Goal: Task Accomplishment & Management: Use online tool/utility

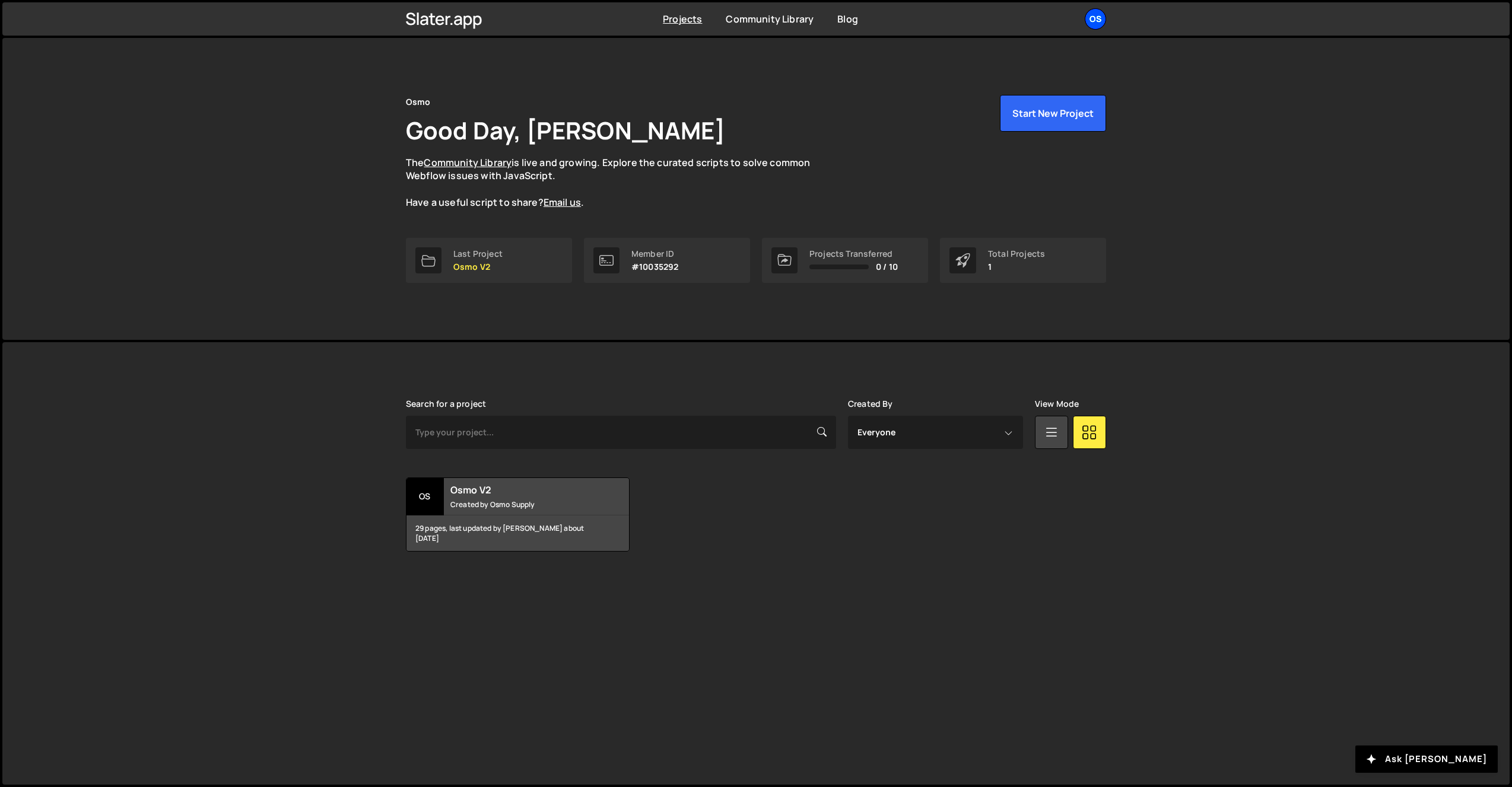
click at [1099, 15] on div "Os" at bounding box center [1095, 19] width 22 height 22
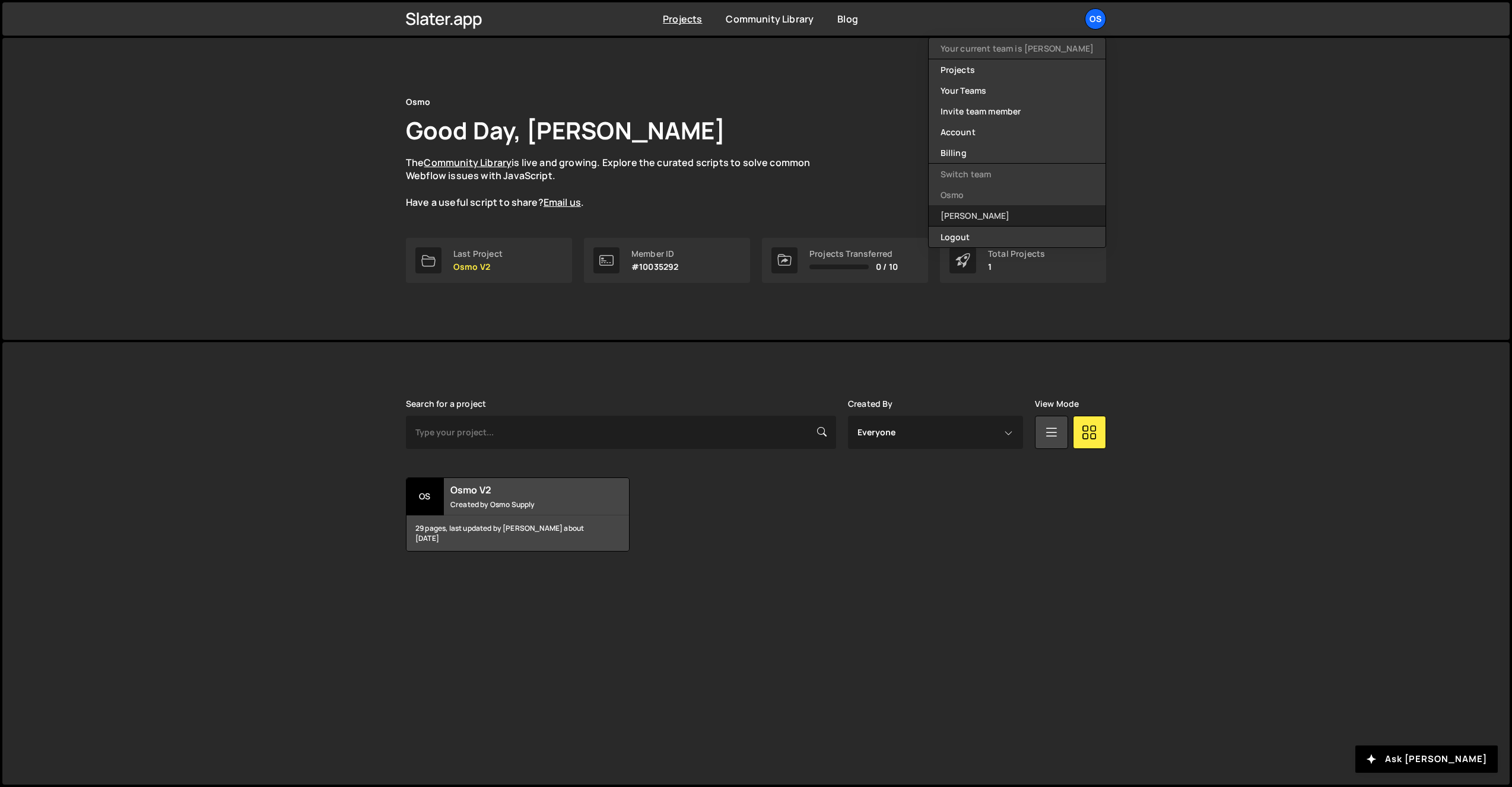
click at [1023, 209] on link "[PERSON_NAME]" at bounding box center [1017, 215] width 177 height 21
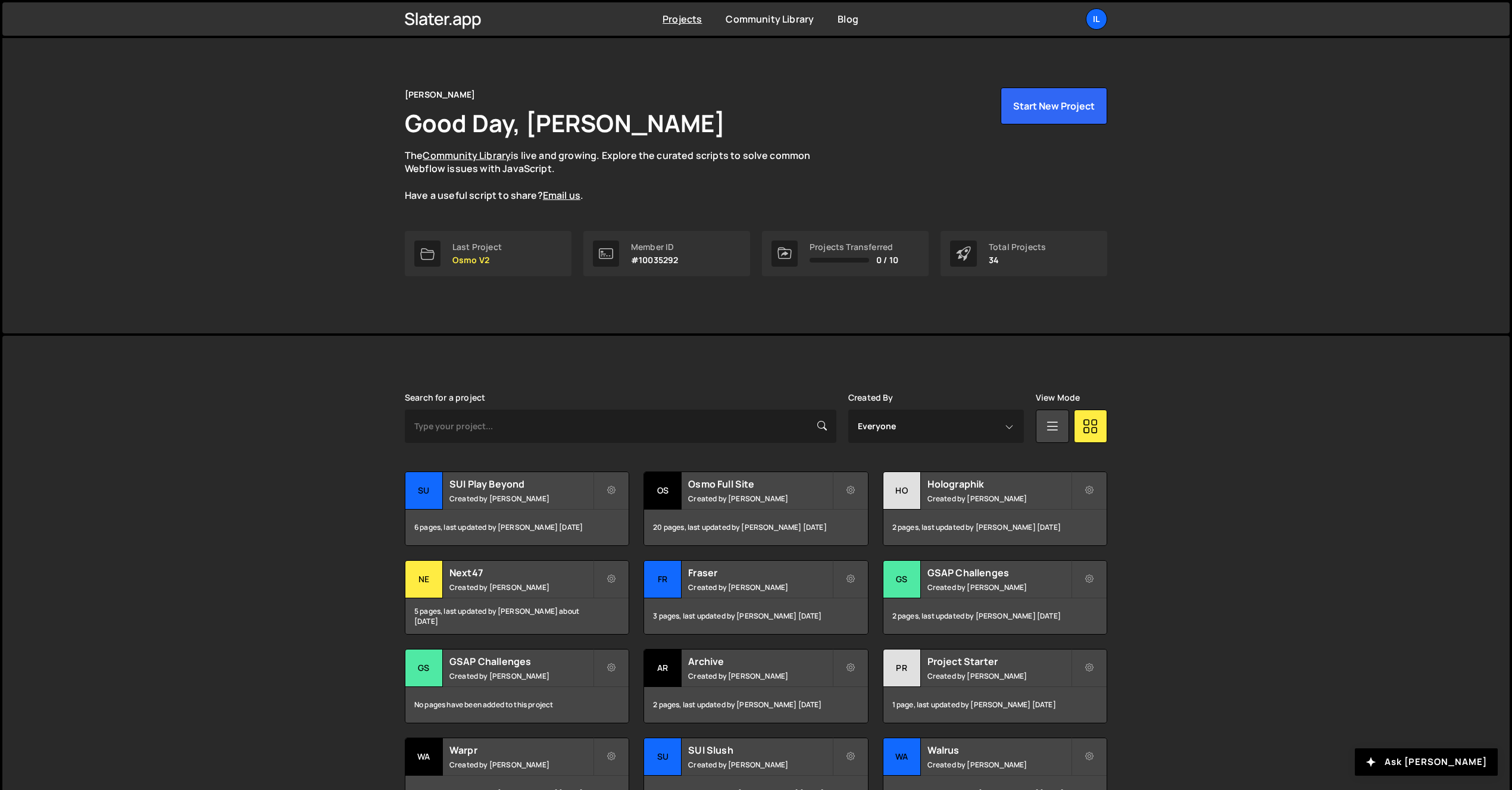
scroll to position [124, 0]
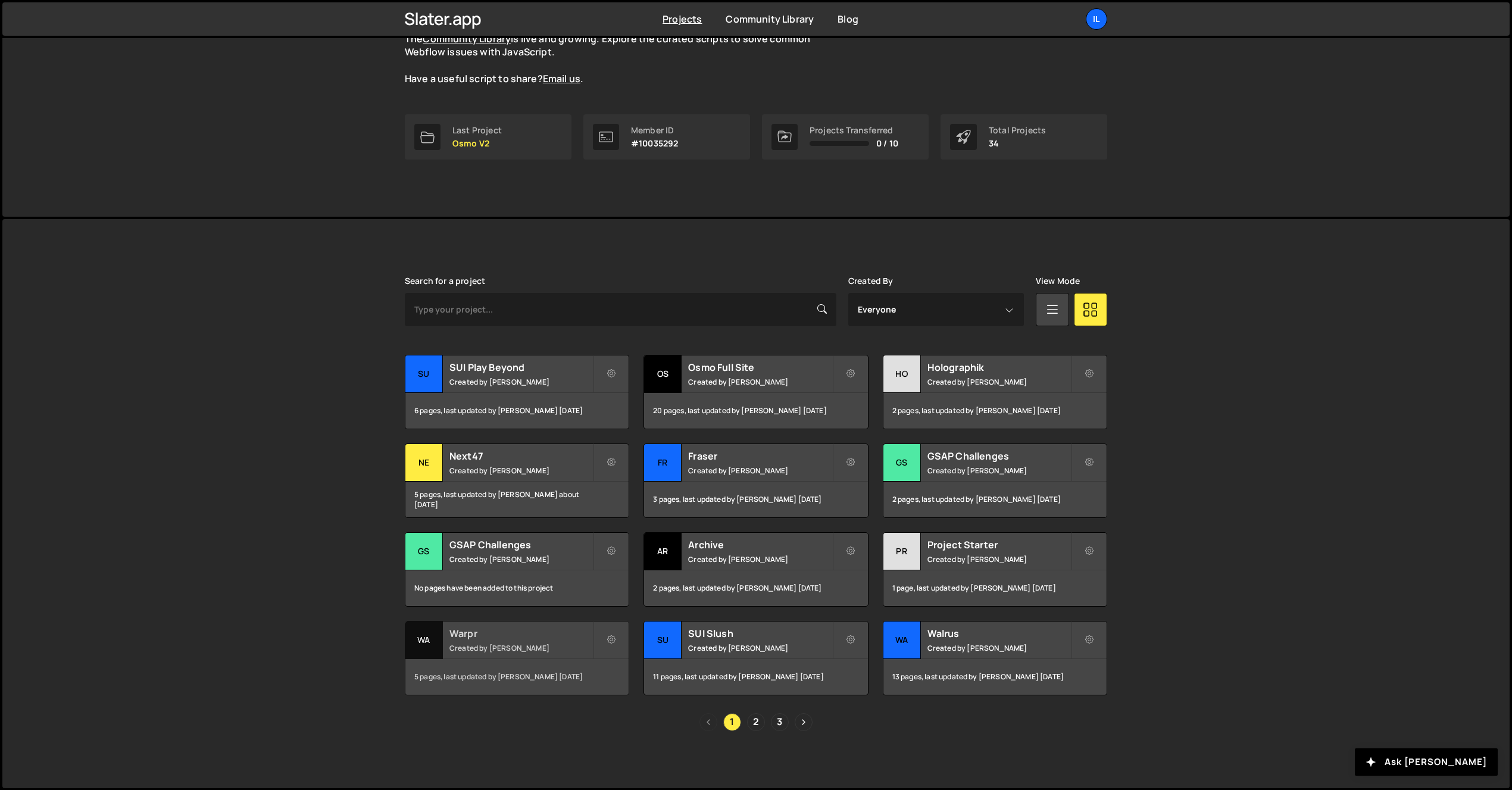
click at [478, 641] on div "Warpr Created by Ilja van Eck" at bounding box center [517, 640] width 223 height 37
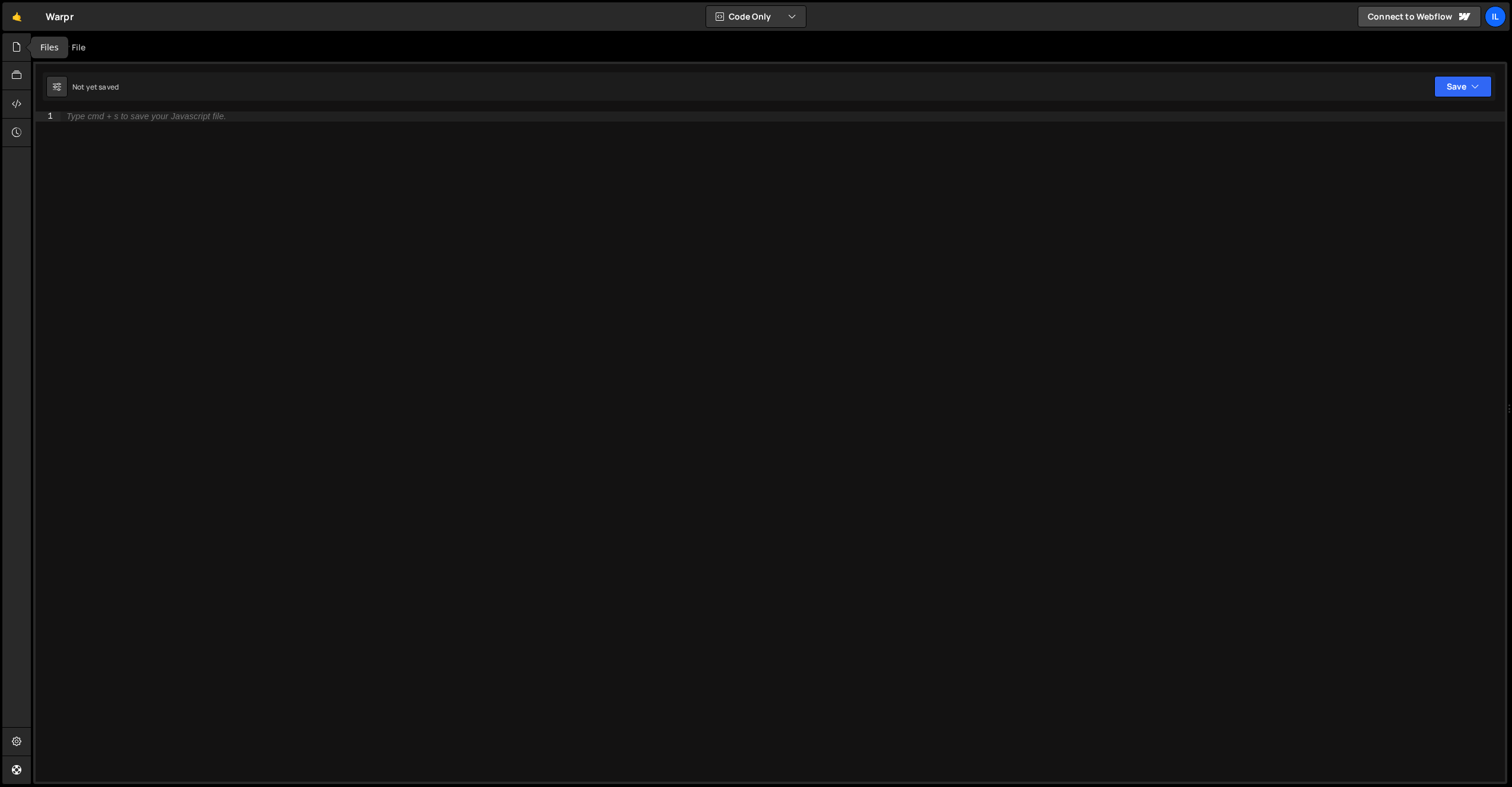
click at [2, 48] on div "Hold on a sec... Are you certain you wish to leave this page? Any changes you'v…" at bounding box center [756, 393] width 1512 height 787
click at [15, 44] on icon at bounding box center [16, 47] width 9 height 13
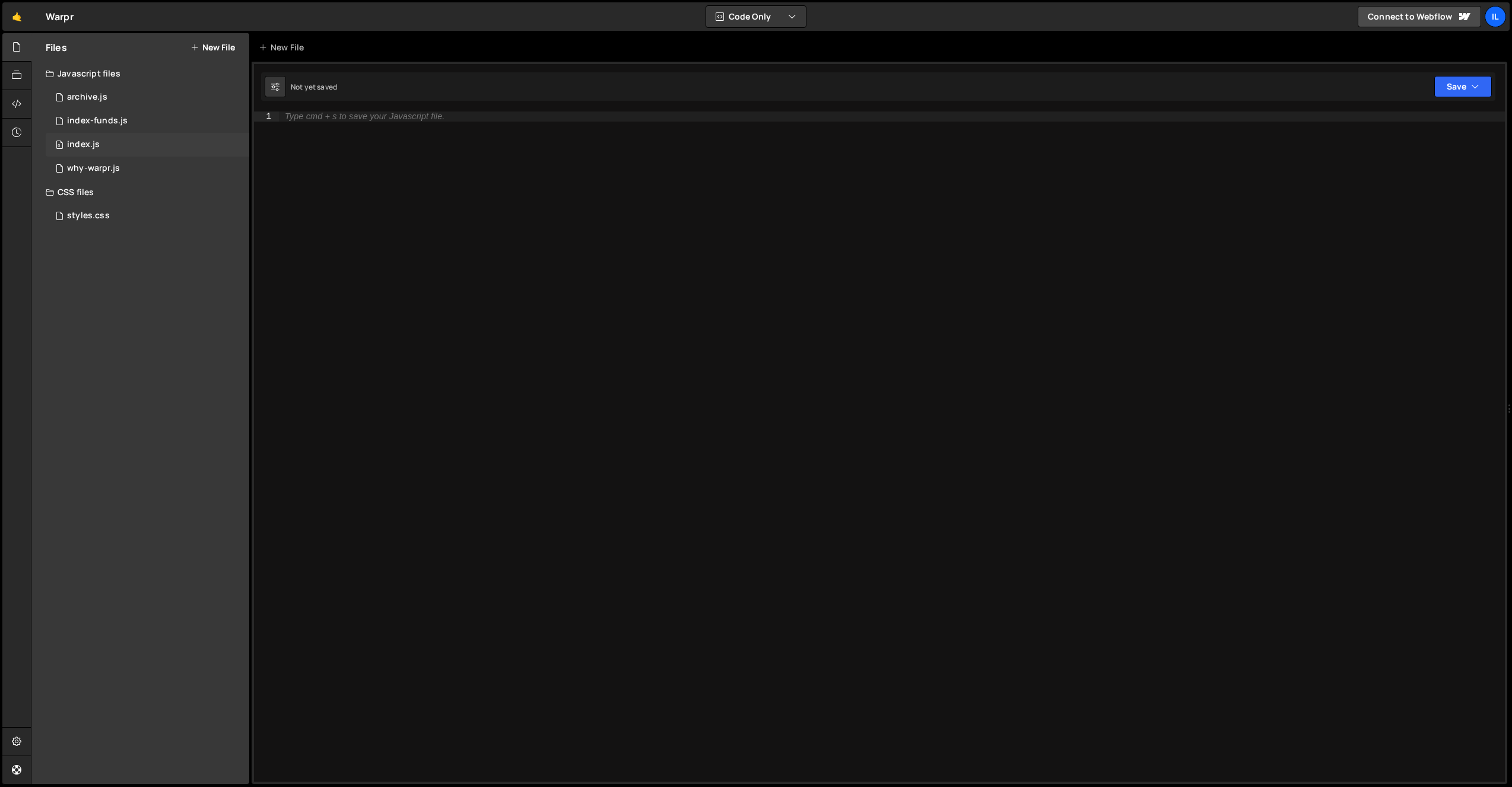
click at [105, 150] on div "0 index.js 0" at bounding box center [147, 145] width 203 height 23
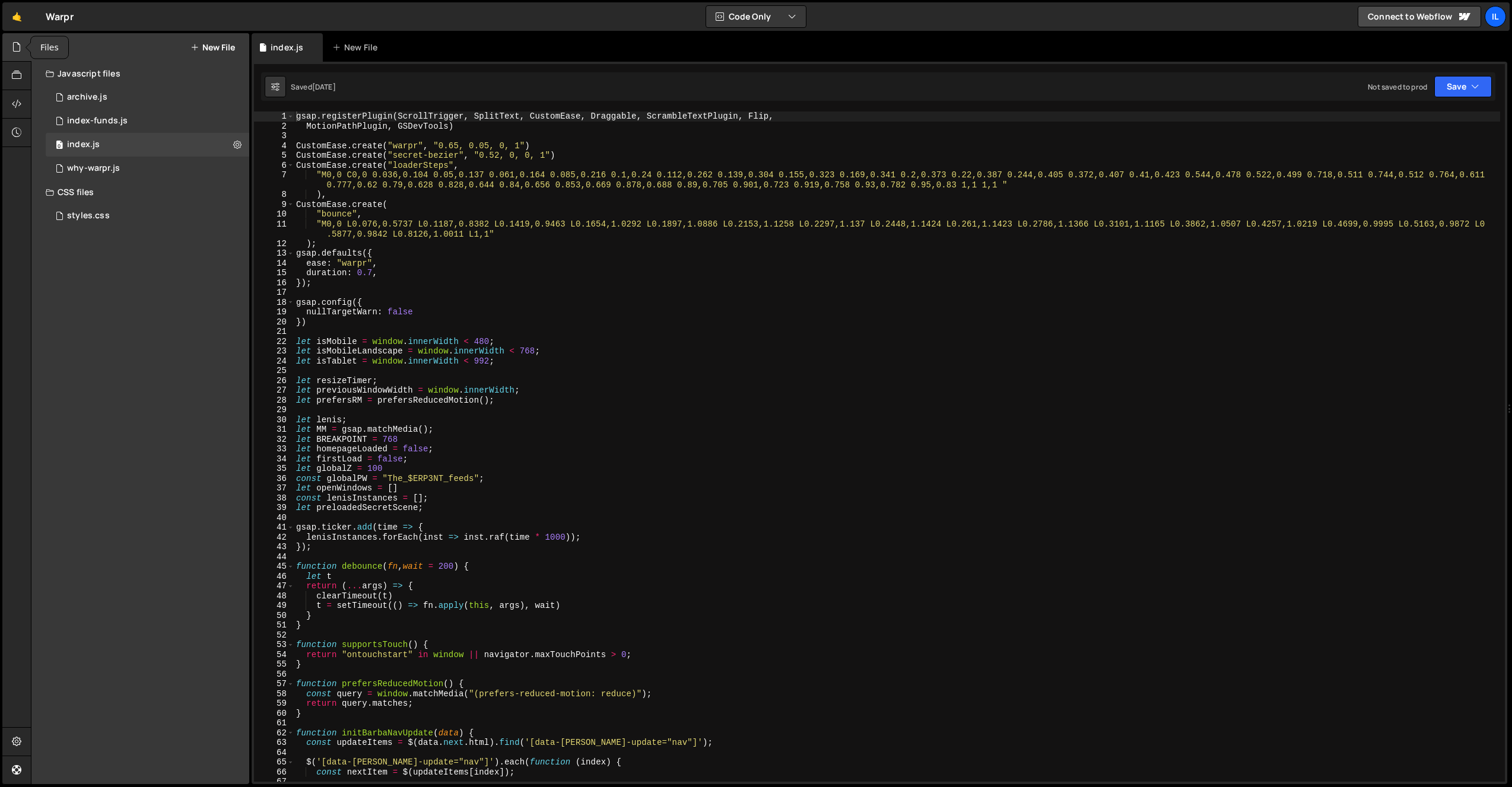
scroll to position [5263, 0]
click at [13, 54] on icon at bounding box center [16, 47] width 9 height 13
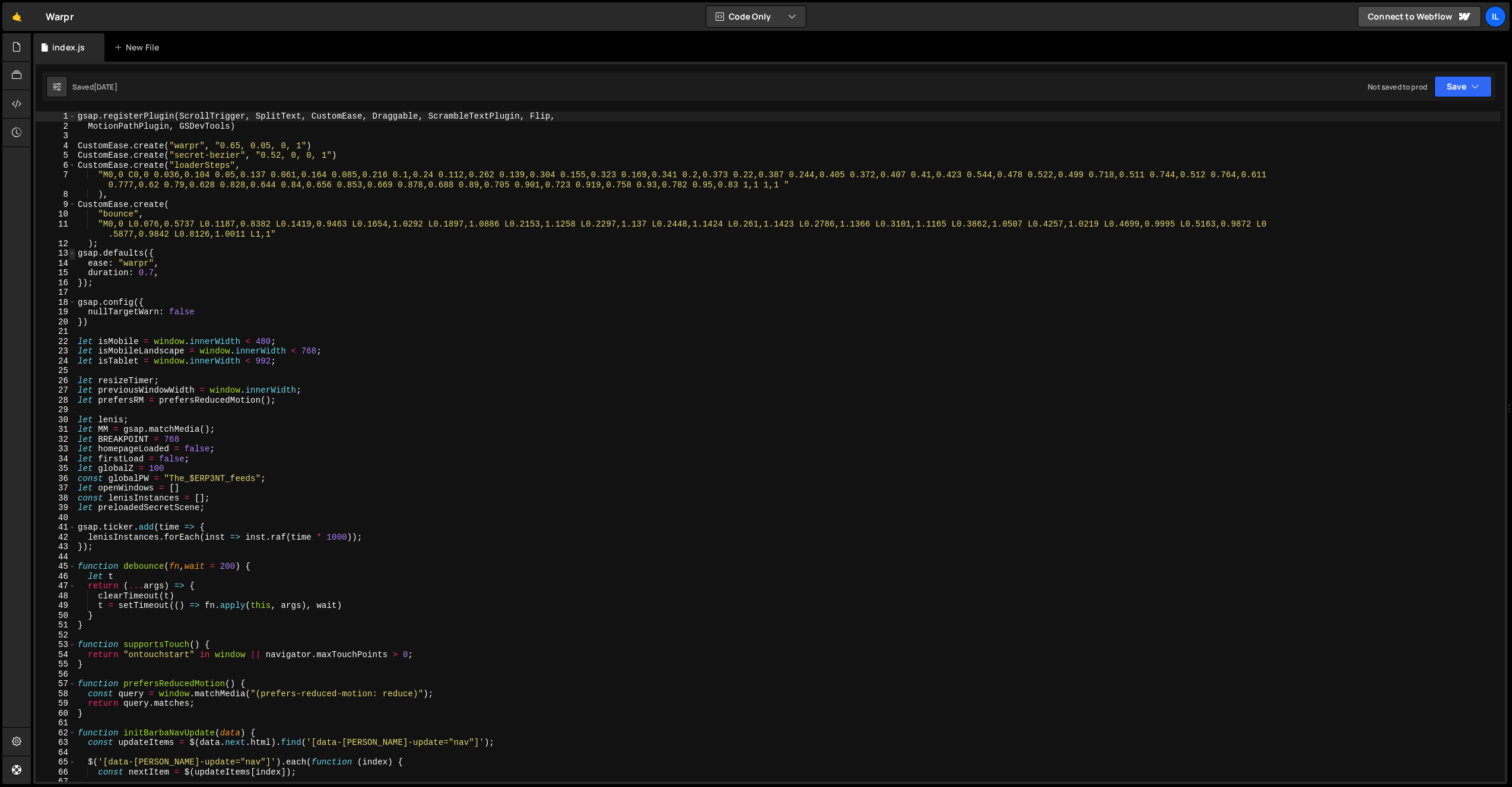
click at [71, 253] on span at bounding box center [72, 253] width 7 height 10
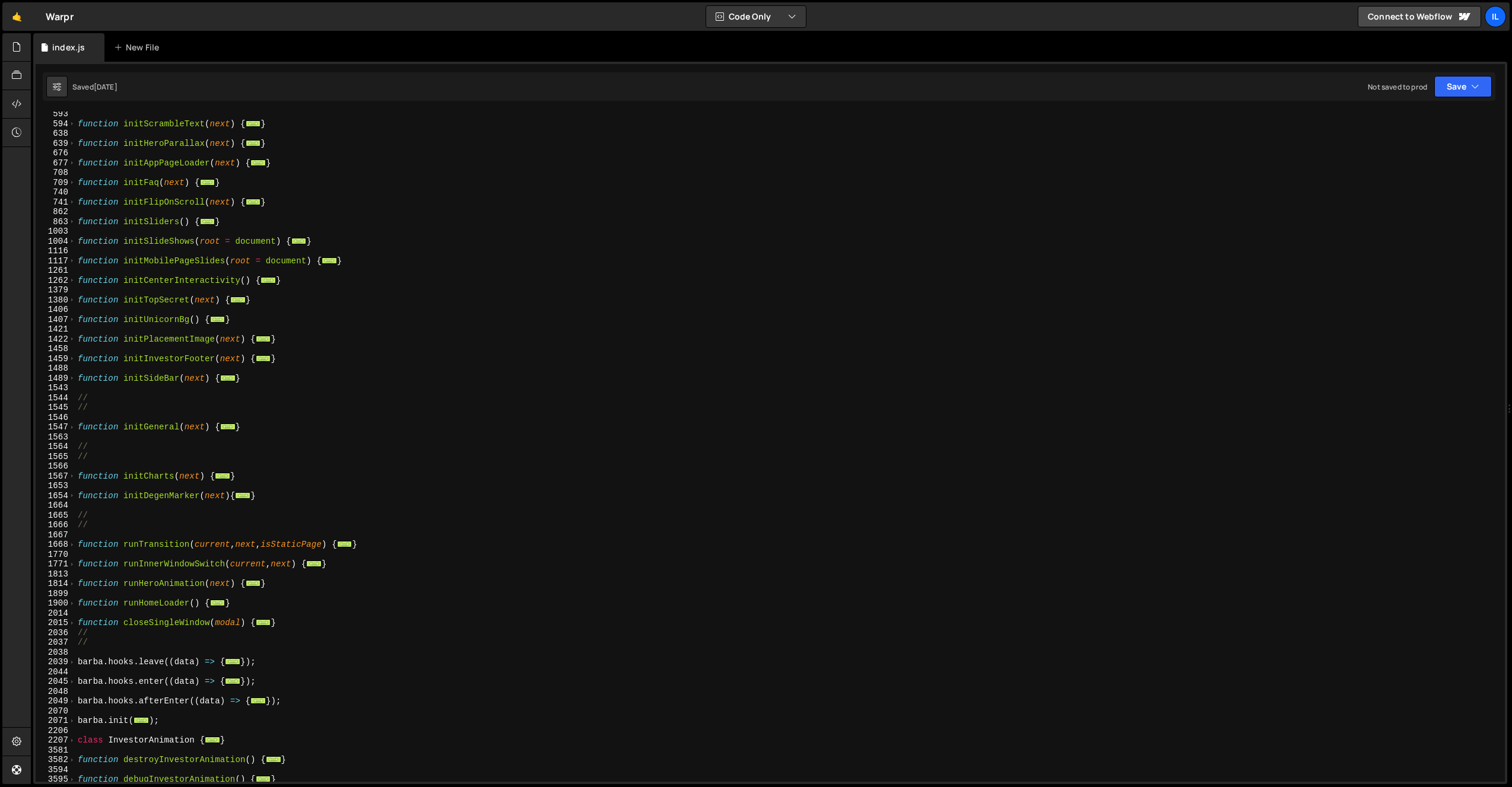
scroll to position [633, 0]
click at [71, 720] on span at bounding box center [72, 716] width 7 height 10
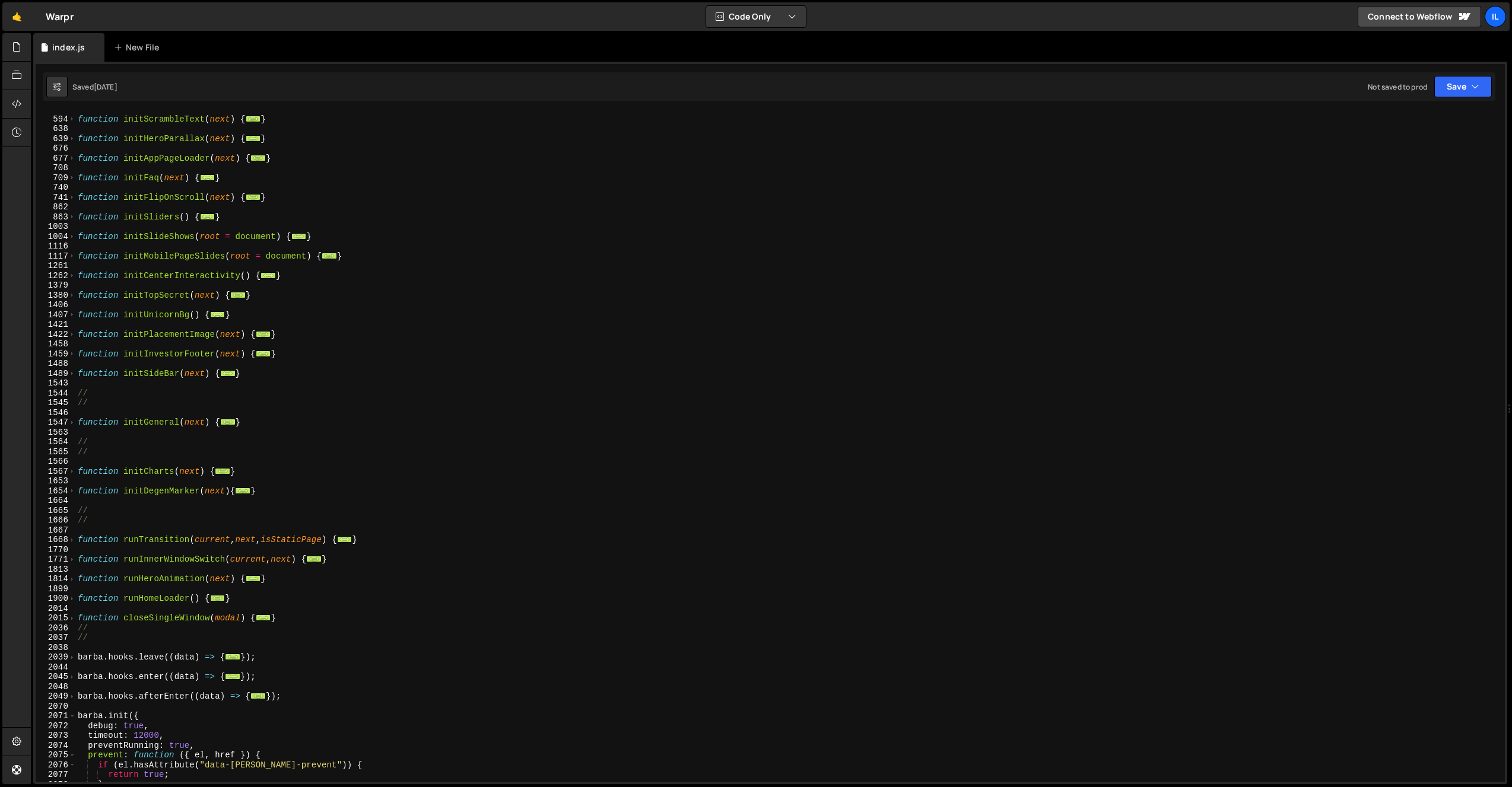
scroll to position [688, 0]
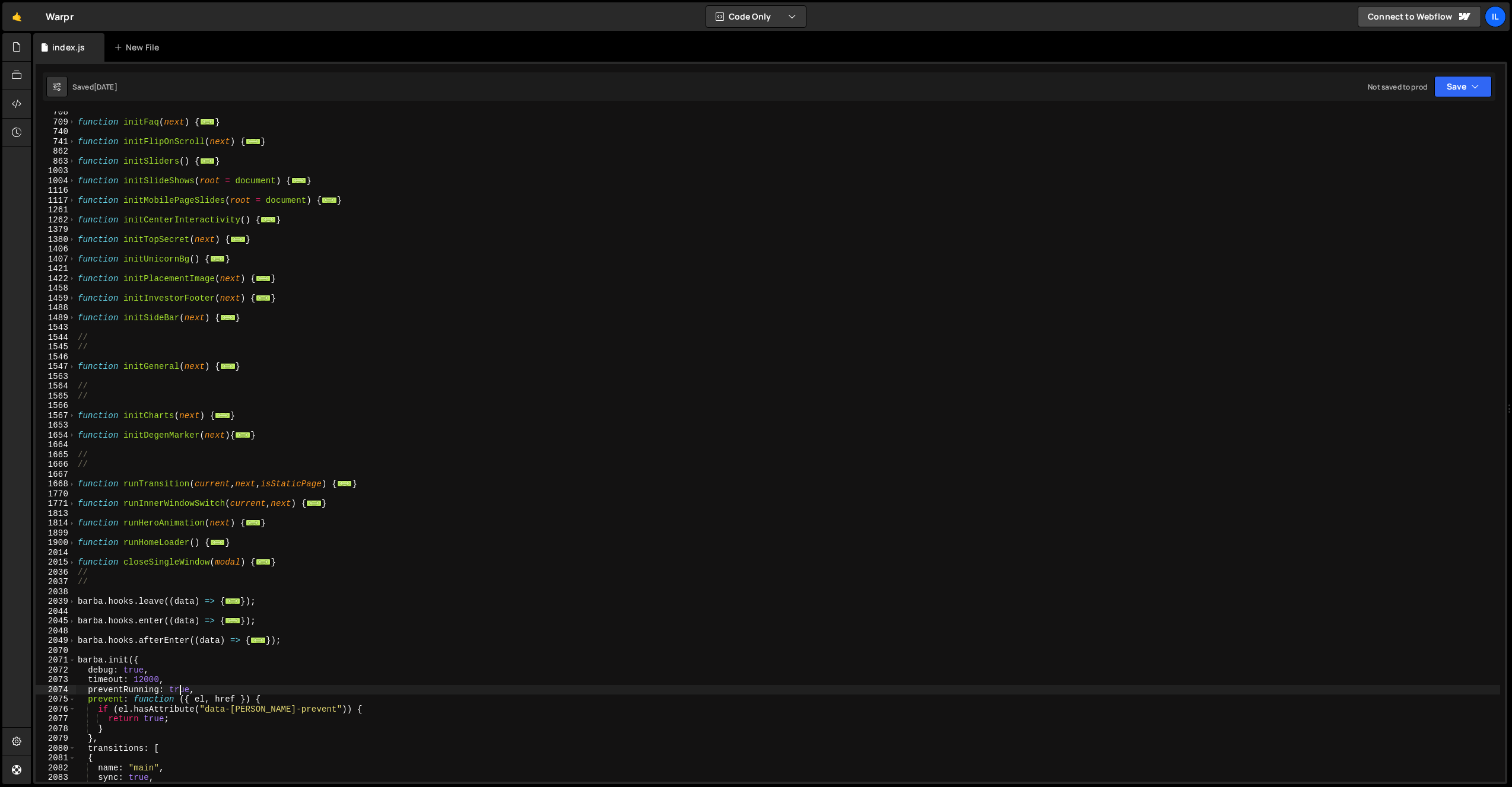
click at [182, 690] on div "function initFaq ( next ) { ... } function initFlipOnScroll ( next ) { ... } fu…" at bounding box center [787, 452] width 1425 height 690
click at [280, 666] on div "function initFaq ( next ) { ... } function initFlipOnScroll ( next ) { ... } fu…" at bounding box center [787, 452] width 1425 height 690
click at [260, 698] on div "function initFaq ( next ) { ... } function initFlipOnScroll ( next ) { ... } fu…" at bounding box center [787, 452] width 1425 height 690
type textarea "prevent: function ({ el, href }) {"
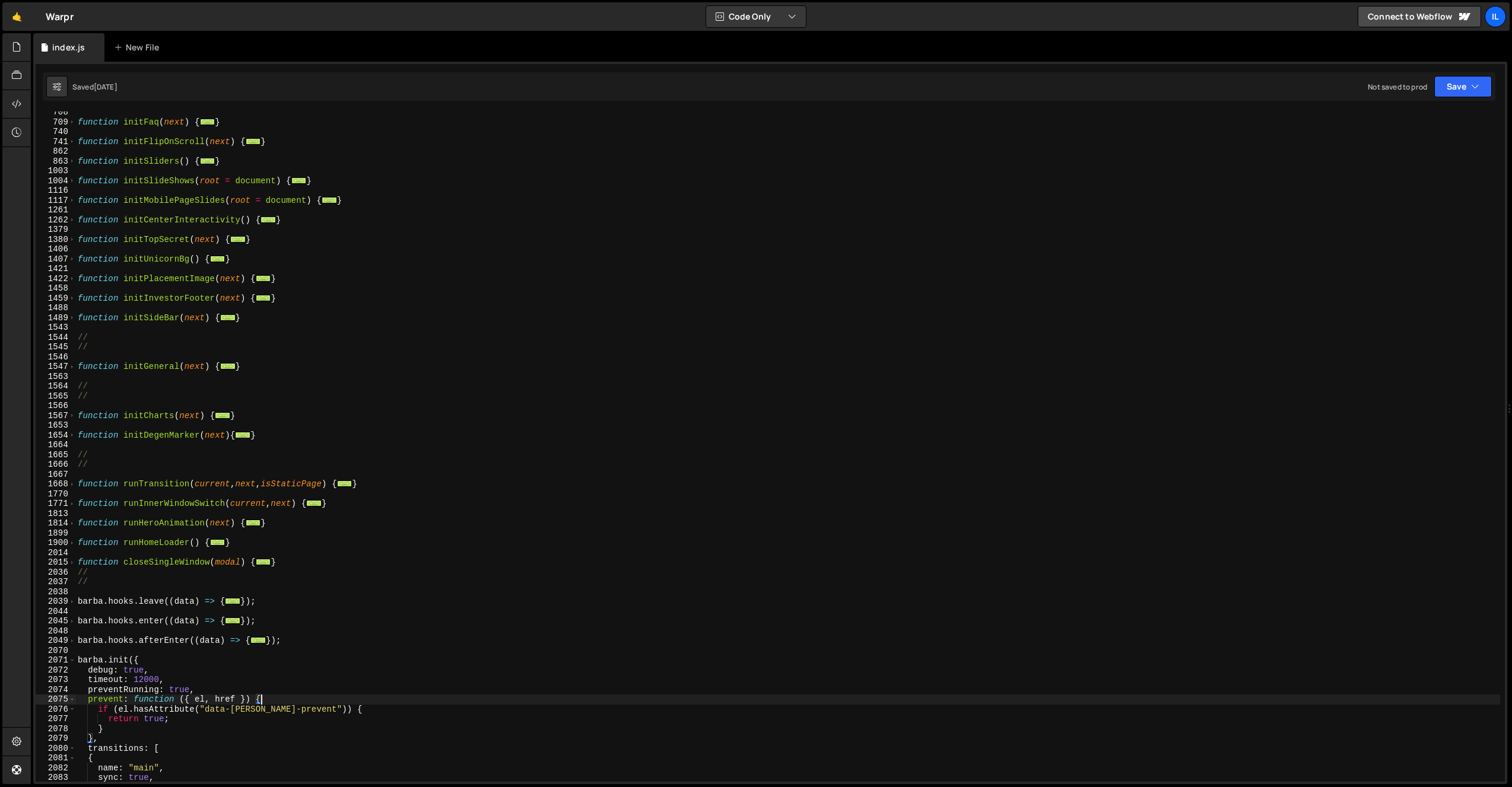
drag, startPoint x: 335, startPoint y: 442, endPoint x: 332, endPoint y: 447, distance: 5.8
click at [335, 442] on div "function initFaq ( next ) { ... } function initFlipOnScroll ( next ) { ... } fu…" at bounding box center [787, 452] width 1425 height 690
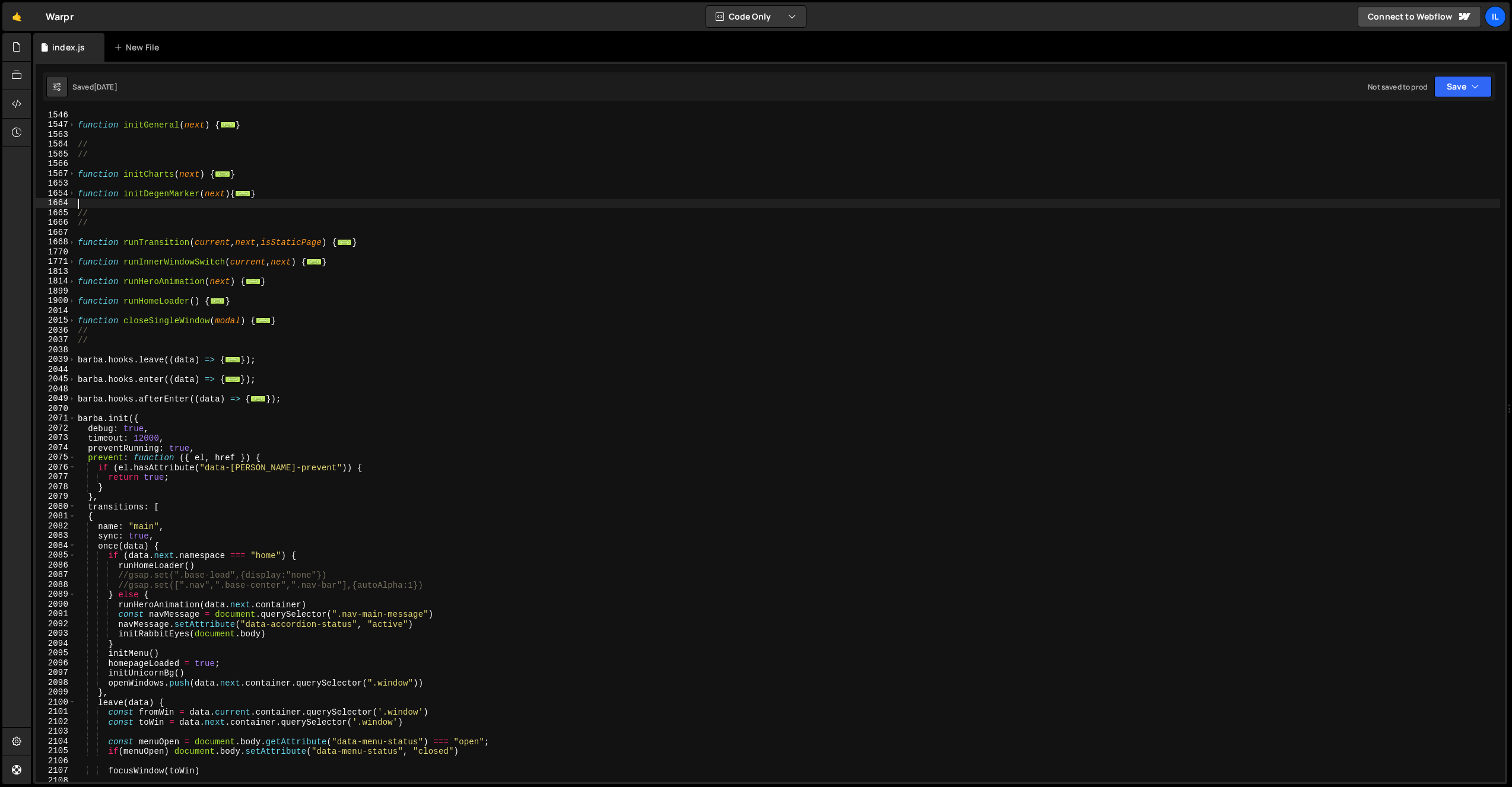
scroll to position [931, 0]
click at [114, 446] on div "function initGeneral ( next ) { ... } // // function initCharts ( next ) { ... …" at bounding box center [787, 455] width 1425 height 690
type textarea "preventRunning: true,"
click at [114, 446] on div "function initGeneral ( next ) { ... } // // function initCharts ( next ) { ... …" at bounding box center [787, 455] width 1425 height 690
click at [183, 411] on div "function initGeneral ( next ) { ... } // // function initCharts ( next ) { ... …" at bounding box center [787, 455] width 1425 height 690
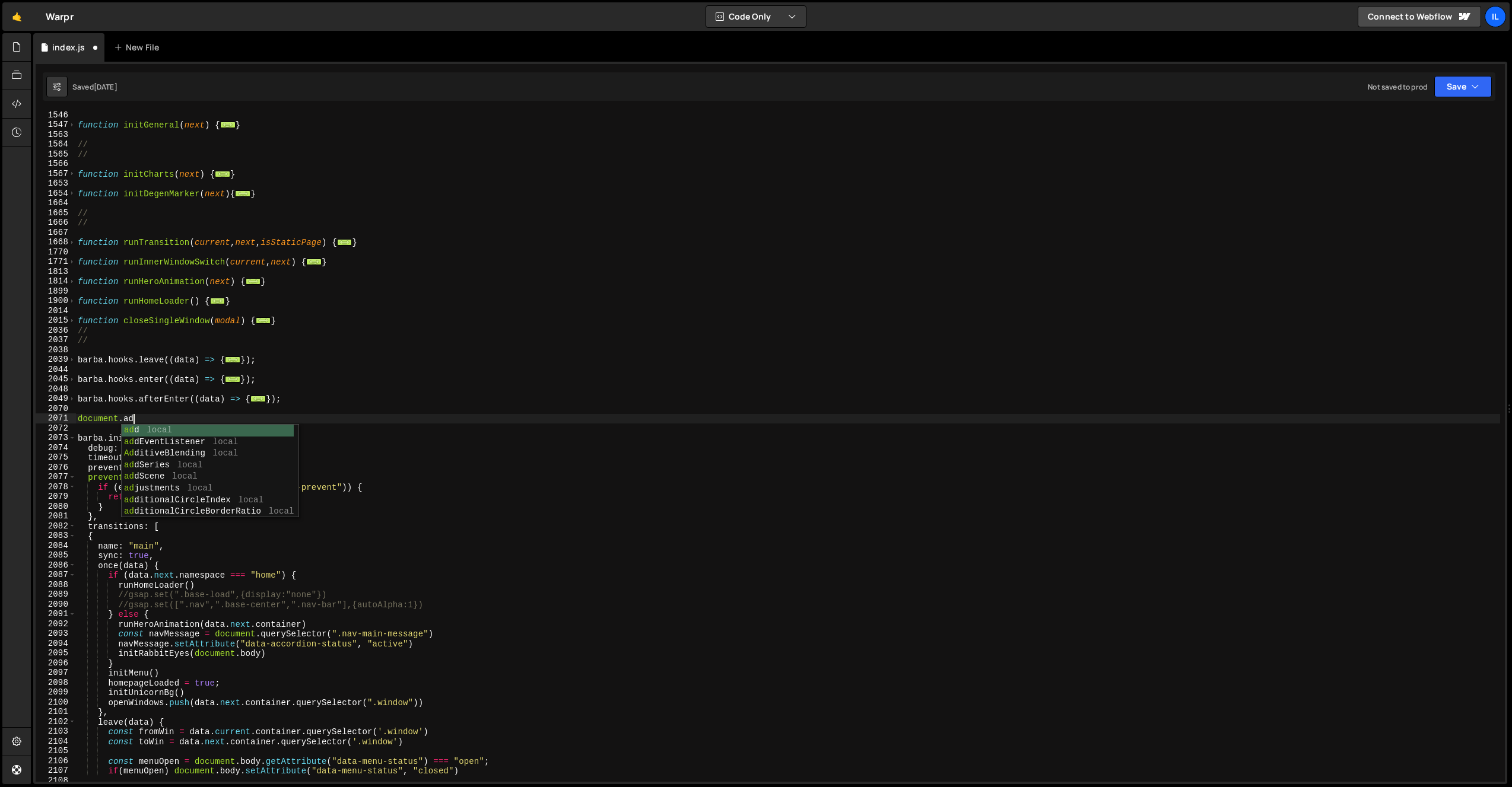
scroll to position [0, 3]
type textarea "document.addEventListener("click", ()=>{)"
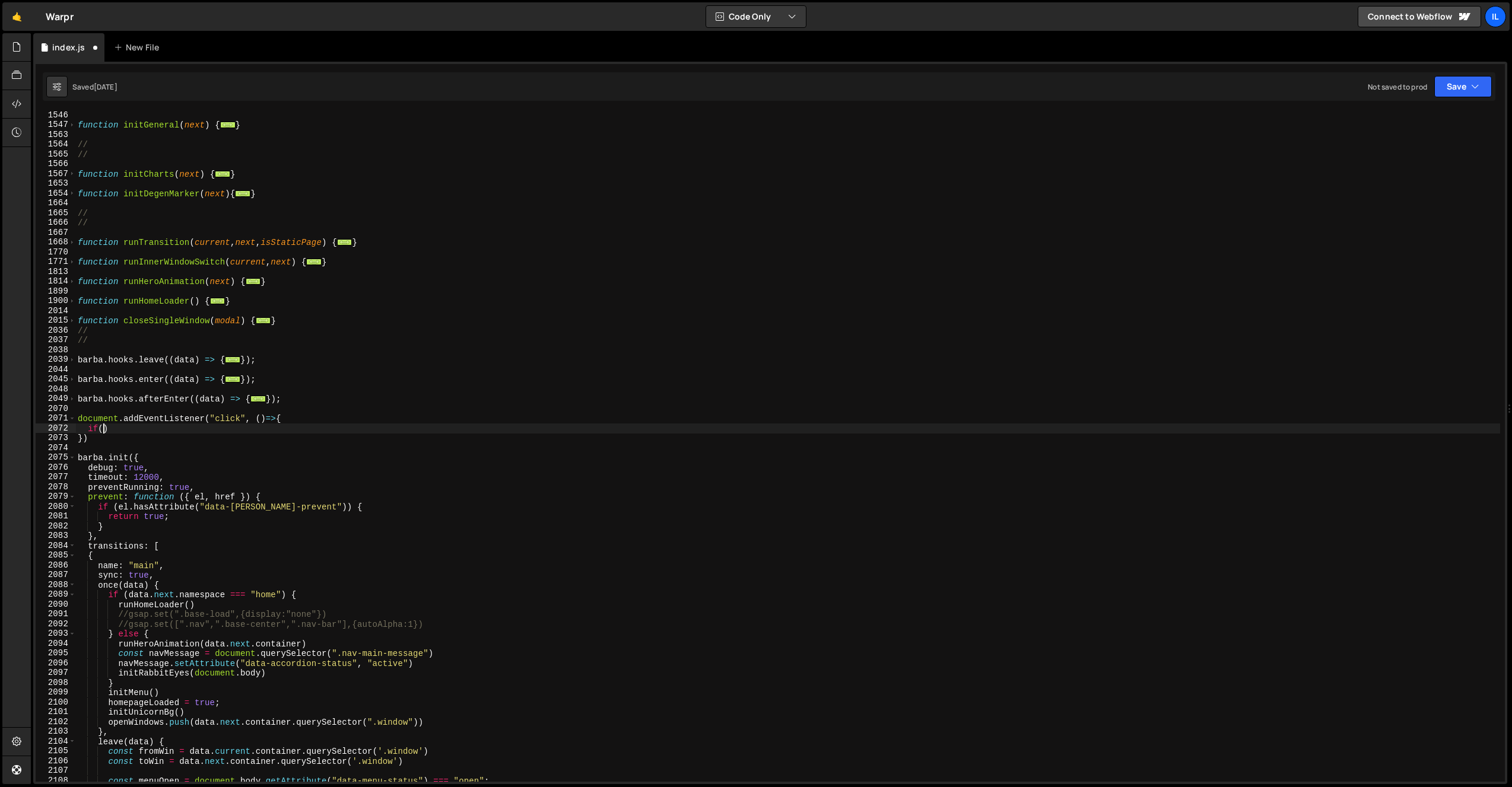
scroll to position [0, 1]
paste textarea "[PERSON_NAME].transitions.isRunning"
type textarea "if([PERSON_NAME].transitions.isRunning){"
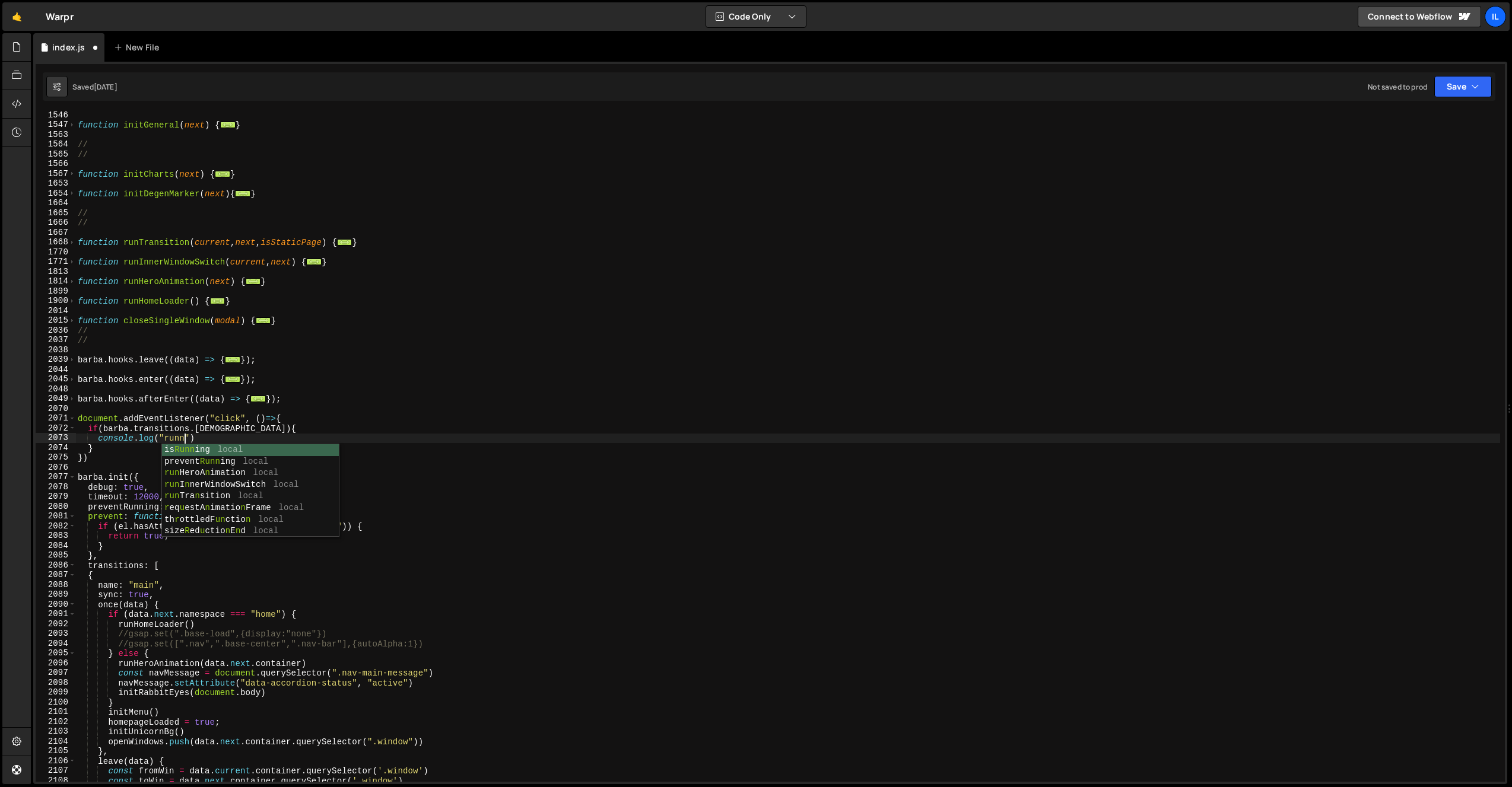
scroll to position [0, 8]
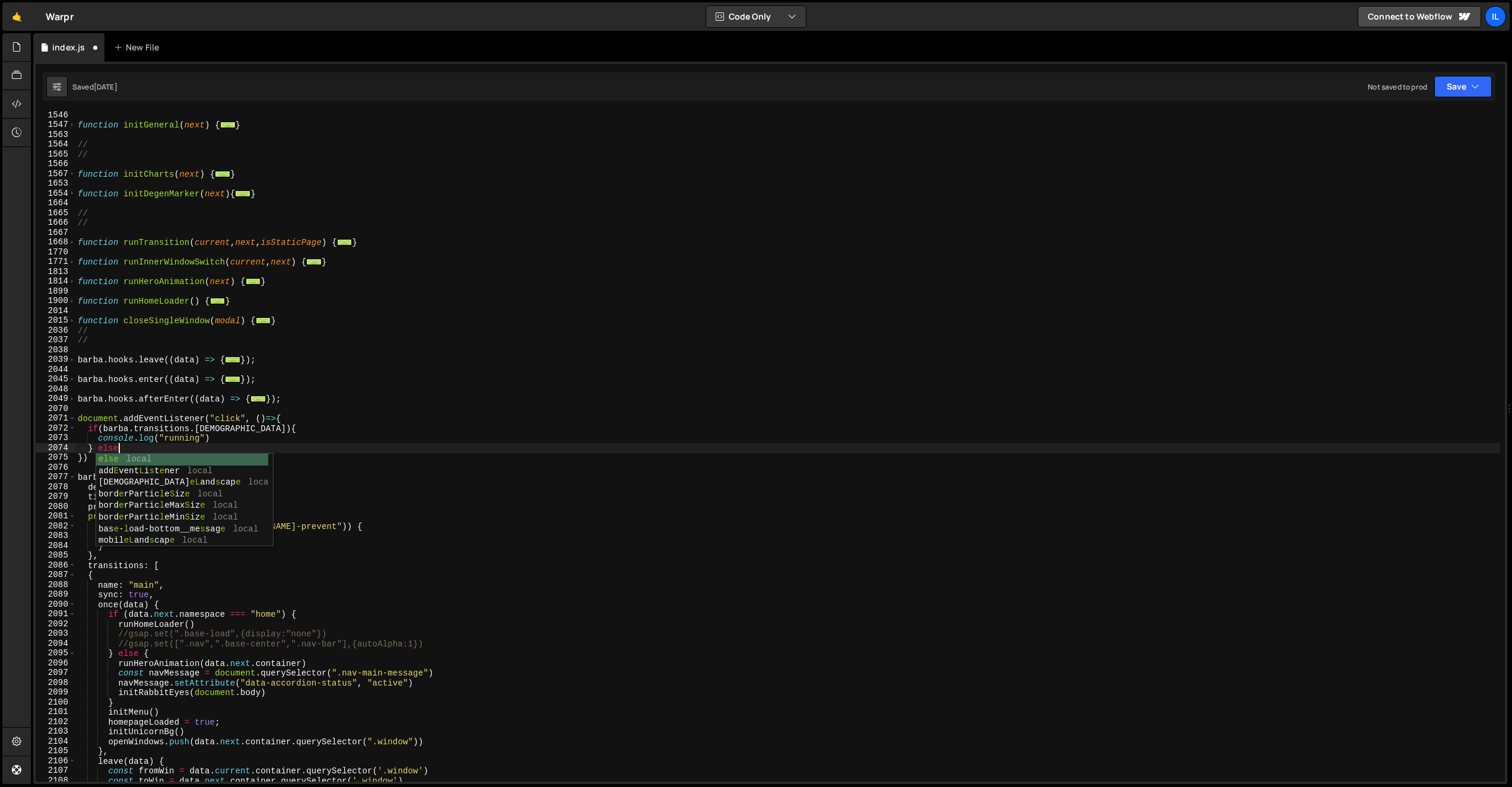
type textarea "} else{"
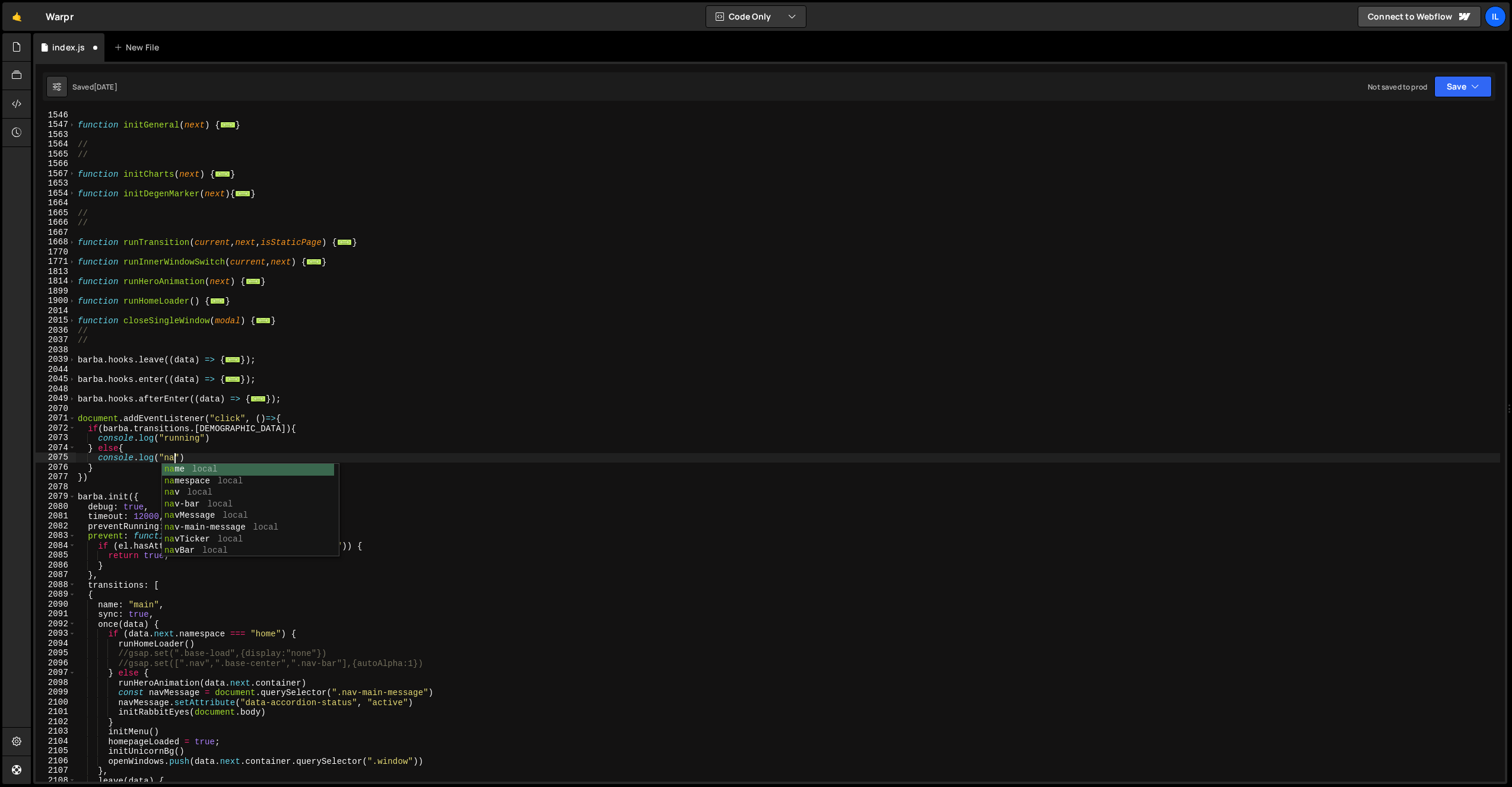
scroll to position [0, 7]
click at [218, 449] on div "function initGeneral ( next ) { ... } // // function initCharts ( next ) { ... …" at bounding box center [787, 455] width 1425 height 690
click at [222, 450] on div "function initGeneral ( next ) { ... } // // function initCharts ( next ) { ... …" at bounding box center [787, 455] width 1425 height 690
click at [211, 427] on div "function initGeneral ( next ) { ... } // // function initCharts ( next ) { ... …" at bounding box center [787, 455] width 1425 height 690
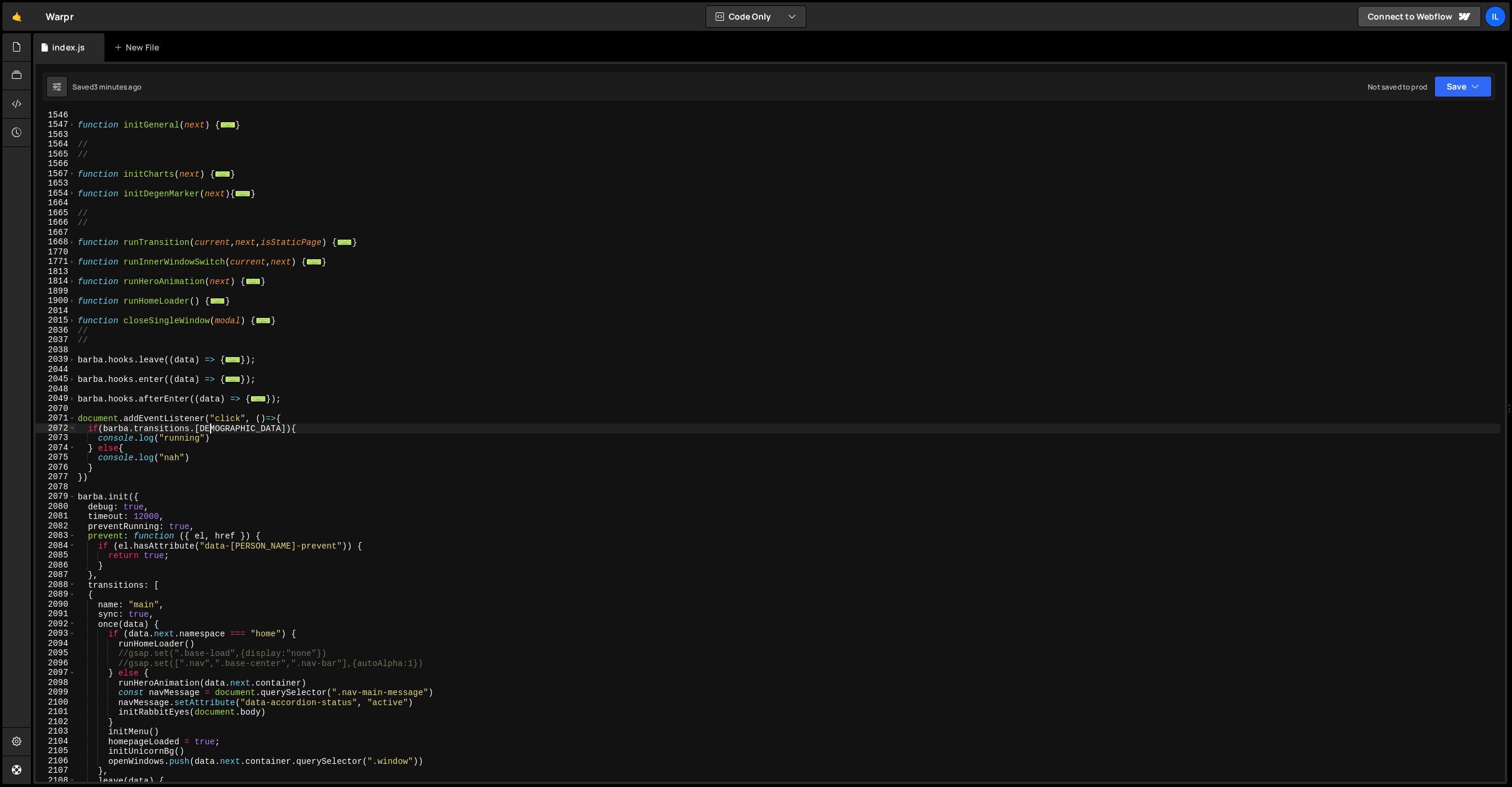
click at [124, 476] on div "function initGeneral ( next ) { ... } // // function initCharts ( next ) { ... …" at bounding box center [787, 455] width 1425 height 690
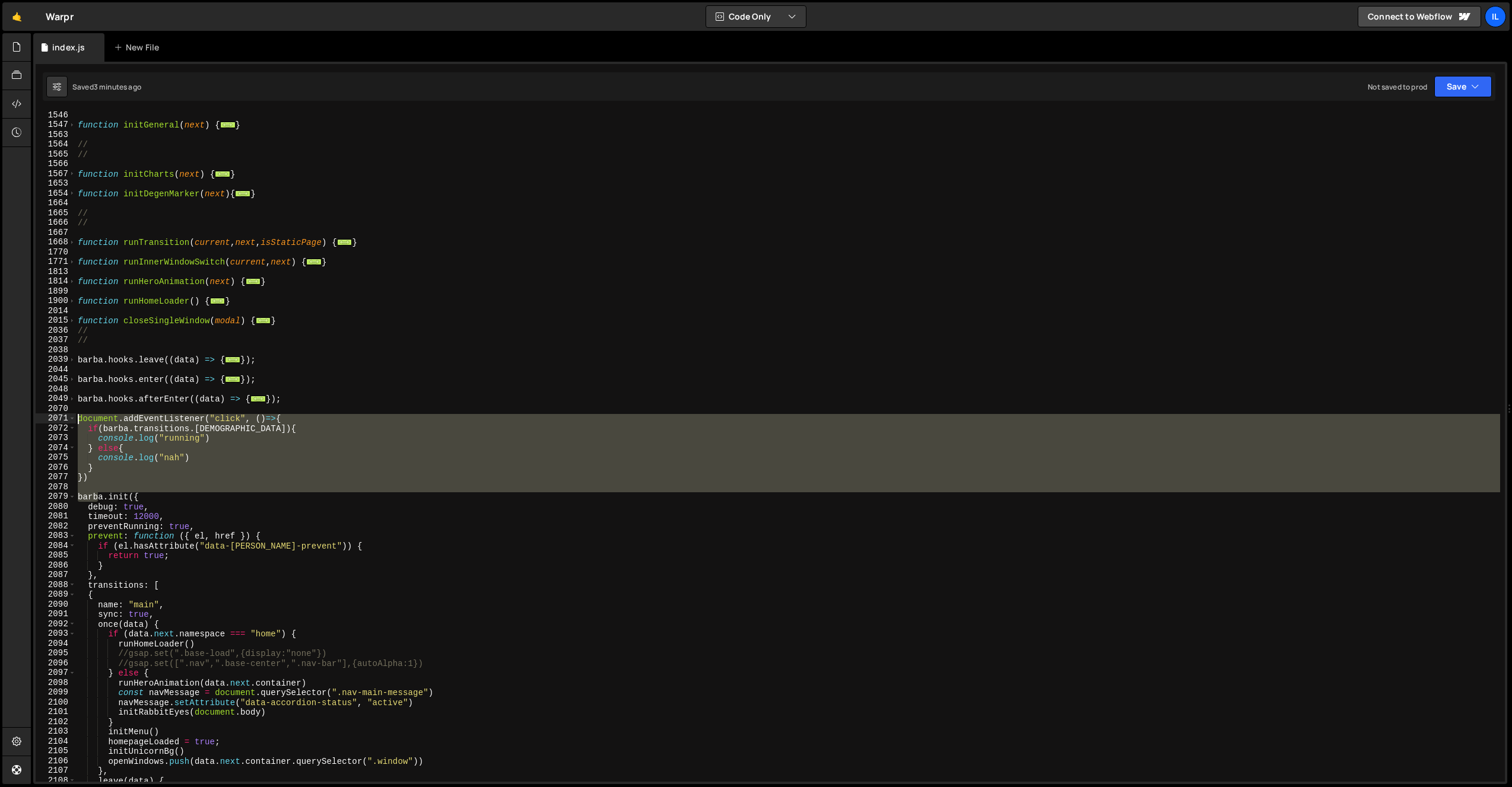
drag, startPoint x: 100, startPoint y: 493, endPoint x: 76, endPoint y: 422, distance: 74.9
click at [76, 422] on div "function initGeneral ( next ) { ... } // // function initCharts ( next ) { ... …" at bounding box center [787, 455] width 1425 height 690
click at [93, 465] on div "function initGeneral ( next ) { ... } // // function initCharts ( next ) { ... …" at bounding box center [787, 446] width 1425 height 670
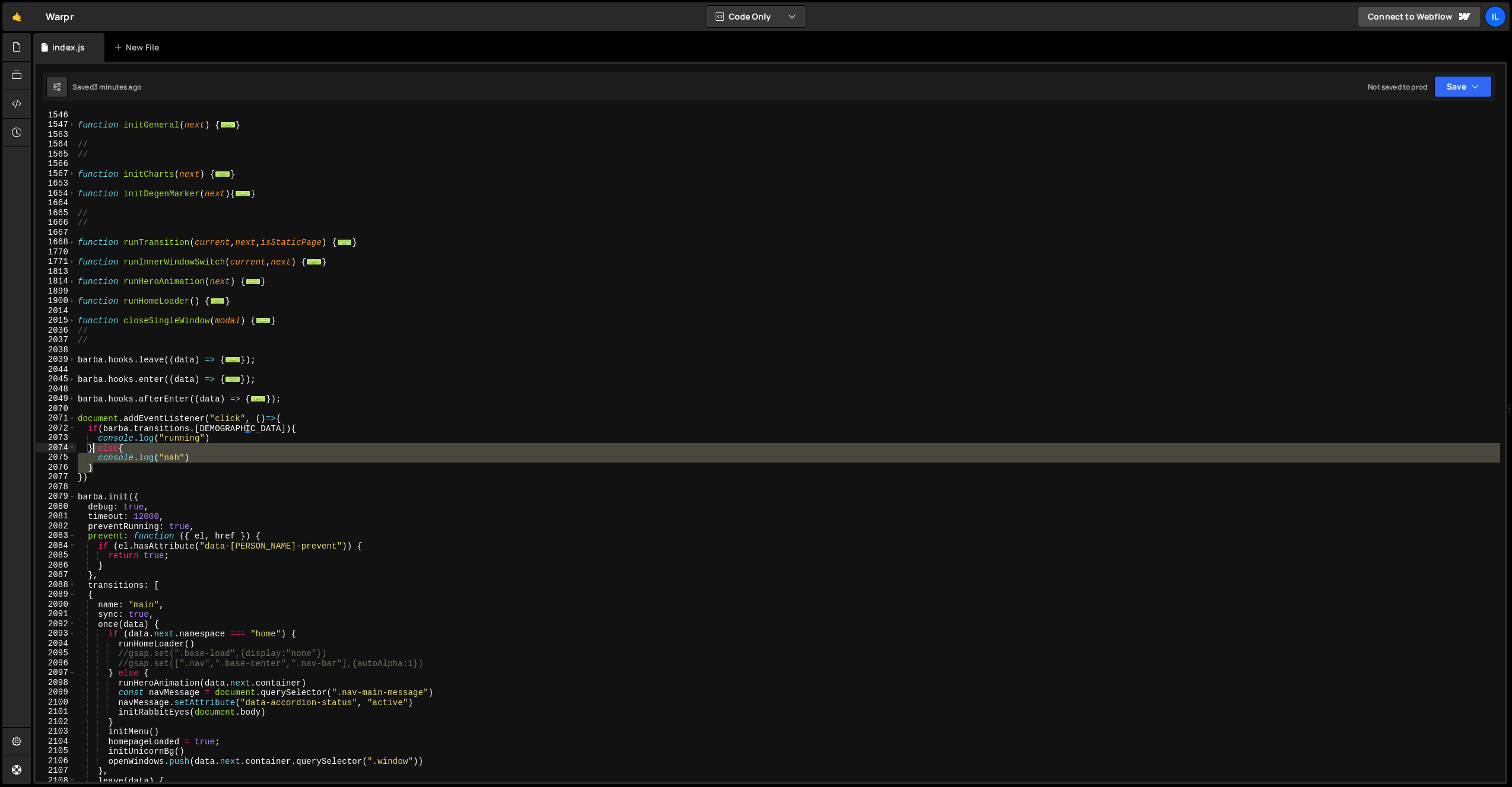
drag, startPoint x: 97, startPoint y: 462, endPoint x: 95, endPoint y: 447, distance: 15.1
click at [95, 447] on div "function initGeneral ( next ) { ... } // // function initCharts ( next ) { ... …" at bounding box center [787, 455] width 1425 height 690
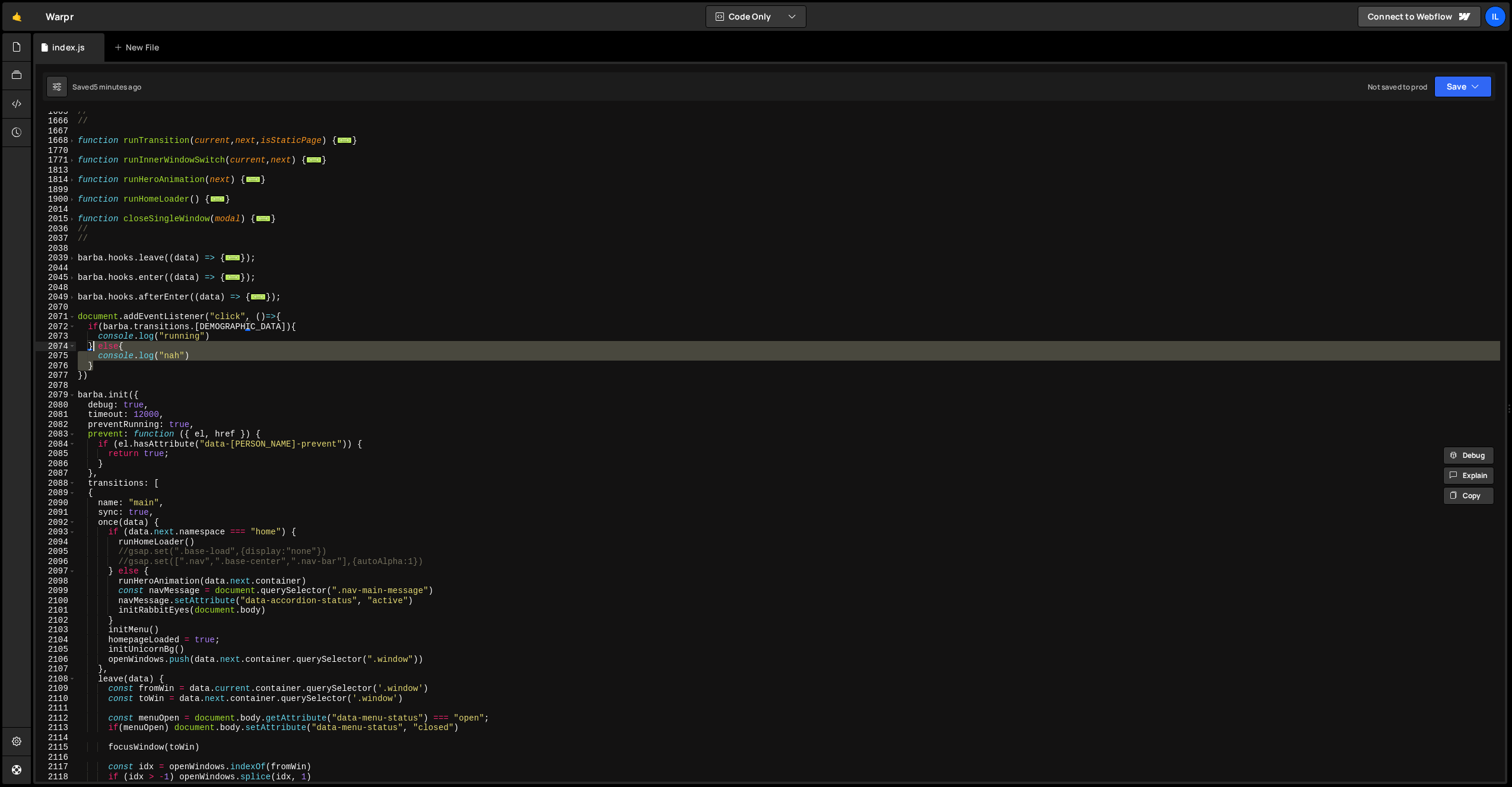
scroll to position [1081, 0]
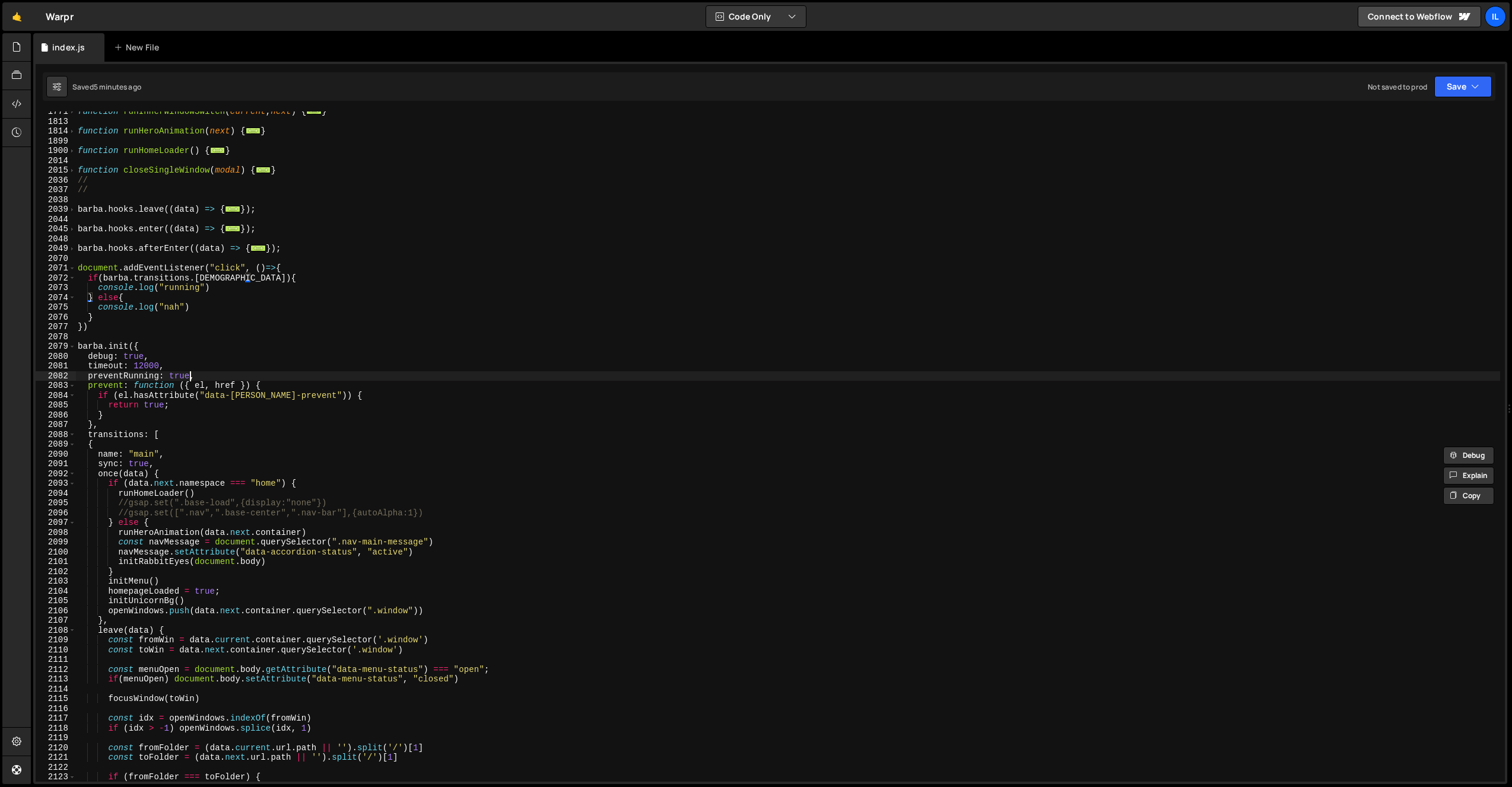
click at [191, 380] on div "function runInnerWindowSwitch ( current , next ) { ... } function runHeroAnimat…" at bounding box center [787, 452] width 1425 height 690
click at [236, 386] on div "function runInnerWindowSwitch ( current , next ) { ... } function runHeroAnimat…" at bounding box center [787, 452] width 1425 height 690
click at [169, 405] on div "function runInnerWindowSwitch ( current , next ) { ... } function runHeroAnimat…" at bounding box center [787, 452] width 1425 height 690
click at [139, 403] on div "function runInnerWindowSwitch ( current , next ) { ... } function runHeroAnimat…" at bounding box center [787, 452] width 1425 height 690
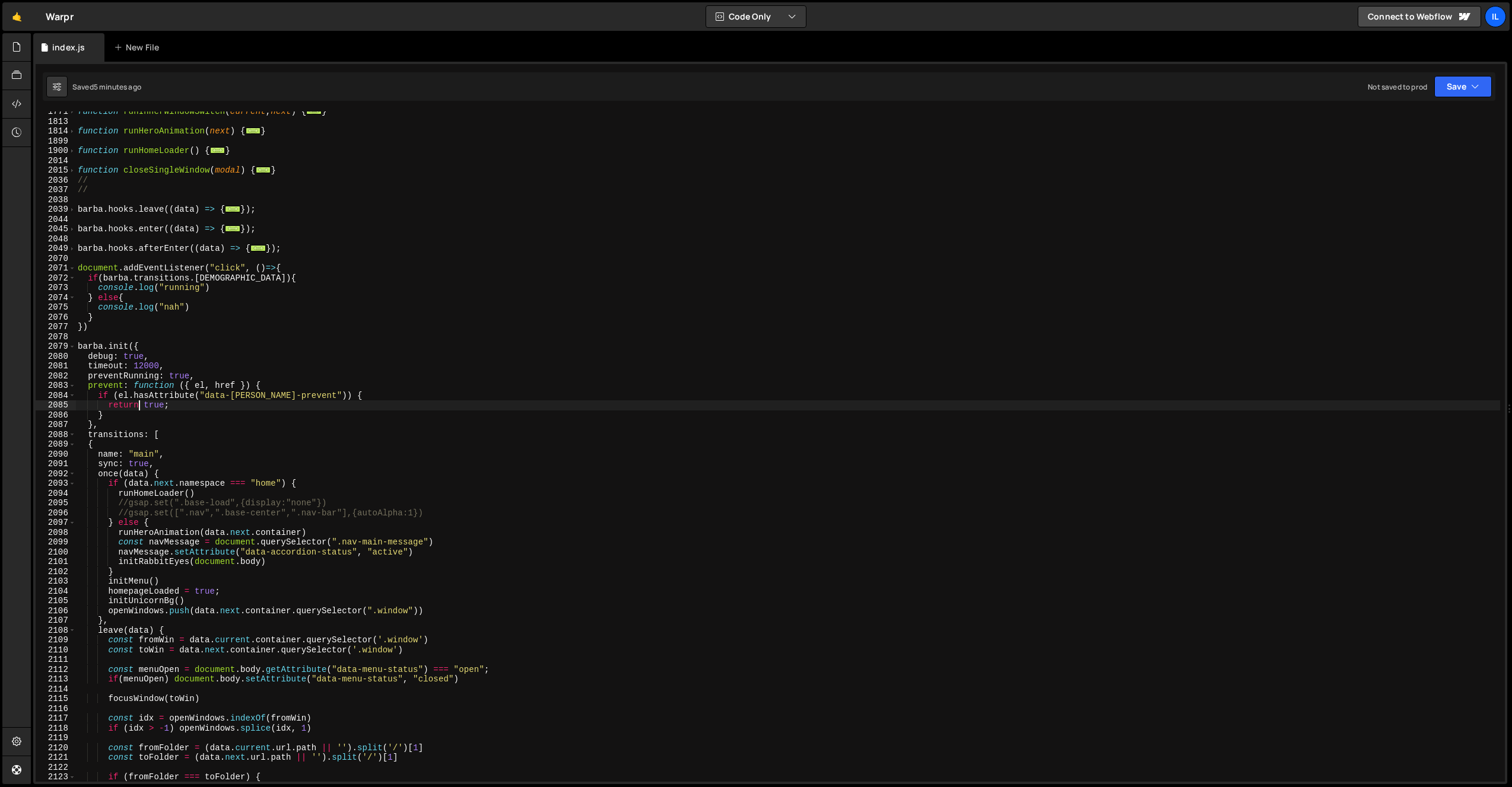
click at [136, 415] on div "function runInnerWindowSwitch ( current , next ) { ... } function runHeroAnimat…" at bounding box center [787, 452] width 1425 height 690
click at [289, 387] on div "function runInnerWindowSwitch ( current , next ) { ... } function runHeroAnimat…" at bounding box center [787, 452] width 1425 height 690
click at [138, 411] on div "function runInnerWindowSwitch ( current , next ) { ... } function runHeroAnimat…" at bounding box center [787, 452] width 1425 height 690
type textarea "}"
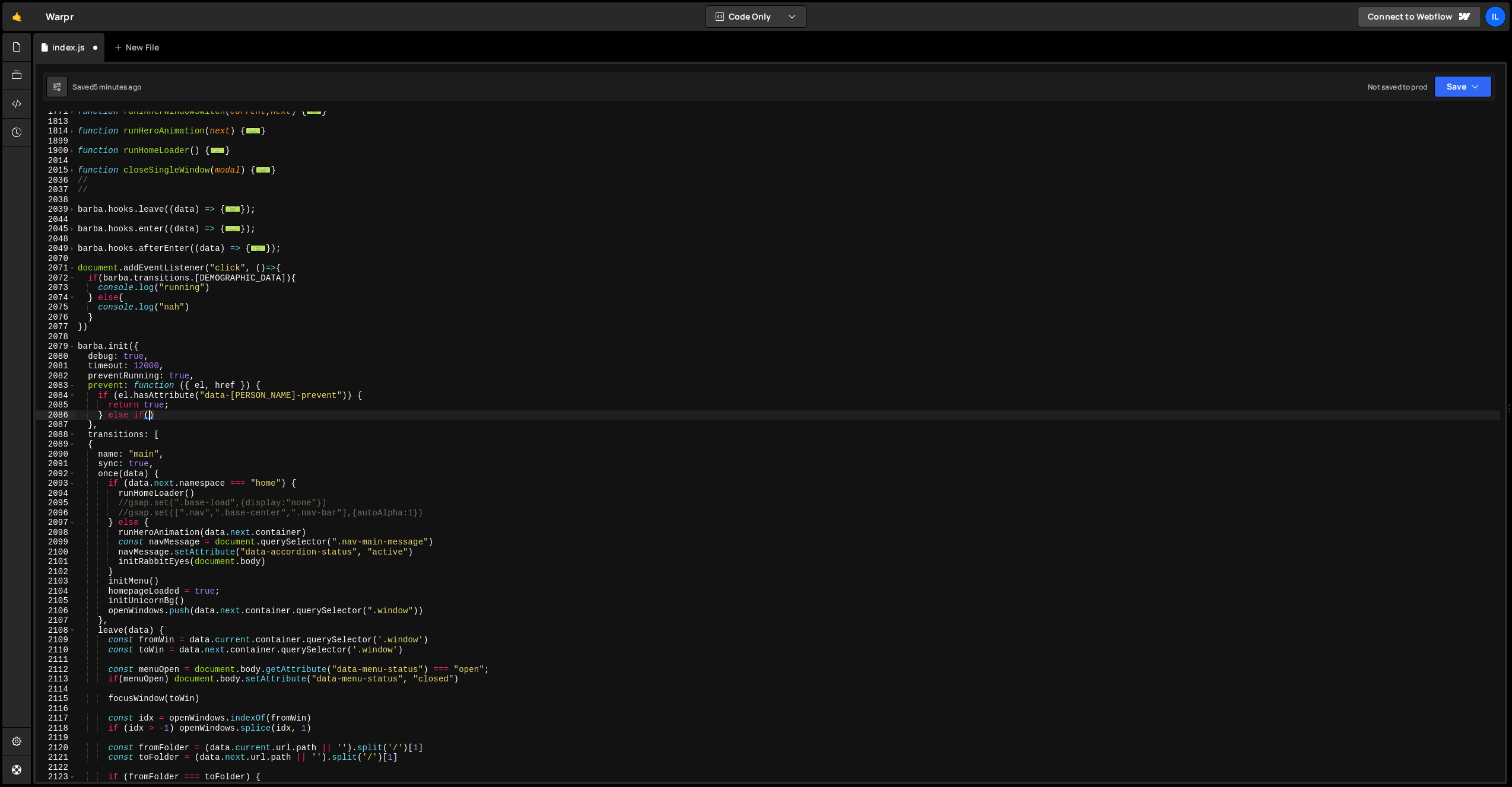
paste textarea "[PERSON_NAME].transitions.isRunning"
type textarea "} else if([PERSON_NAME].transitions.isRunning){"
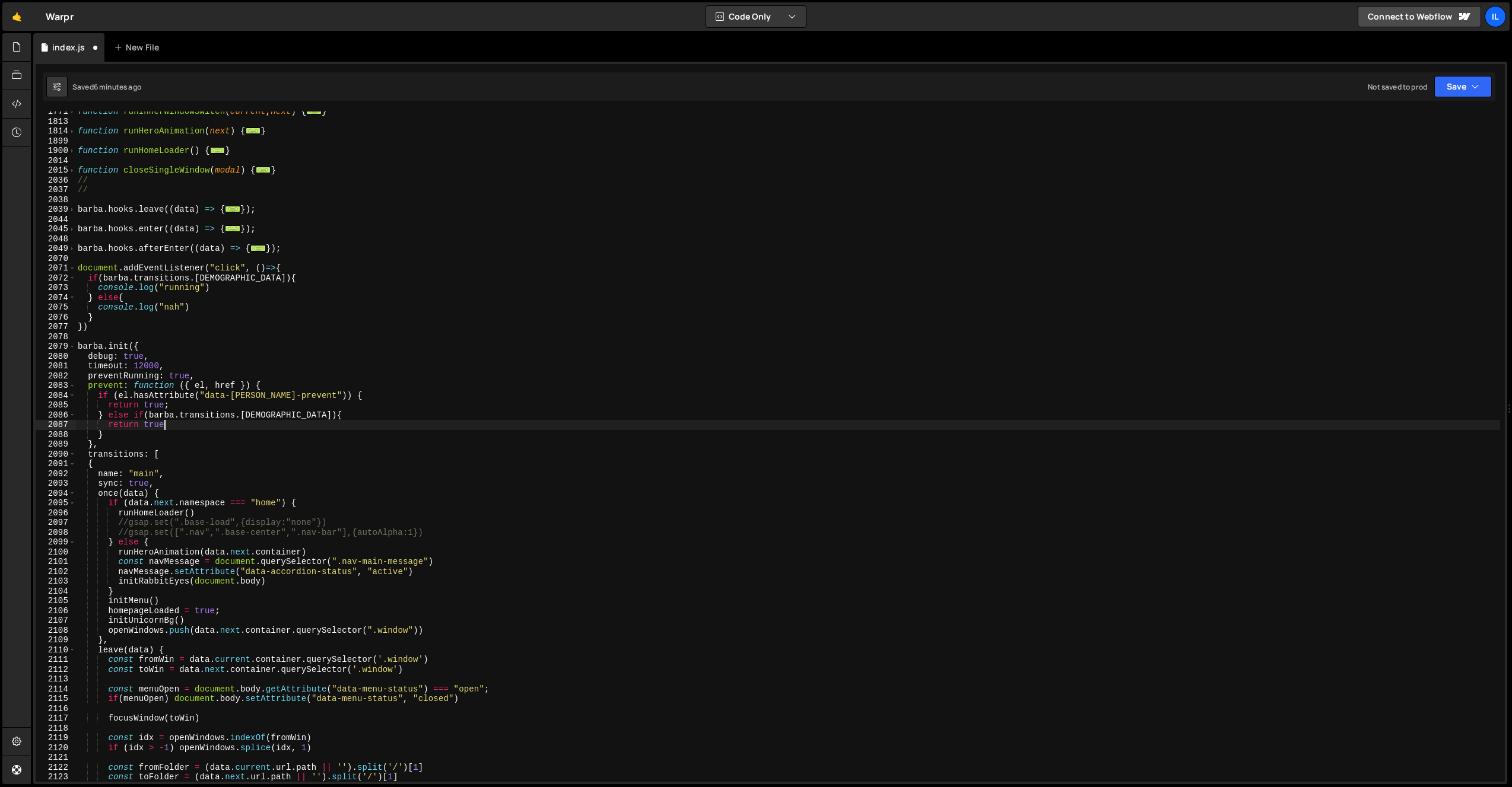
scroll to position [0, 5]
click at [272, 409] on div "function runInnerWindowSwitch ( current , next ) { ... } function runHeroAnimat…" at bounding box center [787, 452] width 1425 height 690
click at [226, 421] on div "function runInnerWindowSwitch ( current , next ) { ... } function runHeroAnimat…" at bounding box center [787, 452] width 1425 height 690
click at [226, 424] on div "function runInnerWindowSwitch ( current , next ) { ... } function runHeroAnimat…" at bounding box center [787, 452] width 1425 height 690
click at [319, 416] on div "function runInnerWindowSwitch ( current , next ) { ... } function runHeroAnimat…" at bounding box center [787, 452] width 1425 height 690
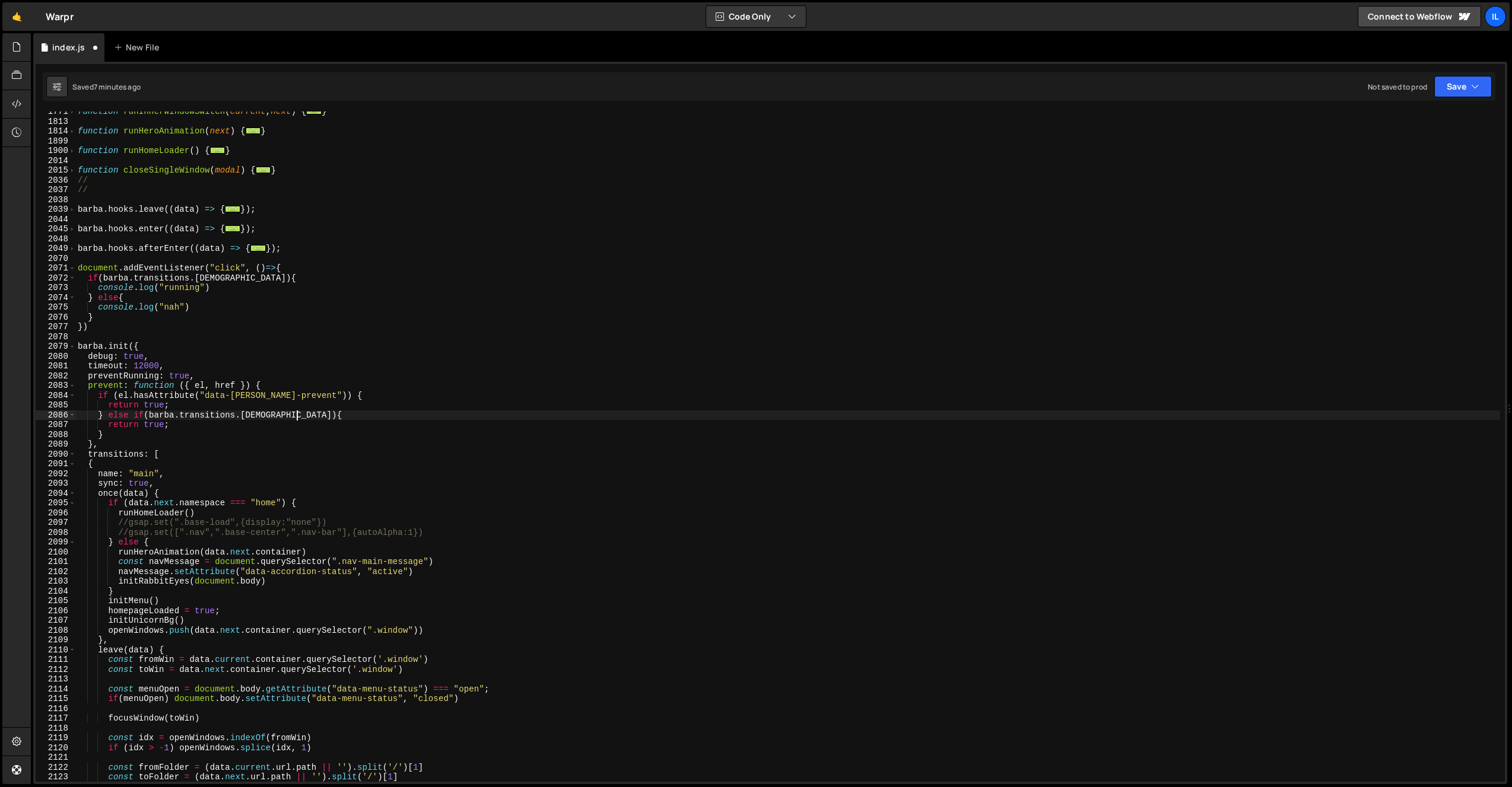
type textarea "} else if([PERSON_NAME].transitions.isRunning){"
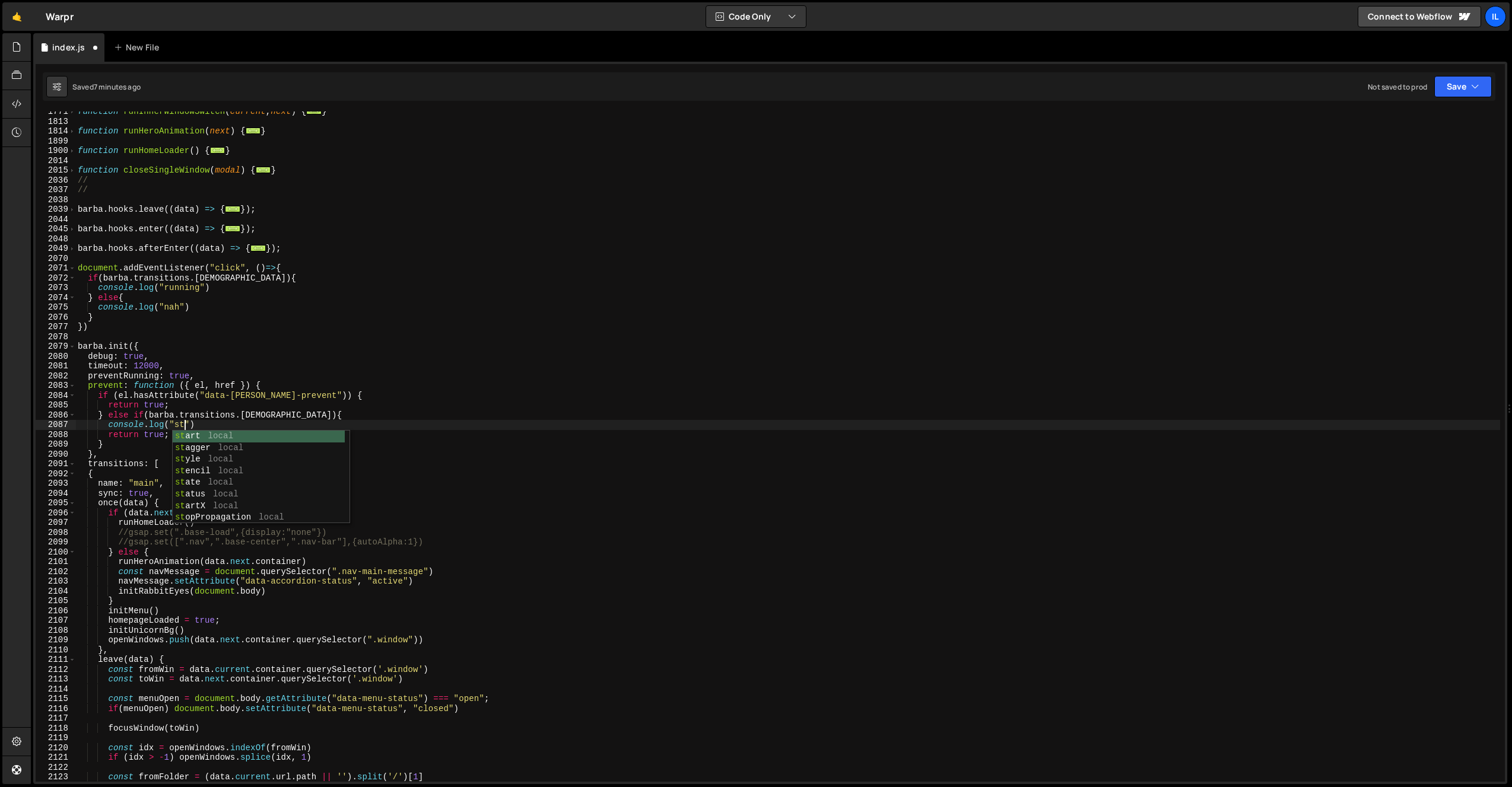
scroll to position [0, 8]
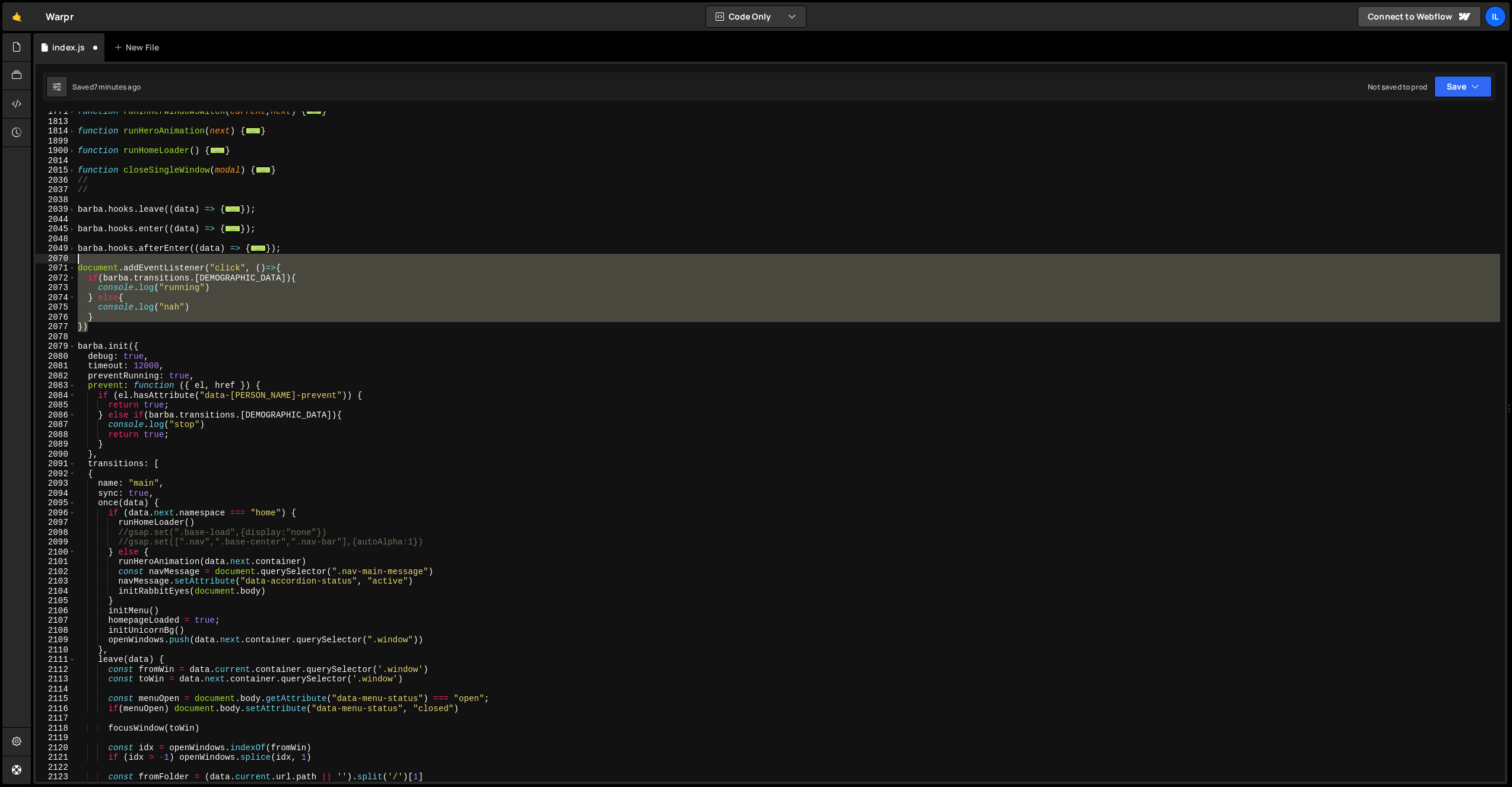
drag, startPoint x: 97, startPoint y: 327, endPoint x: 58, endPoint y: 263, distance: 74.9
click at [58, 263] on div "console.log("stop 1771 1813 1814 1899 1900 2014 2015 2036 2037 2038 2039 2044 2…" at bounding box center [771, 446] width 1469 height 670
type textarea "document.addEventListener("click", ()=>{"
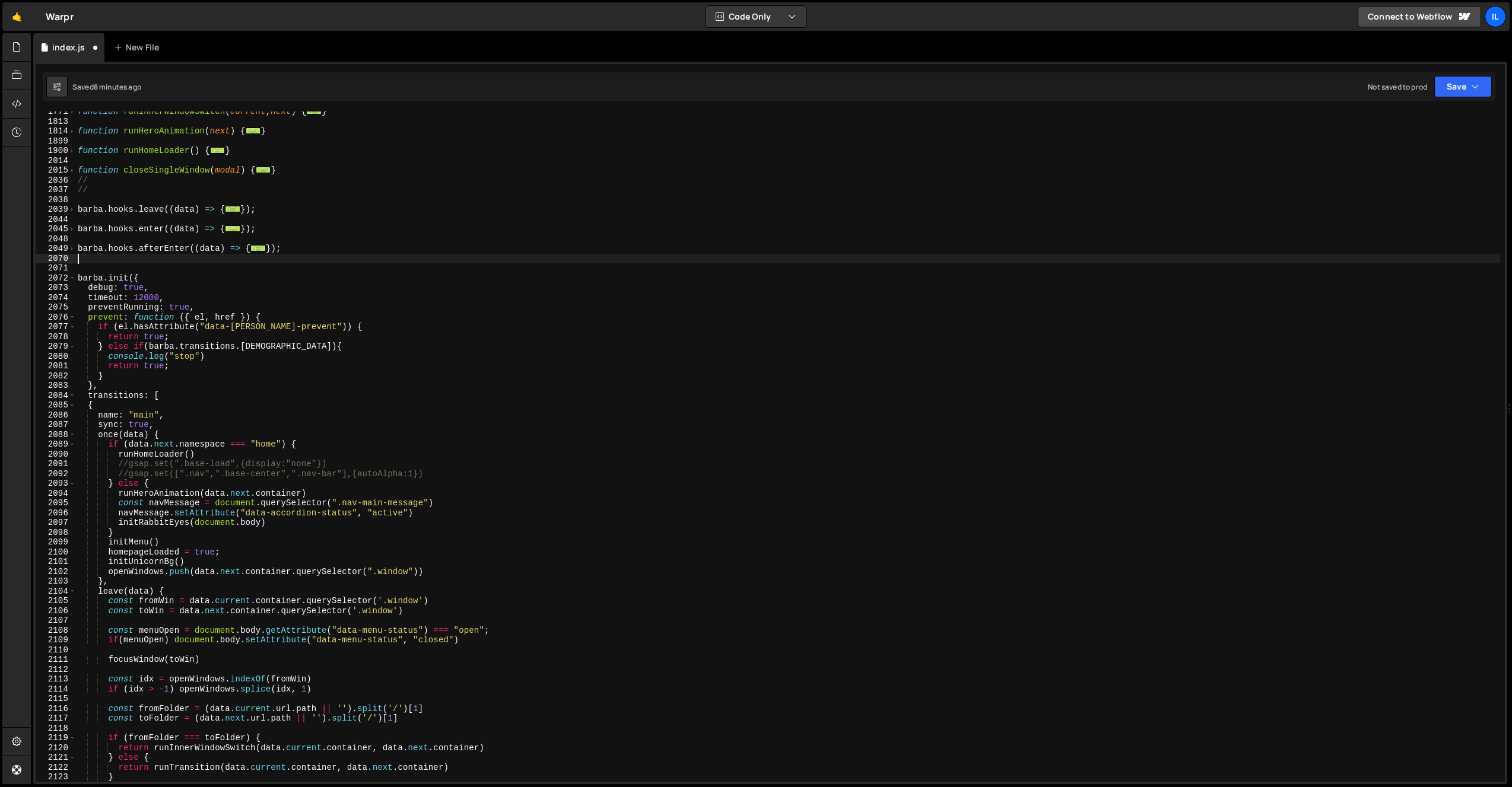
click at [168, 404] on div "function runInnerWindowSwitch ( current , next ) { ... } function runHeroAnimat…" at bounding box center [787, 452] width 1425 height 690
click at [178, 345] on div "function runInnerWindowSwitch ( current , next ) { ... } function runHeroAnimat…" at bounding box center [787, 452] width 1425 height 690
click at [689, 206] on div "function runInnerWindowSwitch ( current , next ) { ... } function runHeroAnimat…" at bounding box center [787, 452] width 1425 height 690
type textarea "});"
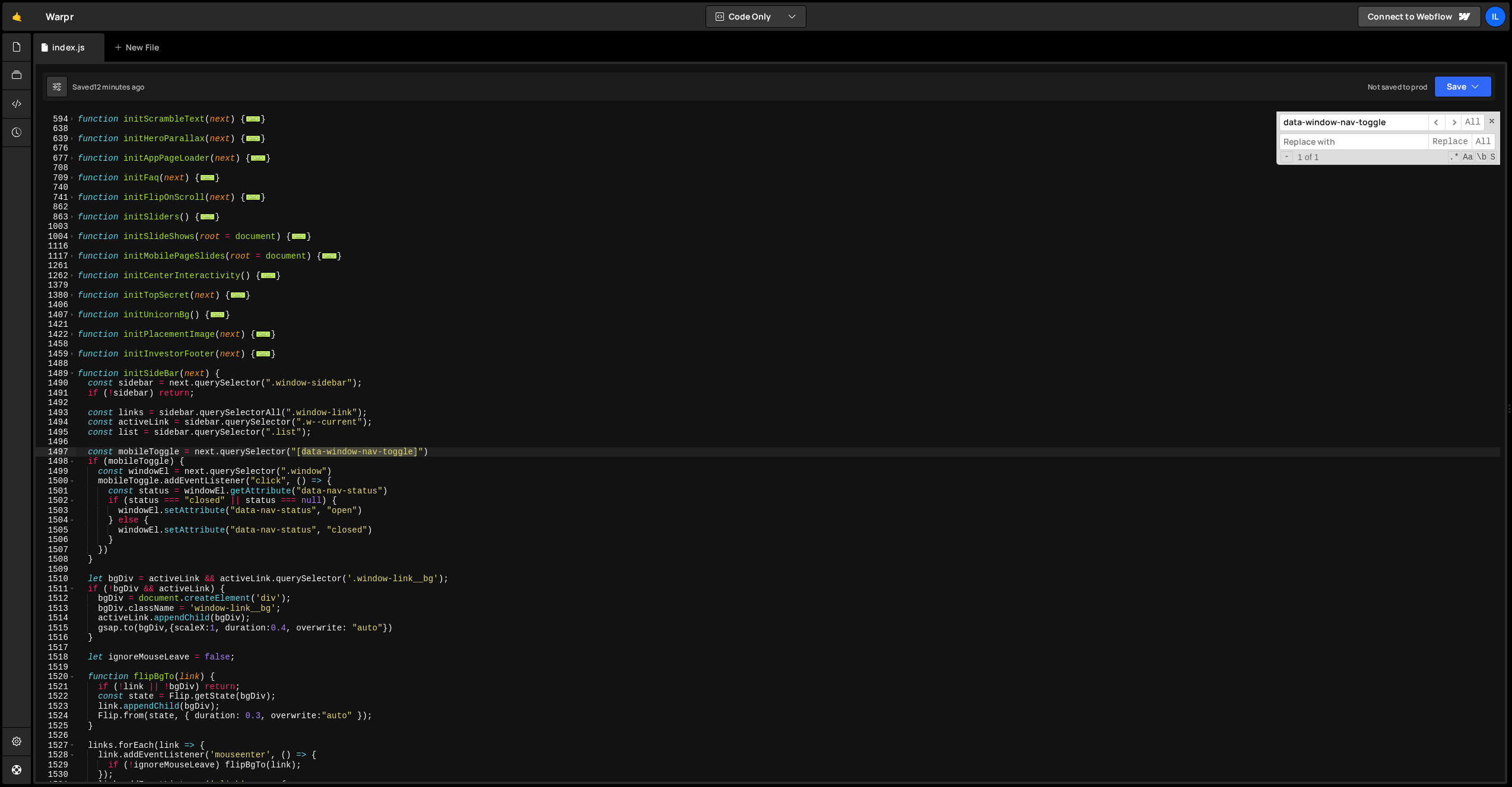
scroll to position [633, 0]
type input "data-window-nav-toggle"
click at [282, 437] on div "function initScrambleText ( next ) { ... } function initHeroParallax ( next ) {…" at bounding box center [787, 449] width 1425 height 690
click at [138, 450] on div "function initScrambleText ( next ) { ... } function initHeroParallax ( next ) {…" at bounding box center [787, 449] width 1425 height 690
drag, startPoint x: 138, startPoint y: 451, endPoint x: 138, endPoint y: 462, distance: 11.0
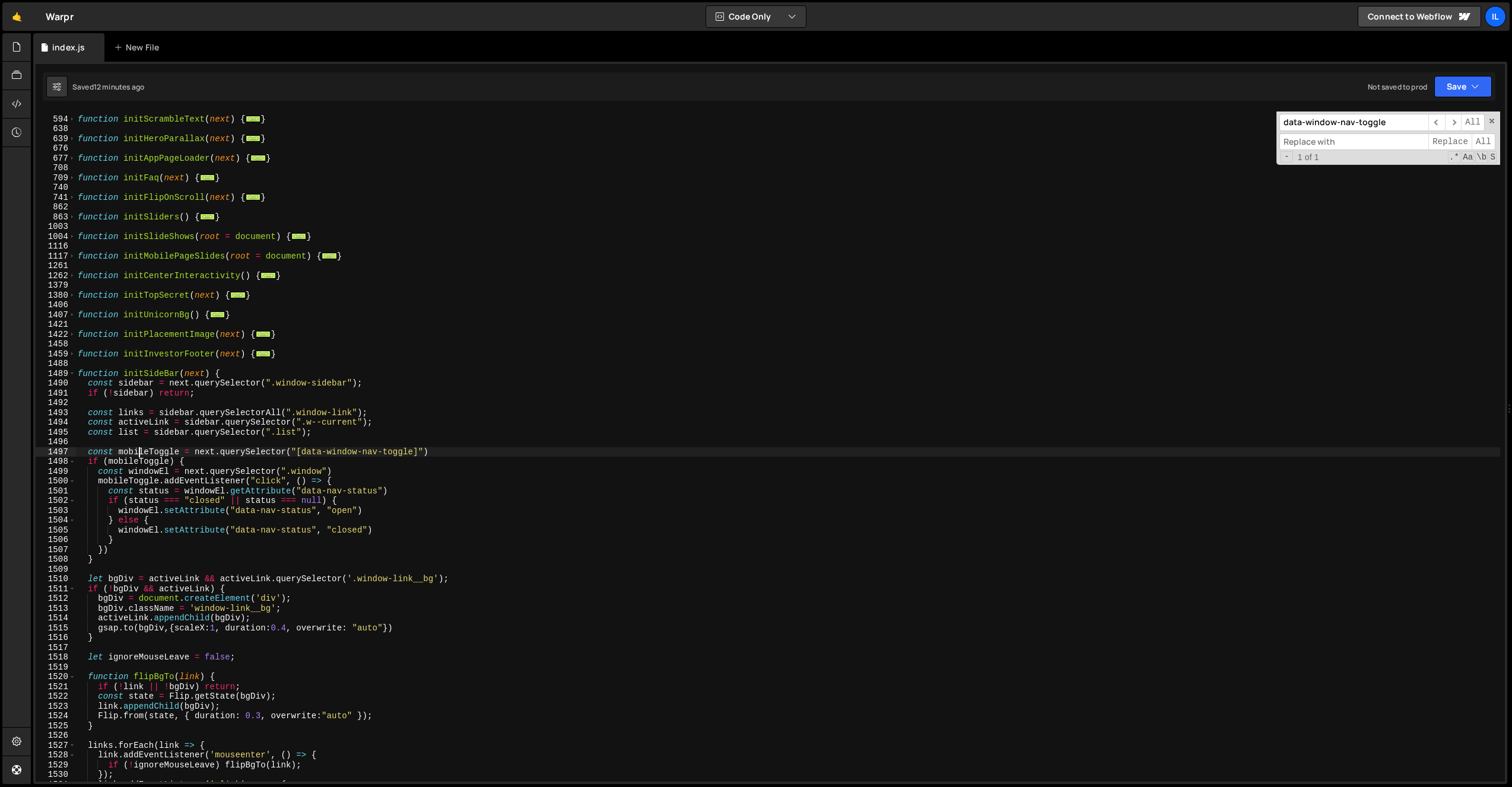
click at [138, 451] on div "function initScrambleText ( next ) { ... } function initHeroParallax ( next ) {…" at bounding box center [787, 449] width 1425 height 690
click at [139, 468] on div "function initScrambleText ( next ) { ... } function initHeroParallax ( next ) {…" at bounding box center [787, 449] width 1425 height 690
click at [162, 479] on div "function initScrambleText ( next ) { ... } function initHeroParallax ( next ) {…" at bounding box center [787, 449] width 1425 height 690
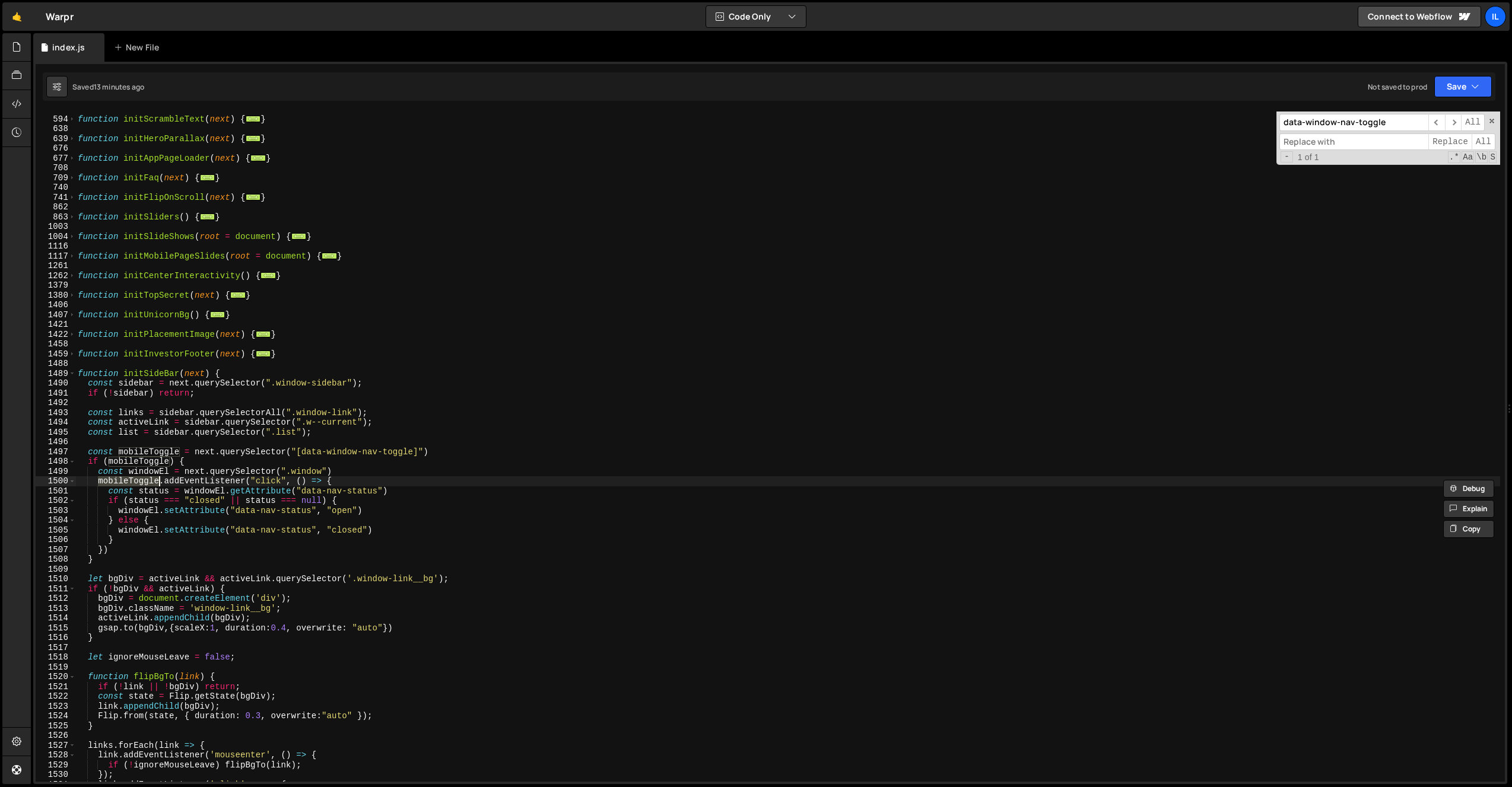
click at [252, 449] on div "function initScrambleText ( next ) { ... } function initHeroParallax ( next ) {…" at bounding box center [787, 449] width 1425 height 690
type textarea "const mobileToggle = next.querySelector("[data-window-nav-toggle]")"
click at [268, 399] on div "function initScrambleText ( next ) { ... } function initHeroParallax ( next ) {…" at bounding box center [787, 449] width 1425 height 690
click at [1337, 130] on div "data-window-nav-toggle ​ ​ All Replace All - 1 of 1 .* Aa \b S" at bounding box center [1387, 138] width 223 height 54
click at [1342, 121] on input "data-window-nav-toggle" at bounding box center [1354, 122] width 149 height 18
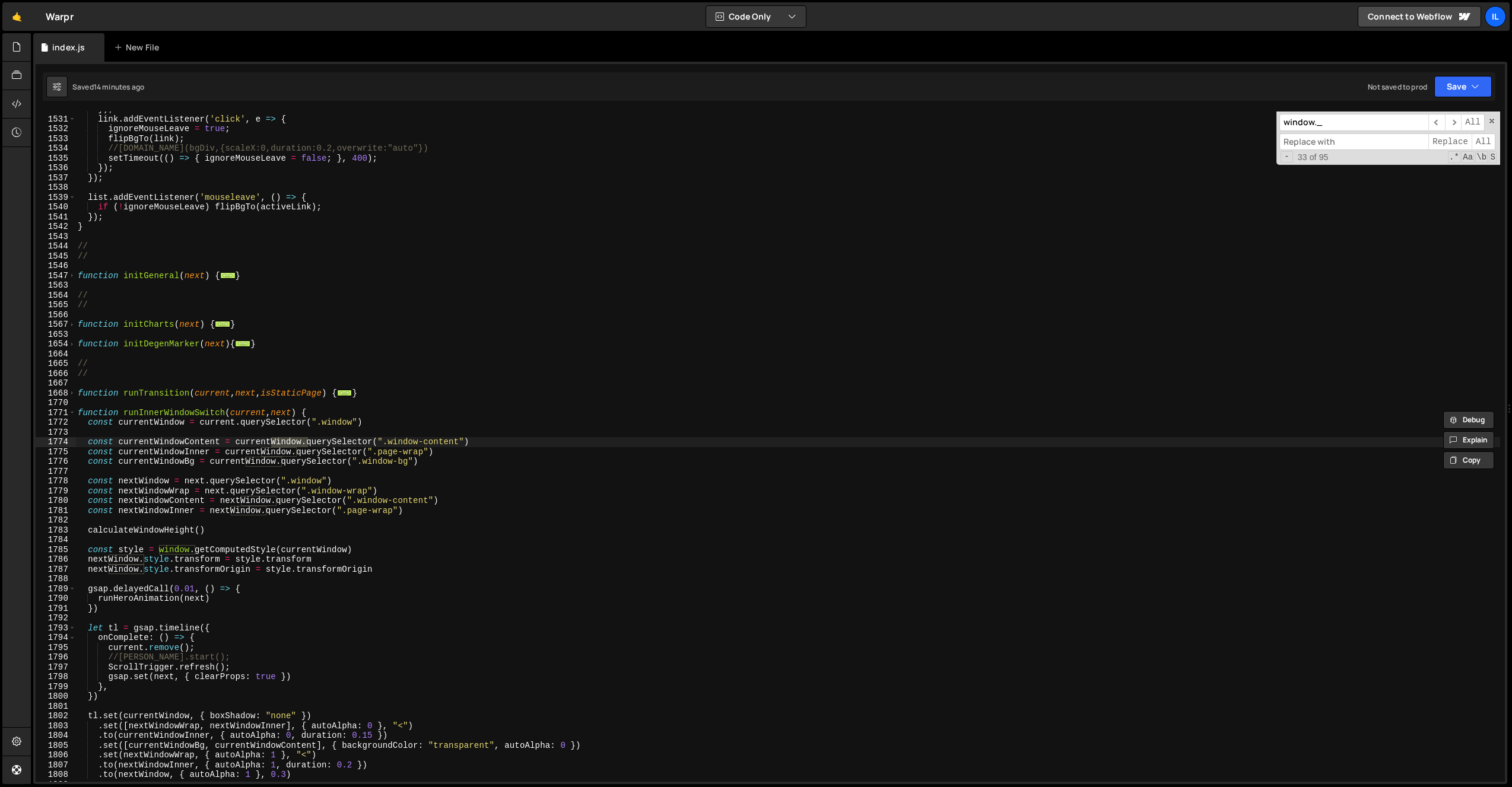
scroll to position [4455, 0]
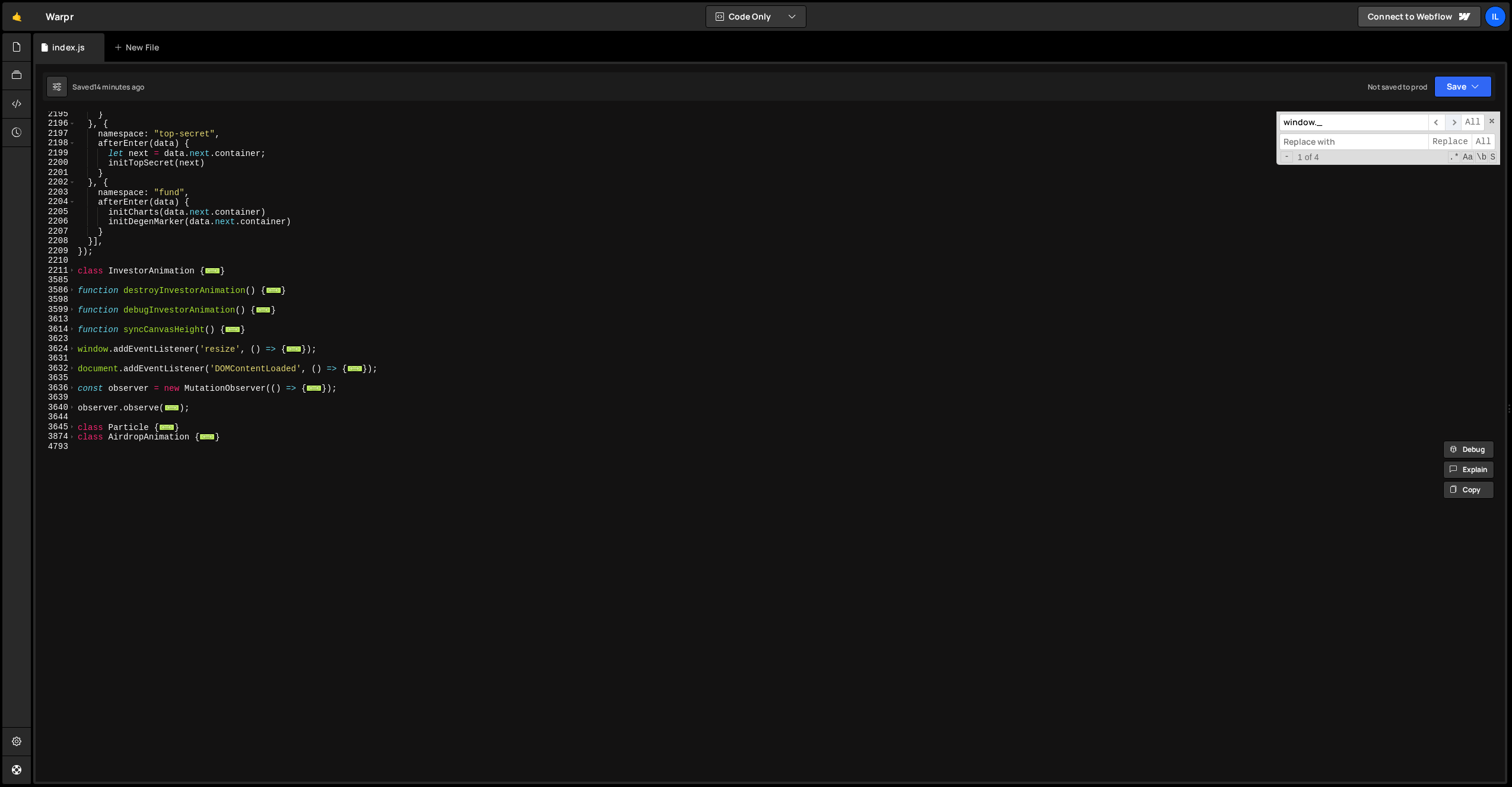
click at [1452, 119] on span "​" at bounding box center [1453, 122] width 17 height 18
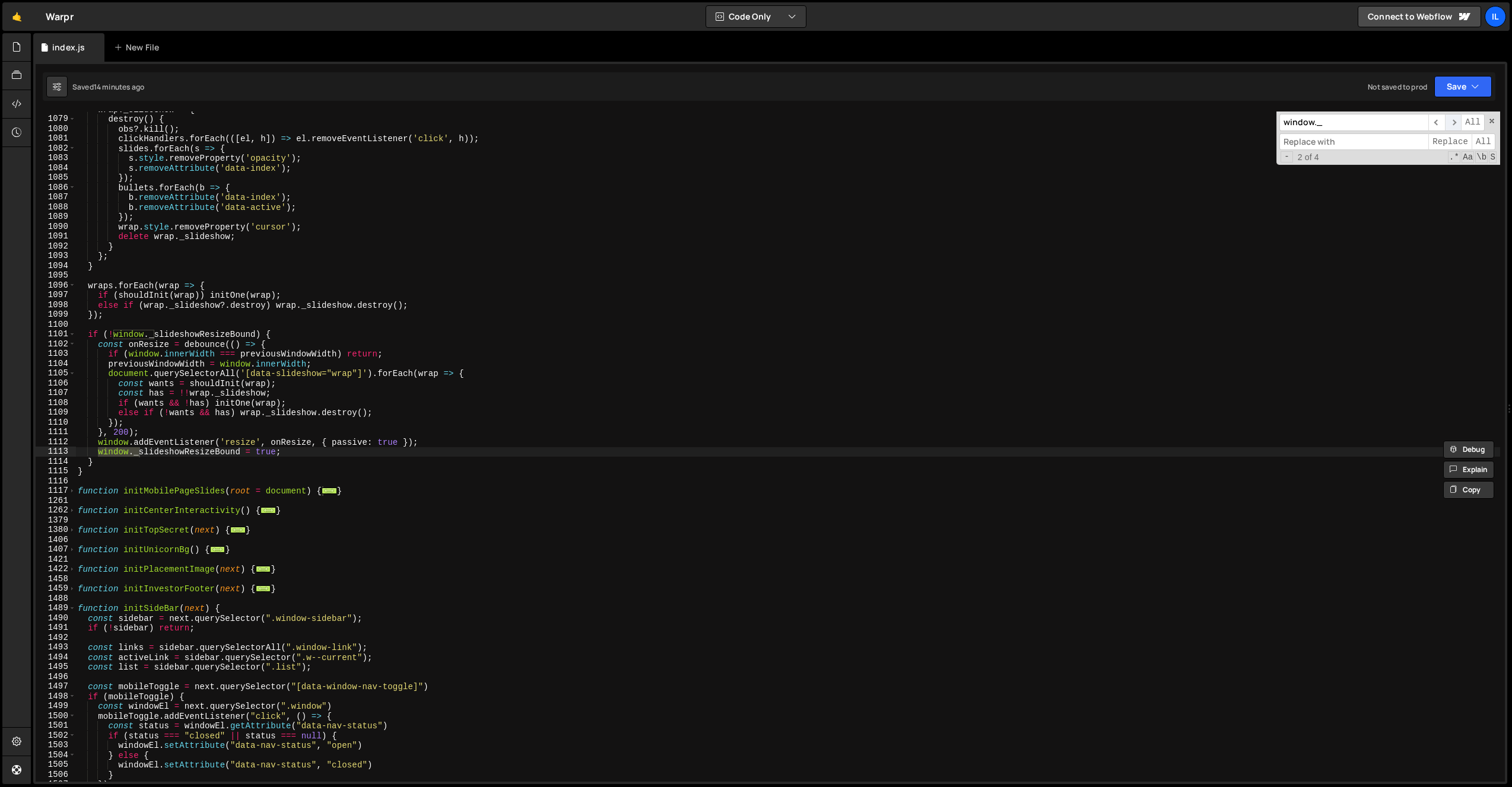
click at [1453, 120] on span "​" at bounding box center [1453, 122] width 17 height 18
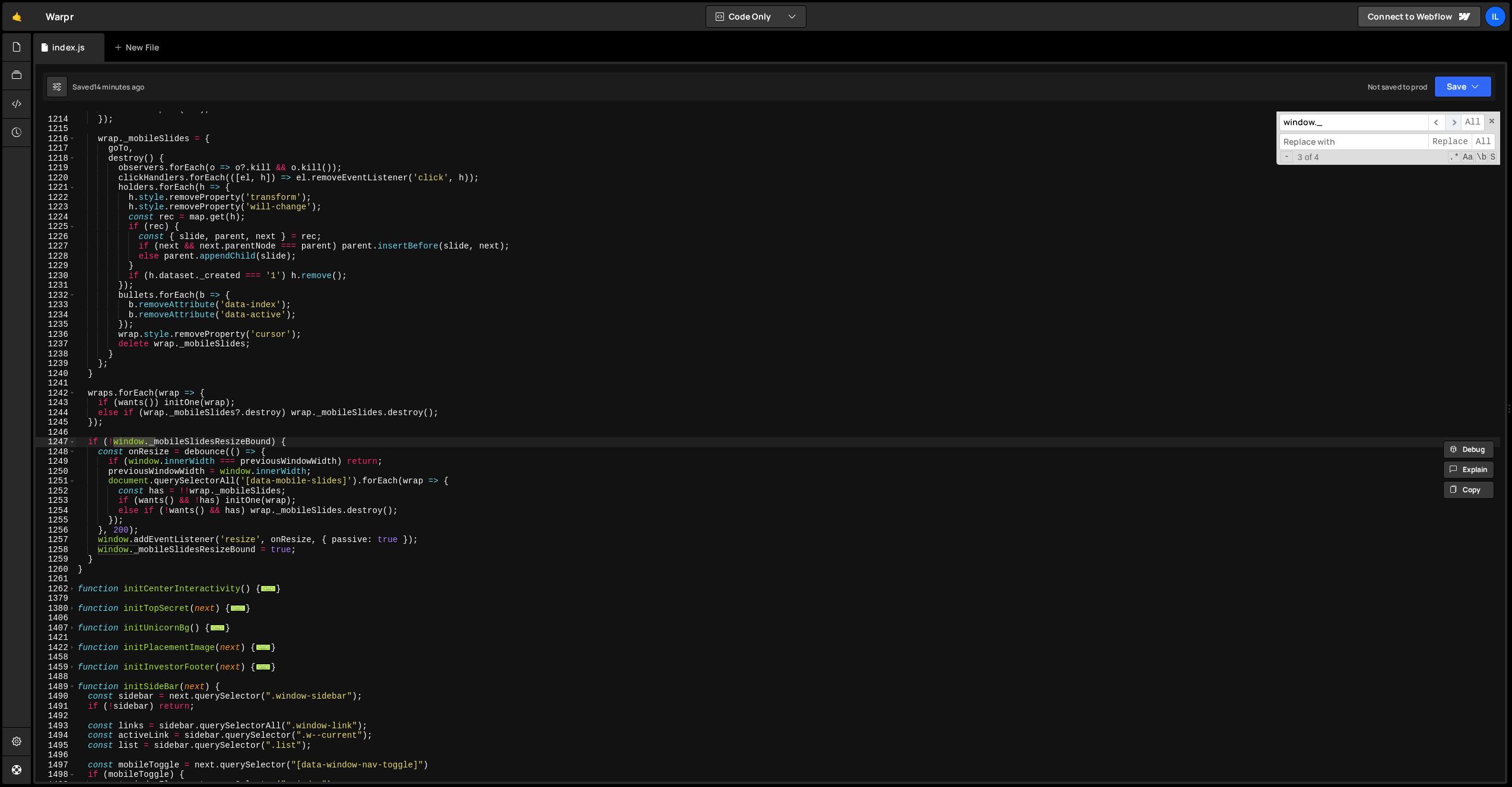
scroll to position [2806, 0]
click at [1453, 120] on span "​" at bounding box center [1453, 122] width 17 height 18
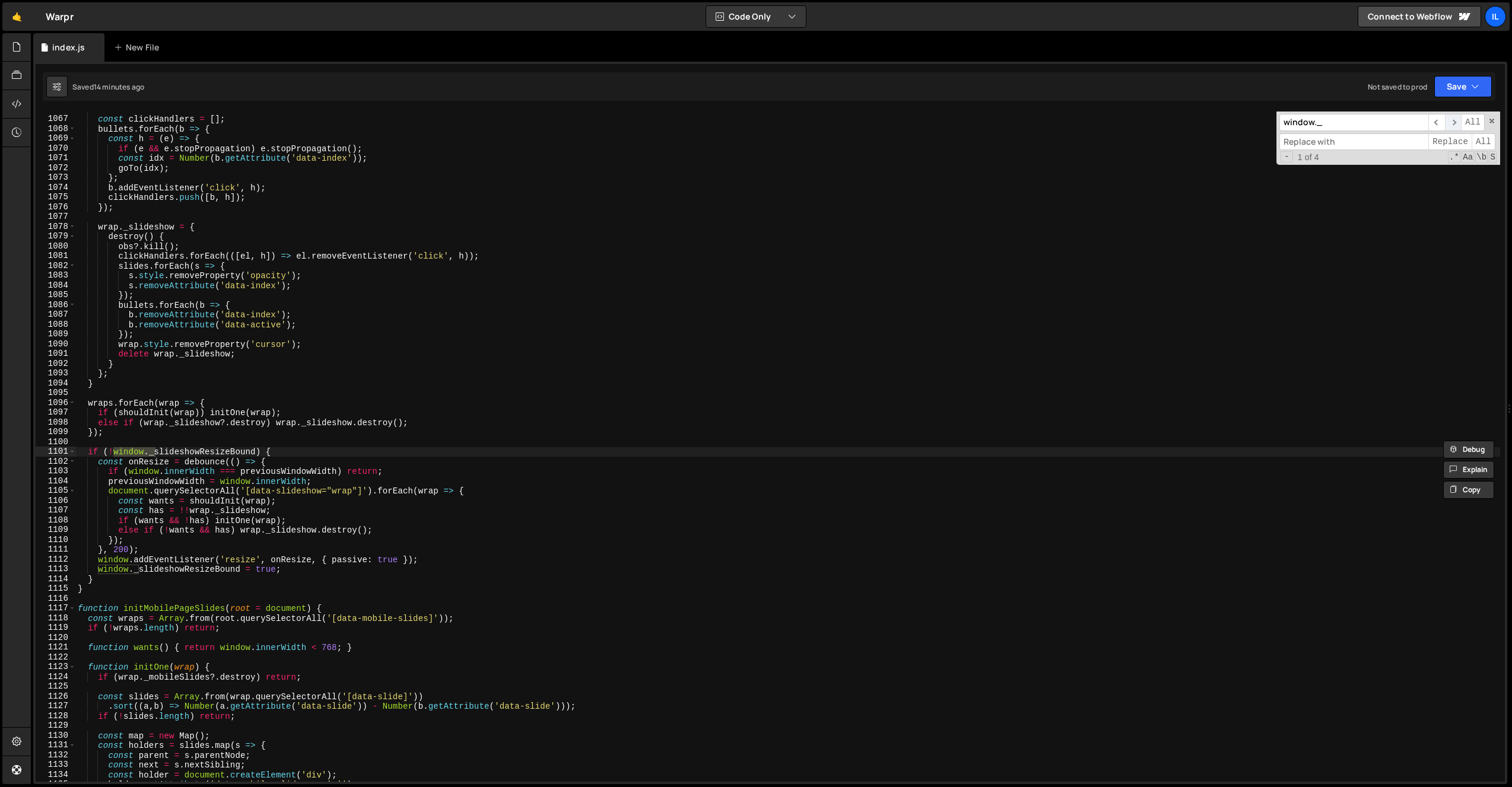
scroll to position [1367, 0]
click at [1379, 120] on input "window._" at bounding box center [1354, 122] width 149 height 18
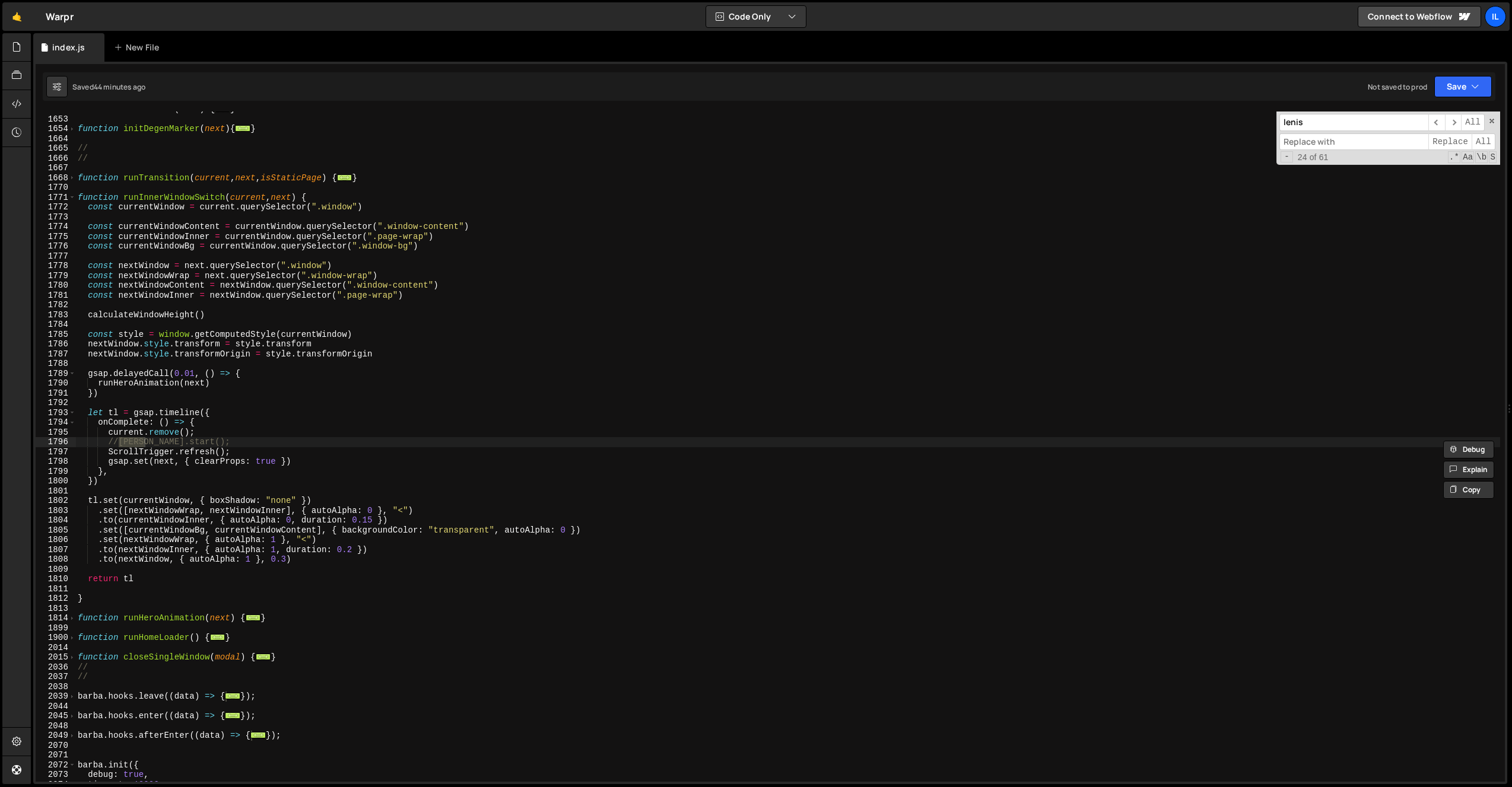
click at [1304, 125] on input "lenis" at bounding box center [1354, 122] width 149 height 18
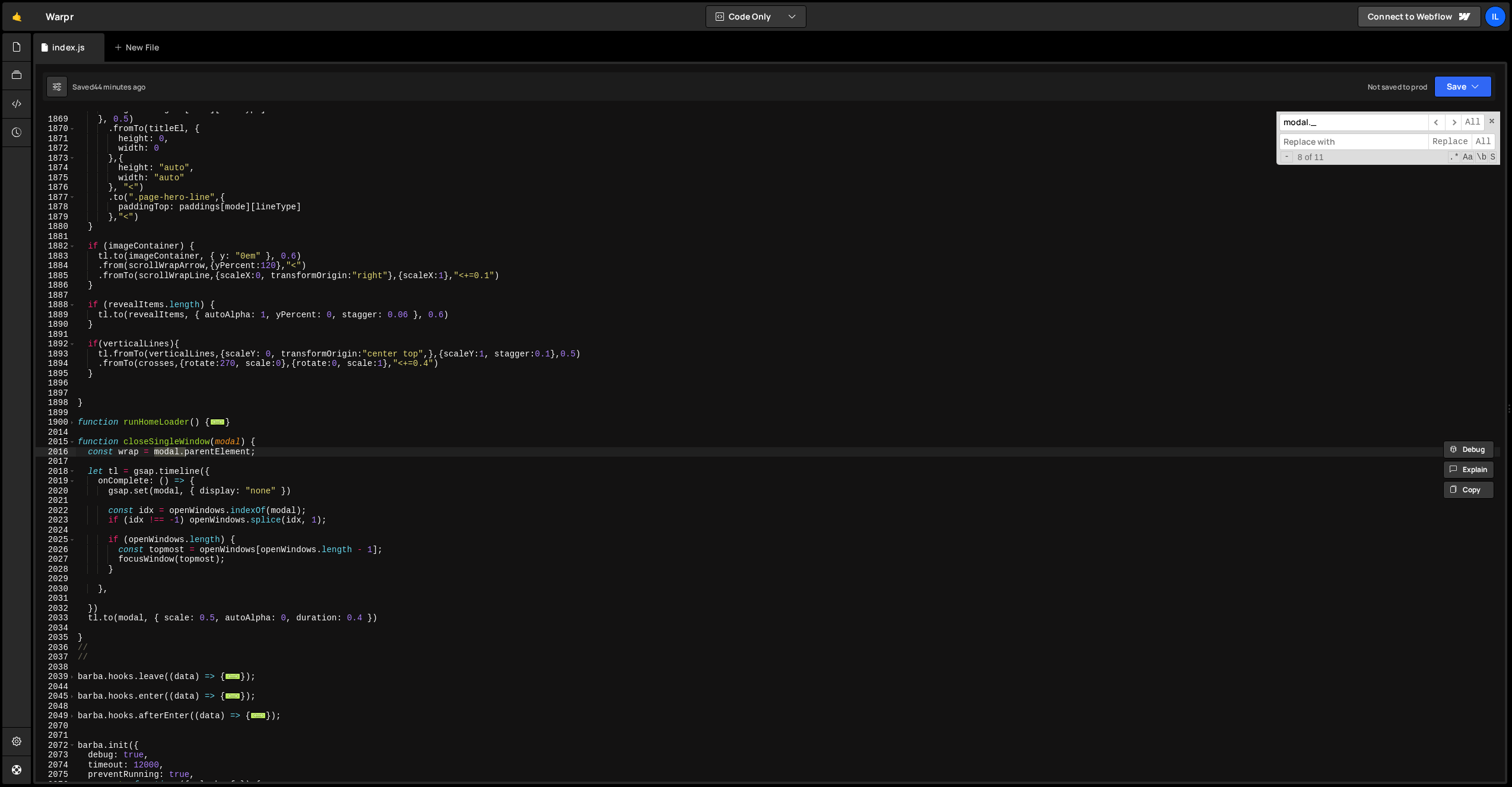
scroll to position [320, 0]
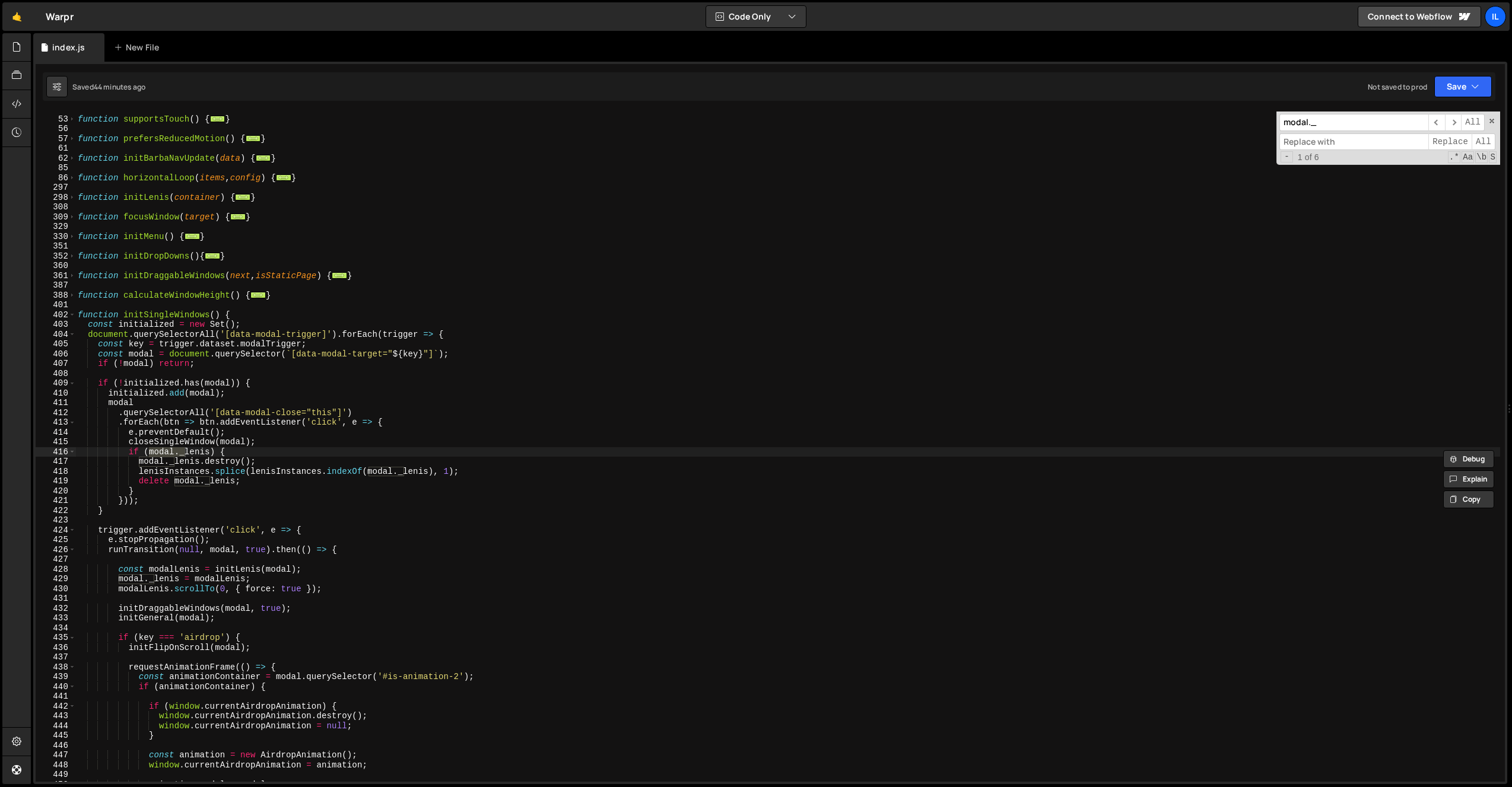
type input "modal._"
click at [228, 433] on div "function supportsTouch ( ) { ... } function prefersReducedMotion ( ) { ... } fu…" at bounding box center [787, 449] width 1425 height 690
drag, startPoint x: 218, startPoint y: 451, endPoint x: 127, endPoint y: 452, distance: 91.0
click at [127, 452] on div "function supportsTouch ( ) { ... } function prefersReducedMotion ( ) { ... } fu…" at bounding box center [787, 449] width 1425 height 690
click at [74, 316] on span at bounding box center [72, 315] width 7 height 10
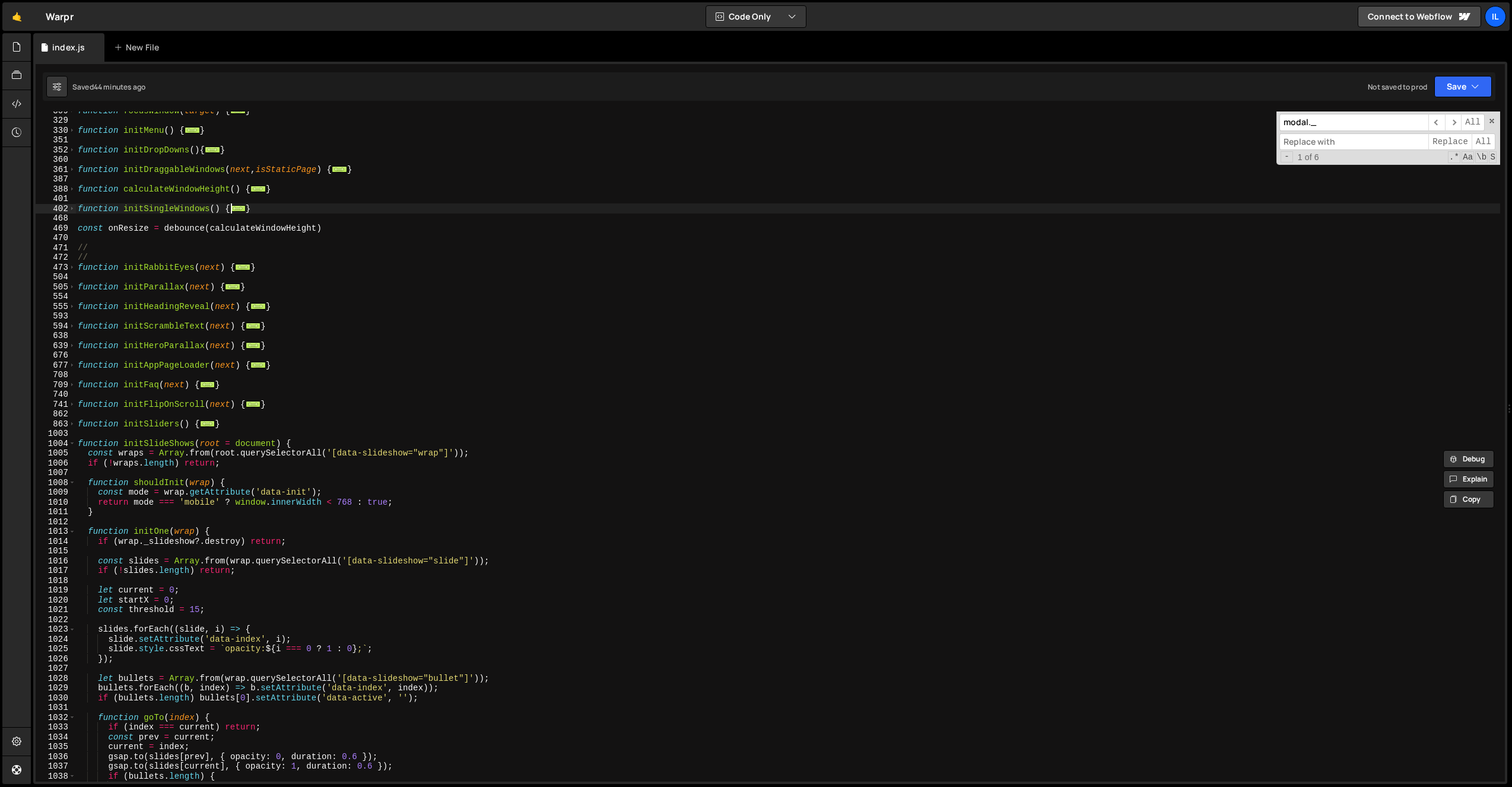
scroll to position [427, 0]
click at [70, 443] on span at bounding box center [72, 444] width 7 height 10
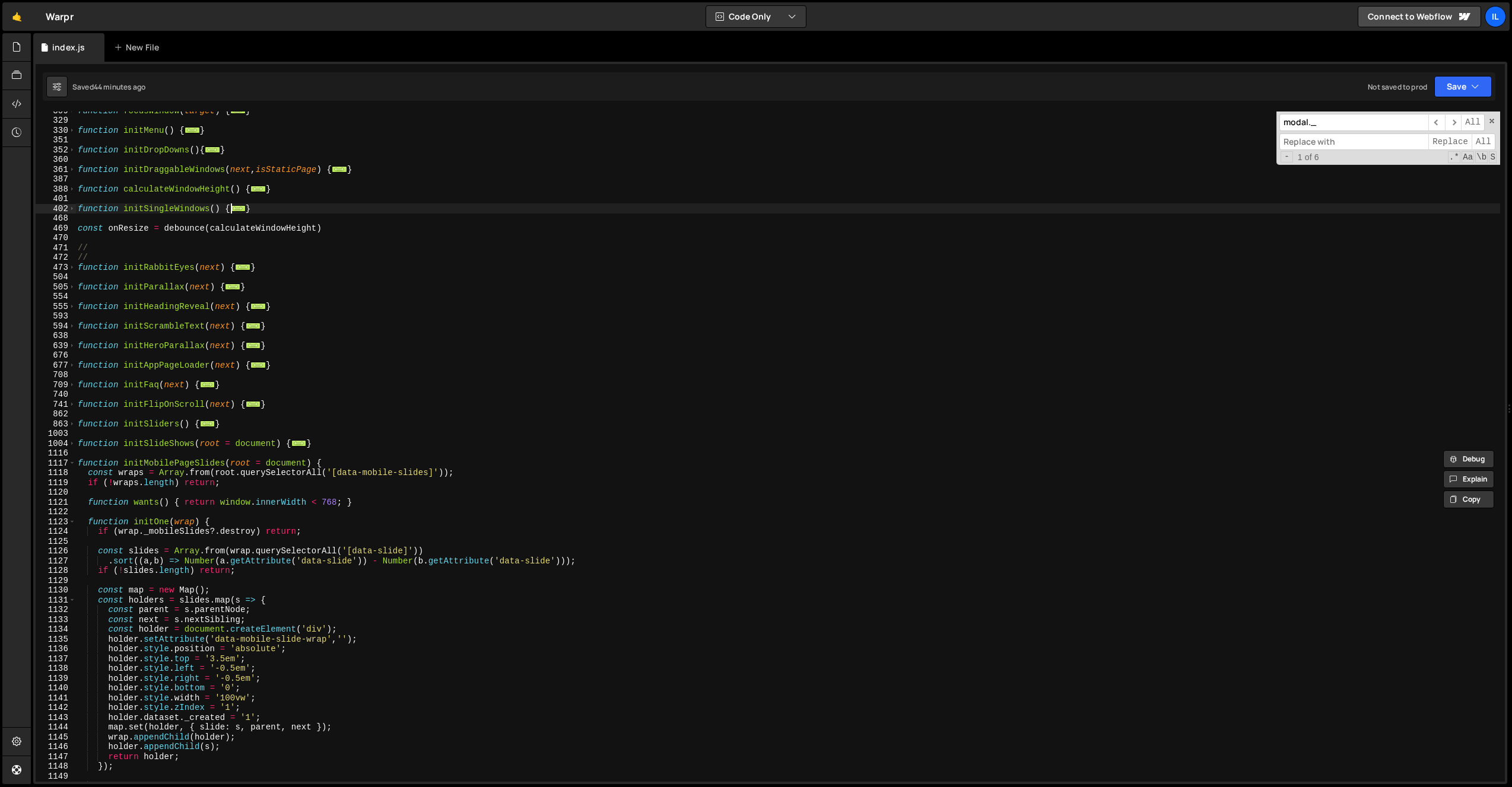
click at [76, 465] on div "function focusWindow ( target ) { ... } function initMenu ( ) { ... } function …" at bounding box center [787, 450] width 1425 height 690
click at [74, 465] on span at bounding box center [72, 463] width 7 height 10
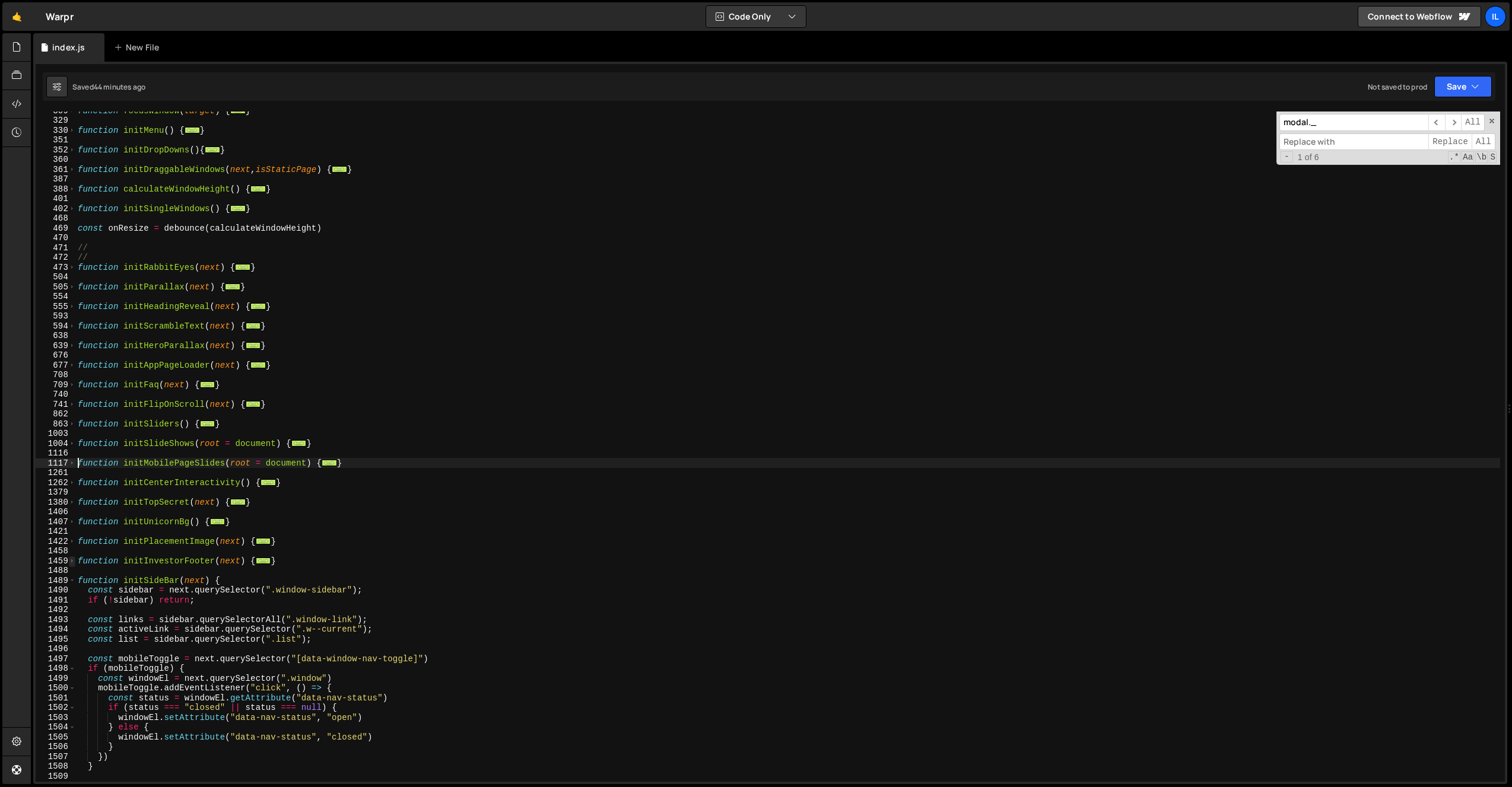
scroll to position [565, 0]
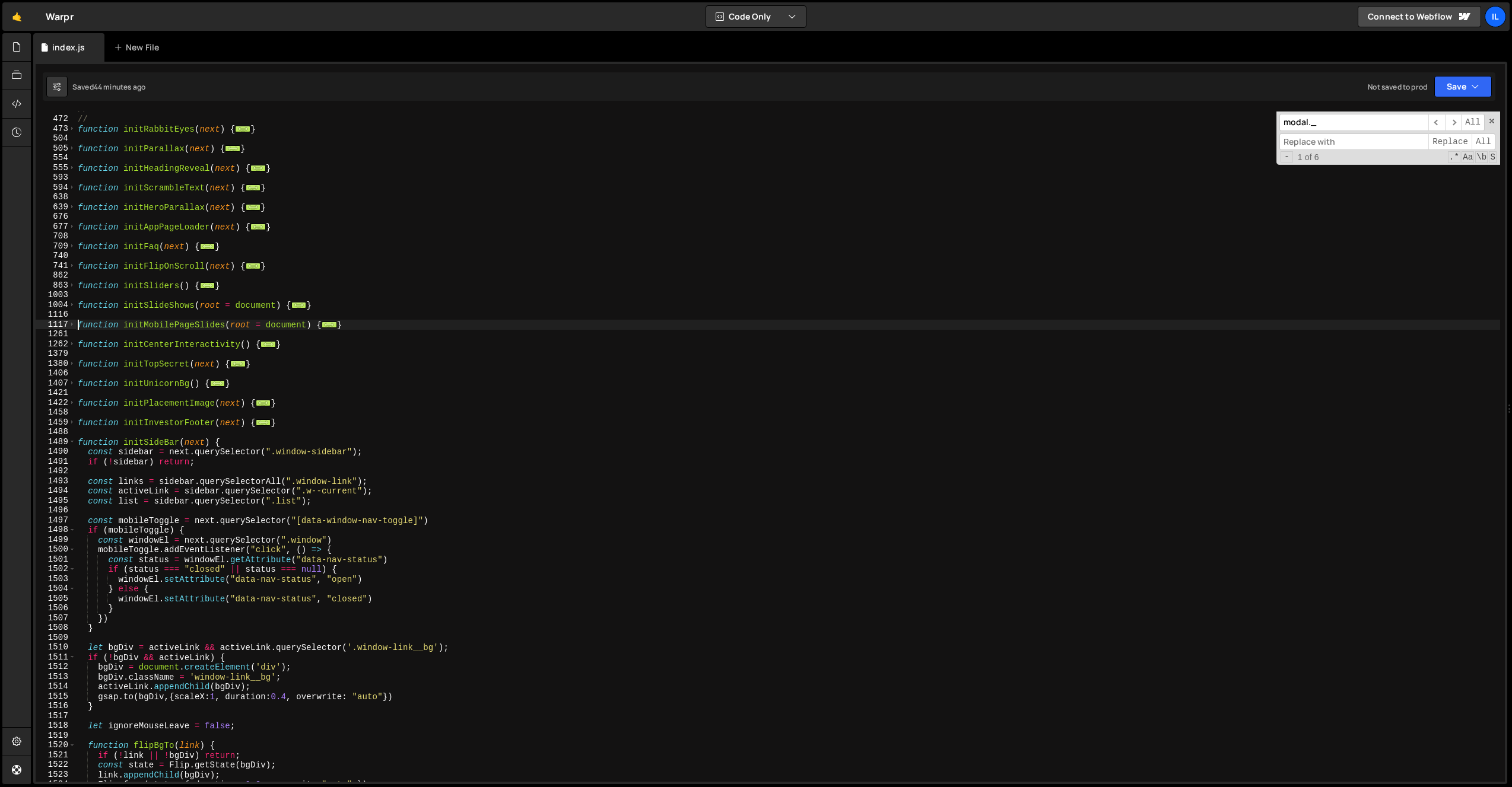
click at [382, 584] on div "// // function initRabbitEyes ( next ) { ... } function initParallax ( next ) {…" at bounding box center [787, 449] width 1425 height 690
type textarea "windowEl.setAttribute("data-nav-status", "open")"
paste textarea "if (modal._lenis)"
type textarea "if (modal._lenis){"
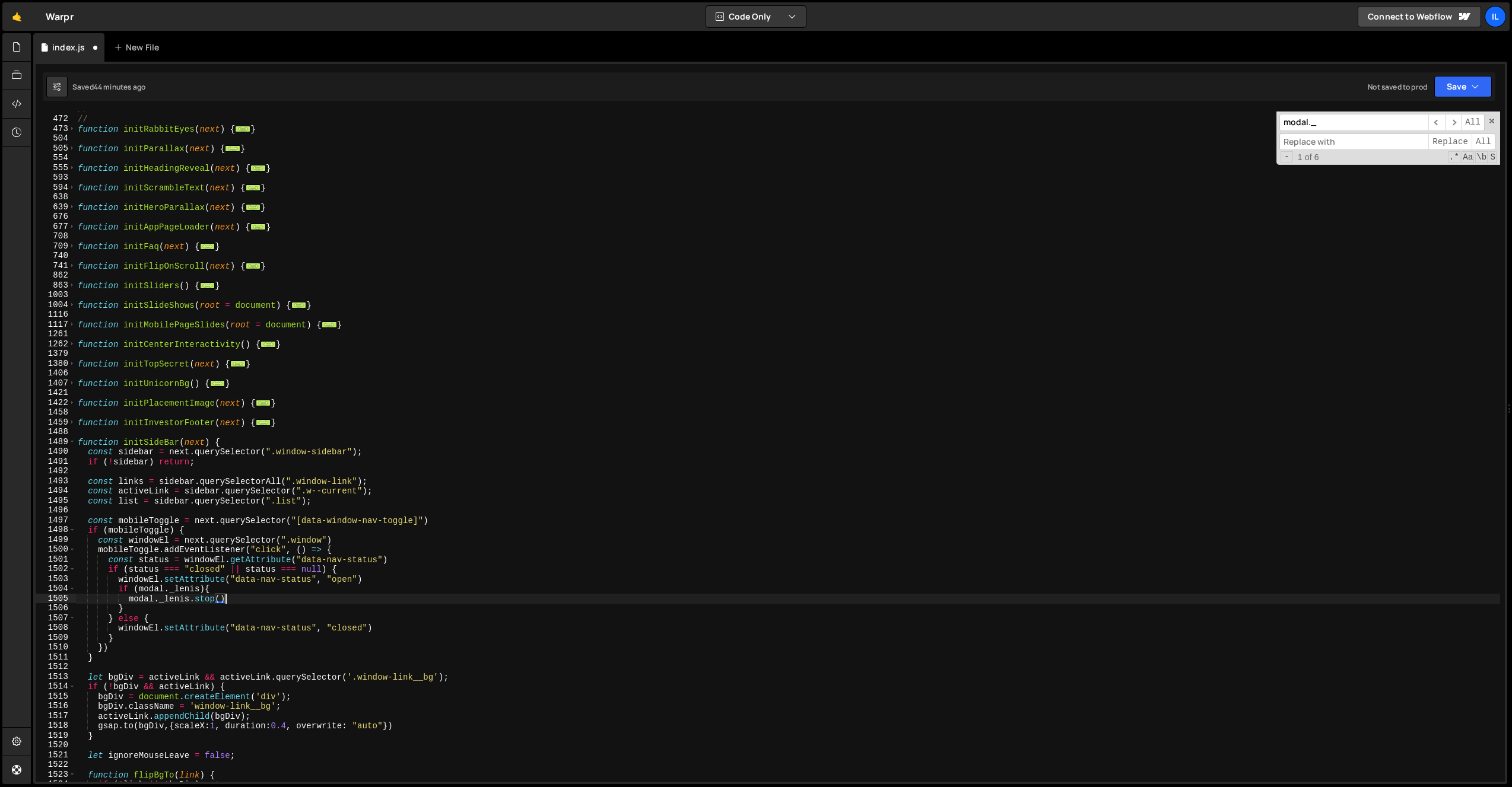
scroll to position [0, 10]
drag, startPoint x: 131, startPoint y: 600, endPoint x: 227, endPoint y: 600, distance: 96.0
click at [193, 602] on div "// // function initRabbitEyes ( next ) { ... } function initParallax ( next ) {…" at bounding box center [787, 449] width 1425 height 690
type textarea "modal._lenis.stop();"
click at [1333, 120] on input "modal._" at bounding box center [1354, 122] width 149 height 18
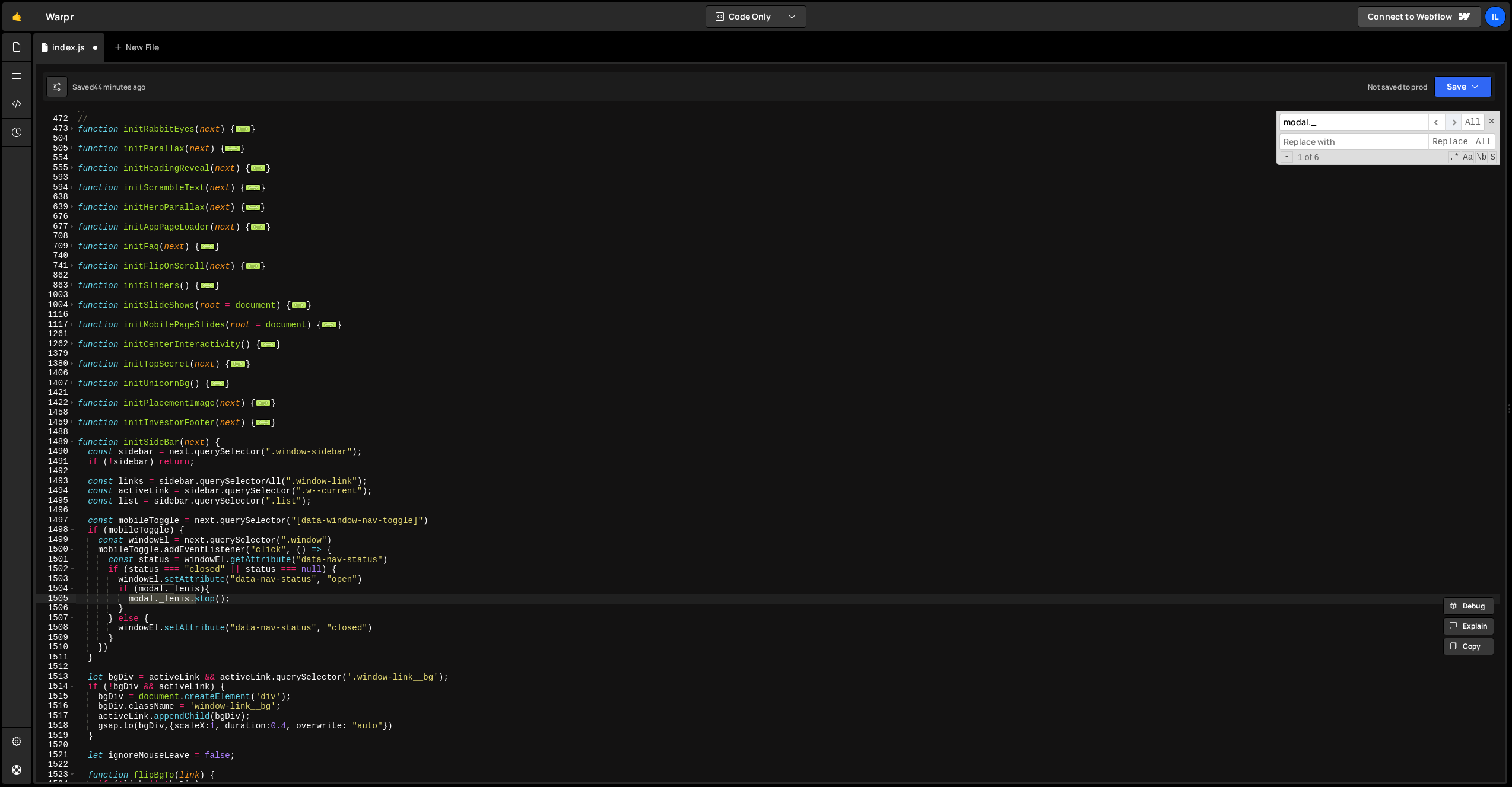
paste input "[PERSON_NAME]."
click at [1449, 120] on span "​" at bounding box center [1453, 122] width 17 height 18
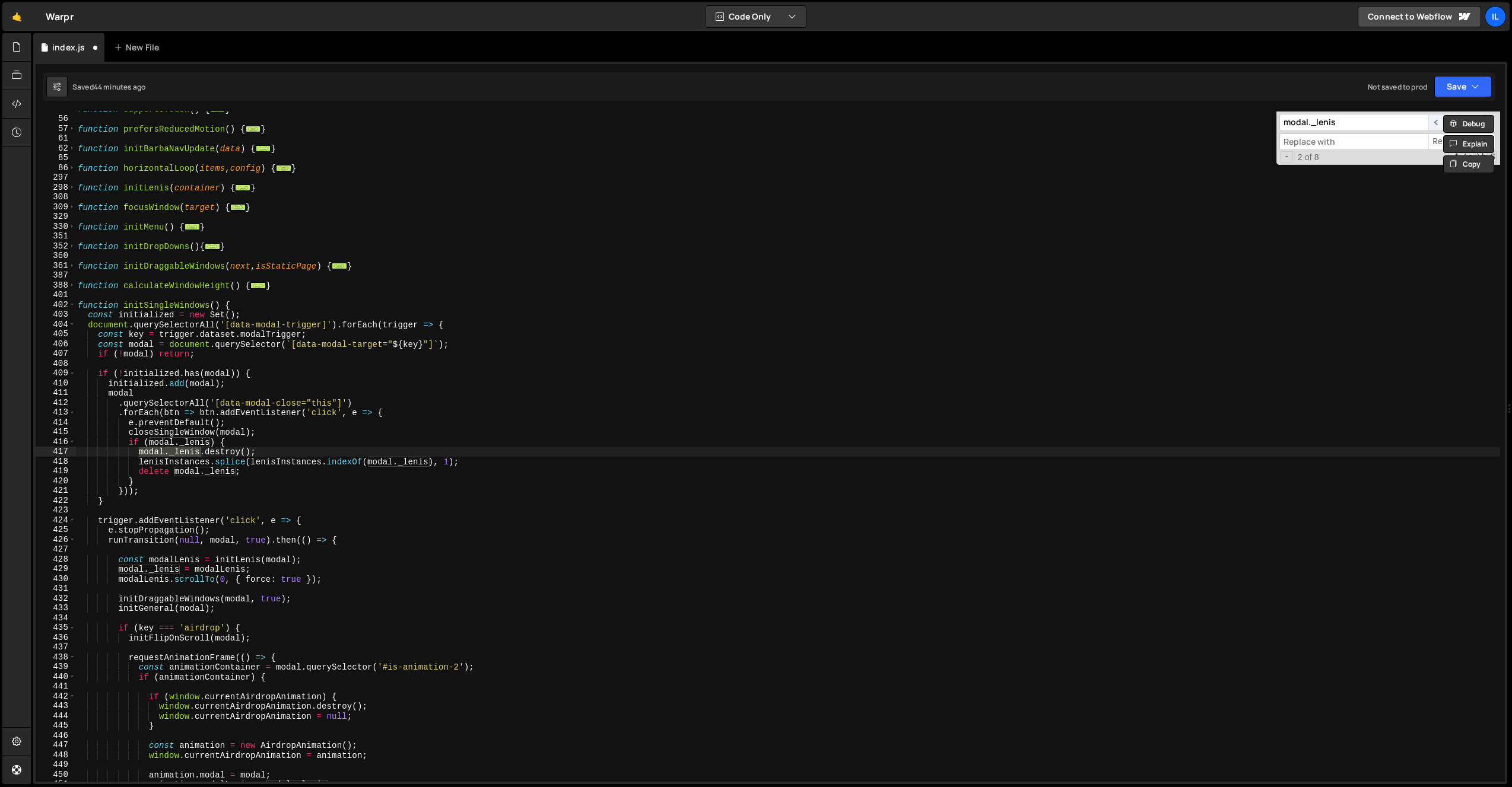
type input "modal._lenis"
click at [1435, 121] on span "​" at bounding box center [1437, 122] width 17 height 18
click at [1436, 120] on span "​" at bounding box center [1437, 122] width 17 height 18
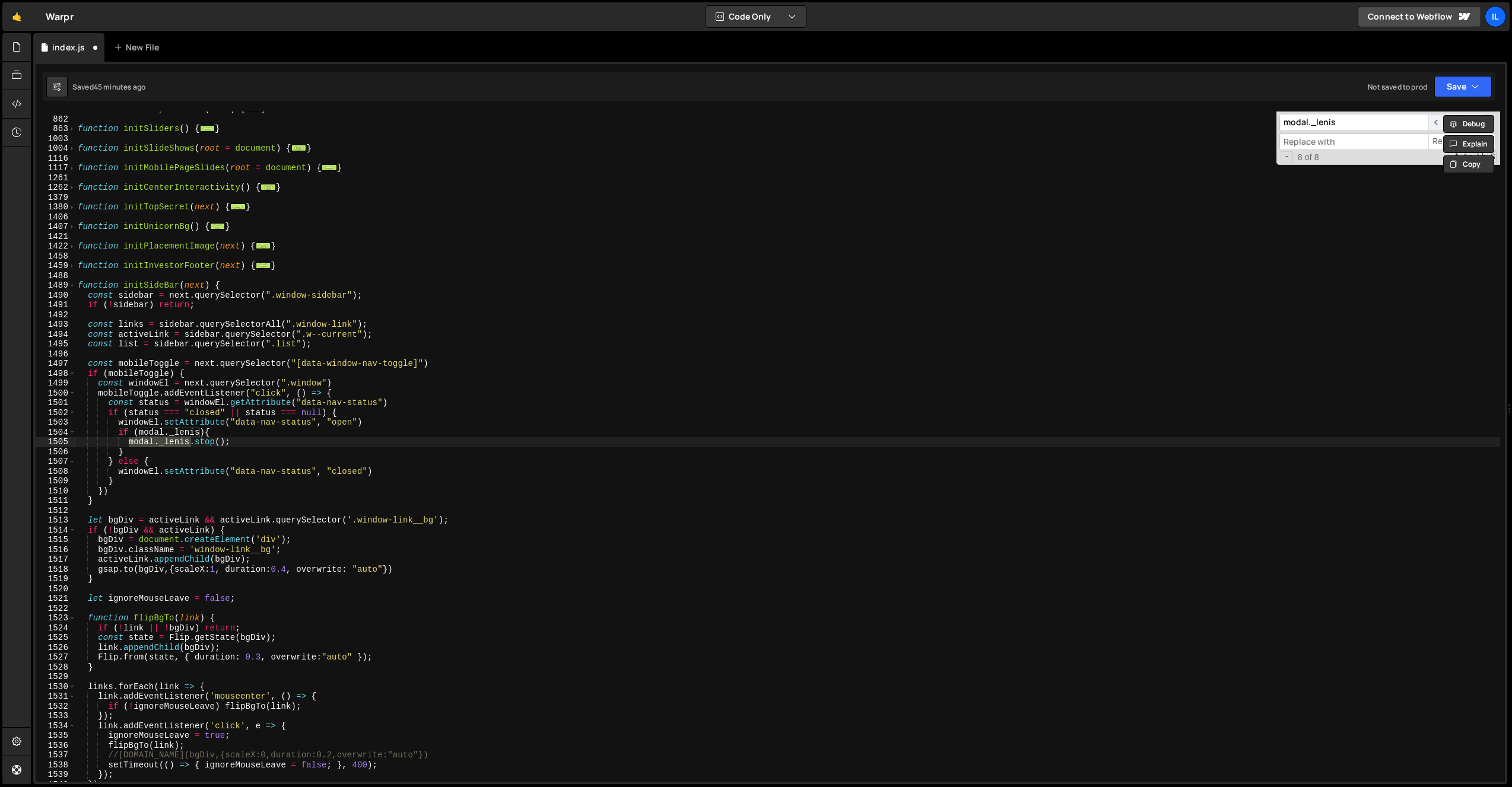
click at [1436, 120] on span "​" at bounding box center [1437, 122] width 17 height 18
click at [418, 339] on div "function initFlipOnScroll ( next ) { ... } function initSliders ( ) { ... } fun…" at bounding box center [787, 449] width 1425 height 690
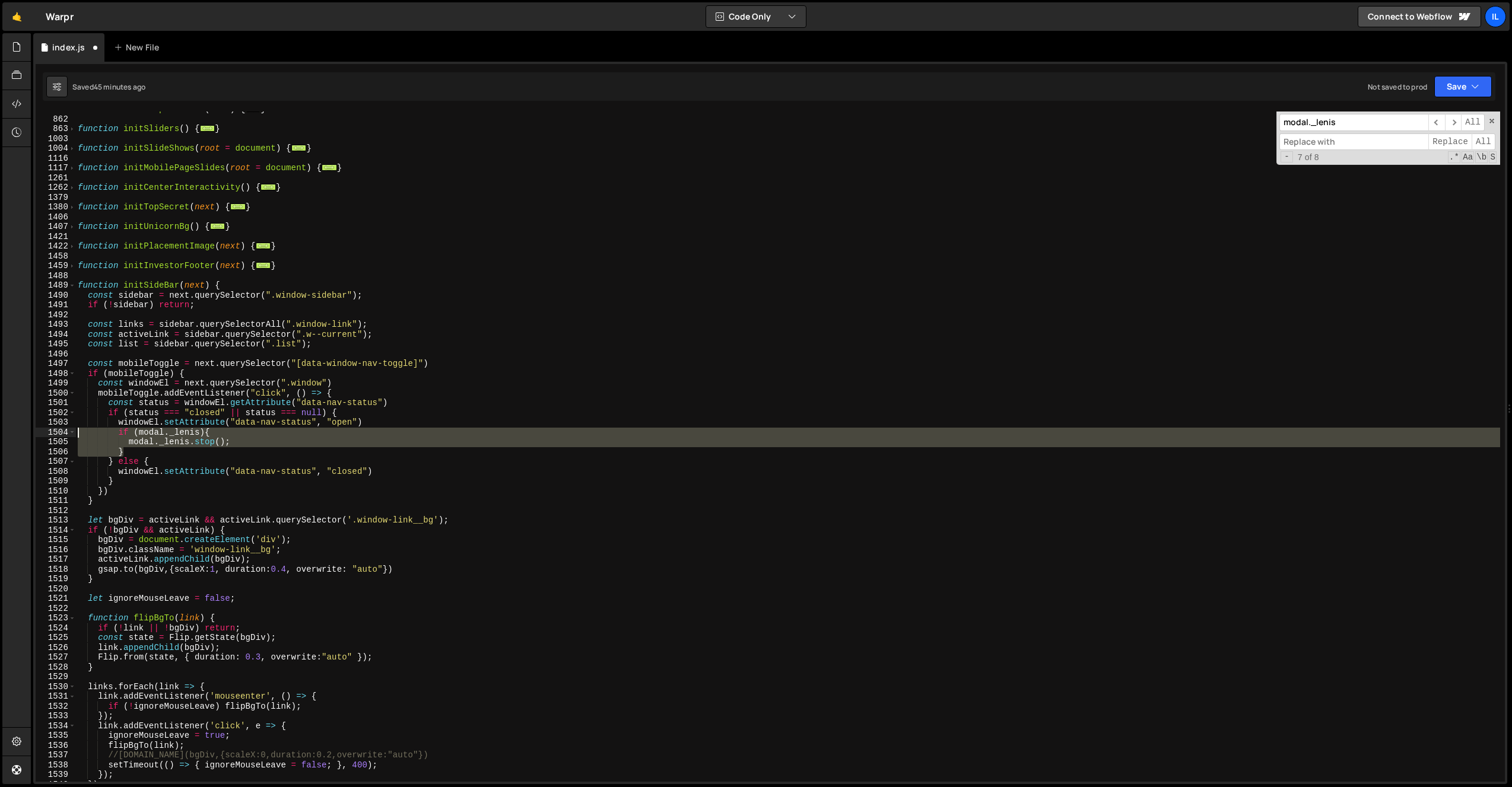
drag, startPoint x: 126, startPoint y: 452, endPoint x: 53, endPoint y: 430, distance: 76.2
click at [53, 430] on div "const activeLink = sidebar.querySelector(".w--current"); 741 862 863 1003 1004 …" at bounding box center [771, 446] width 1469 height 670
click at [443, 473] on div "function initFlipOnScroll ( next ) { ... } function initSliders ( ) { ... } fun…" at bounding box center [787, 449] width 1425 height 690
type textarea "windowEl.setAttribute("data-nav-status", "closed")"
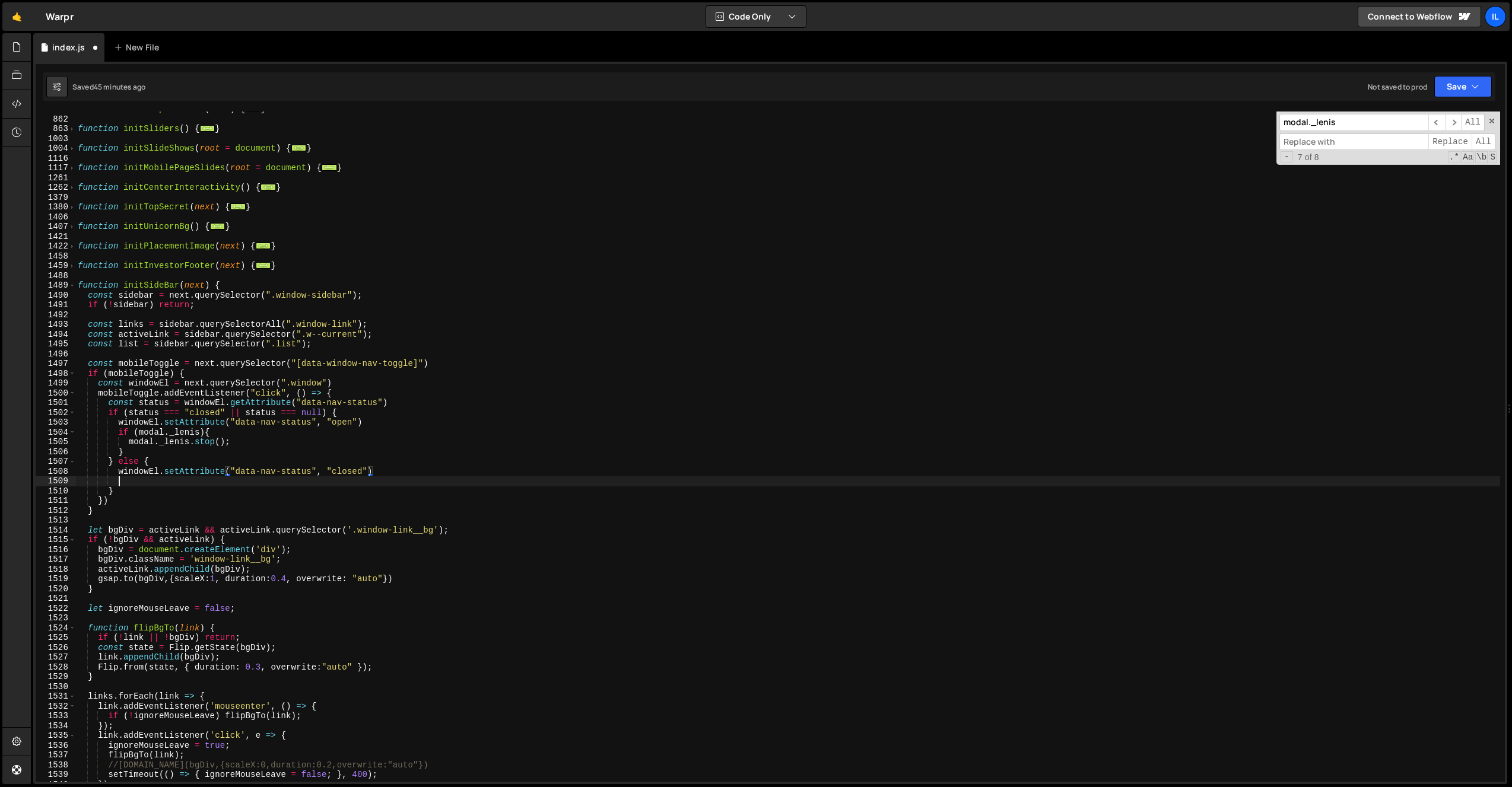
scroll to position [0, 3]
paste textarea "}"
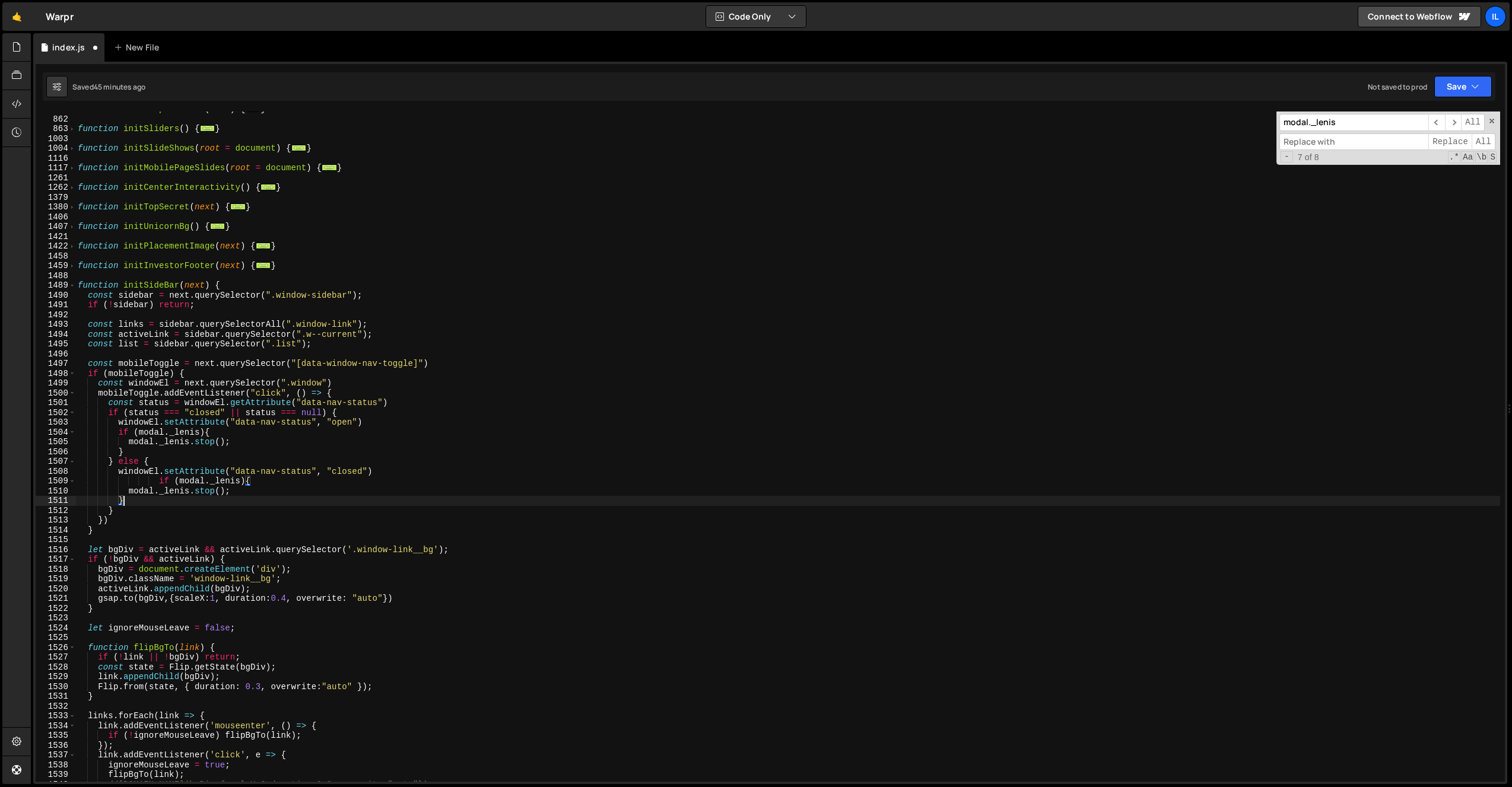
click at [159, 483] on div "function initFlipOnScroll ( next ) { ... } function initSliders ( ) { ... } fun…" at bounding box center [787, 449] width 1425 height 690
click at [205, 494] on div "function initFlipOnScroll ( next ) { ... } function initSliders ( ) { ... } fun…" at bounding box center [787, 449] width 1425 height 690
click at [234, 447] on div "function initFlipOnScroll ( next ) { ... } function initSliders ( ) { ... } fun…" at bounding box center [787, 449] width 1425 height 690
click at [238, 436] on div "function initFlipOnScroll ( next ) { ... } function initSliders ( ) { ... } fun…" at bounding box center [787, 449] width 1425 height 690
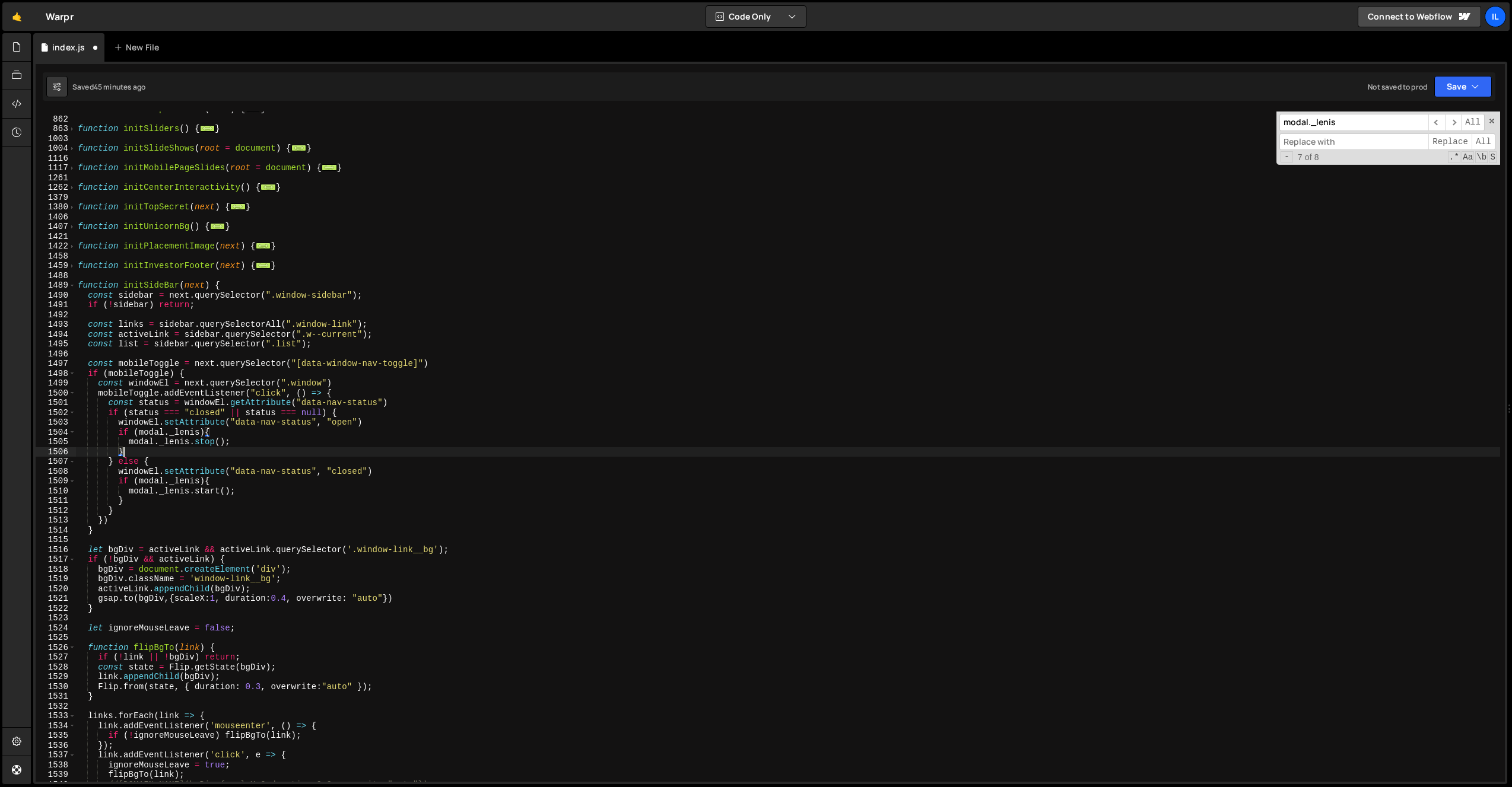
type textarea "if (modal._lenis){"
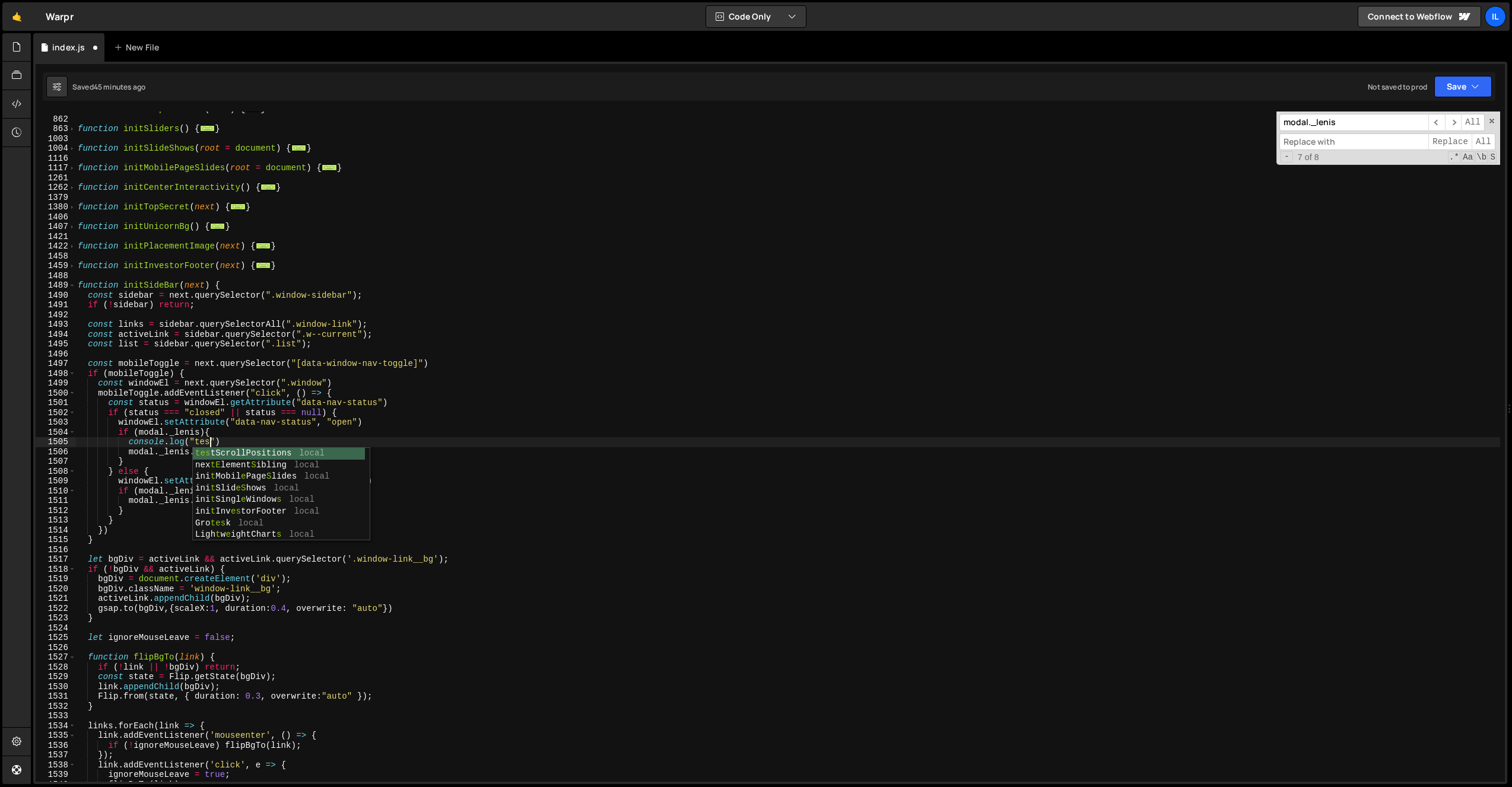
scroll to position [0, 9]
click at [252, 489] on div "test ScrollPositions local ini t Inv est orFooter local ge t Comput e d St yle …" at bounding box center [279, 505] width 172 height 116
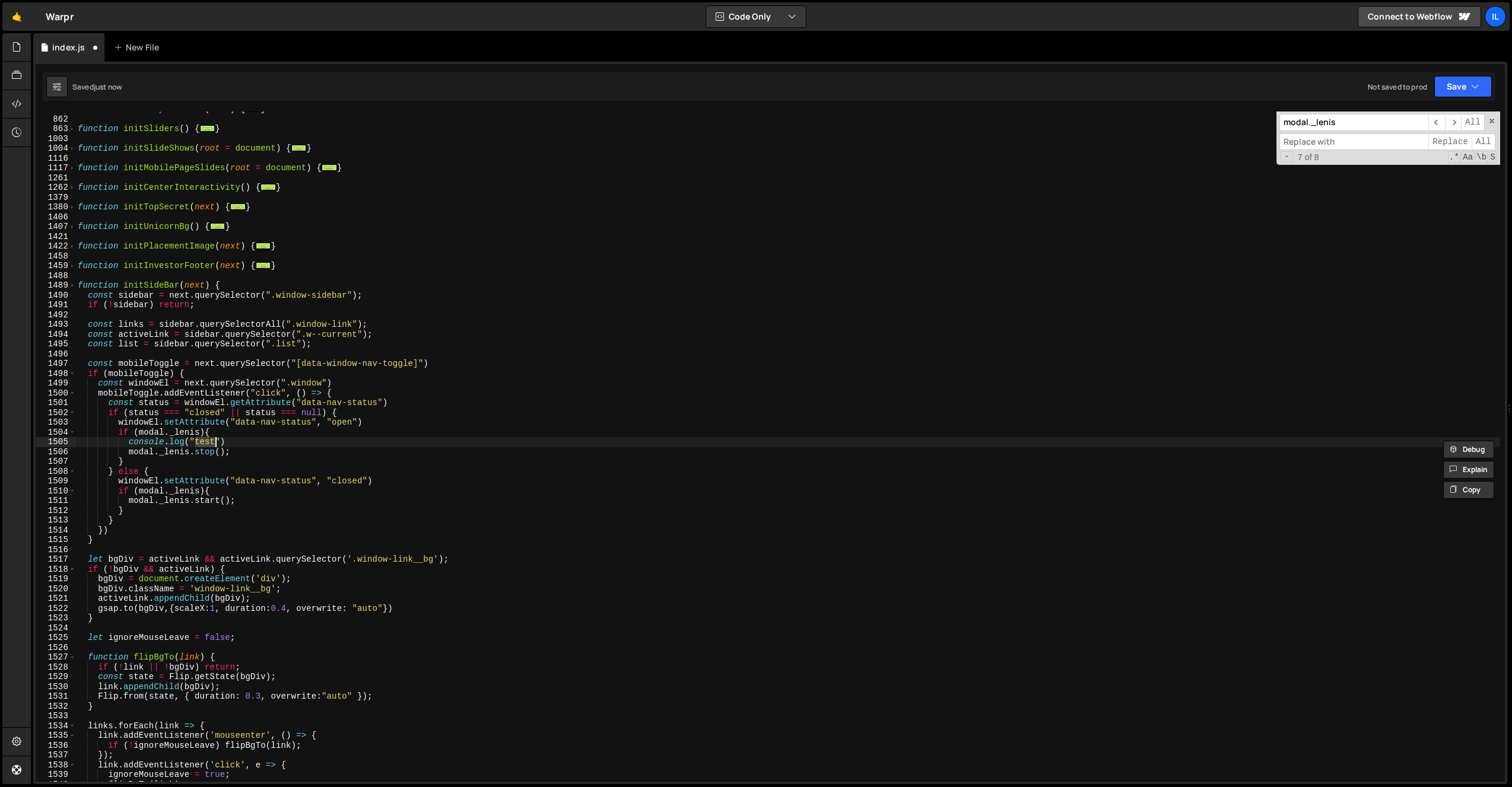
click at [267, 444] on div "function initFlipOnScroll ( next ) { ... } function initSliders ( ) { ... } fun…" at bounding box center [787, 449] width 1425 height 690
click at [163, 429] on div "function initFlipOnScroll ( next ) { ... } function initSliders ( ) { ... } fun…" at bounding box center [787, 449] width 1425 height 690
click at [1409, 120] on input "modal._lenis" at bounding box center [1354, 122] width 149 height 18
click at [1435, 123] on span "​" at bounding box center [1437, 122] width 17 height 18
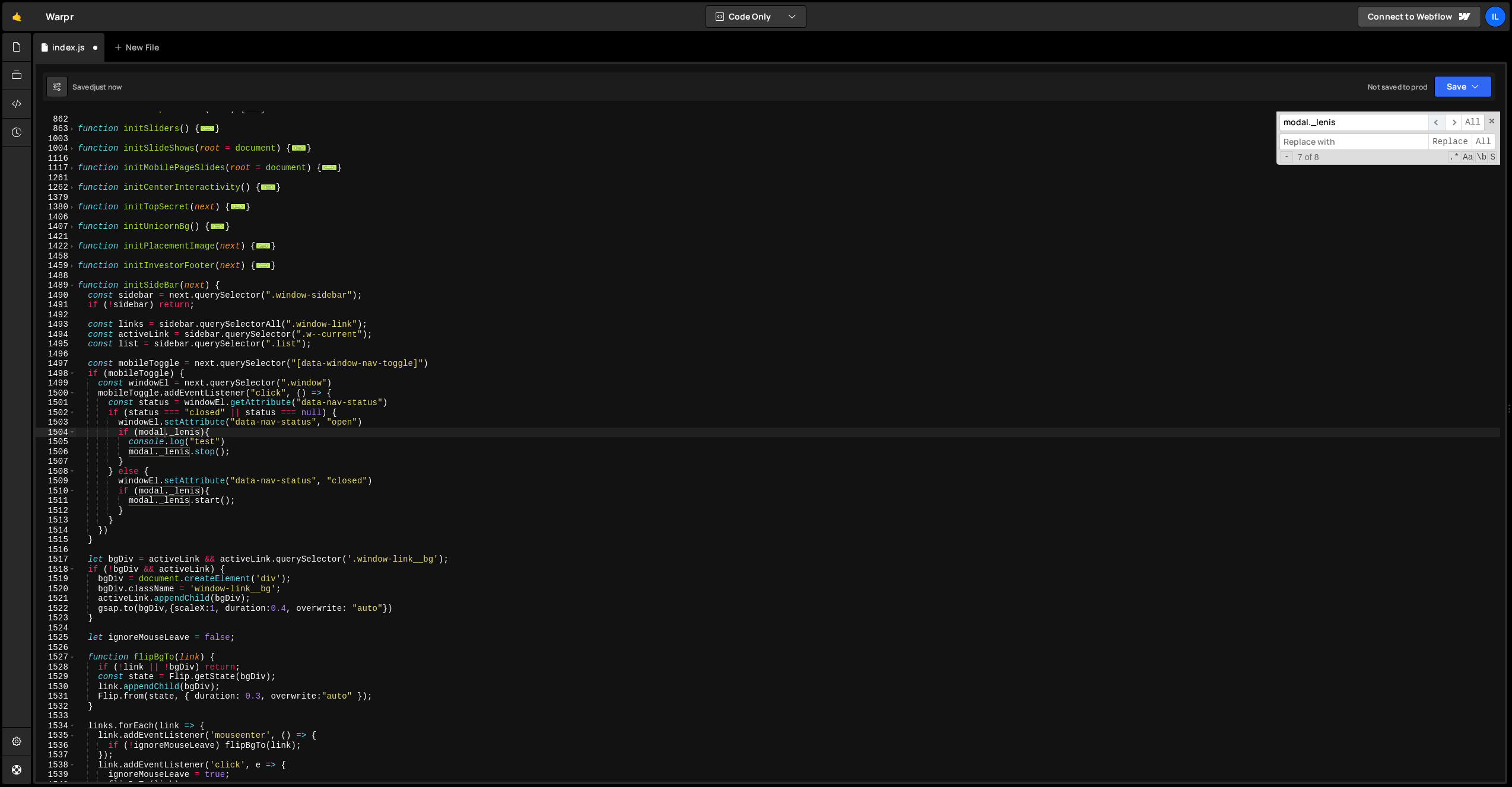
scroll to position [663, 0]
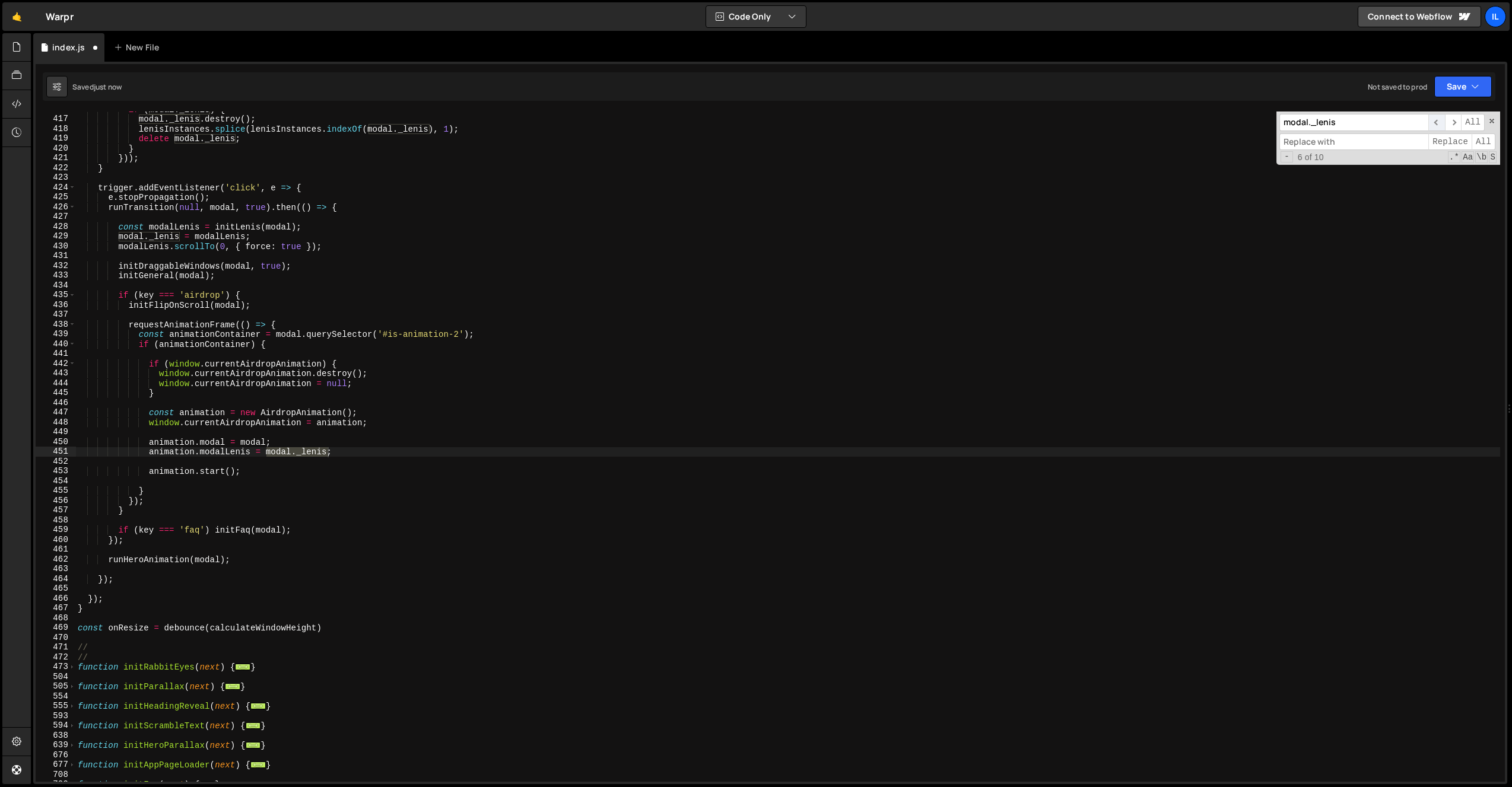
click at [1435, 123] on span "​" at bounding box center [1437, 122] width 17 height 18
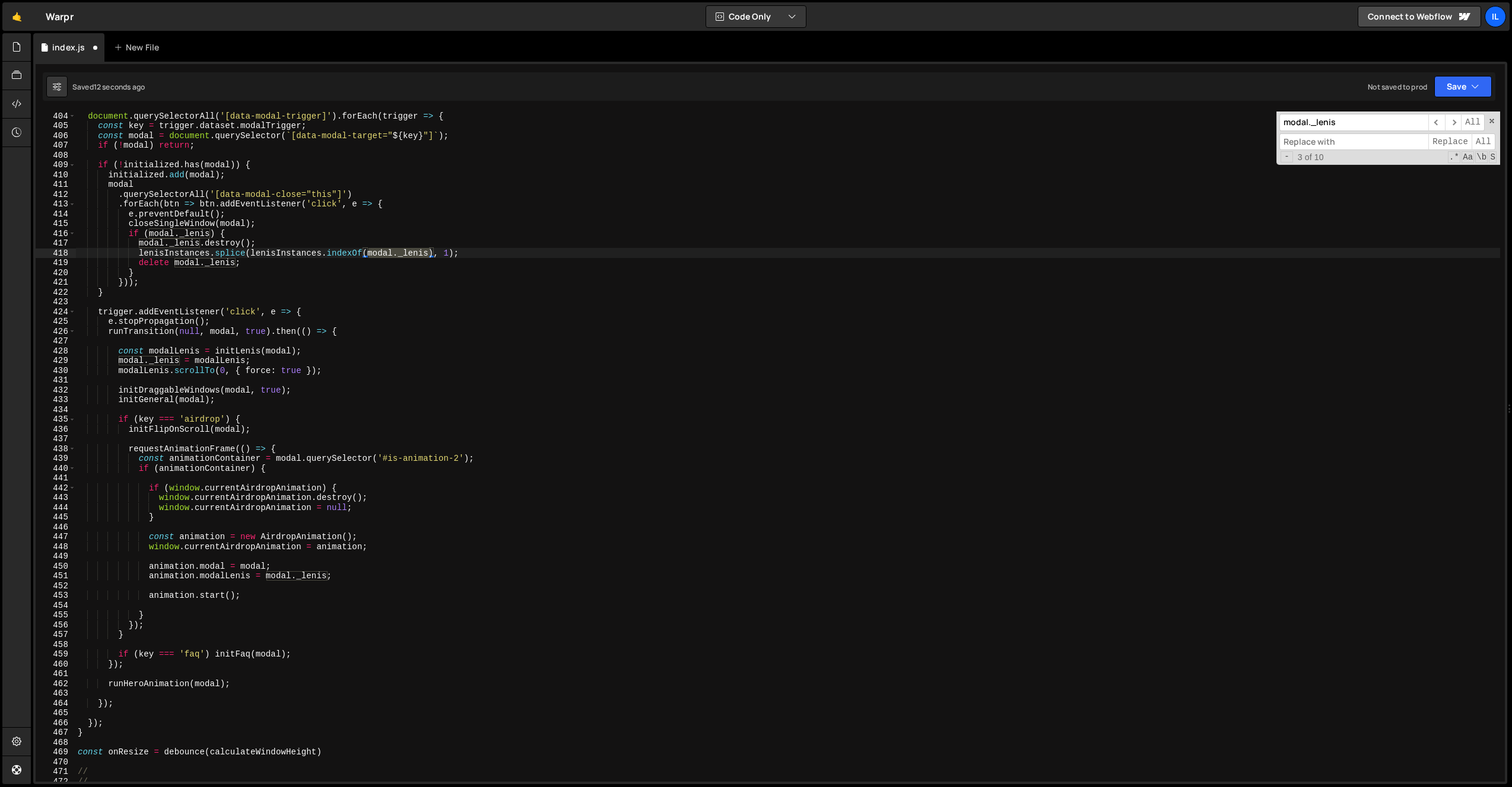
scroll to position [539, 0]
click at [154, 229] on div "document . querySelectorAll ( '[data-modal-trigger]' ) . forEach ( trigger => {…" at bounding box center [787, 456] width 1425 height 690
click at [155, 229] on div "document . querySelectorAll ( '[data-modal-trigger]' ) . forEach ( trigger => {…" at bounding box center [787, 456] width 1425 height 690
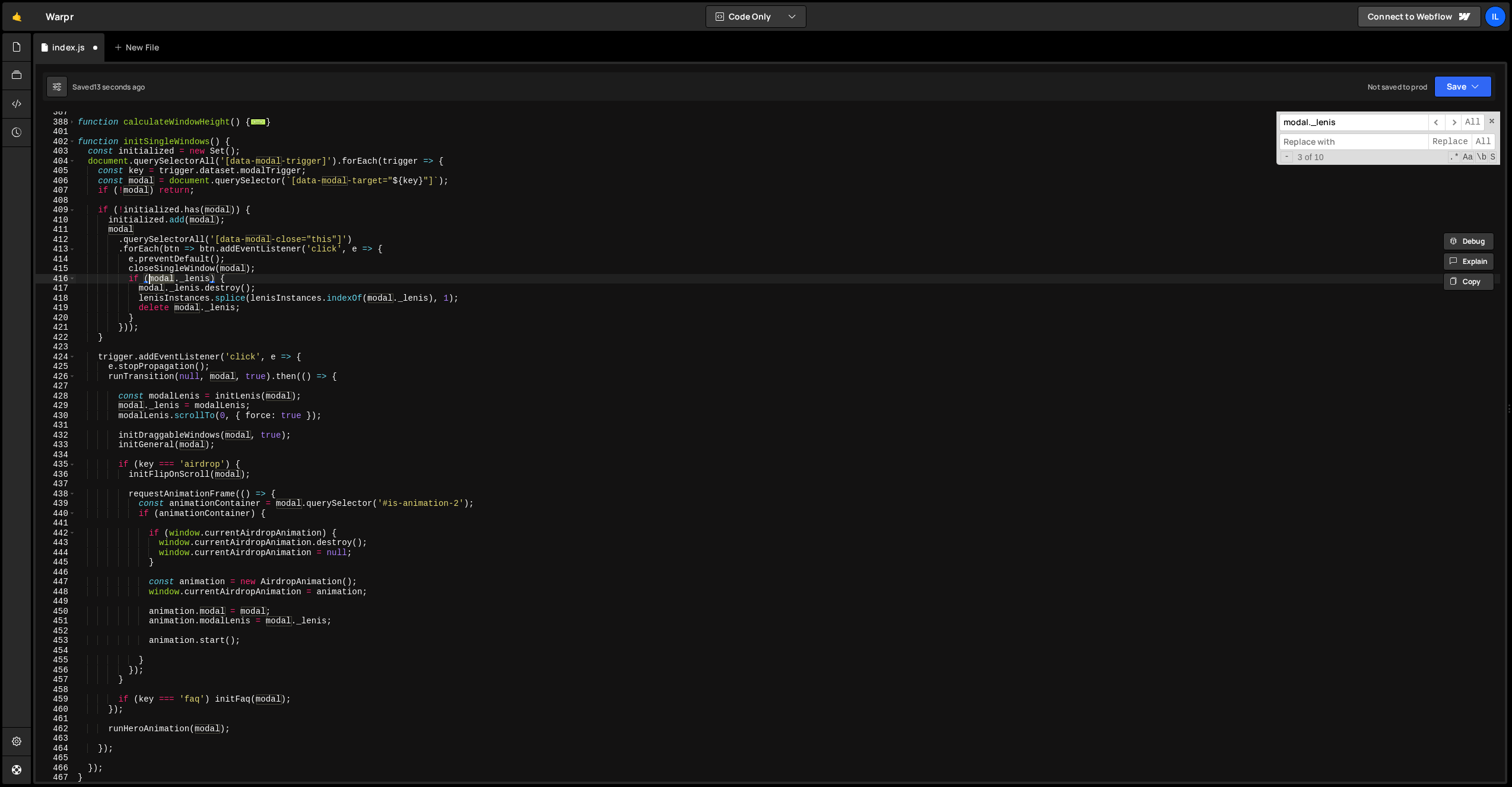
scroll to position [457, 0]
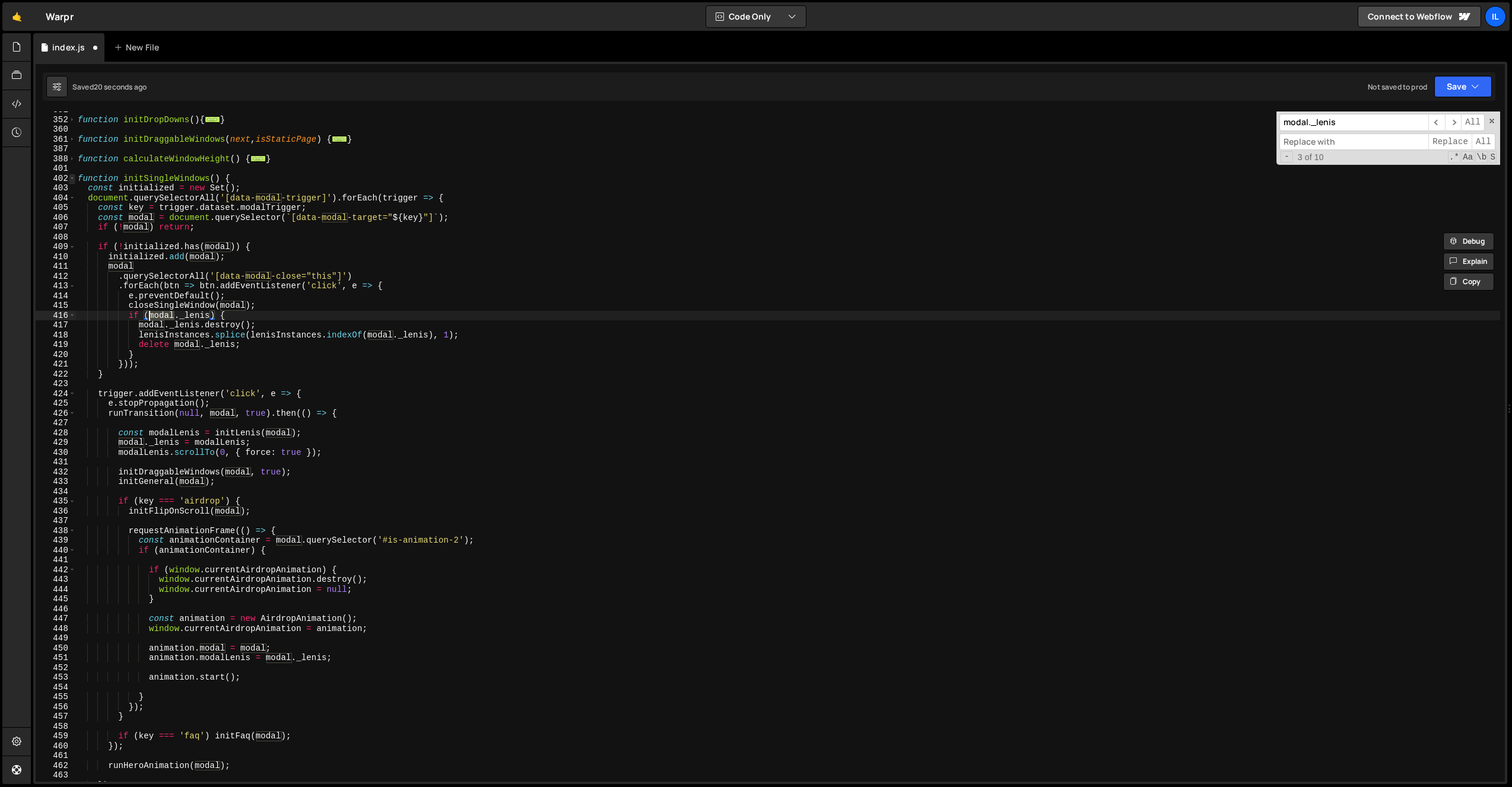
click at [74, 178] on span at bounding box center [72, 179] width 7 height 10
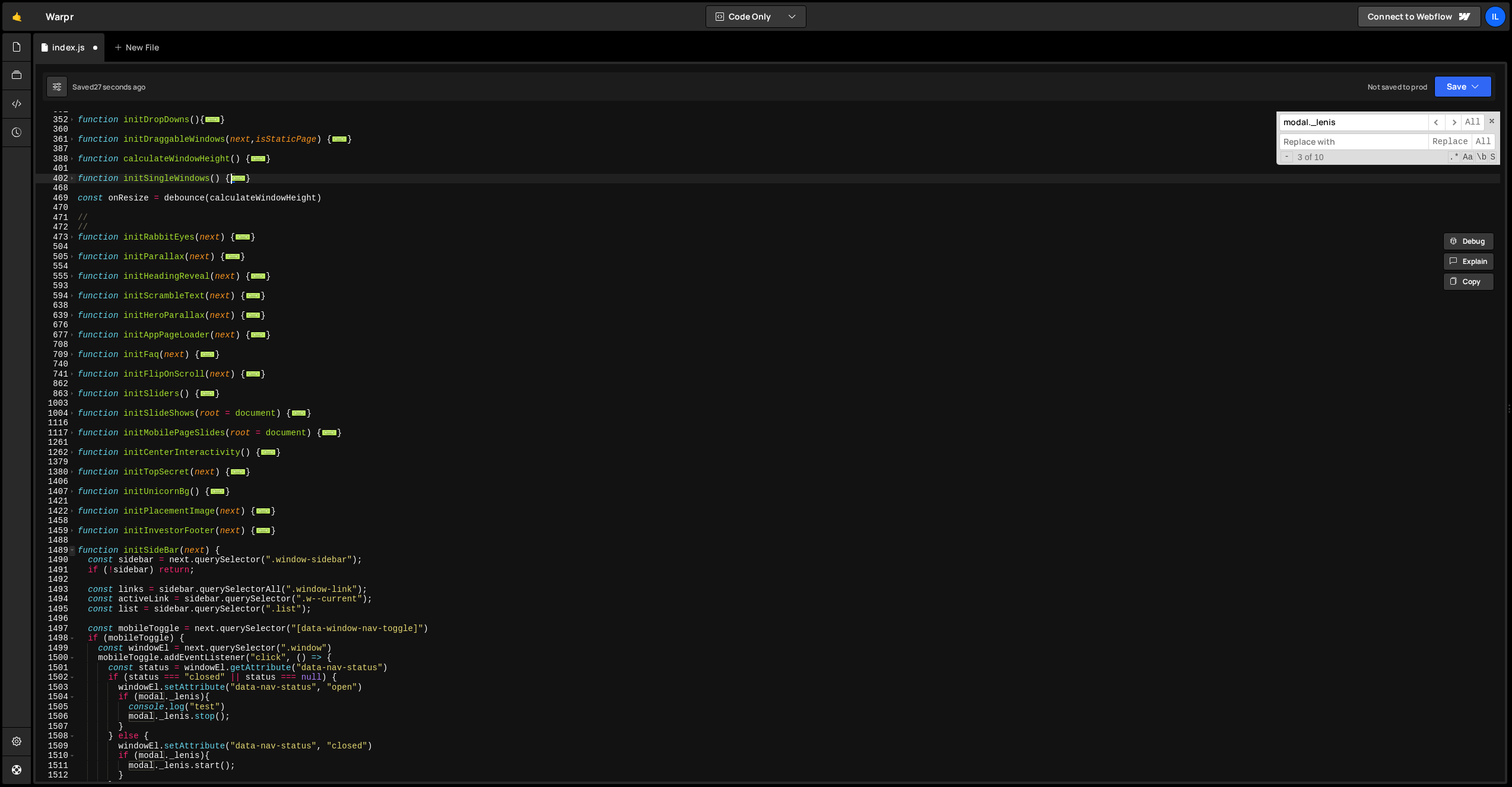
scroll to position [581, 0]
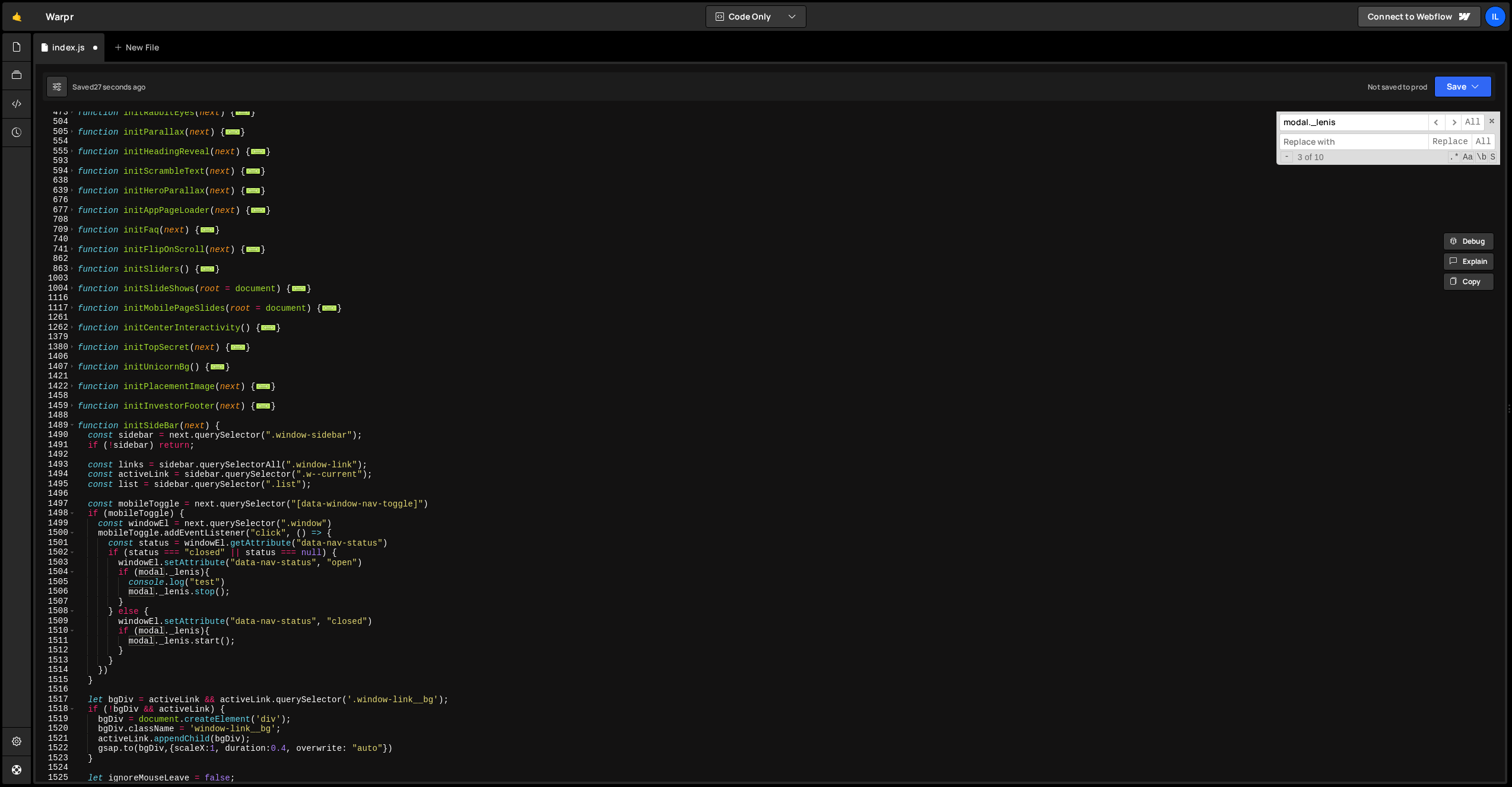
click at [115, 580] on div "function initRabbitEyes ( next ) { ... } function initParallax ( next ) { ... }…" at bounding box center [787, 452] width 1425 height 690
click at [225, 571] on div "function initRabbitEyes ( next ) { ... } function initParallax ( next ) { ... }…" at bounding box center [787, 452] width 1425 height 690
drag, startPoint x: 175, startPoint y: 575, endPoint x: 140, endPoint y: 576, distance: 35.0
click at [140, 576] on div "function initRabbitEyes ( next ) { ... } function initParallax ( next ) { ... }…" at bounding box center [787, 452] width 1425 height 690
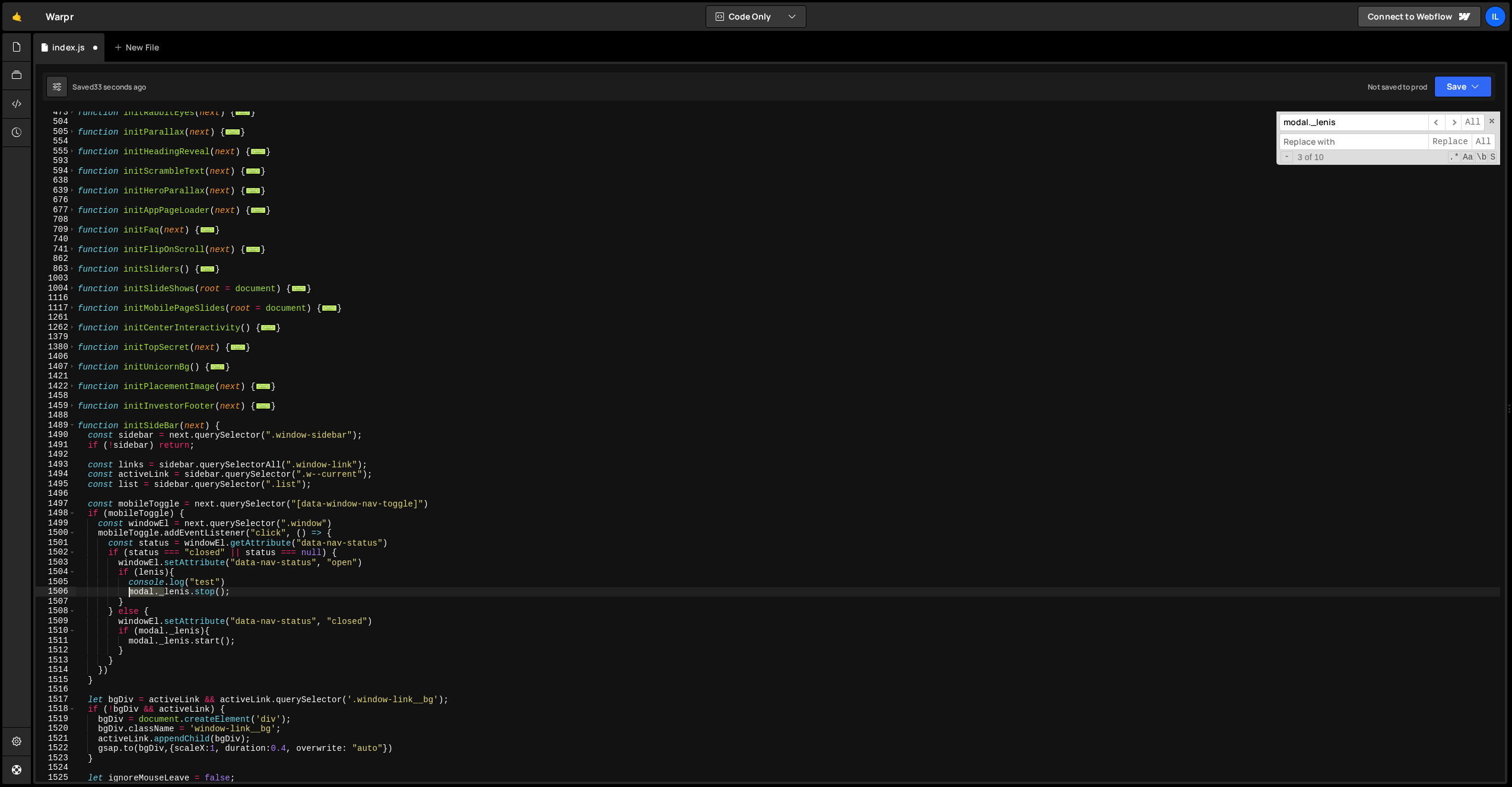
drag, startPoint x: 164, startPoint y: 595, endPoint x: 130, endPoint y: 589, distance: 34.5
click at [130, 589] on div "function initRabbitEyes ( next ) { ... } function initParallax ( next ) { ... }…" at bounding box center [787, 452] width 1425 height 690
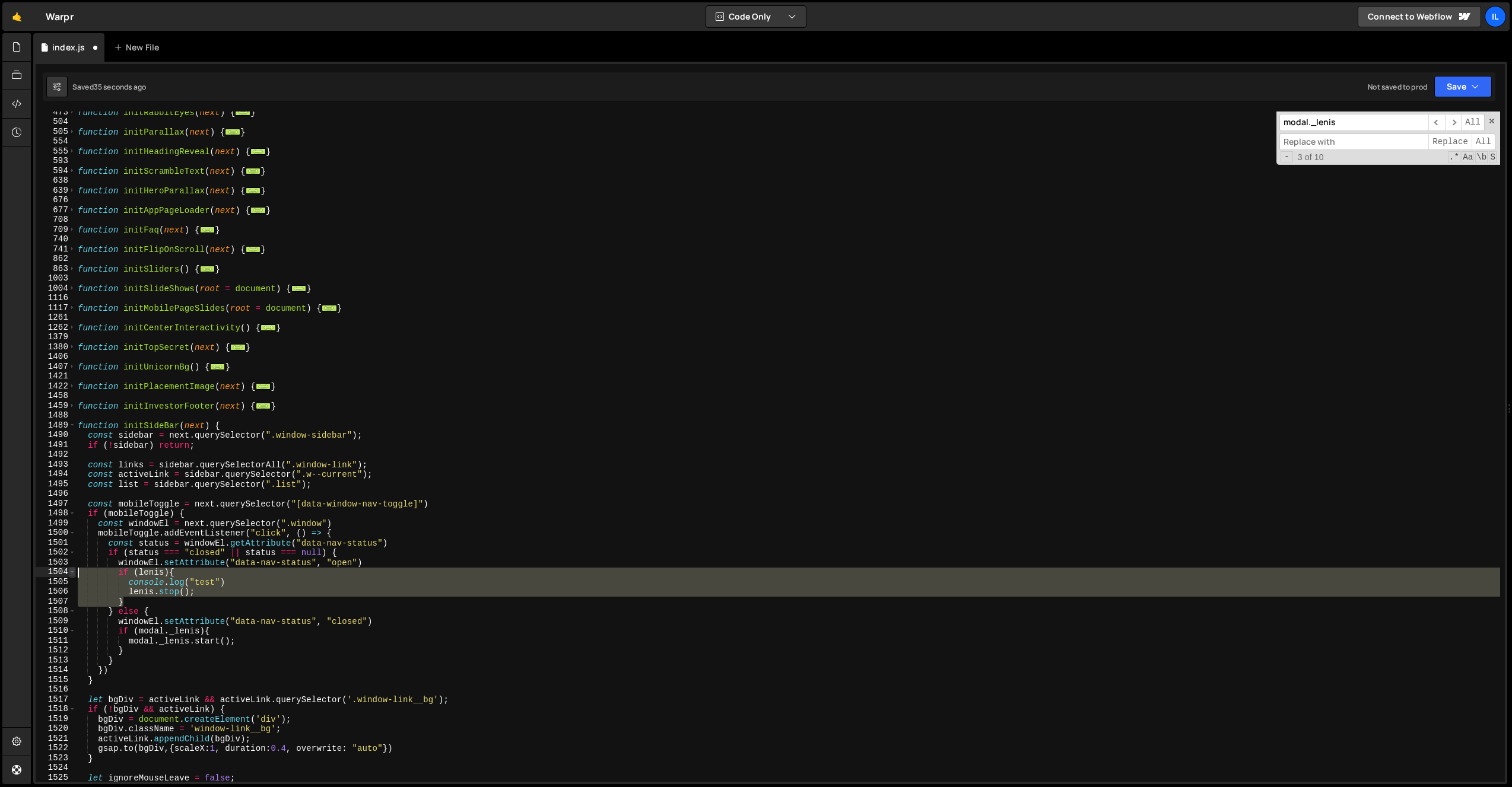
drag, startPoint x: 134, startPoint y: 599, endPoint x: 74, endPoint y: 575, distance: 64.6
click at [74, 575] on div "[PERSON_NAME].stop(); 473 504 505 554 555 593 594 638 639 676 677 708 709 740 7…" at bounding box center [771, 446] width 1469 height 670
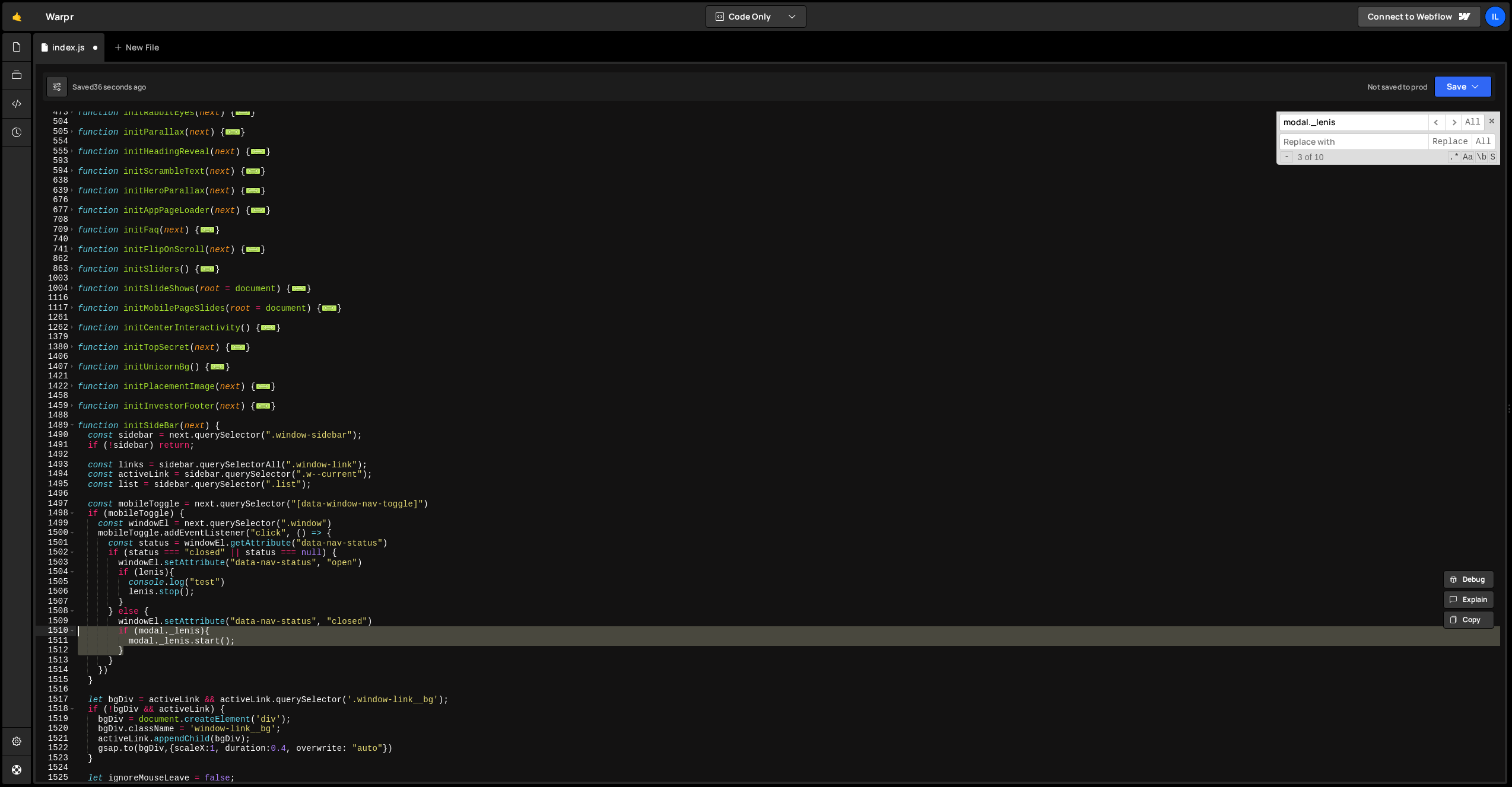
drag, startPoint x: 127, startPoint y: 650, endPoint x: 19, endPoint y: 633, distance: 109.3
click at [19, 633] on div "Hold on a sec... Are you certain you wish to leave this page? Any changes you'v…" at bounding box center [756, 393] width 1512 height 787
paste textarea "}"
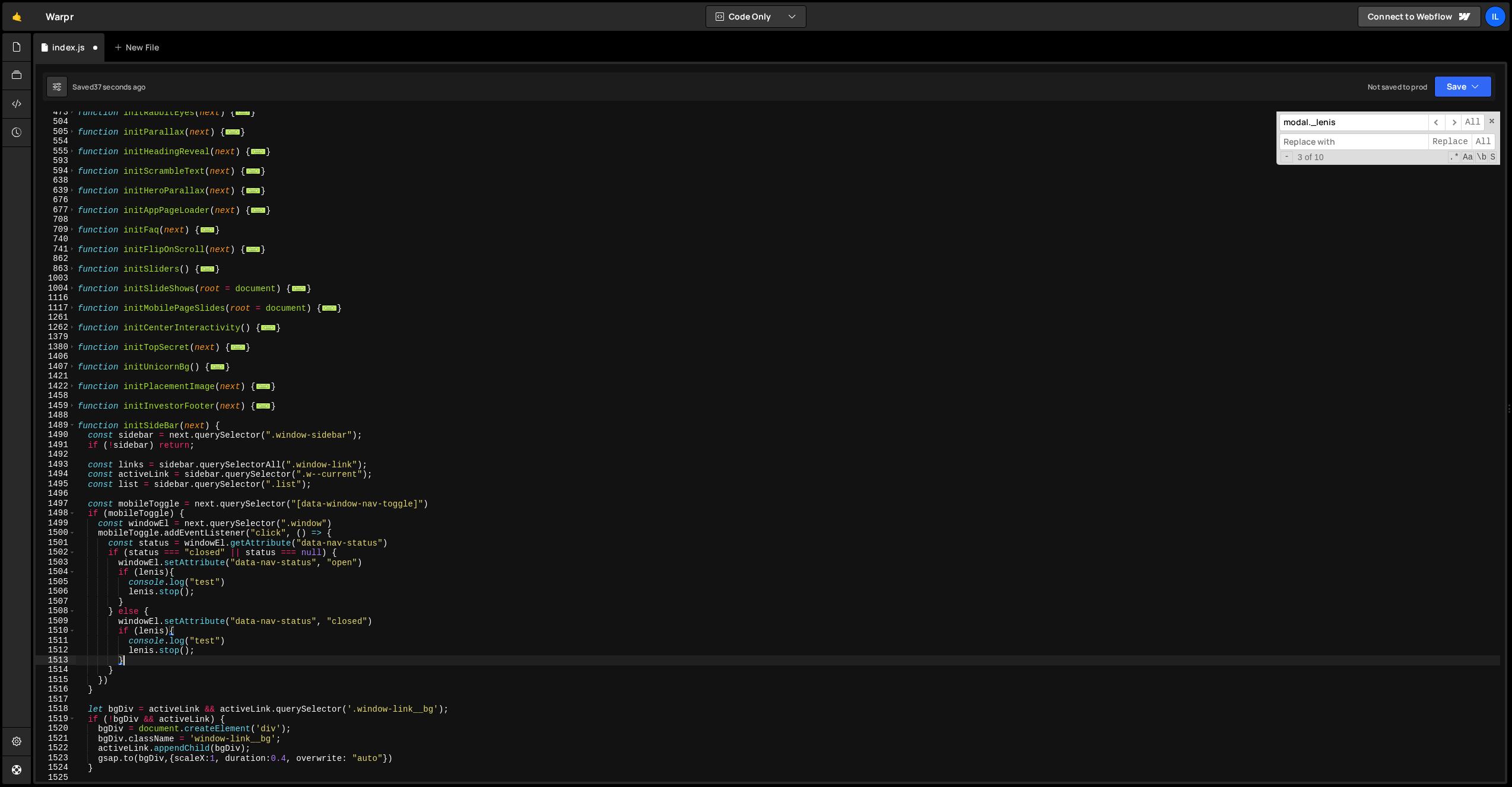
click at [192, 638] on div "function initRabbitEyes ( next ) { ... } function initParallax ( next ) { ... }…" at bounding box center [787, 452] width 1425 height 690
drag, startPoint x: 238, startPoint y: 640, endPoint x: 238, endPoint y: 634, distance: 6.0
click at [238, 634] on div "function initRabbitEyes ( next ) { ... } function initParallax ( next ) { ... }…" at bounding box center [787, 452] width 1425 height 690
click at [175, 642] on div "function initRabbitEyes ( next ) { ... } function initParallax ( next ) { ... }…" at bounding box center [787, 452] width 1425 height 690
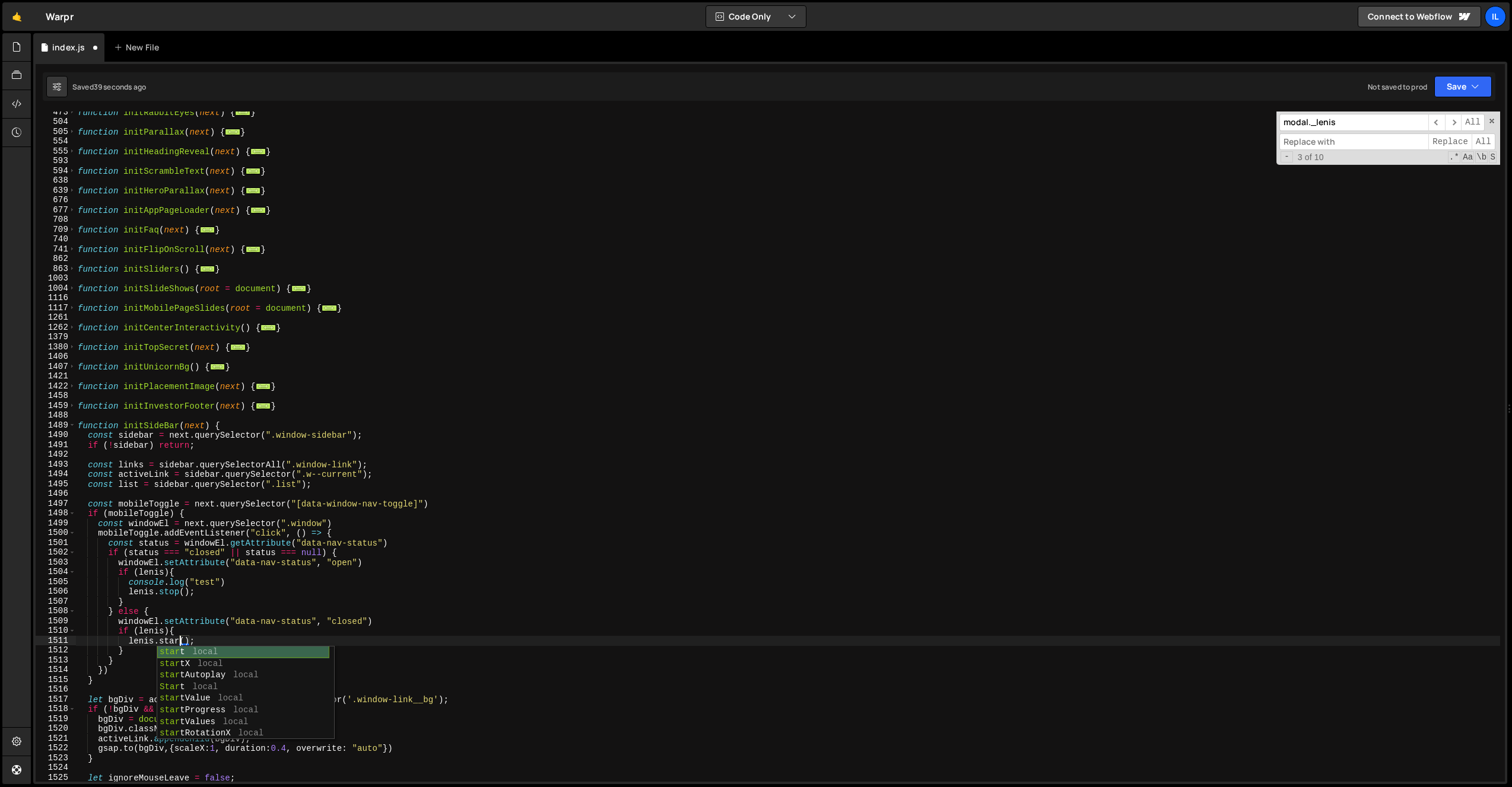
scroll to position [0, 8]
click at [202, 609] on div "function initRabbitEyes ( next ) { ... } function initParallax ( next ) { ... }…" at bounding box center [787, 452] width 1425 height 690
click at [159, 581] on div "function initRabbitEyes ( next ) { ... } function initParallax ( next ) { ... }…" at bounding box center [787, 452] width 1425 height 690
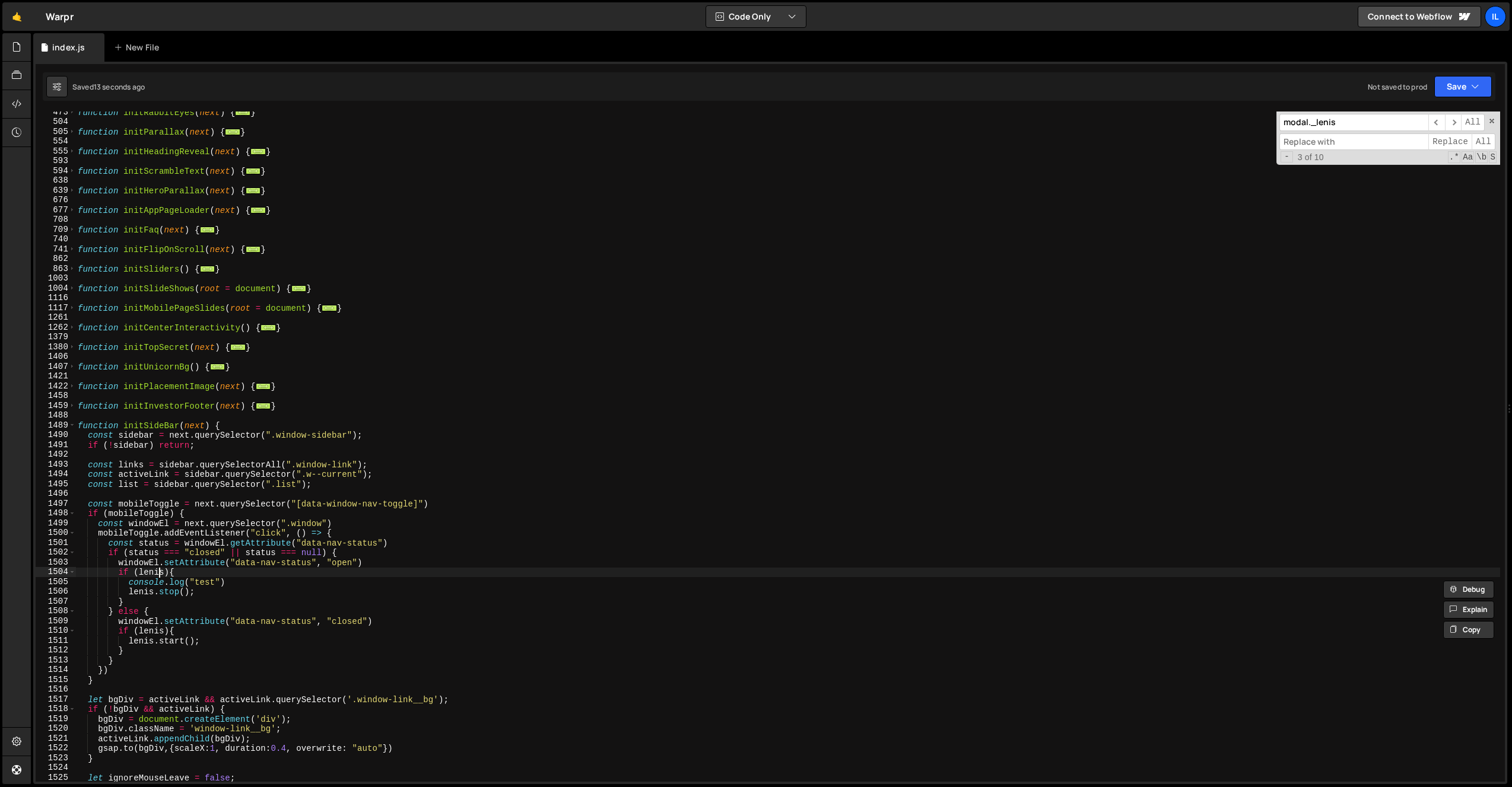
click at [159, 576] on div "function initRabbitEyes ( next ) { ... } function initParallax ( next ) { ... }…" at bounding box center [787, 452] width 1425 height 690
click at [378, 560] on div "function initRabbitEyes ( next ) { ... } function initParallax ( next ) { ... }…" at bounding box center [787, 452] width 1425 height 690
type textarea "windowEl.setAttribute("data-nav-status", "open")"
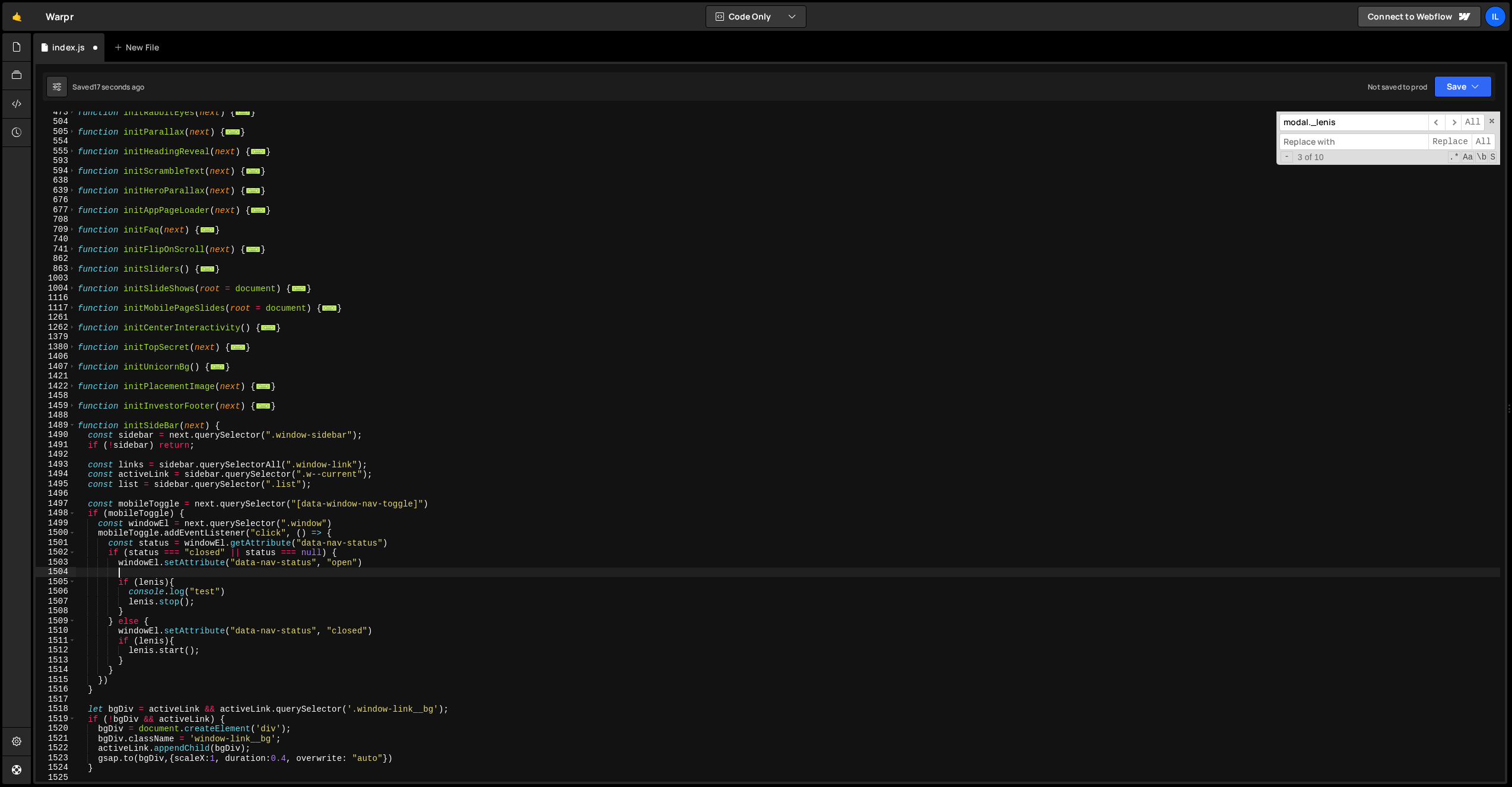
click at [148, 586] on div "function initRabbitEyes ( next ) { ... } function initParallax ( next ) { ... }…" at bounding box center [787, 452] width 1425 height 690
type textarea "if ([PERSON_NAME]){"
click at [1364, 134] on input at bounding box center [1354, 142] width 149 height 18
click at [1367, 130] on input "modal._lenis" at bounding box center [1354, 122] width 149 height 18
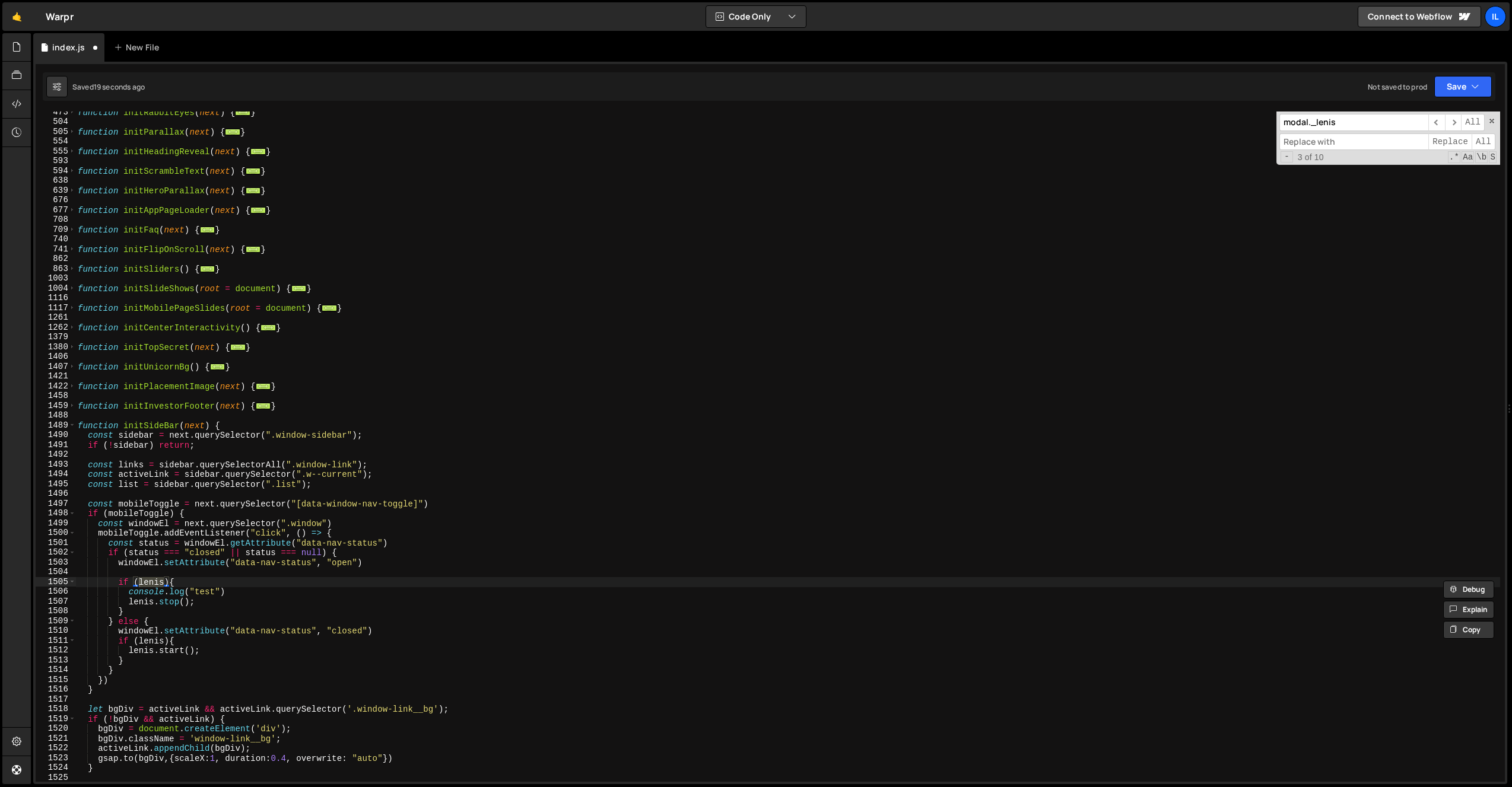
paste input
type input "lenis"
click at [1440, 120] on span "​" at bounding box center [1437, 122] width 17 height 18
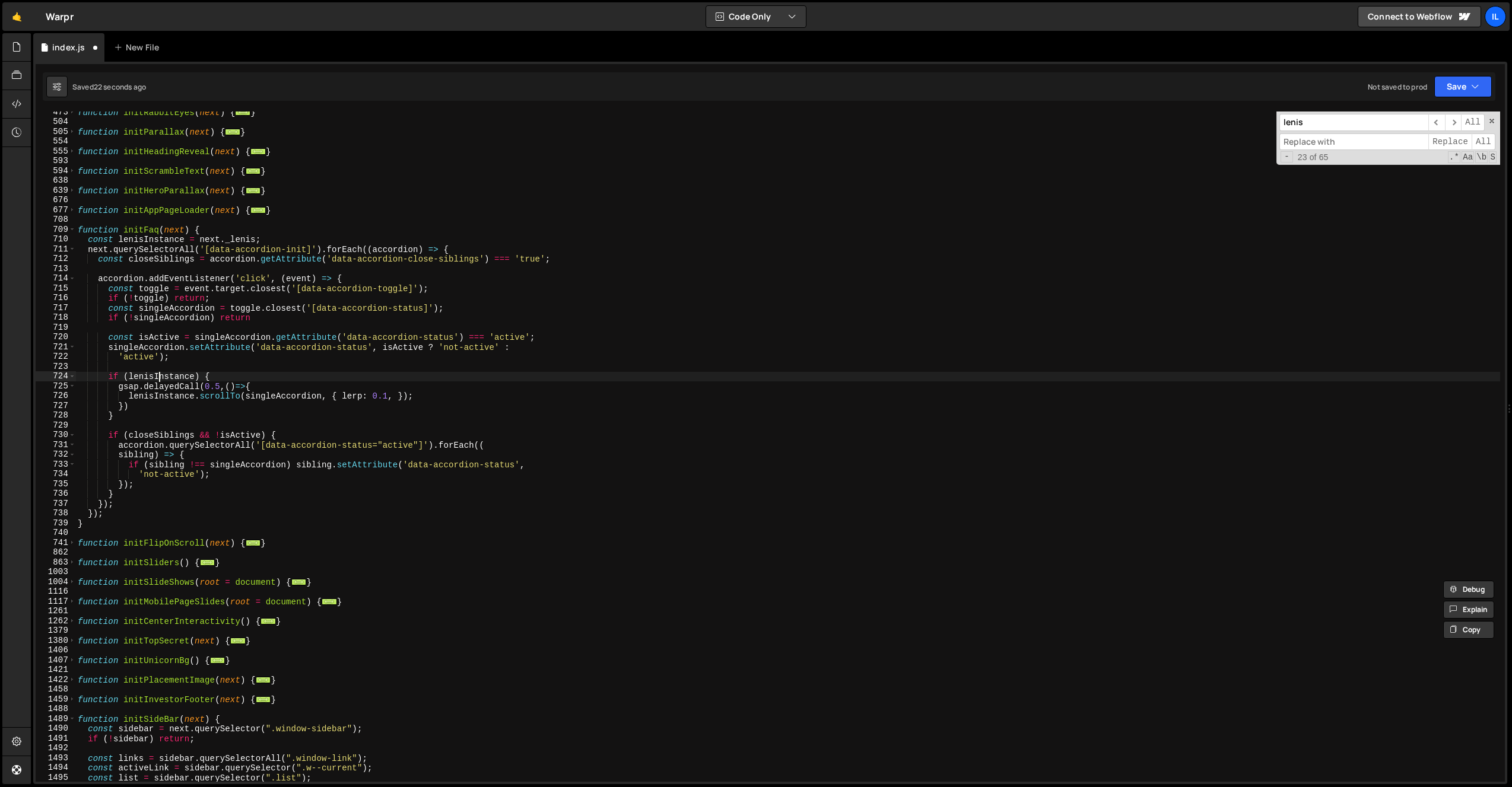
click at [159, 375] on div "function initRabbitEyes ( next ) { ... } function initParallax ( next ) { ... }…" at bounding box center [787, 452] width 1425 height 690
click at [74, 230] on span at bounding box center [72, 230] width 7 height 10
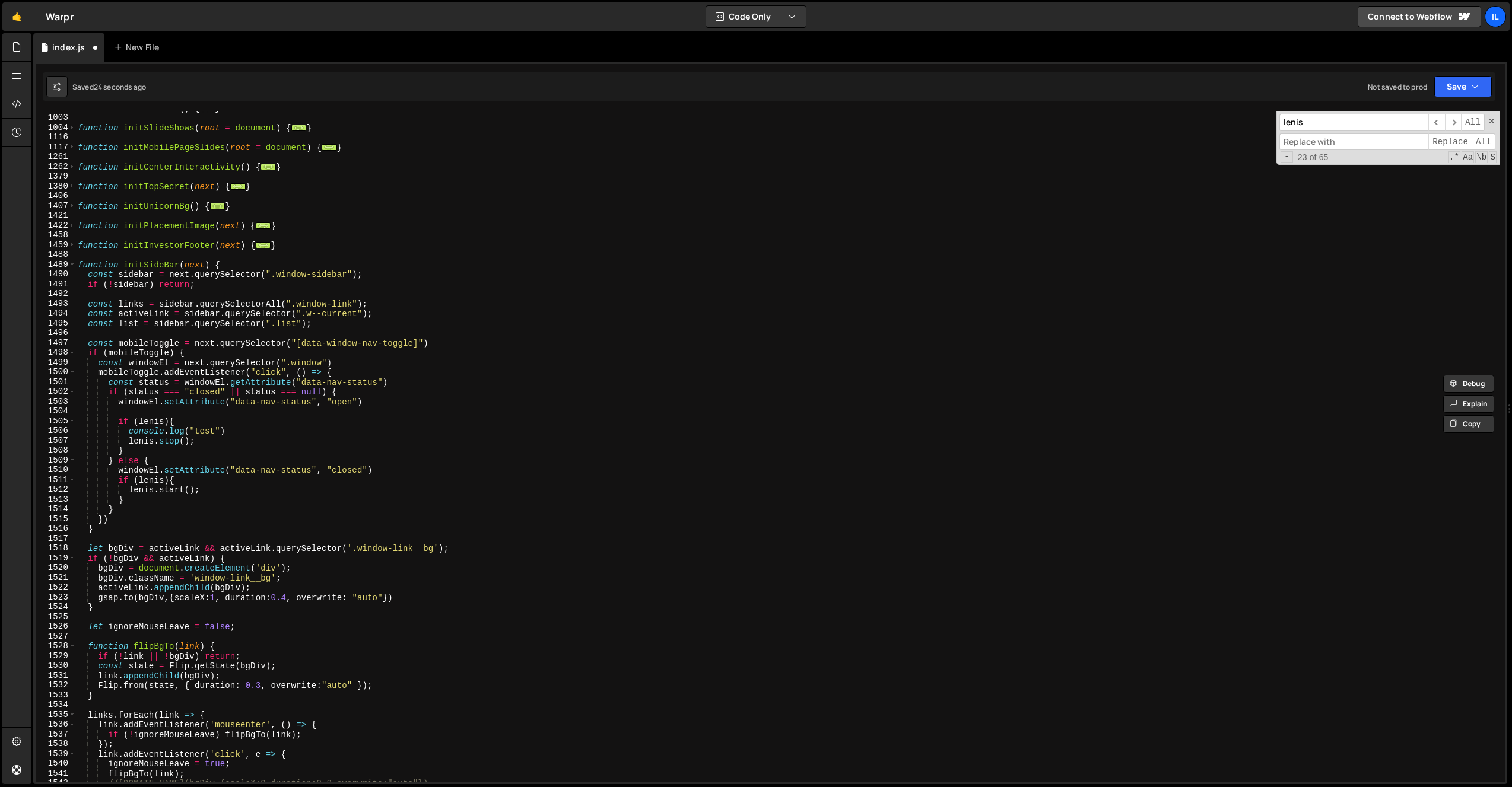
scroll to position [815, 0]
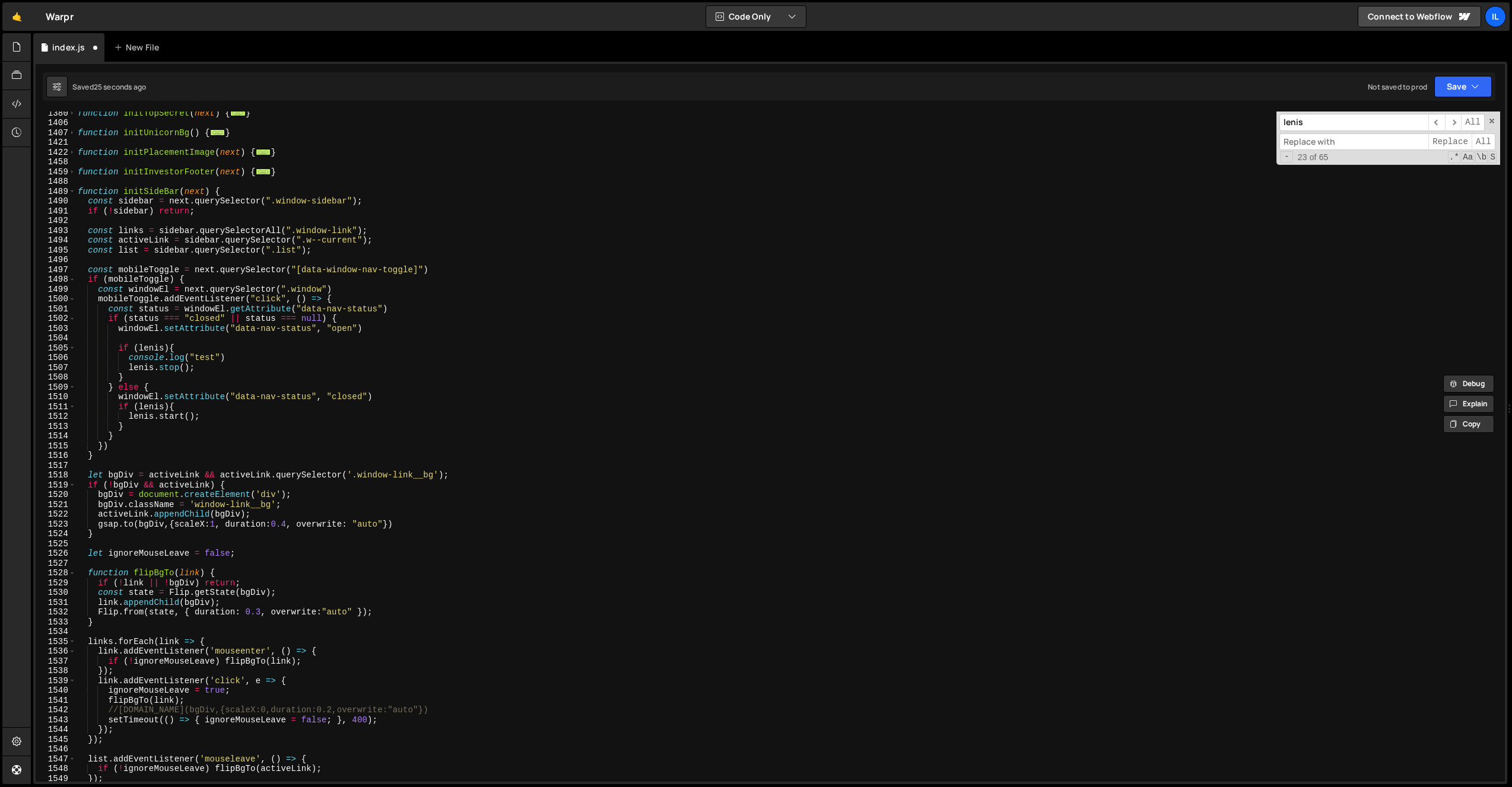
click at [146, 345] on div "function initTopSecret ( next ) { ... } function initUnicornBg ( ) { ... } func…" at bounding box center [787, 452] width 1425 height 690
paste textarea "Instance"
type textarea "if (lenisInstance){"
click at [154, 337] on div "function initTopSecret ( next ) { ... } function initUnicornBg ( ) { ... } func…" at bounding box center [787, 452] width 1425 height 690
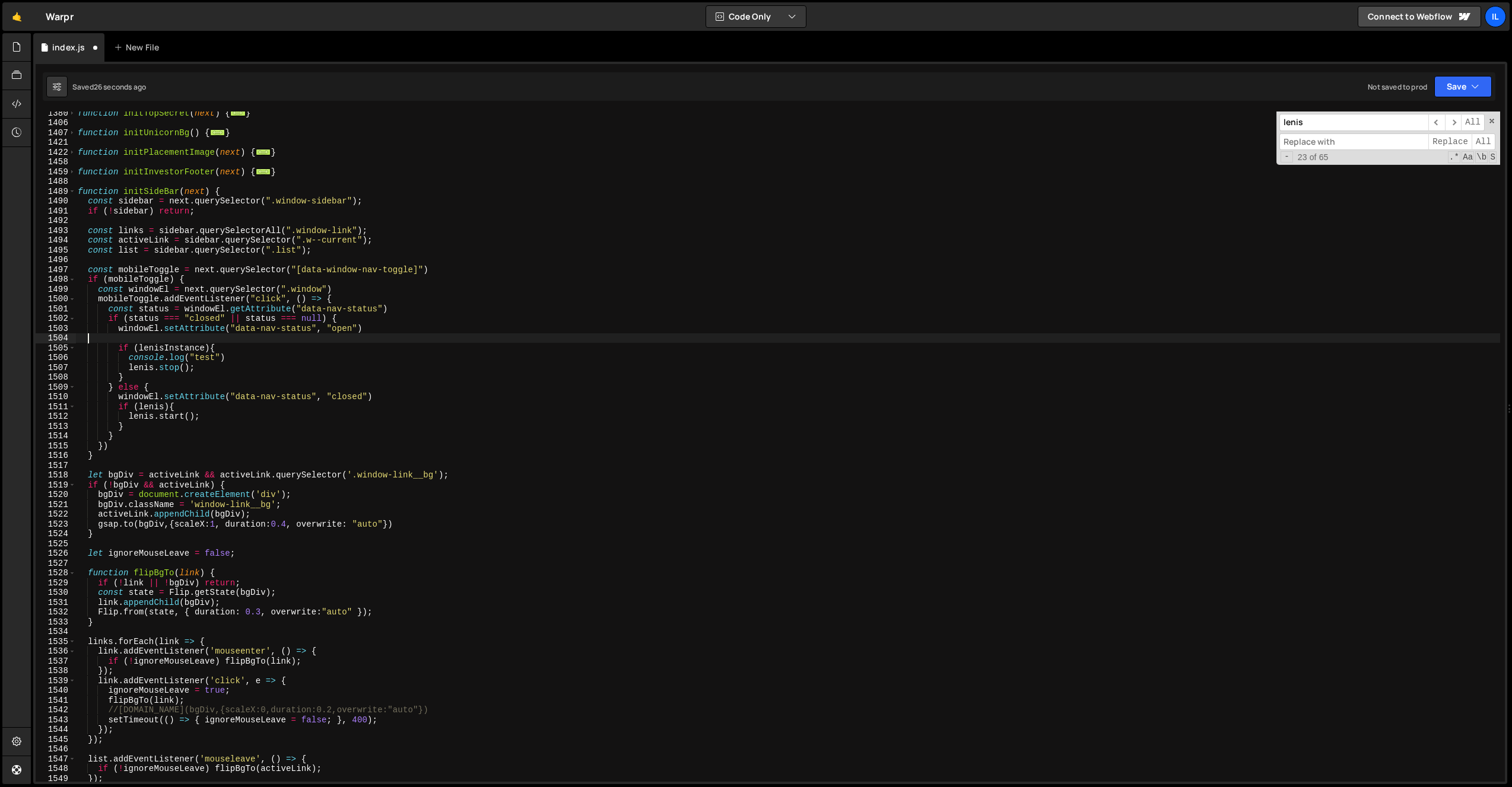
scroll to position [0, 0]
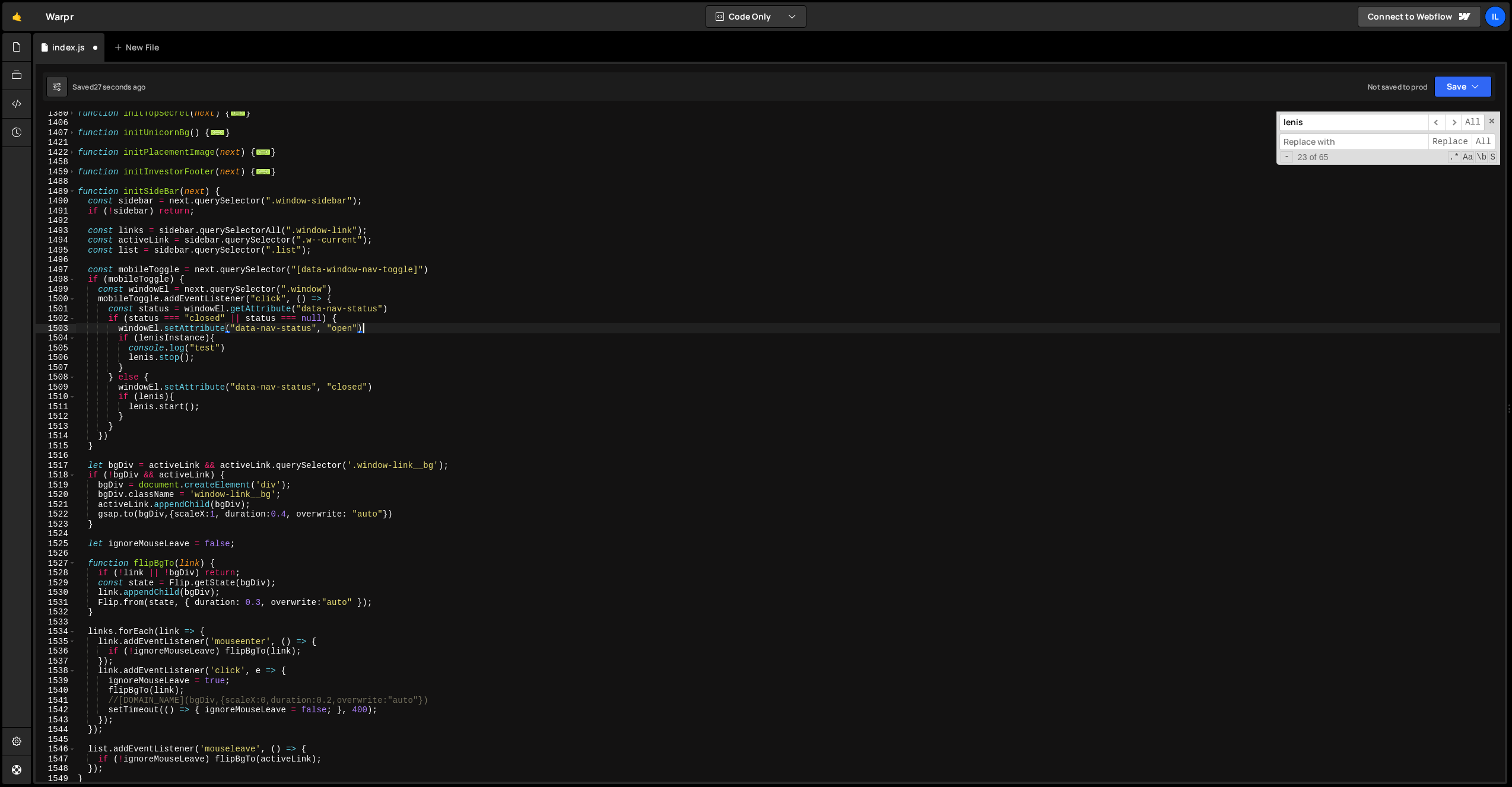
click at [148, 358] on div "function initTopSecret ( next ) { ... } function initUnicornBg ( ) { ... } func…" at bounding box center [787, 452] width 1425 height 690
paste textarea "Instance"
click at [146, 397] on div "function initTopSecret ( next ) { ... } function initUnicornBg ( ) { ... } func…" at bounding box center [787, 452] width 1425 height 690
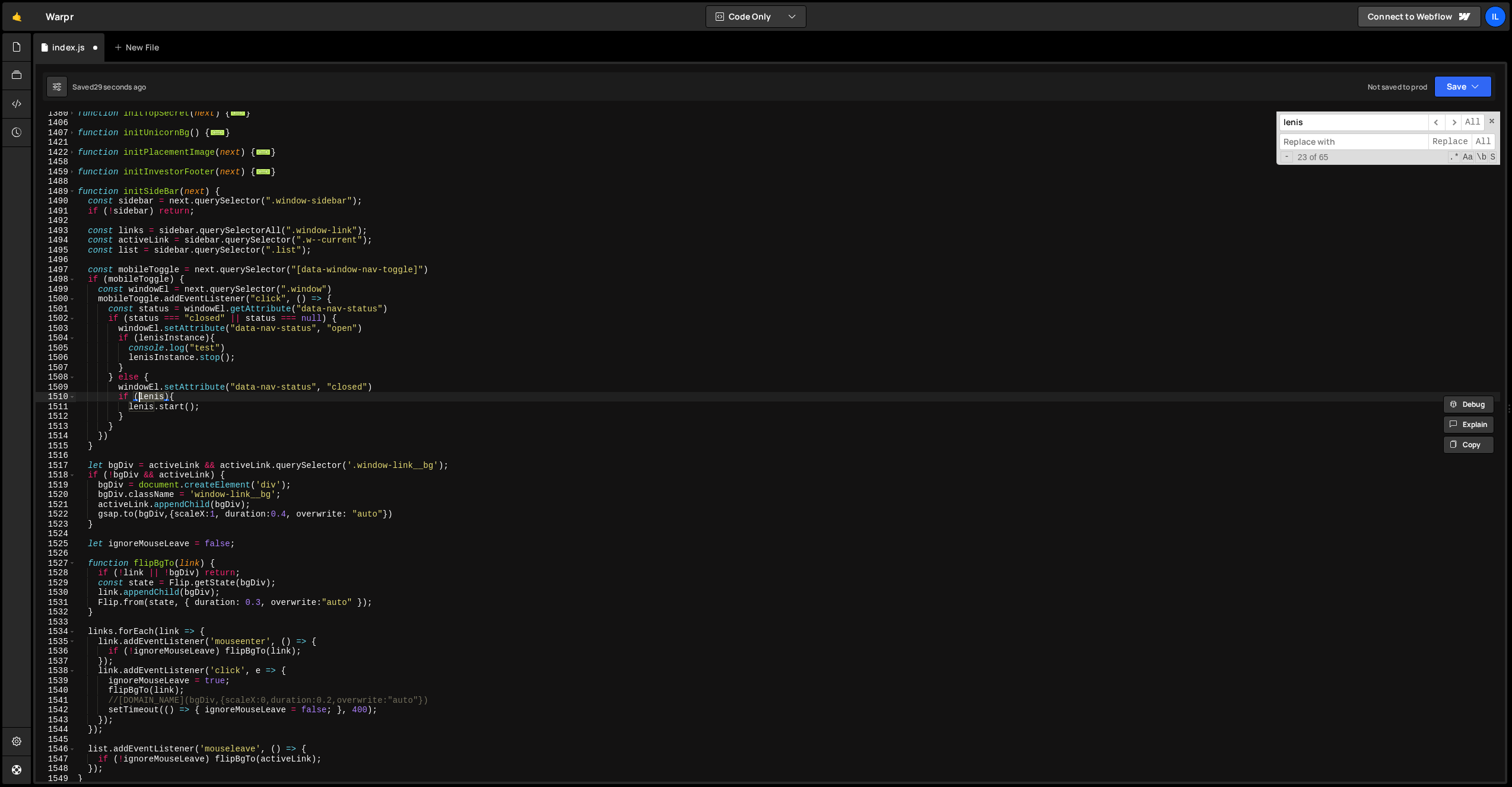
paste textarea "Instance"
click at [141, 412] on div "function initTopSecret ( next ) { ... } function initUnicornBg ( ) { ... } func…" at bounding box center [787, 452] width 1425 height 690
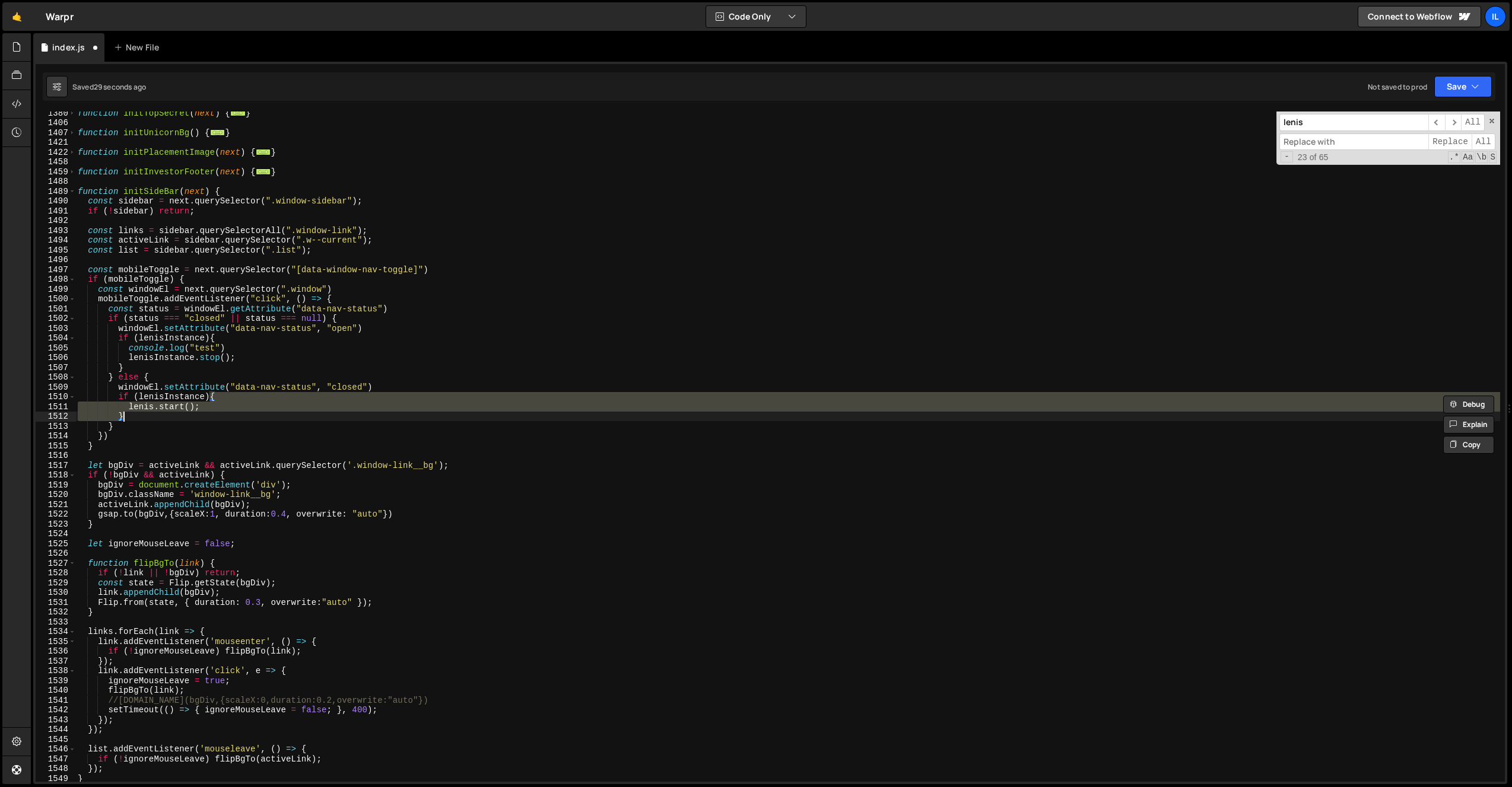
click at [142, 408] on div "function initTopSecret ( next ) { ... } function initUnicornBg ( ) { ... } func…" at bounding box center [787, 446] width 1425 height 670
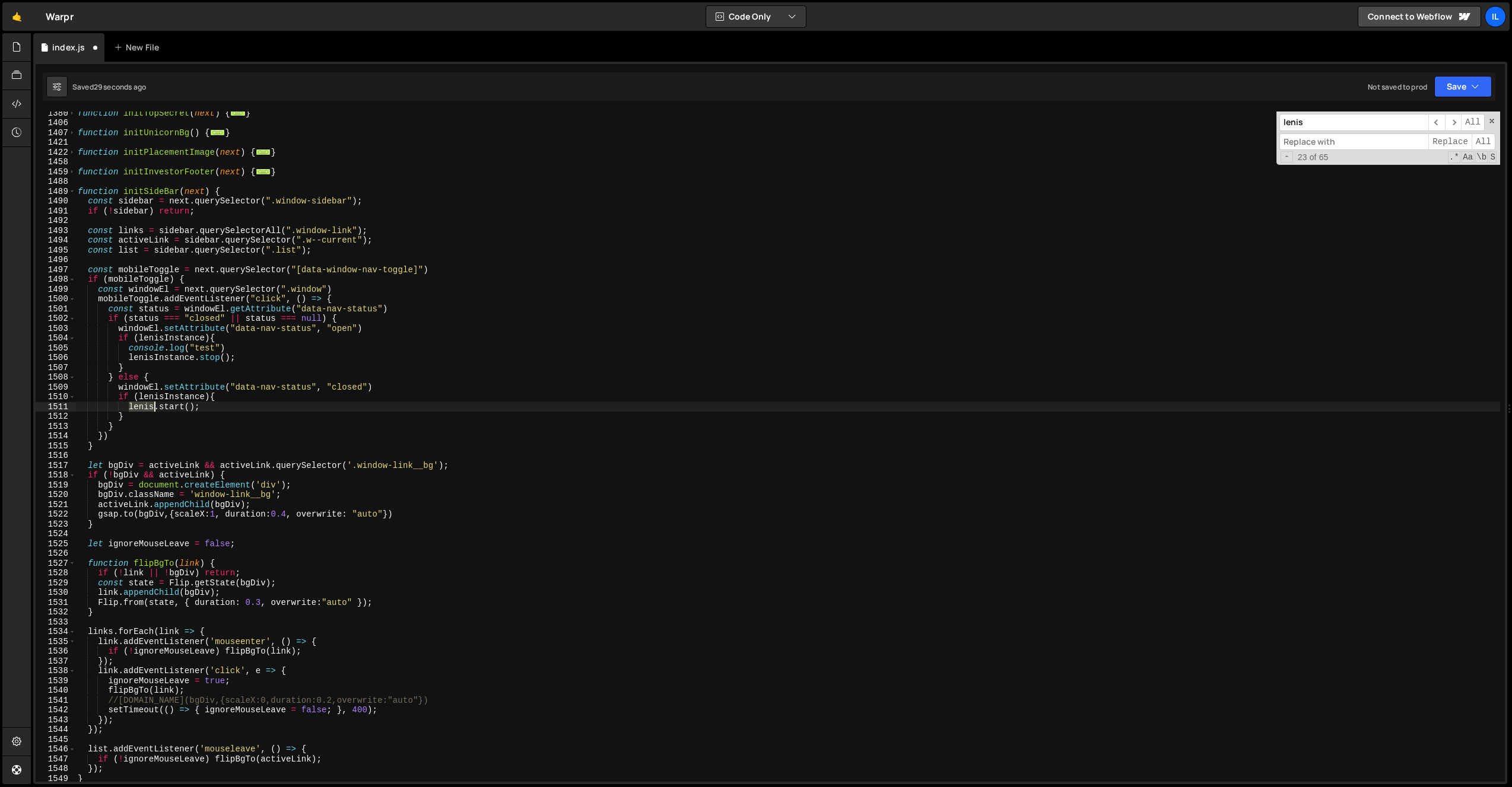
click at [142, 408] on div "function initTopSecret ( next ) { ... } function initUnicornBg ( ) { ... } func…" at bounding box center [787, 452] width 1425 height 690
paste textarea "Instance"
click at [1340, 120] on input "lenis" at bounding box center [1354, 122] width 149 height 18
click at [1442, 123] on span "​" at bounding box center [1437, 122] width 17 height 18
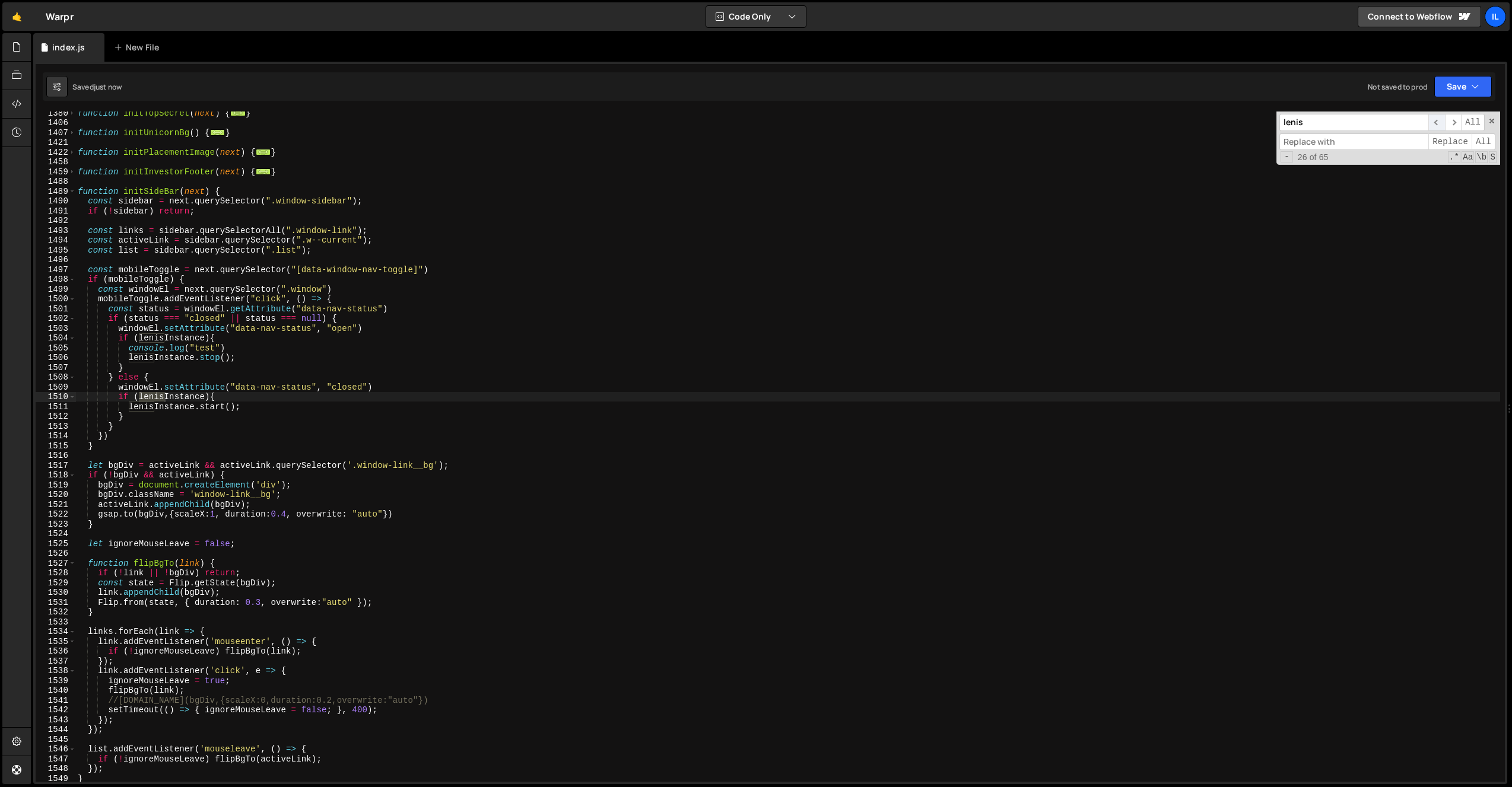
click at [1442, 123] on span "​" at bounding box center [1437, 122] width 17 height 18
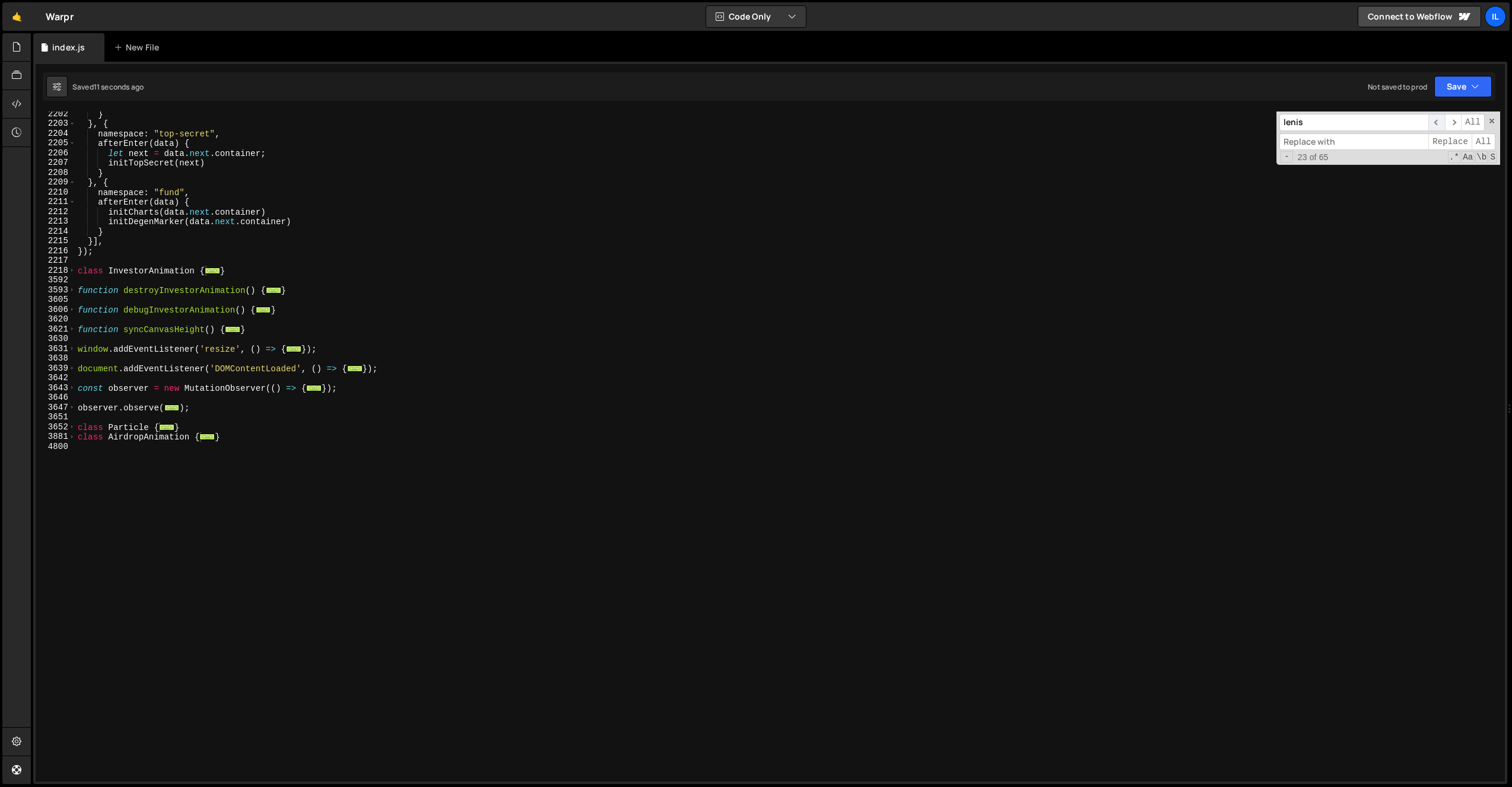
click at [1442, 123] on span "​" at bounding box center [1437, 122] width 17 height 18
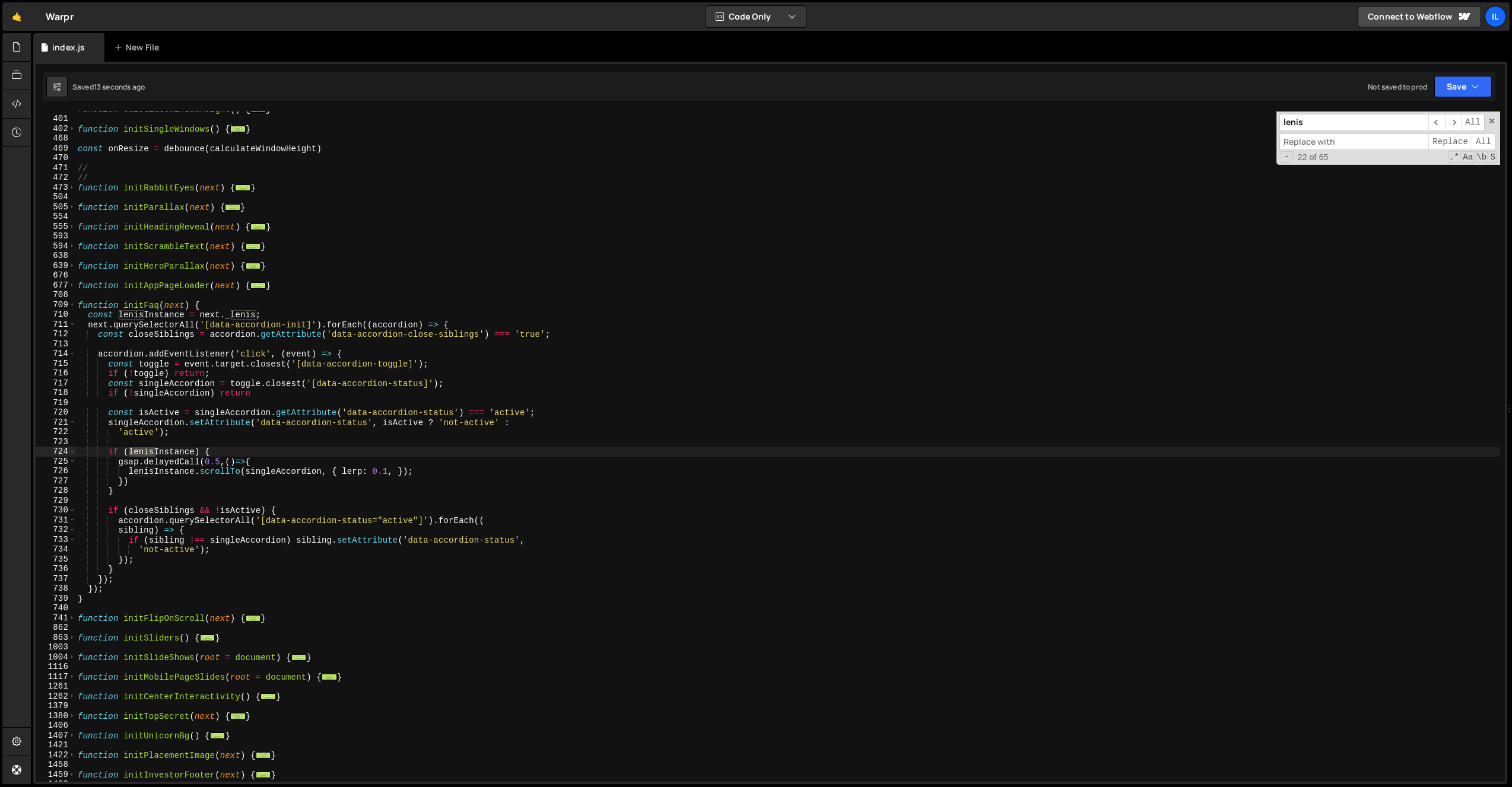
click at [212, 304] on div "function calculateWindowHeight ( ) { ... } function initSingleWindows ( ) { ...…" at bounding box center [787, 449] width 1425 height 690
click at [213, 314] on div "function calculateWindowHeight ( ) { ... } function initSingleWindows ( ) { ...…" at bounding box center [787, 449] width 1425 height 690
click at [289, 314] on div "function calculateWindowHeight ( ) { ... } function initSingleWindows ( ) { ...…" at bounding box center [787, 449] width 1425 height 690
drag, startPoint x: 233, startPoint y: 314, endPoint x: 44, endPoint y: 317, distance: 189.0
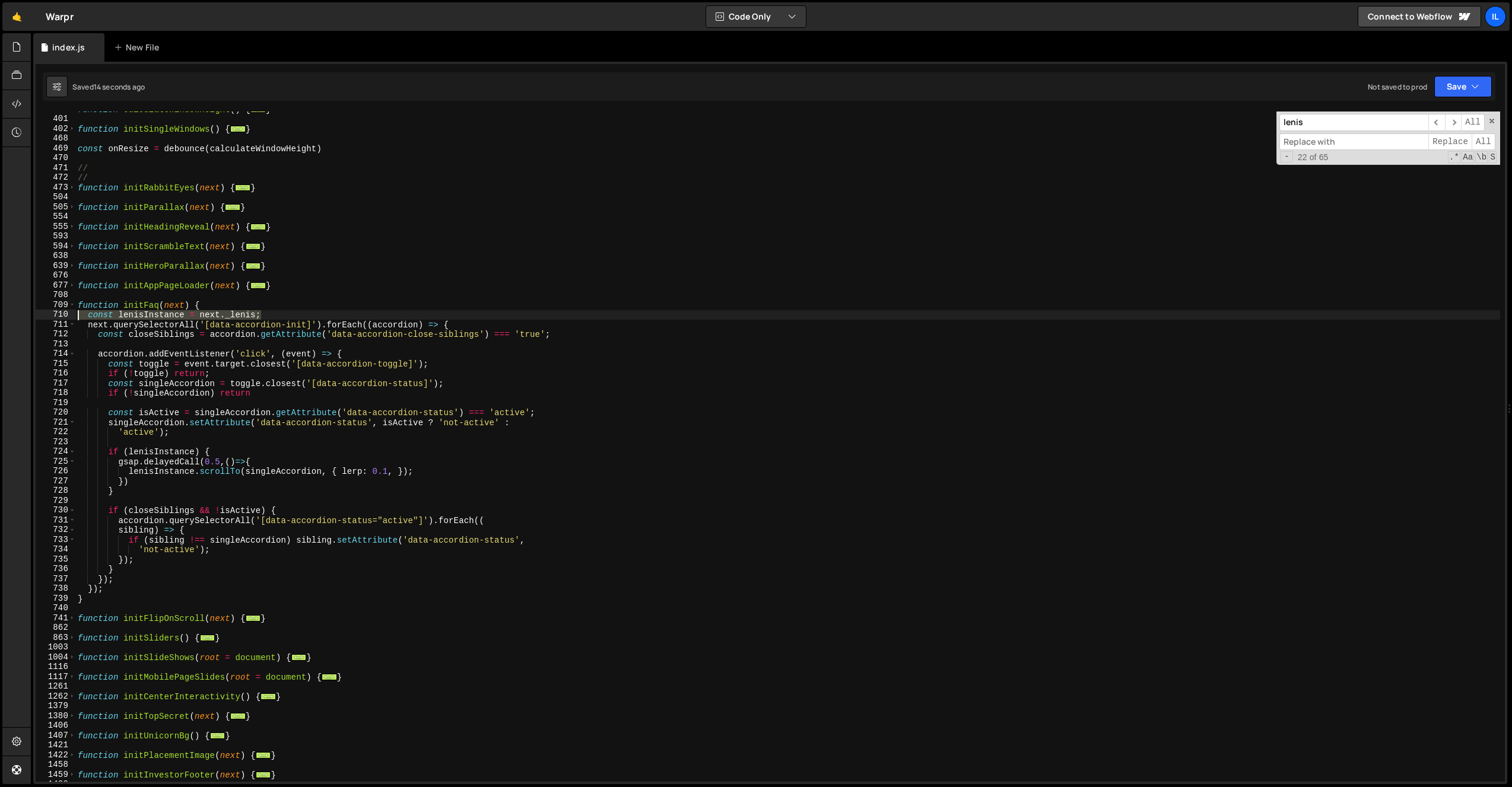
click at [44, 317] on div "const lenisInstance = next._lenis; 388 401 402 468 469 470 471 472 473 504 505 …" at bounding box center [771, 446] width 1469 height 670
click at [73, 304] on span at bounding box center [72, 305] width 7 height 10
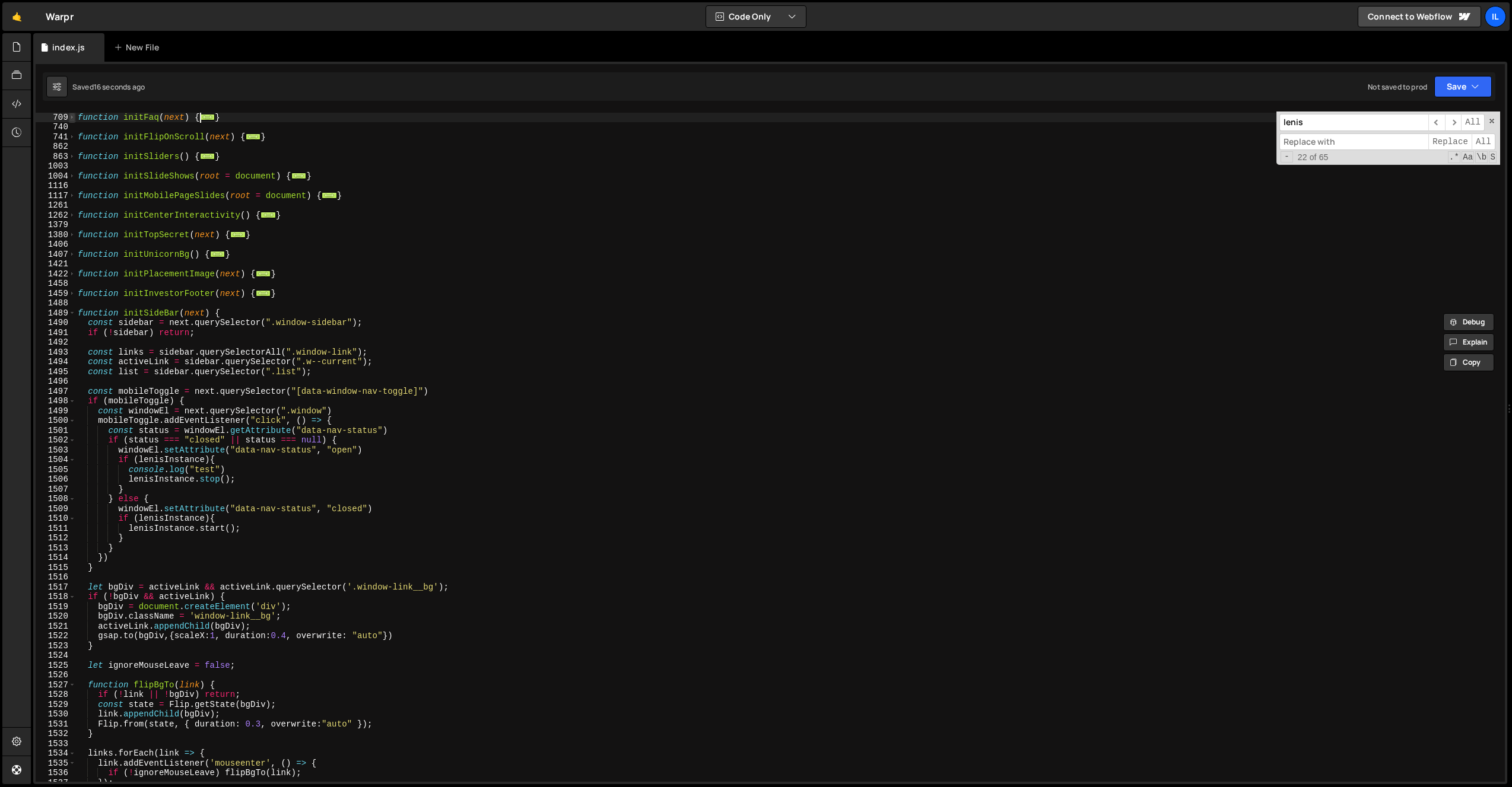
scroll to position [693, 0]
click at [254, 312] on div "function initFaq ( next ) { ... } function initFlipOnScroll ( next ) { ... } fu…" at bounding box center [787, 447] width 1425 height 690
type textarea "function initSideBar(next) {"
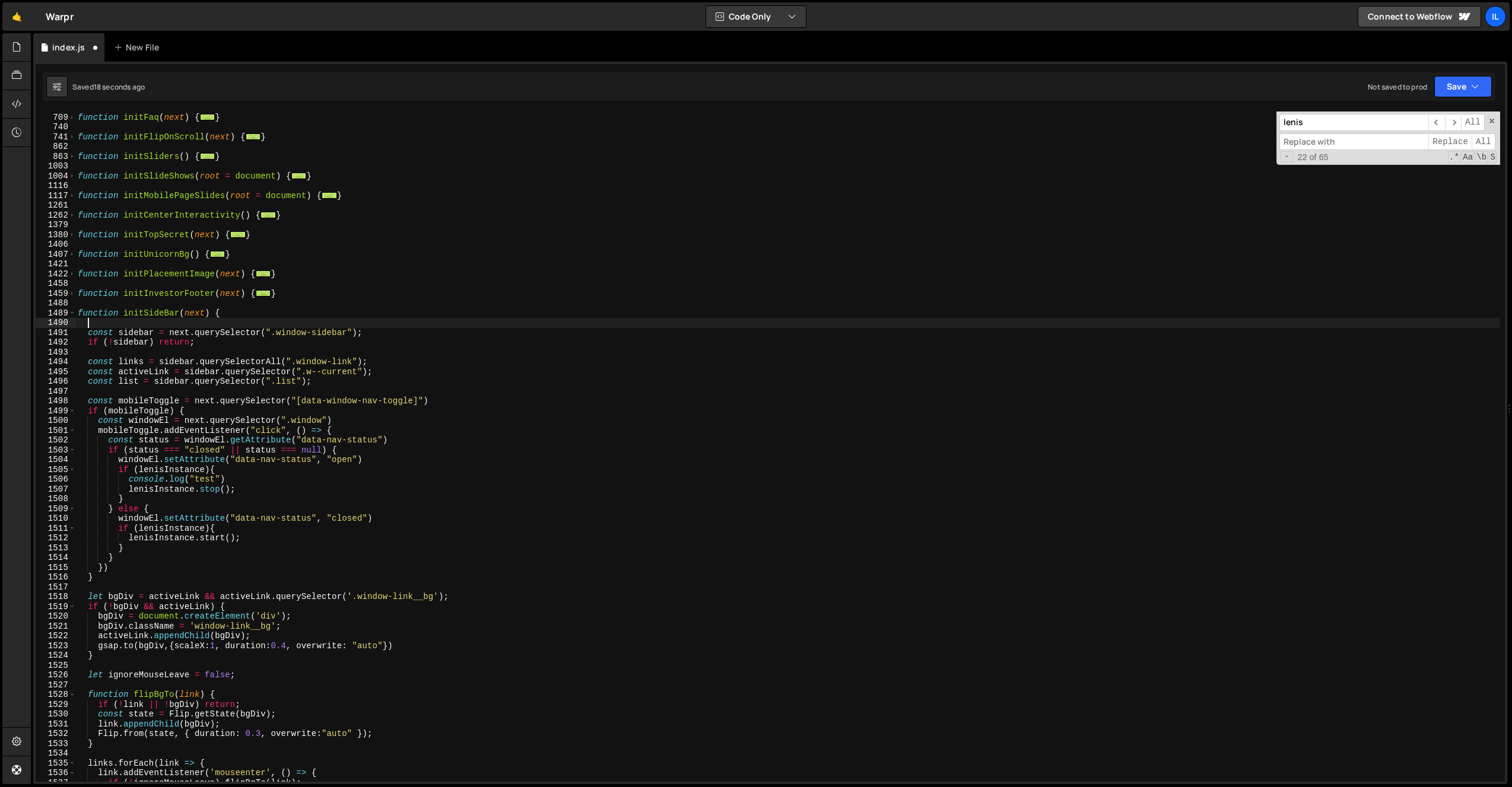
paste textarea "const lenisInstance = next._lenis;"
click at [100, 323] on div "function initFaq ( next ) { ... } function initFlipOnScroll ( next ) { ... } fu…" at bounding box center [787, 447] width 1425 height 690
click at [163, 325] on div "function initFaq ( next ) { ... } function initFlipOnScroll ( next ) { ... } fu…" at bounding box center [787, 447] width 1425 height 690
click at [198, 340] on div "function initFaq ( next ) { ... } function initFlipOnScroll ( next ) { ... } fu…" at bounding box center [787, 447] width 1425 height 690
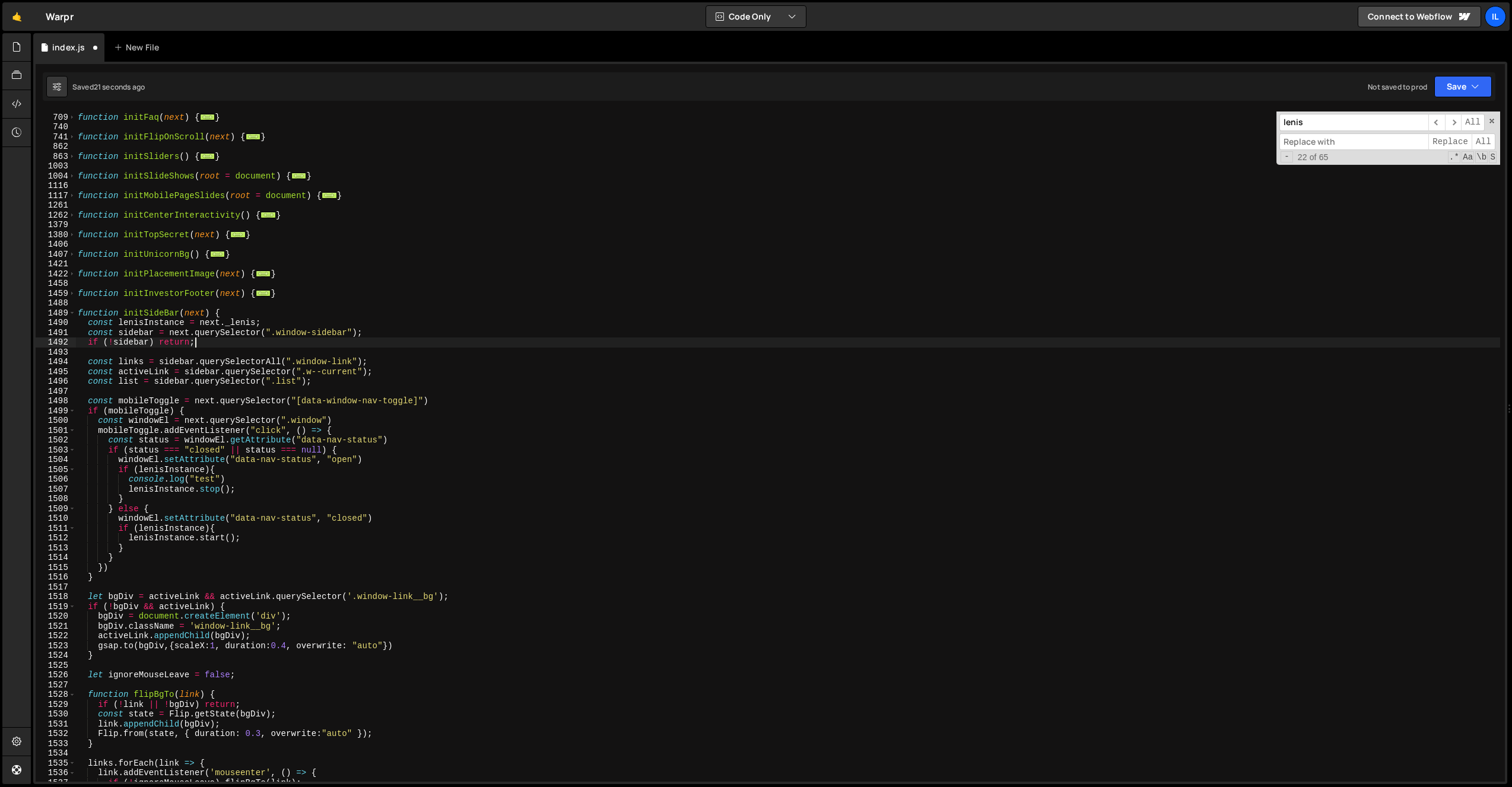
click at [264, 330] on div "function initFaq ( next ) { ... } function initFlipOnScroll ( next ) { ... } fu…" at bounding box center [787, 447] width 1425 height 690
type textarea "const sidebar = next.querySelector(".window-sidebar");"
click at [264, 351] on div "function initFaq ( next ) { ... } function initFlipOnScroll ( next ) { ... } fu…" at bounding box center [787, 447] width 1425 height 690
click at [294, 352] on div "function initFaq ( next ) { ... } function initFlipOnScroll ( next ) { ... } fu…" at bounding box center [787, 447] width 1425 height 690
click at [280, 481] on div "function initFaq ( next ) { ... } function initFlipOnScroll ( next ) { ... } fu…" at bounding box center [787, 447] width 1425 height 690
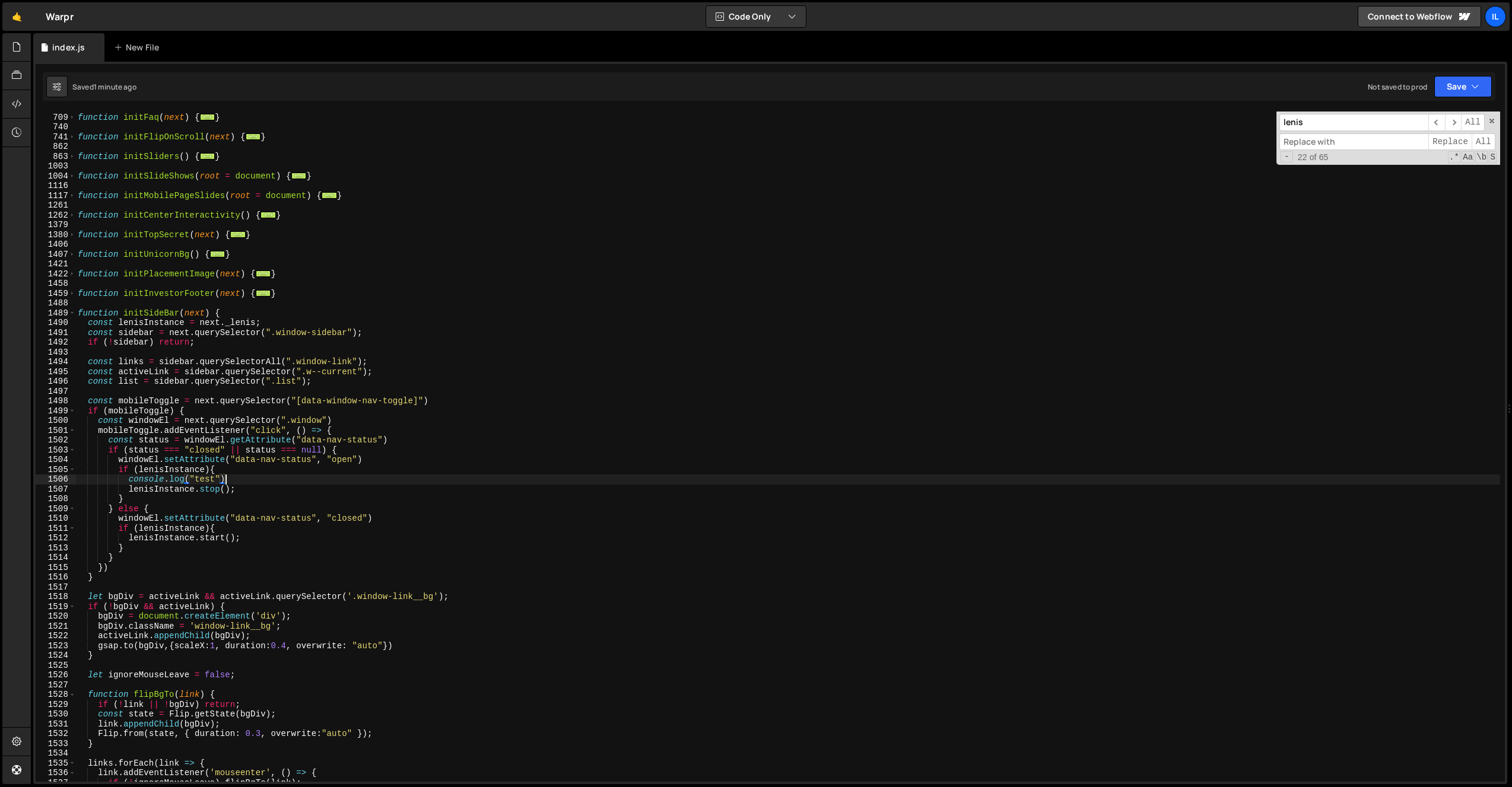
click at [199, 470] on div "function initFaq ( next ) { ... } function initFlipOnScroll ( next ) { ... } fu…" at bounding box center [787, 447] width 1425 height 690
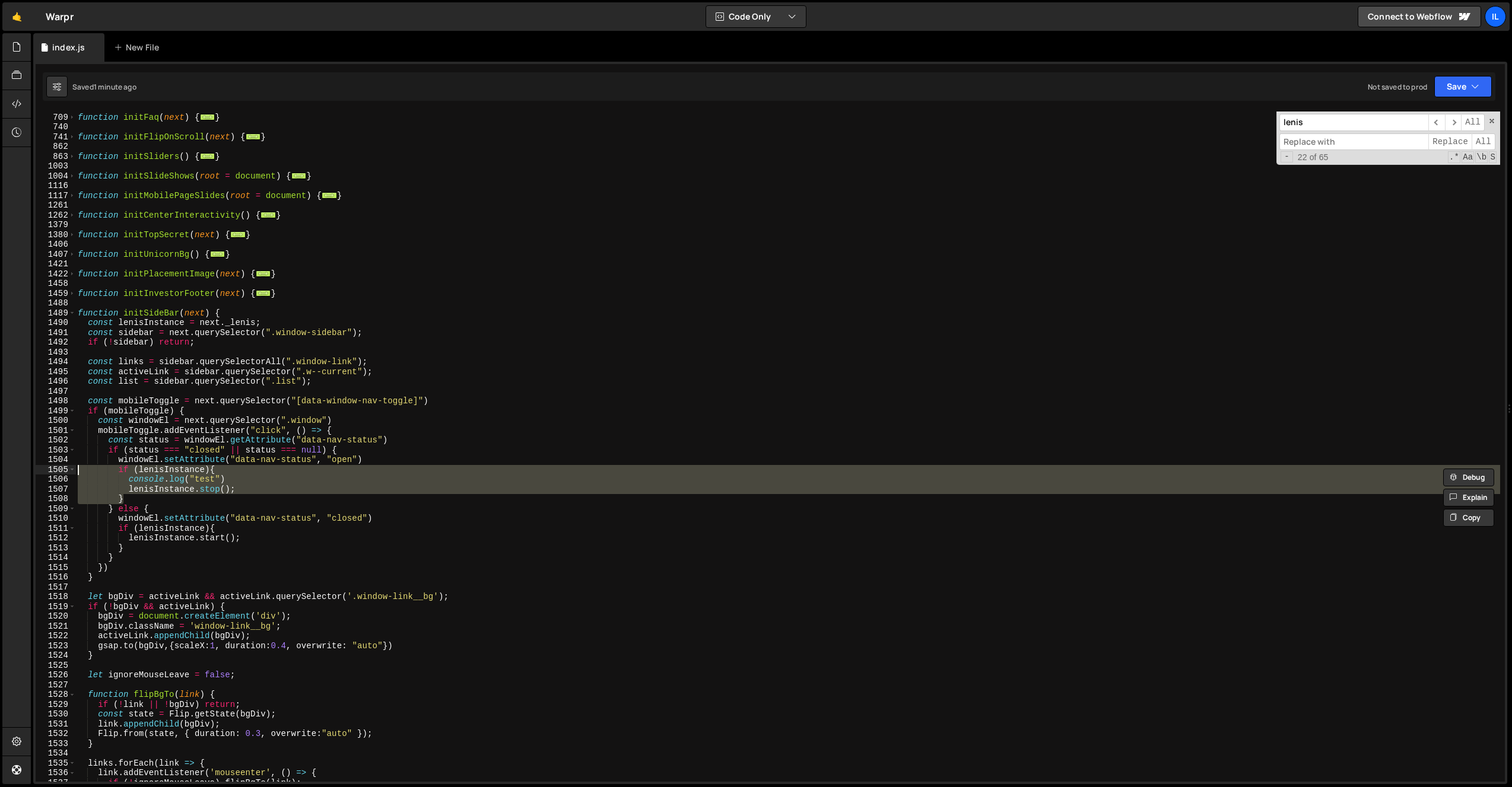
drag, startPoint x: 134, startPoint y: 497, endPoint x: 29, endPoint y: 470, distance: 108.4
click at [29, 470] on div "Hold on a sec... Are you certain you wish to leave this page? Any changes you'v…" at bounding box center [756, 393] width 1512 height 787
type textarea "if (lenisInstance){ console.log("test")"
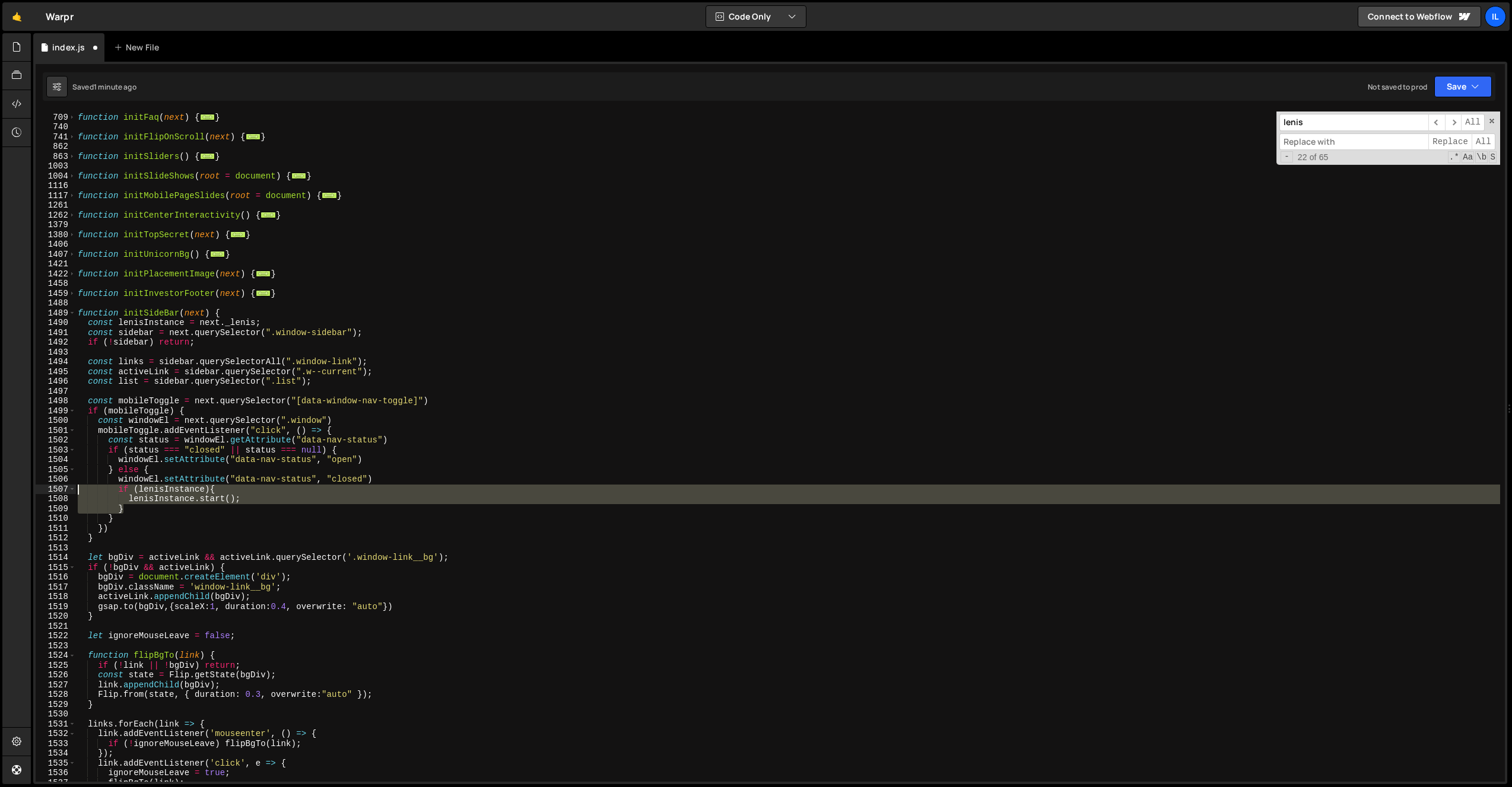
drag, startPoint x: 136, startPoint y: 508, endPoint x: 44, endPoint y: 489, distance: 93.9
click at [44, 489] on div "windowEl.setAttribute("data-nav-status", "open") 708 709 740 741 862 863 1003 1…" at bounding box center [771, 446] width 1469 height 670
type textarea "if (lenisInstance){ lenisInstance.start();"
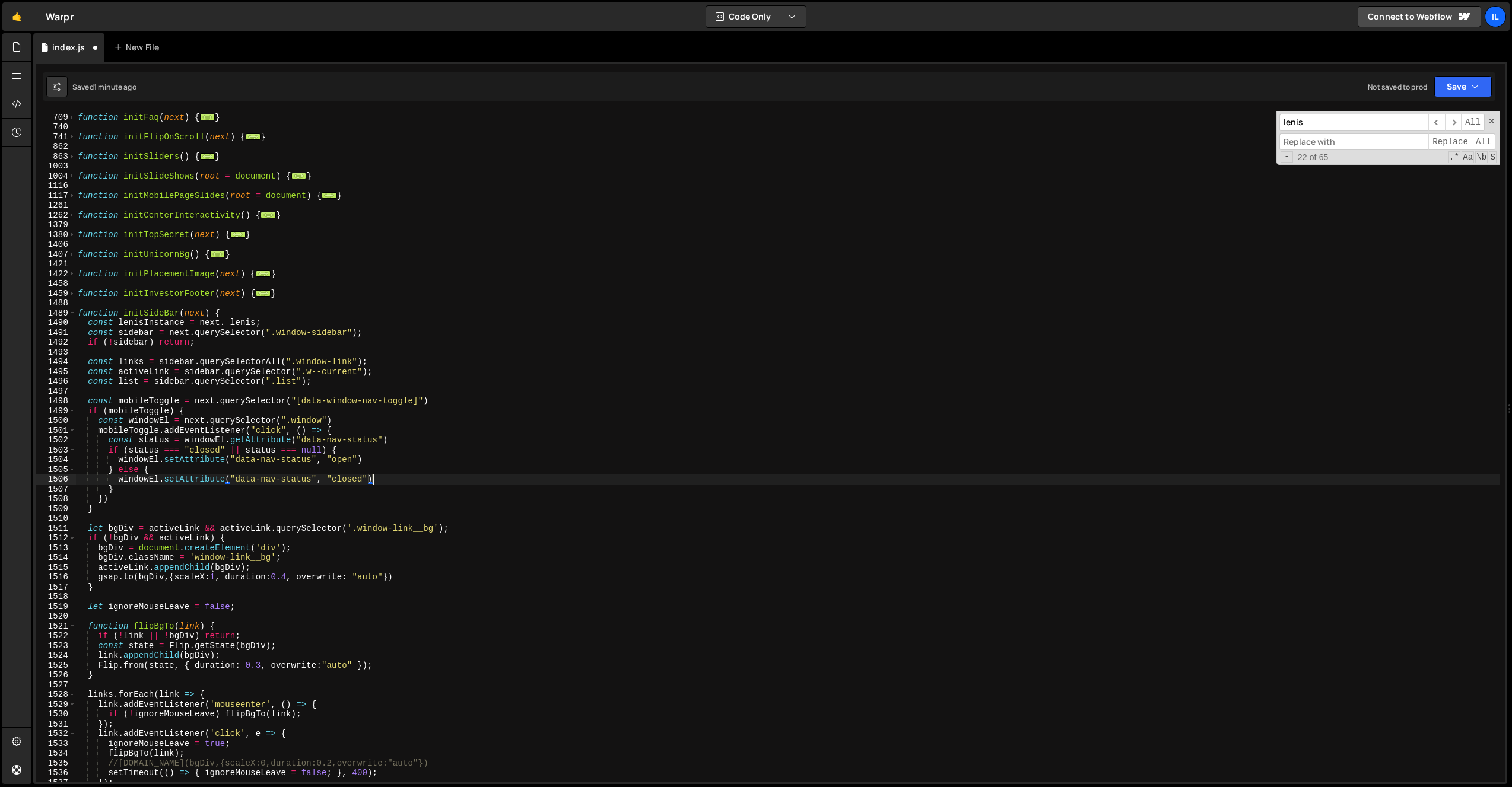
click at [141, 321] on div "function initFaq ( next ) { ... } function initFlipOnScroll ( next ) { ... } fu…" at bounding box center [787, 447] width 1425 height 690
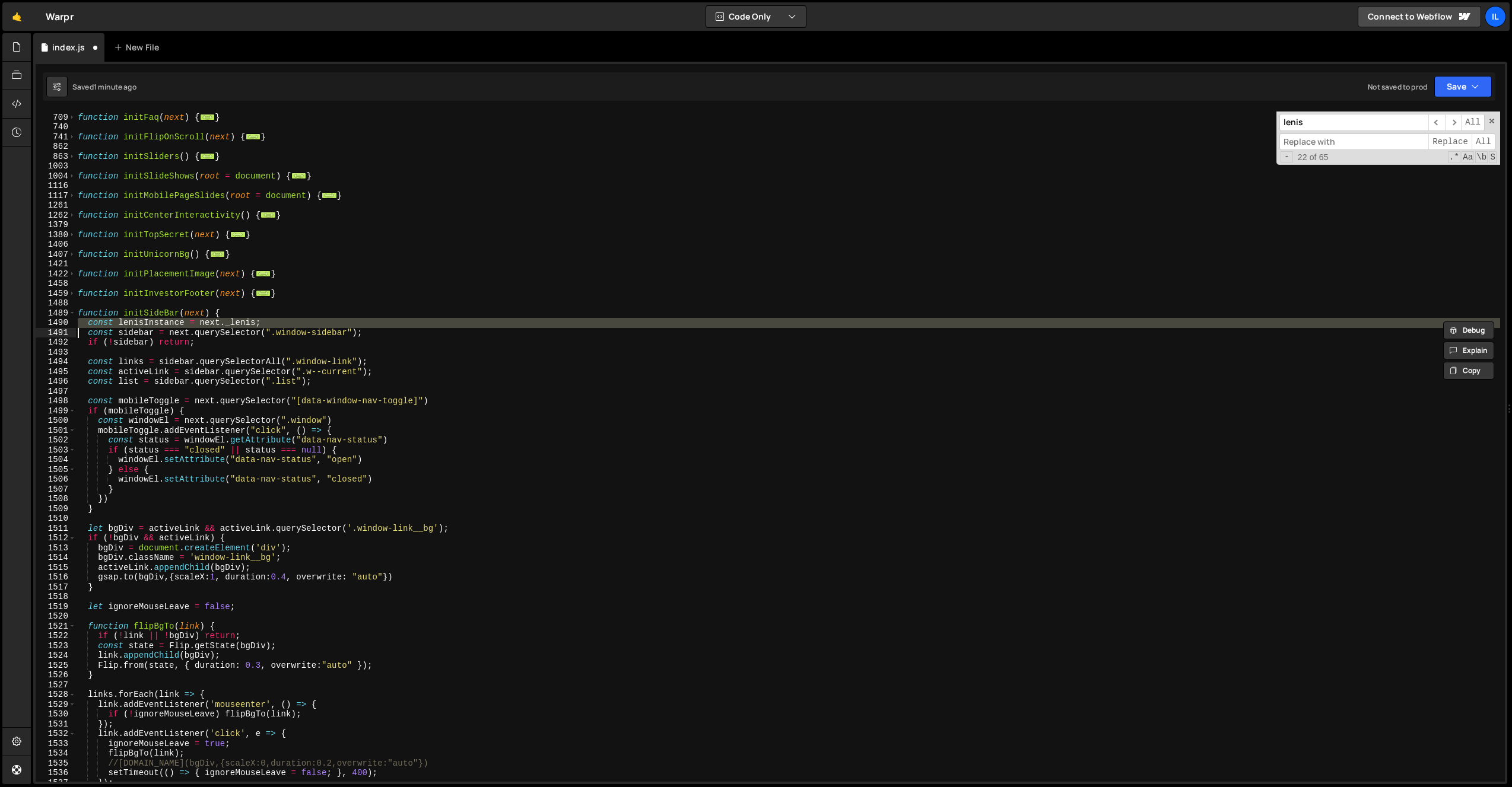
click at [141, 321] on div "function initFaq ( next ) { ... } function initFlipOnScroll ( next ) { ... } fu…" at bounding box center [787, 447] width 1425 height 690
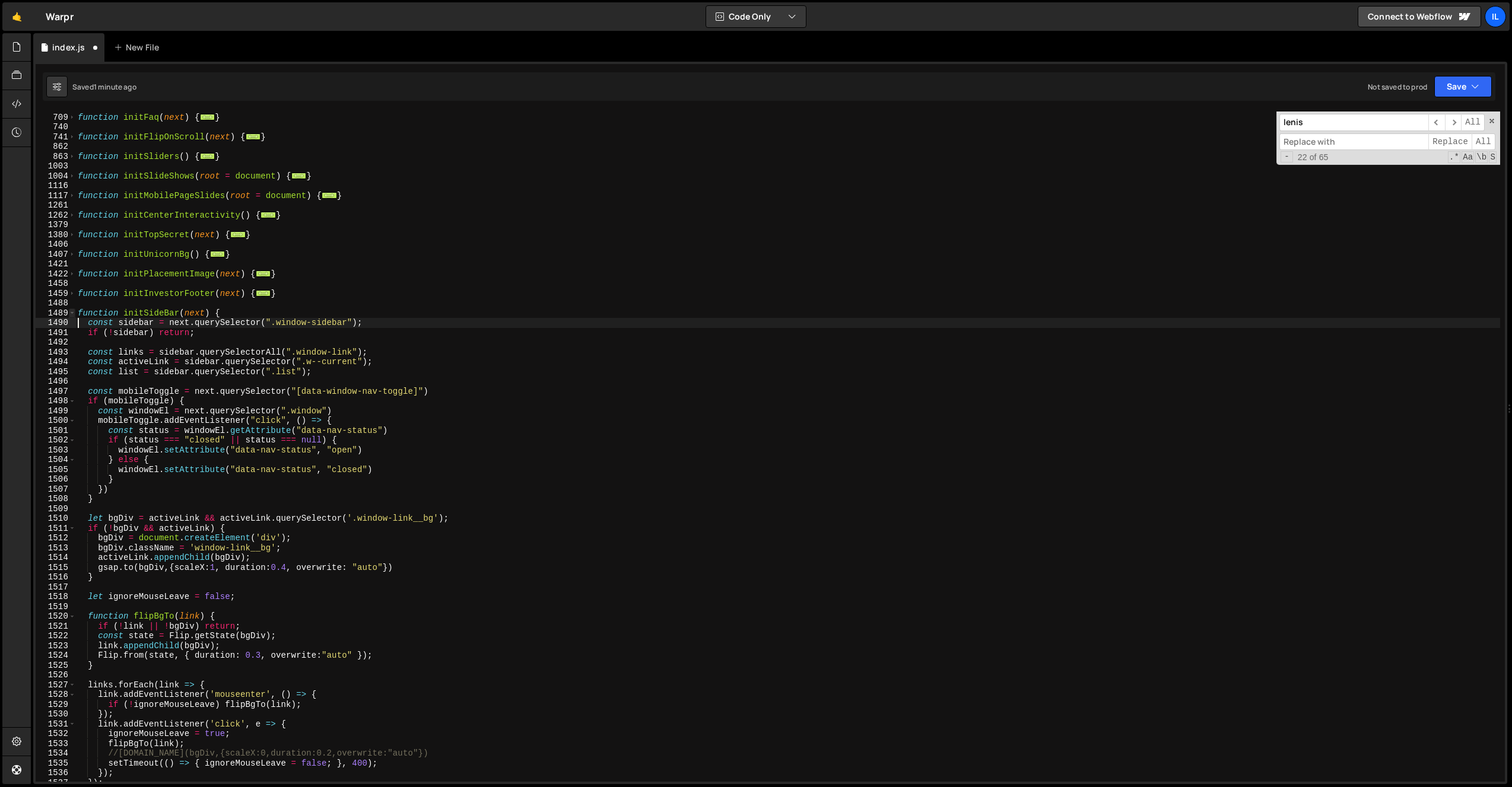
click at [70, 311] on span at bounding box center [72, 314] width 7 height 10
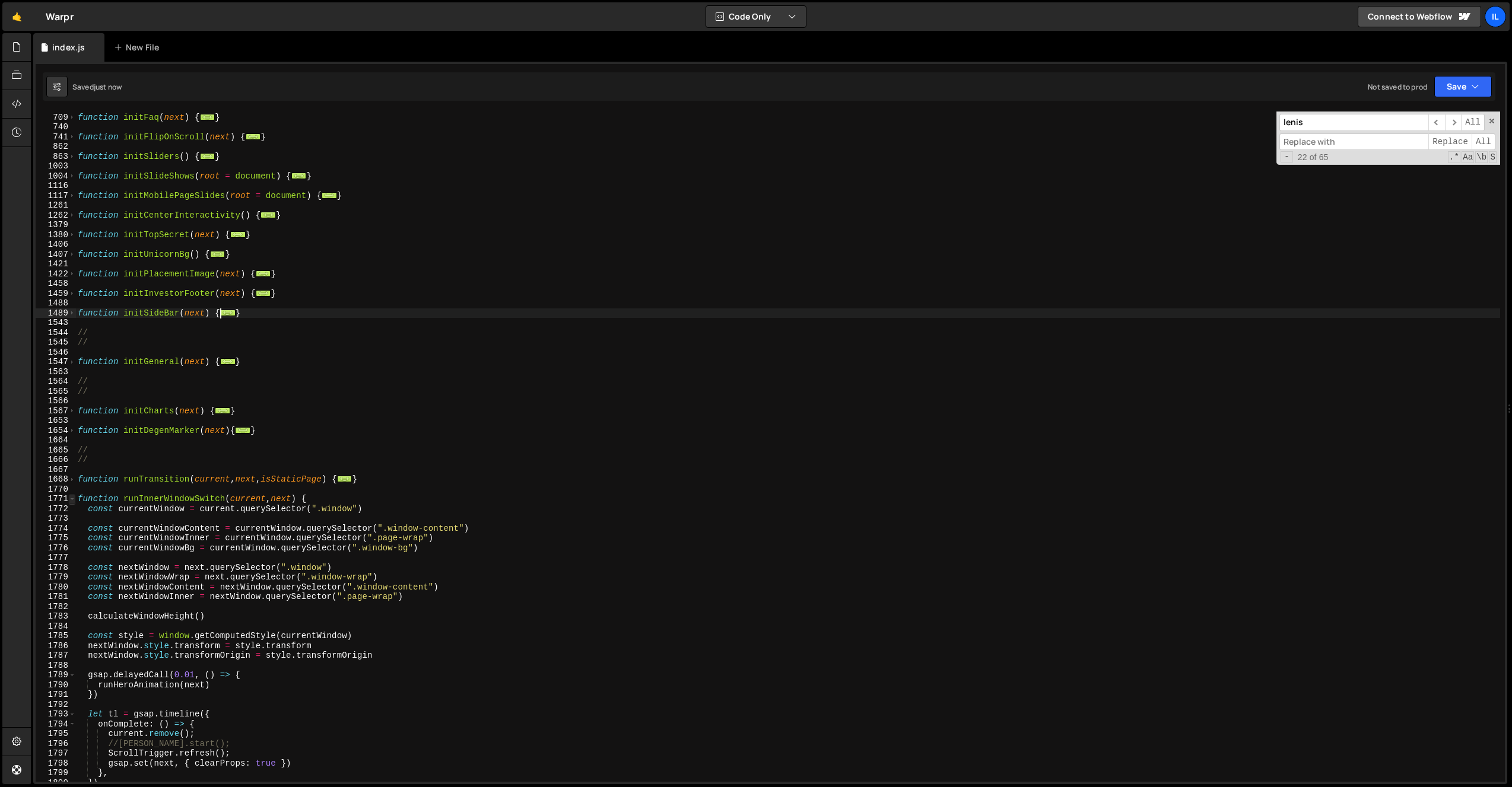
click at [76, 502] on div "function initFaq ( next ) { ... } function initFlipOnScroll ( next ) { ... } fu…" at bounding box center [787, 447] width 1425 height 690
click at [74, 501] on span at bounding box center [72, 499] width 7 height 10
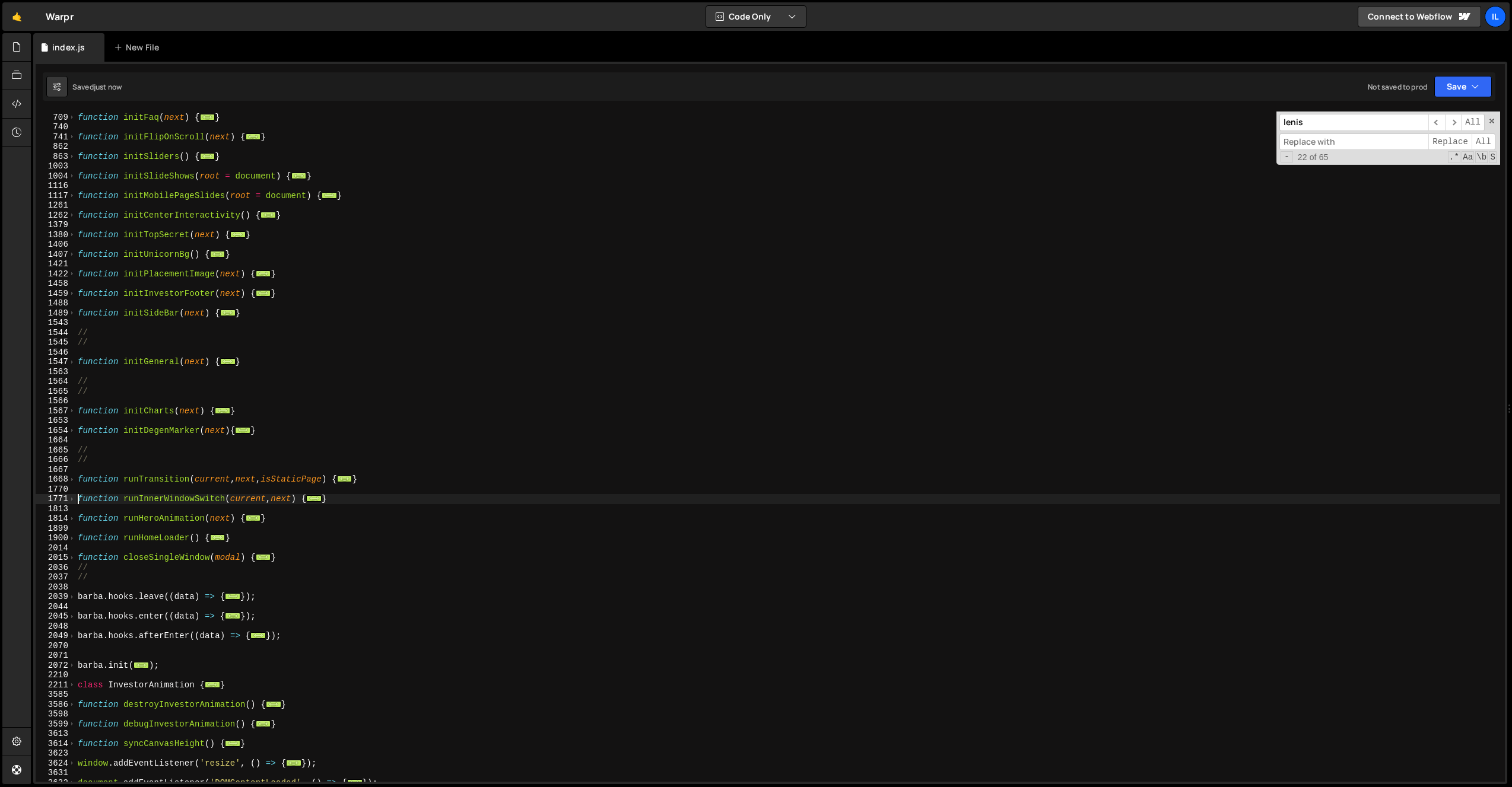
drag, startPoint x: 203, startPoint y: 478, endPoint x: 297, endPoint y: 744, distance: 282.1
click at [205, 478] on div "function initFaq ( next ) { ... } function initFlipOnScroll ( next ) { ... } fu…" at bounding box center [787, 447] width 1425 height 690
click at [599, 340] on div "function initFaq ( next ) { ... } function initFlipOnScroll ( next ) { ... } fu…" at bounding box center [787, 447] width 1425 height 690
type textarea "//"
click at [1335, 127] on input "lenis" at bounding box center [1354, 122] width 149 height 18
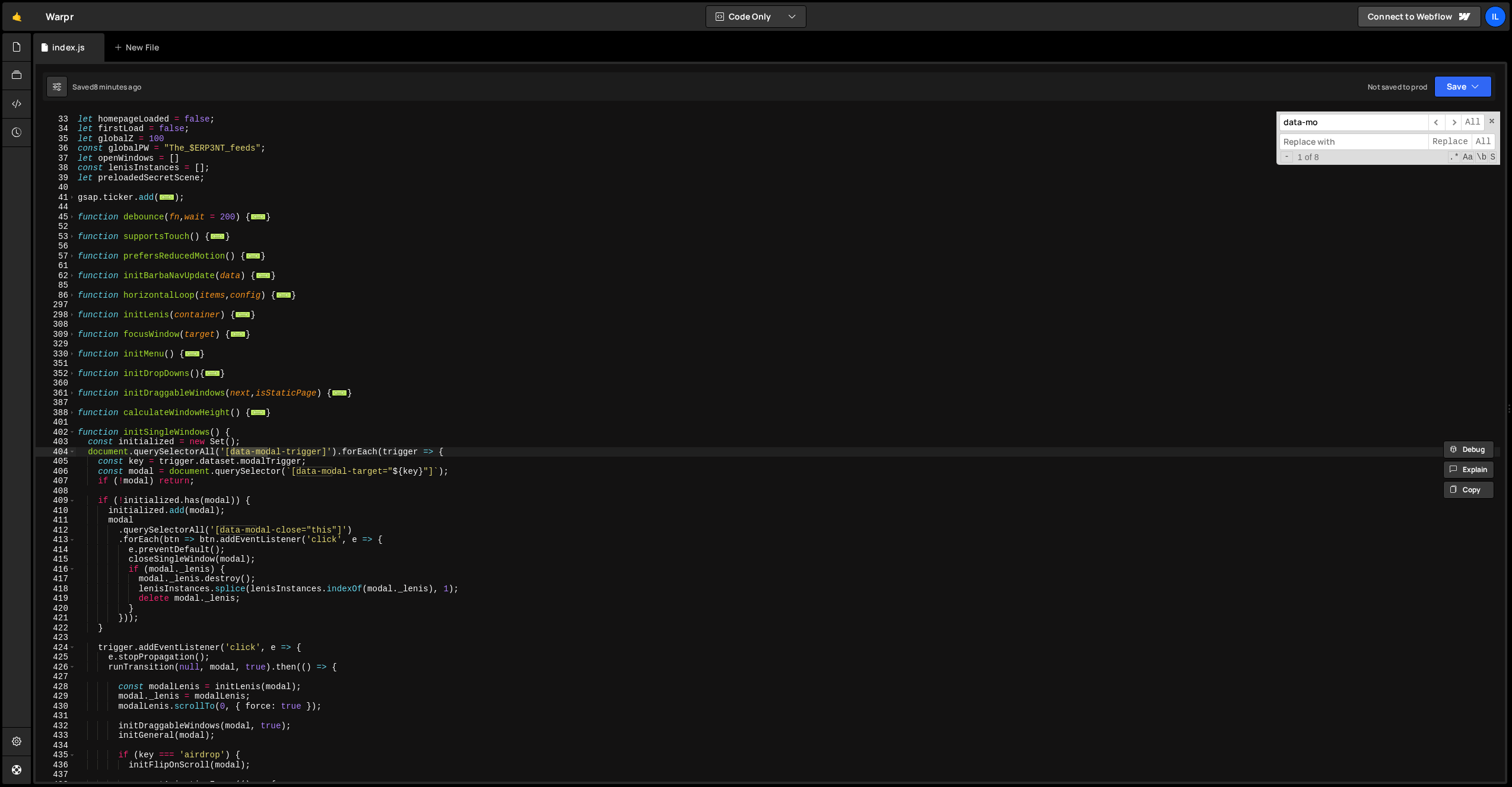
scroll to position [203, 0]
type input "data-modal-trig"
click at [157, 452] on div "let BREAKPOINT = 768 let homepageLoaded = false ; let firstLoad = false ; let g…" at bounding box center [787, 449] width 1425 height 690
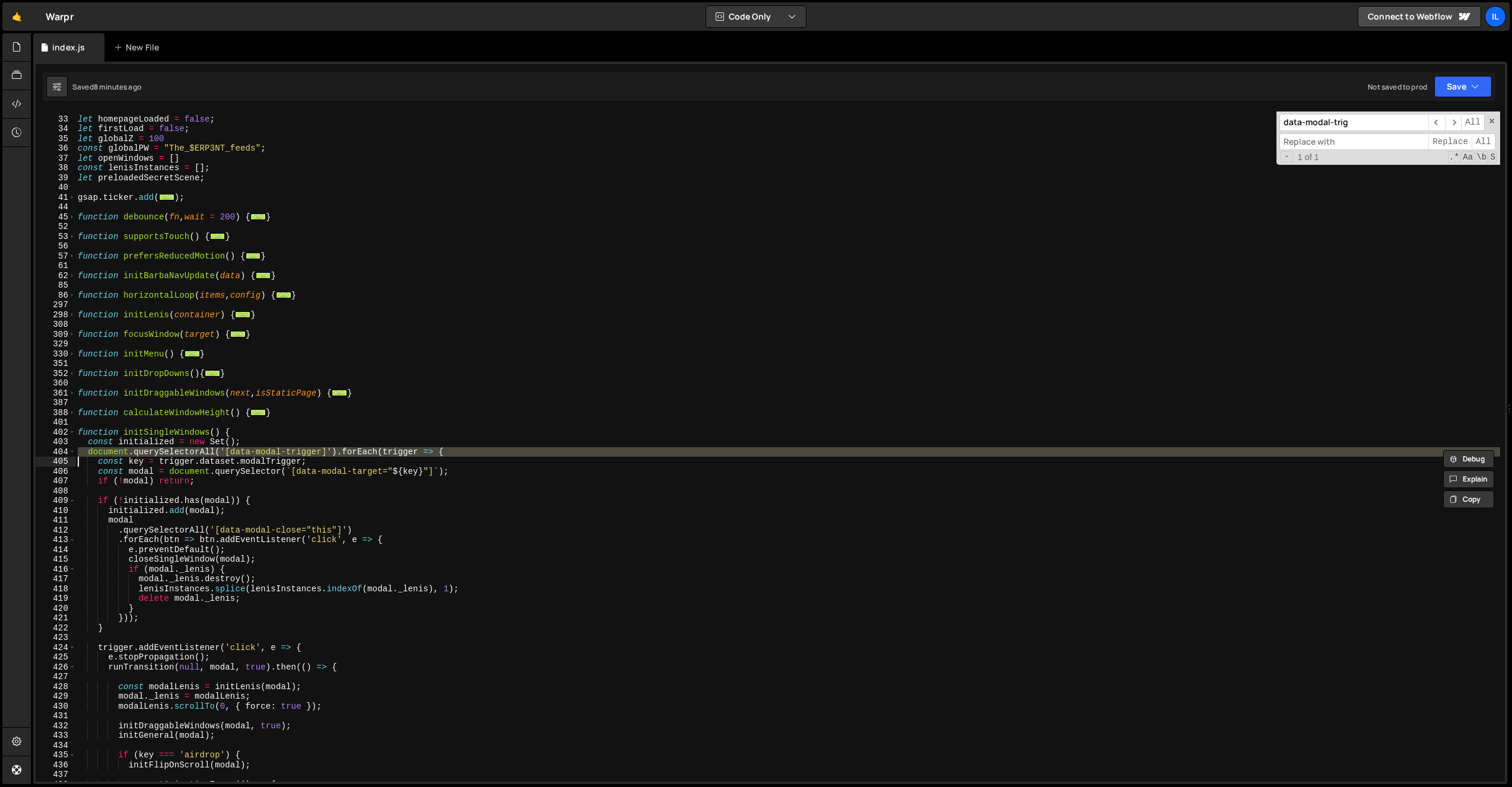
click at [187, 470] on div "let BREAKPOINT = 768 let homepageLoaded = false ; let firstLoad = false ; let g…" at bounding box center [787, 449] width 1425 height 690
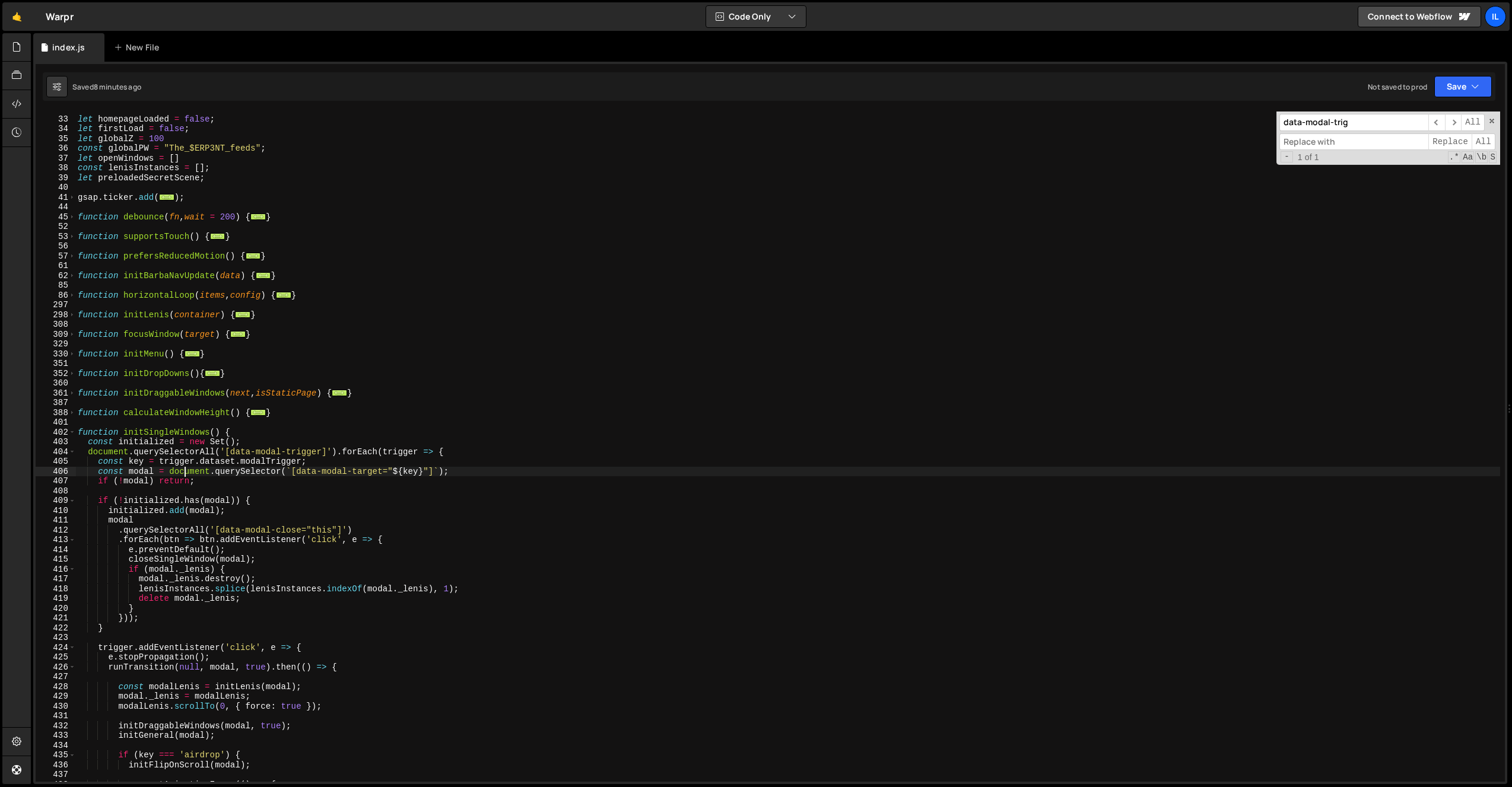
click at [394, 452] on div "let BREAKPOINT = 768 let homepageLoaded = false ; let firstLoad = false ; let g…" at bounding box center [787, 449] width 1425 height 690
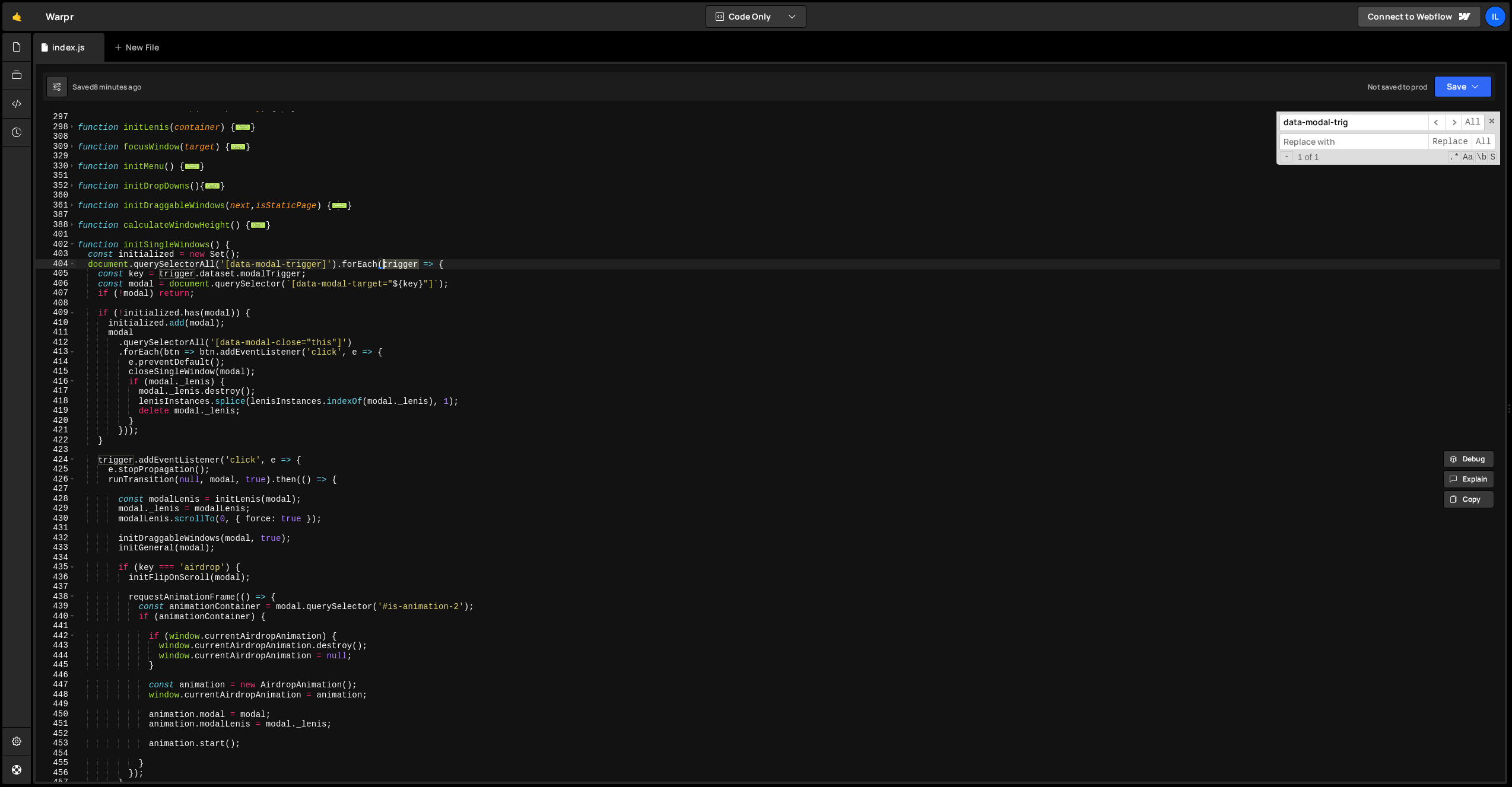
scroll to position [391, 0]
click at [299, 544] on div "function horizontalLoop ( items , config ) { ... } function initLenis ( contain…" at bounding box center [787, 447] width 1425 height 690
type textarea "initGeneral(modal);"
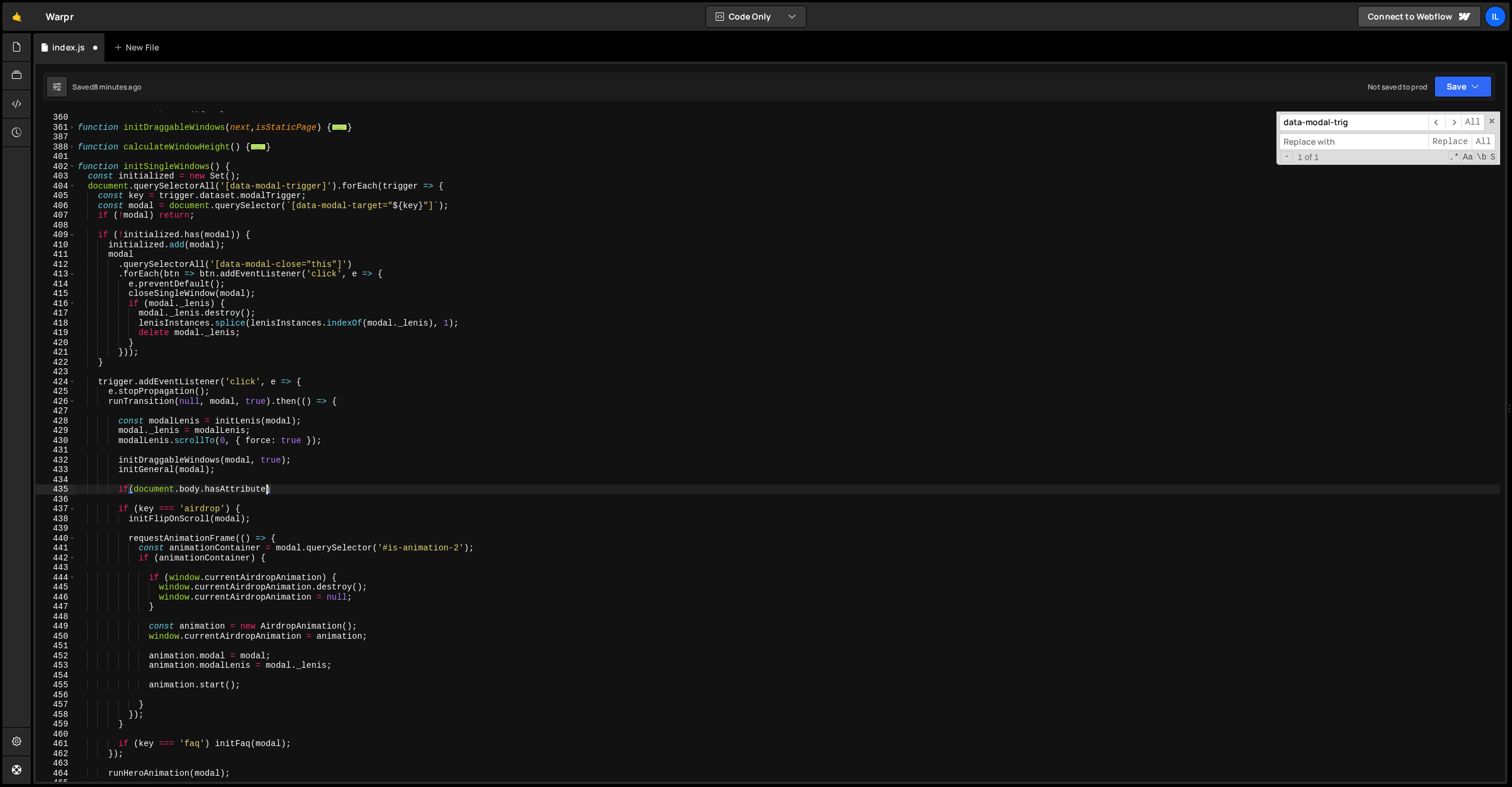
scroll to position [0, 13]
paste textarea "data-menu-status")"
drag, startPoint x: 218, startPoint y: 492, endPoint x: 207, endPoint y: 494, distance: 11.2
click at [207, 494] on div "function initDropDowns ( ) { ... } function initDraggableWindows ( next , isSta…" at bounding box center [787, 447] width 1425 height 690
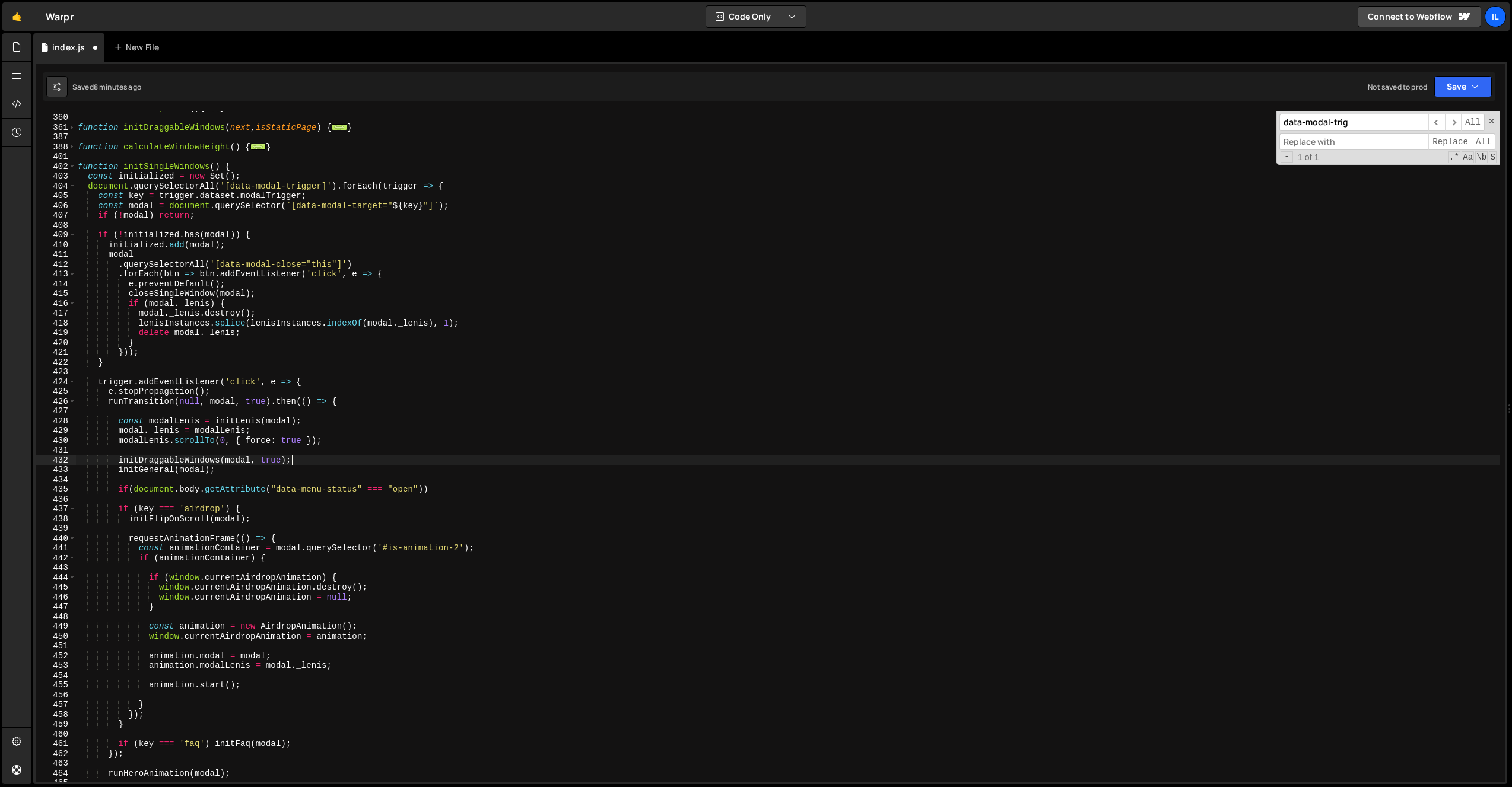
click at [326, 457] on div "function initDropDowns ( ) { ... } function initDraggableWindows ( next , isSta…" at bounding box center [787, 447] width 1425 height 690
type textarea "initDraggableWindows(modal, true);"
click at [391, 482] on div "function initDropDowns ( ) { ... } function initDraggableWindows ( next , isSta…" at bounding box center [787, 447] width 1425 height 690
click at [446, 488] on div "function initDropDowns ( ) { ... } function initDraggableWindows ( next , isSta…" at bounding box center [787, 447] width 1425 height 690
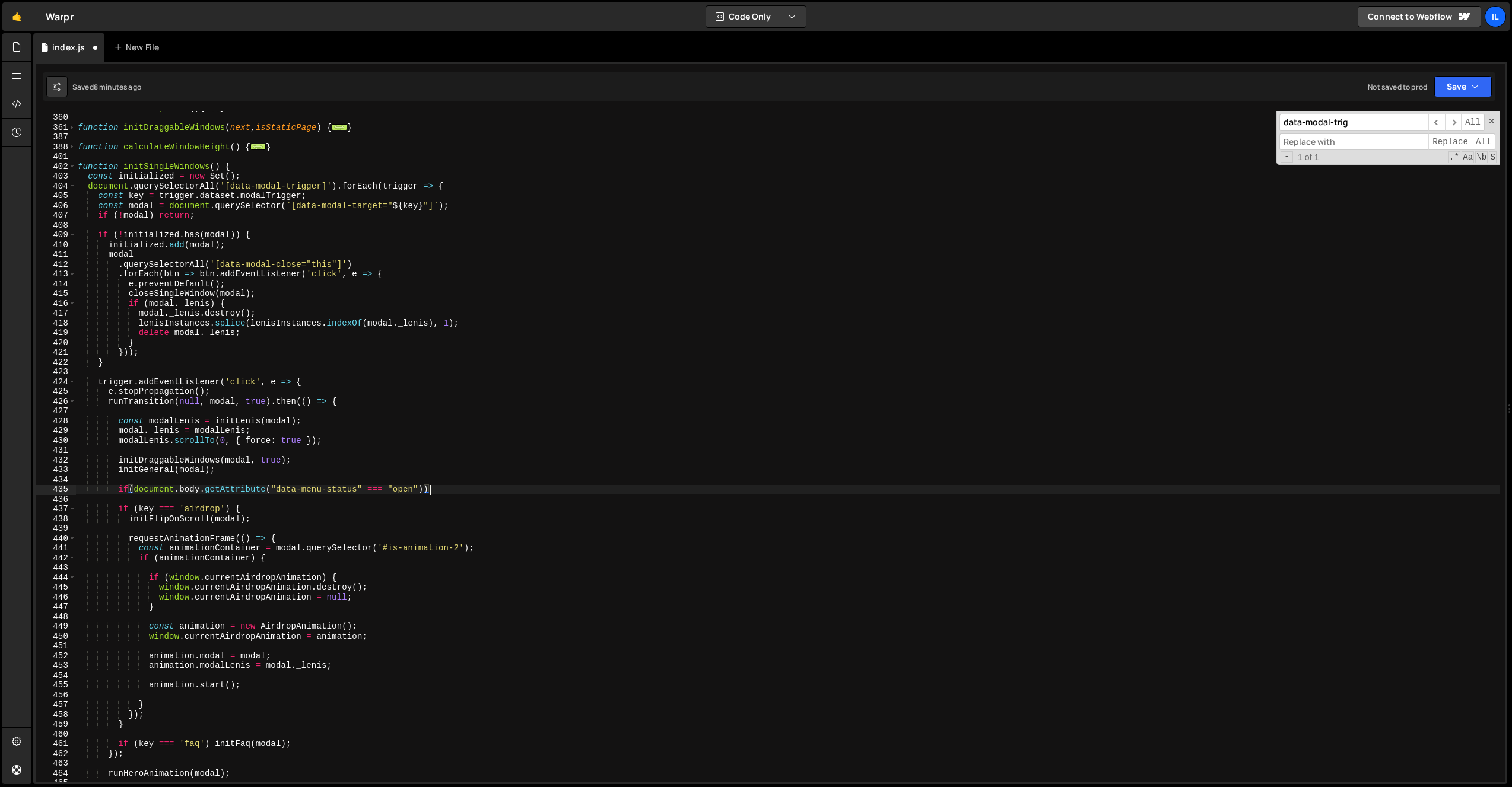
type textarea "if(document.body.getAttribute("data-menu-status" === "open")){"
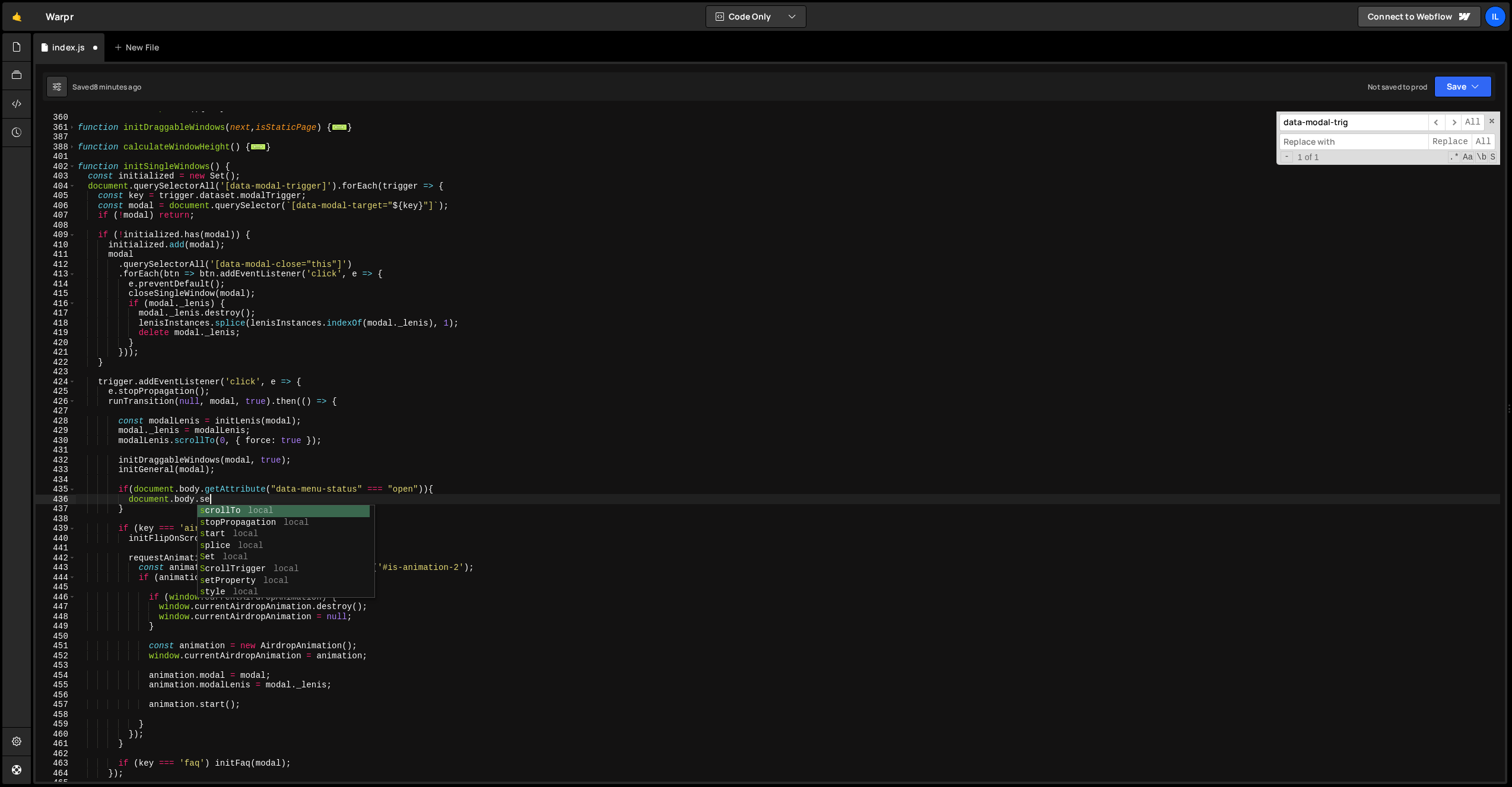
scroll to position [0, 9]
drag, startPoint x: 424, startPoint y: 491, endPoint x: 267, endPoint y: 493, distance: 157.0
click at [267, 493] on div "function initDropDowns ( ) { ... } function initDraggableWindows ( next , isSta…" at bounding box center [787, 447] width 1425 height 690
click at [273, 507] on div "function initDropDowns ( ) { ... } function initDraggableWindows ( next , isSta…" at bounding box center [787, 447] width 1425 height 690
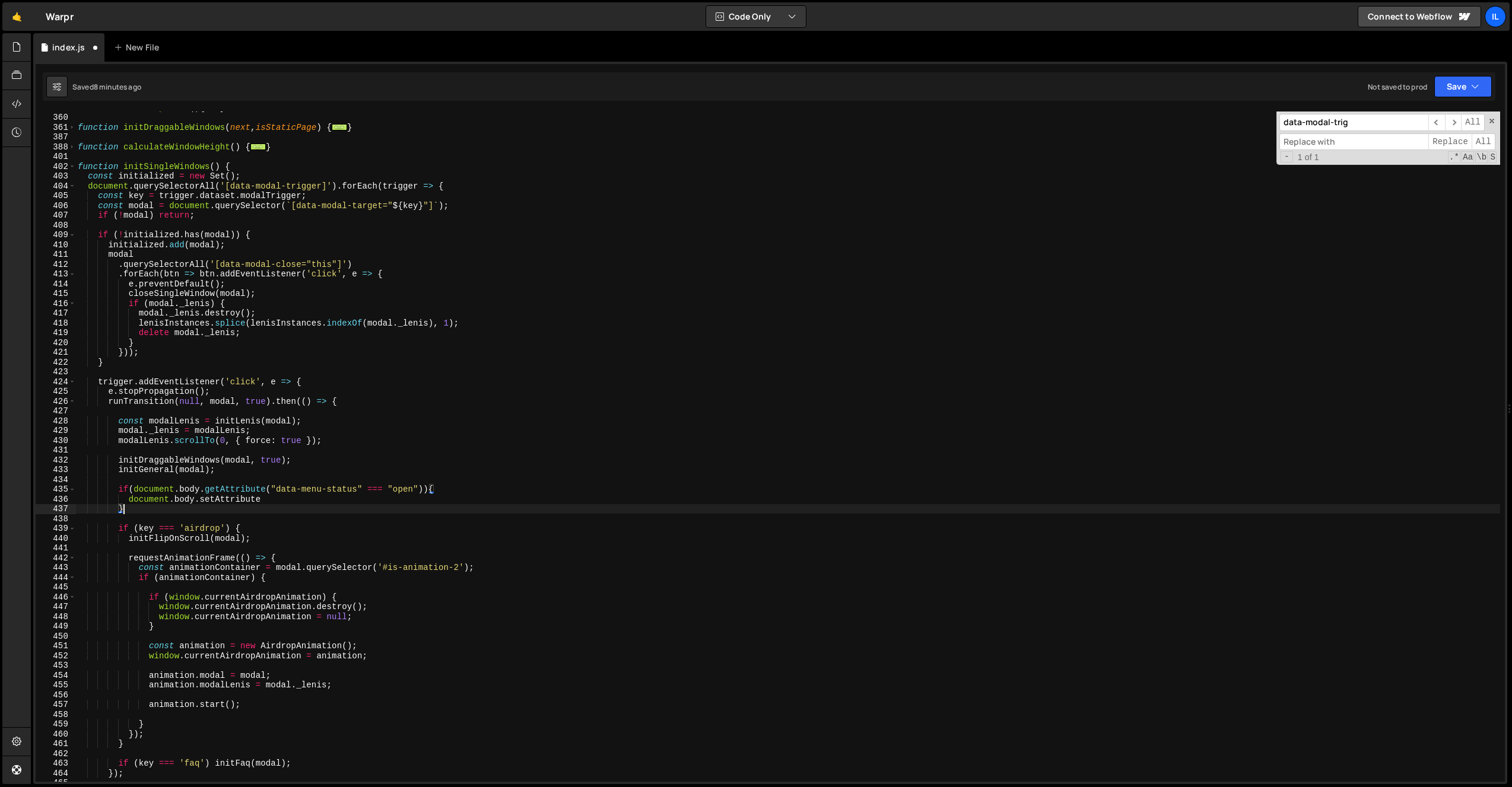
click at [276, 501] on div "function initDropDowns ( ) { ... } function initDraggableWindows ( next , isSta…" at bounding box center [787, 447] width 1425 height 690
paste textarea "("data-menu-status" === "open")"
drag, startPoint x: 383, startPoint y: 502, endPoint x: 364, endPoint y: 502, distance: 19.0
click at [364, 502] on div "function initDropDowns ( ) { ... } function initDraggableWindows ( next , isSta…" at bounding box center [787, 447] width 1425 height 690
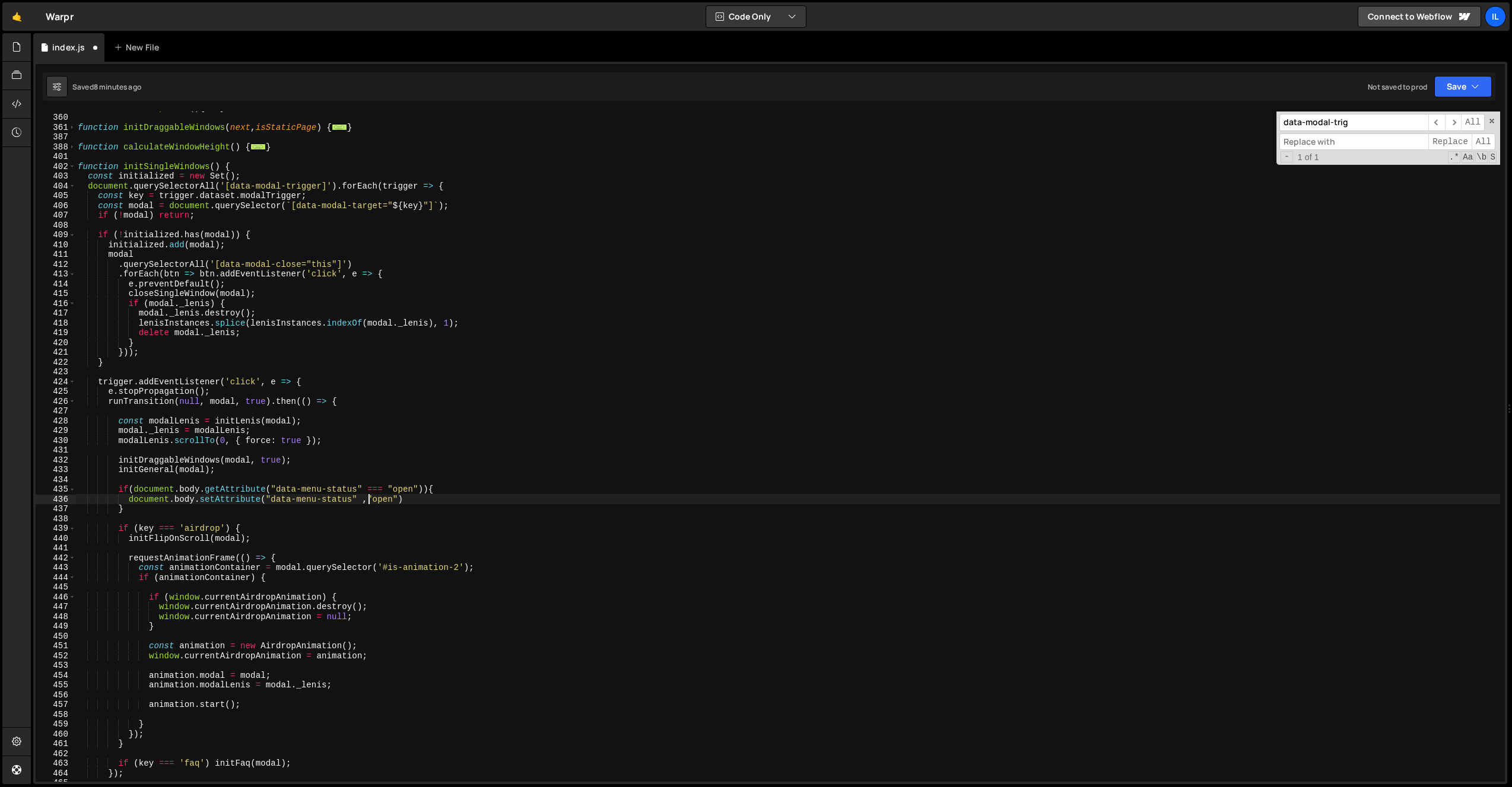
click at [382, 500] on div "function initDropDowns ( ) { ... } function initDraggableWindows ( next , isSta…" at bounding box center [787, 447] width 1425 height 690
drag, startPoint x: 319, startPoint y: 495, endPoint x: 325, endPoint y: 508, distance: 14.3
click at [319, 497] on div "function initDropDowns ( ) { ... } function initDraggableWindows ( next , isSta…" at bounding box center [787, 447] width 1425 height 690
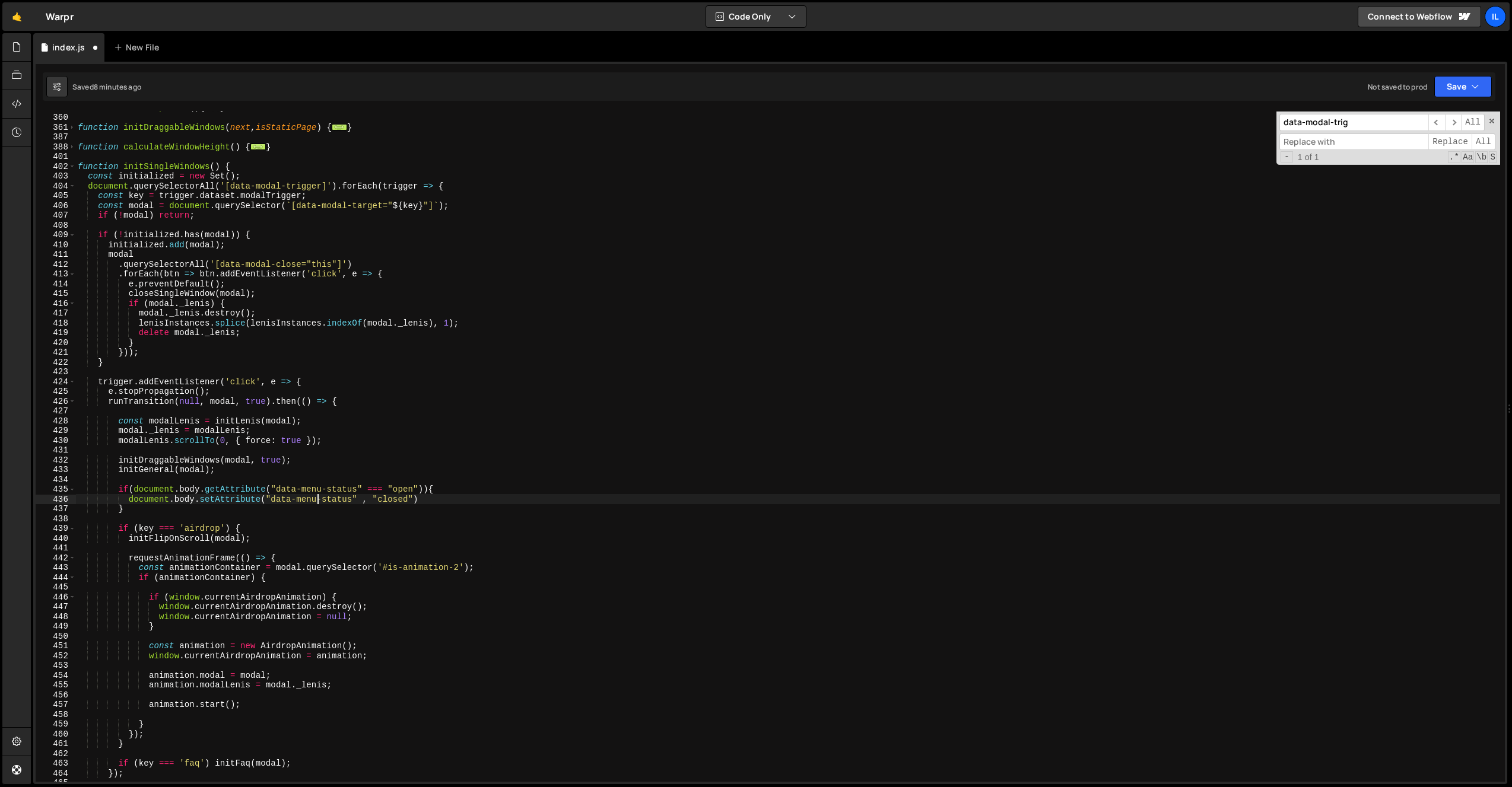
type textarea "document.body.setAttribute("data-menu-status" , "closed")"
click at [216, 518] on div "function initDropDowns ( ) { ... } function initDraggableWindows ( next , isSta…" at bounding box center [787, 447] width 1425 height 690
click at [485, 501] on div "function initDropDowns ( ) { ... } function initDraggableWindows ( next , isSta…" at bounding box center [787, 447] width 1425 height 690
click at [479, 486] on div "function initDropDowns ( ) { ... } function initDraggableWindows ( next , isSta…" at bounding box center [787, 447] width 1425 height 690
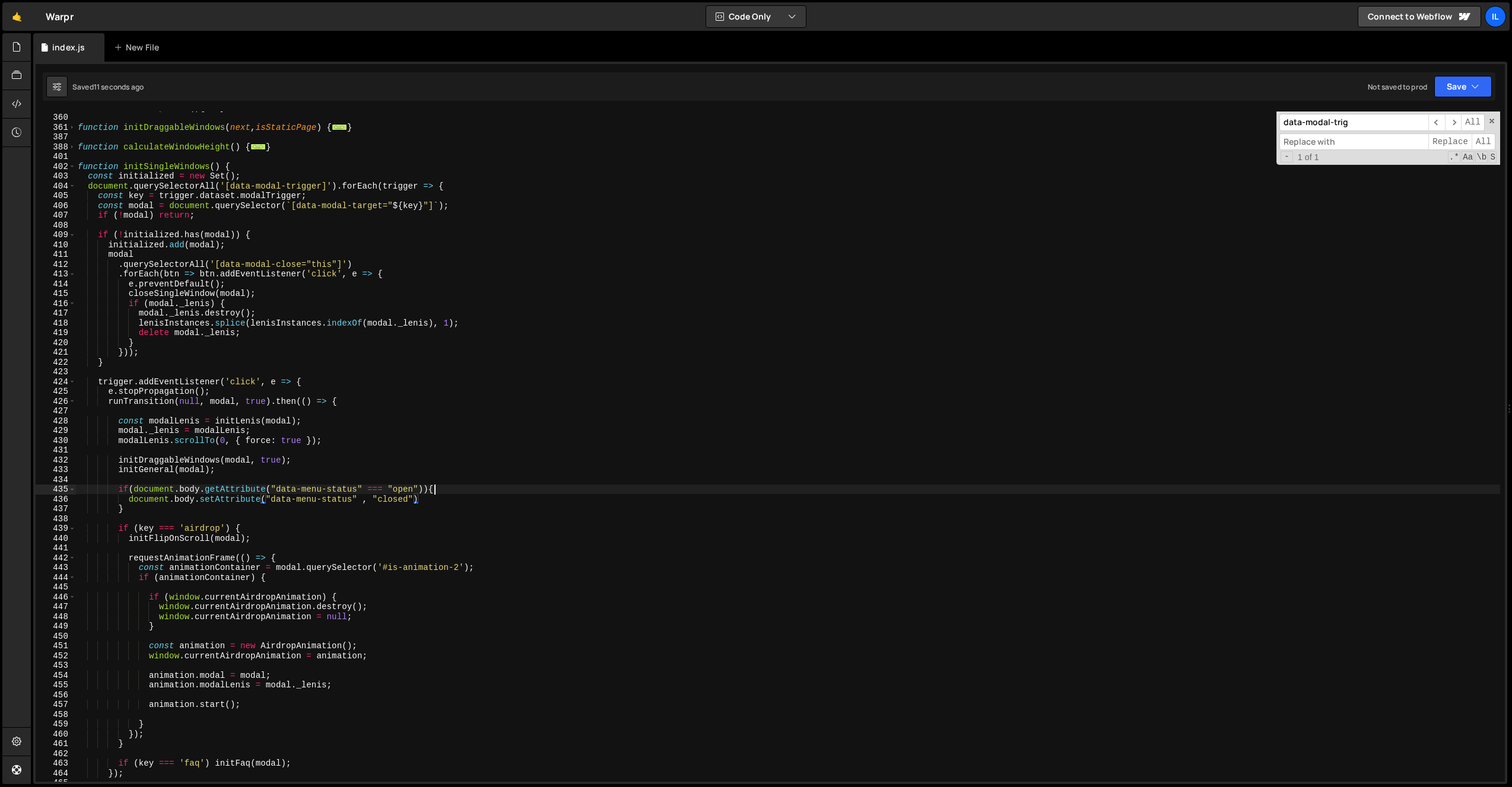
type textarea "if(document.body.getAttribute("data-menu-status" === "open")){"
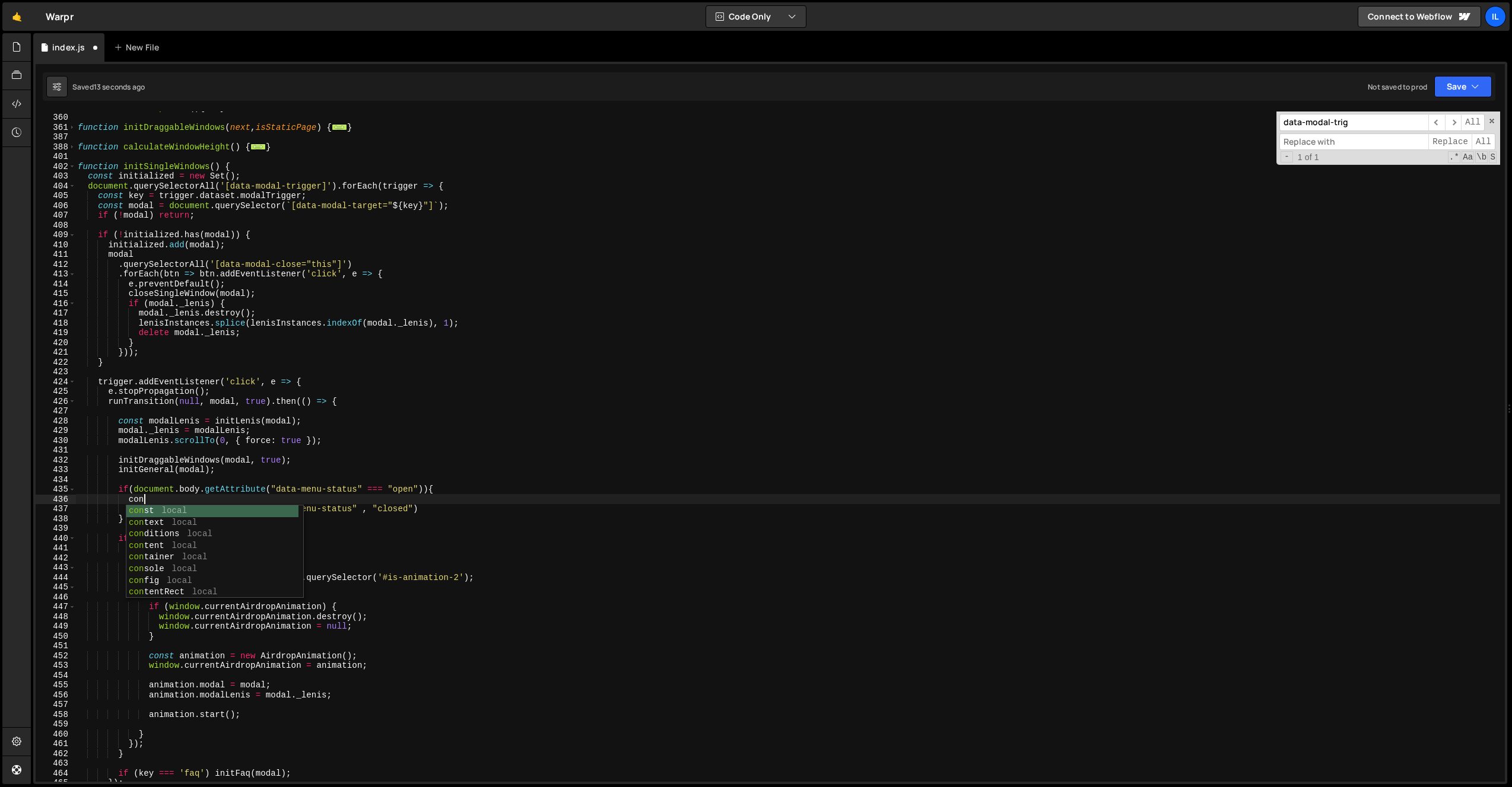
scroll to position [0, 4]
type textarea "} else{"
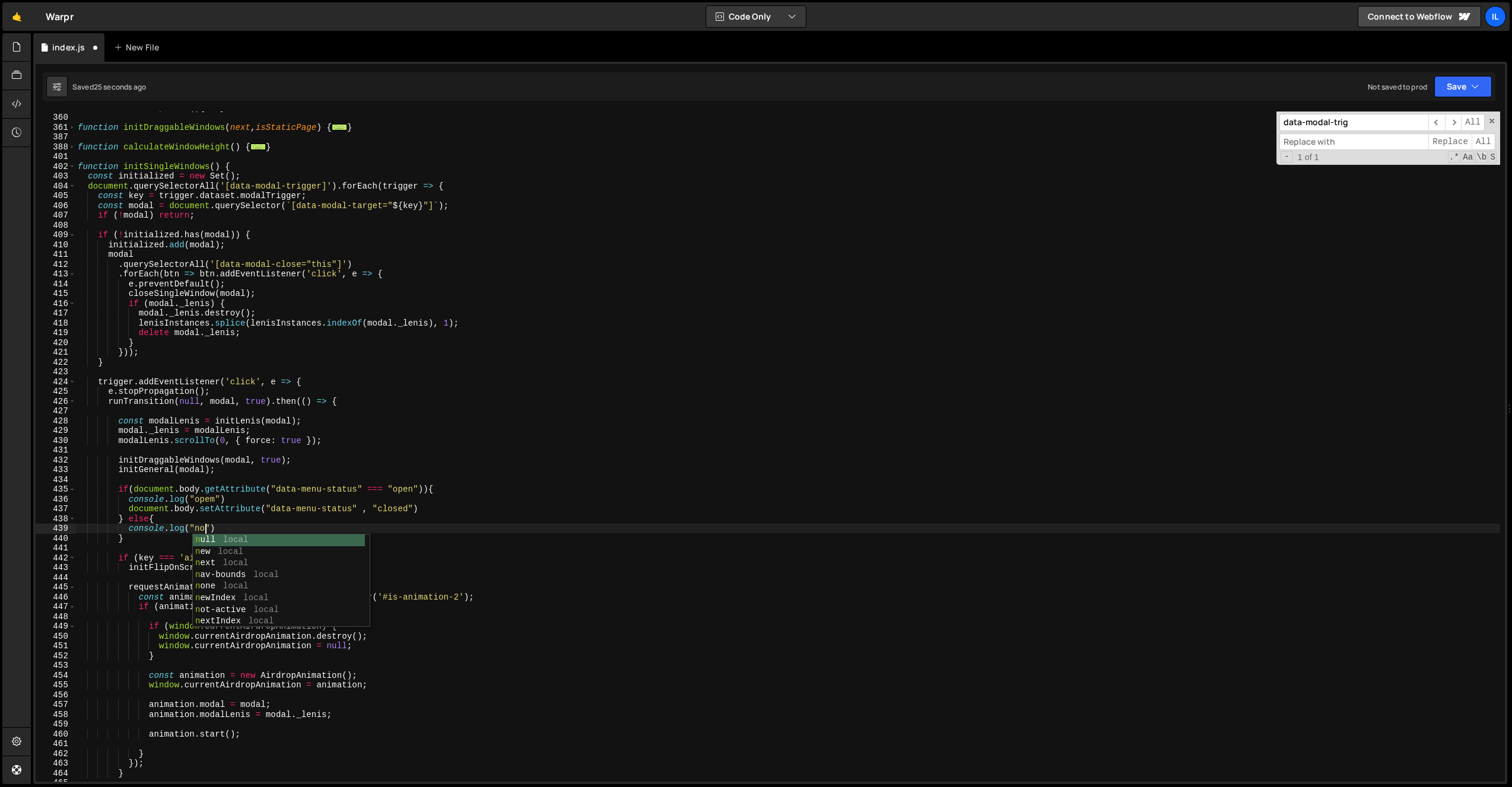
scroll to position [0, 8]
type textarea "console.log("not")"
click at [300, 483] on div "function initDropDowns ( ) { ... } function initDraggableWindows ( next , isSta…" at bounding box center [787, 447] width 1425 height 690
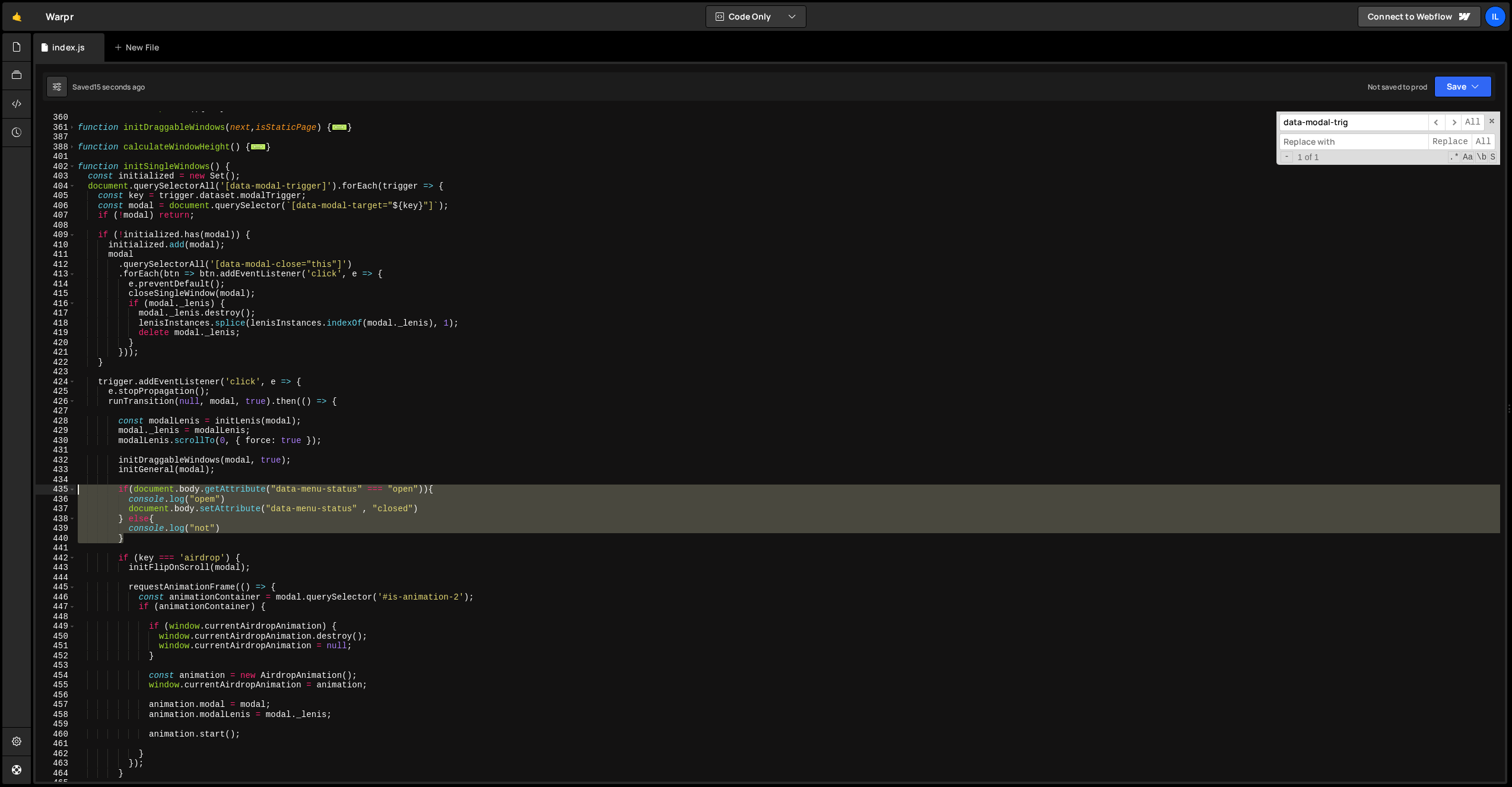
drag, startPoint x: 141, startPoint y: 537, endPoint x: 75, endPoint y: 488, distance: 82.2
click at [76, 488] on div "function initDropDowns ( ) { ... } function initDraggableWindows ( next , isSta…" at bounding box center [787, 447] width 1425 height 690
type textarea "if(document.body.getAttribute("data-menu-status" === "open")){ console.log("ope…"
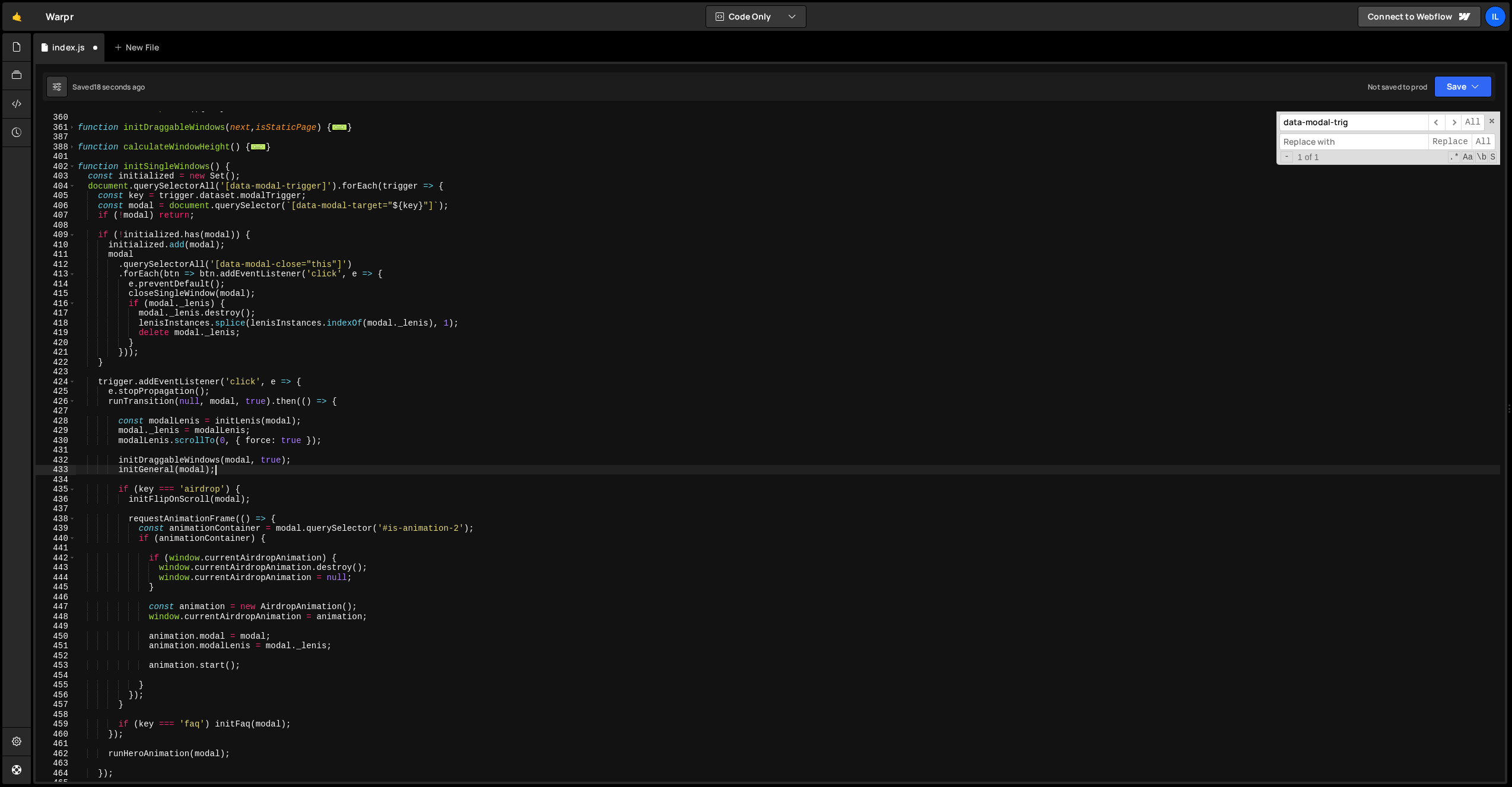
click at [333, 388] on div "function initDropDowns ( ) { ... } function initDraggableWindows ( next , isSta…" at bounding box center [787, 447] width 1425 height 690
type textarea "e.stopPropagation();"
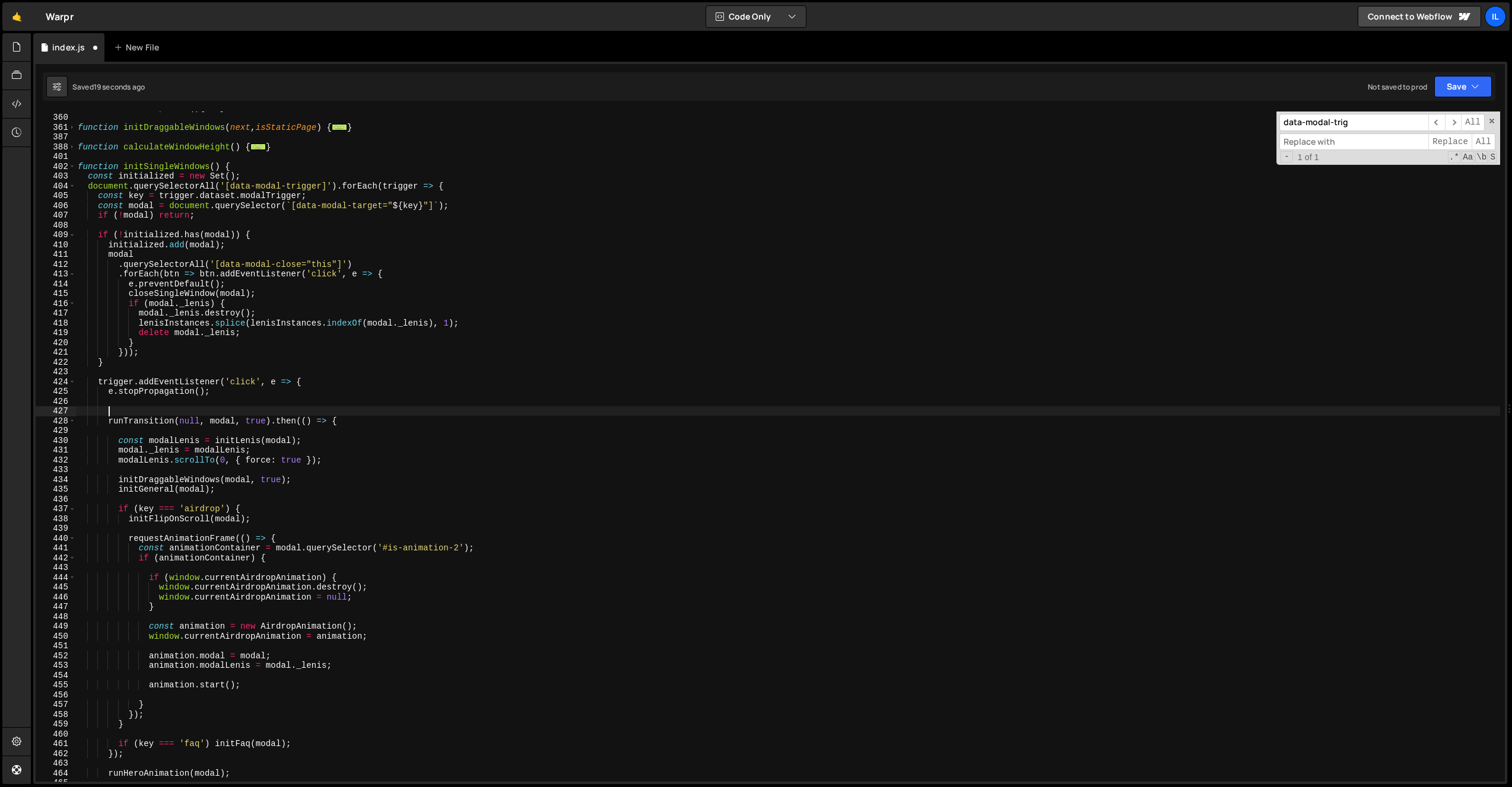
click at [111, 402] on div "function initDropDowns ( ) { ... } function initDraggableWindows ( next , isSta…" at bounding box center [787, 447] width 1425 height 690
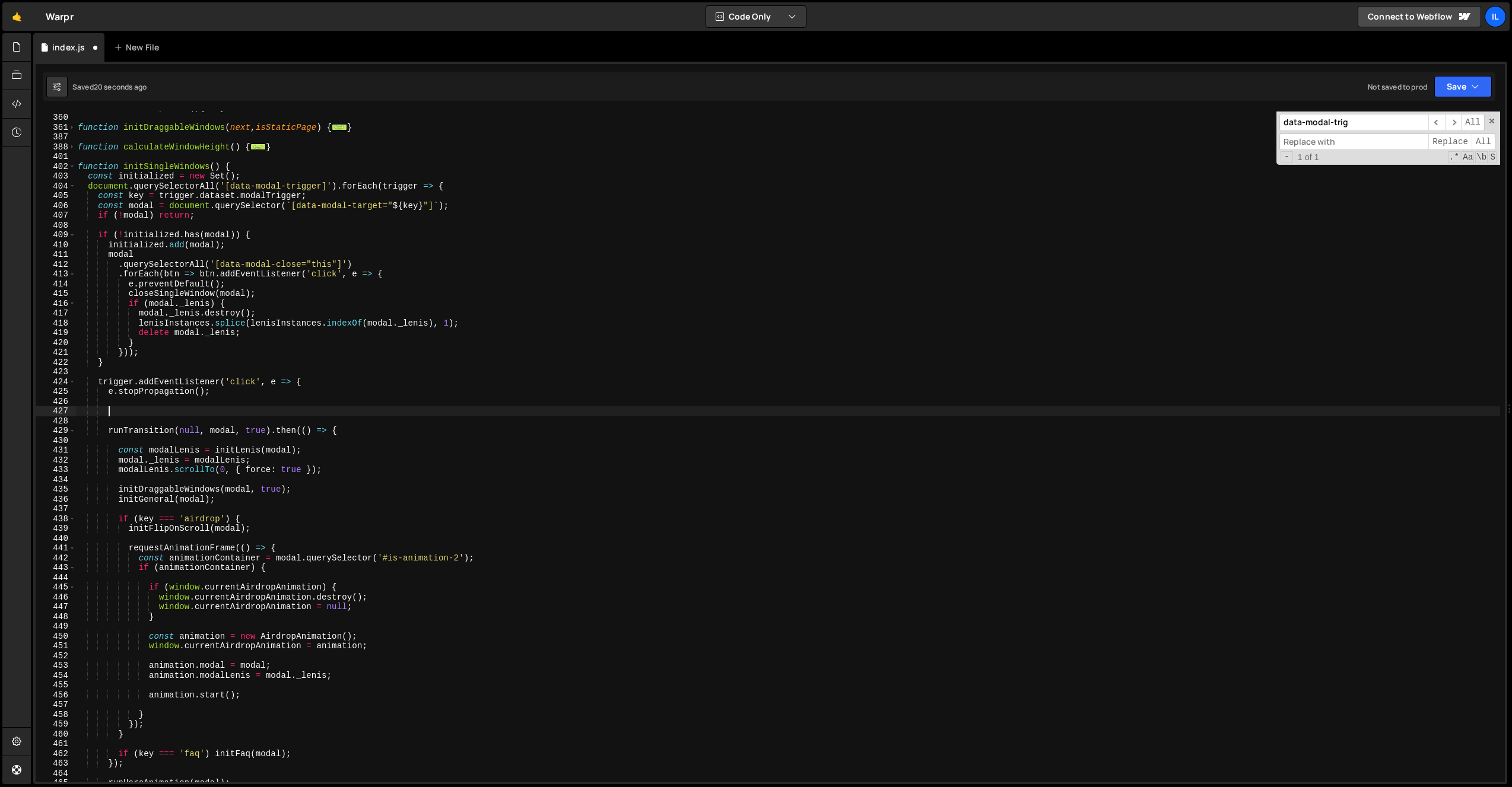
paste textarea "}"
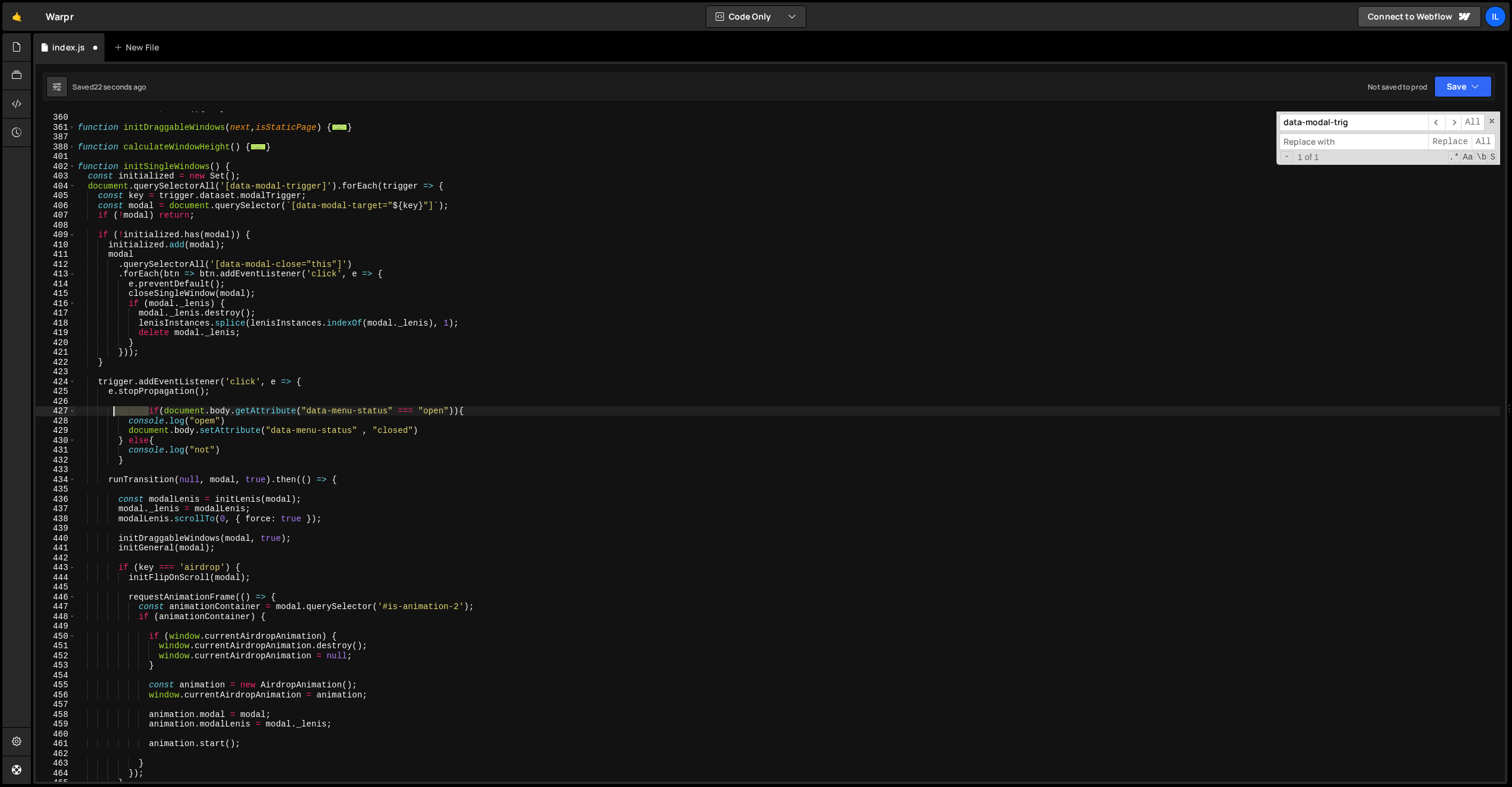
drag, startPoint x: 148, startPoint y: 412, endPoint x: 115, endPoint y: 411, distance: 33.0
click at [115, 411] on div "function initDropDowns ( ) { ... } function initDraggableWindows ( next , isSta…" at bounding box center [787, 447] width 1425 height 690
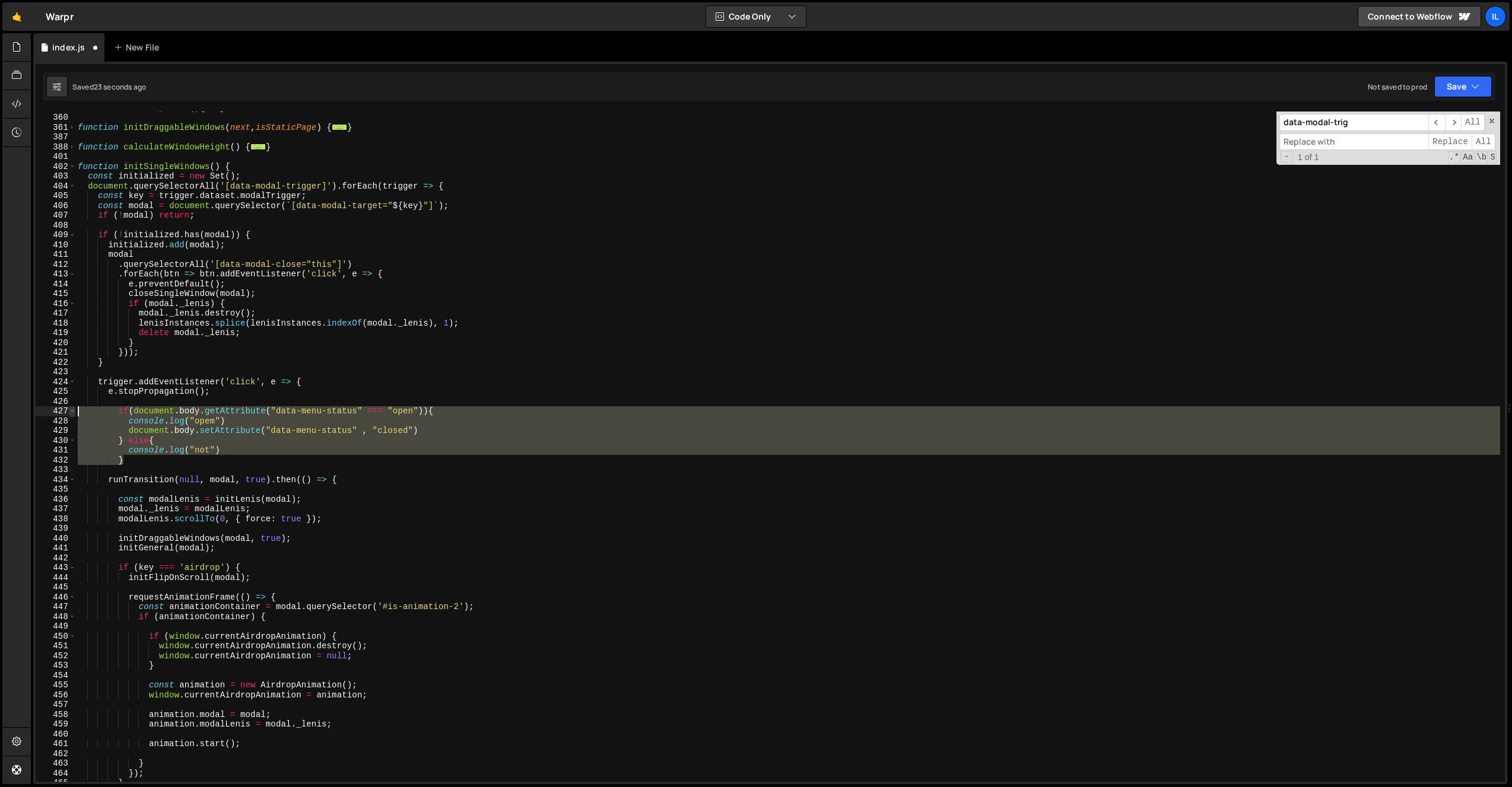
drag, startPoint x: 133, startPoint y: 462, endPoint x: 74, endPoint y: 411, distance: 78.0
click at [74, 411] on div "if(document.body.getAttribute("data-menu-status" === "open")){ 352 360 361 387 …" at bounding box center [771, 446] width 1469 height 670
click at [231, 446] on div "function initDropDowns ( ) { ... } function initDraggableWindows ( next , isSta…" at bounding box center [787, 446] width 1425 height 670
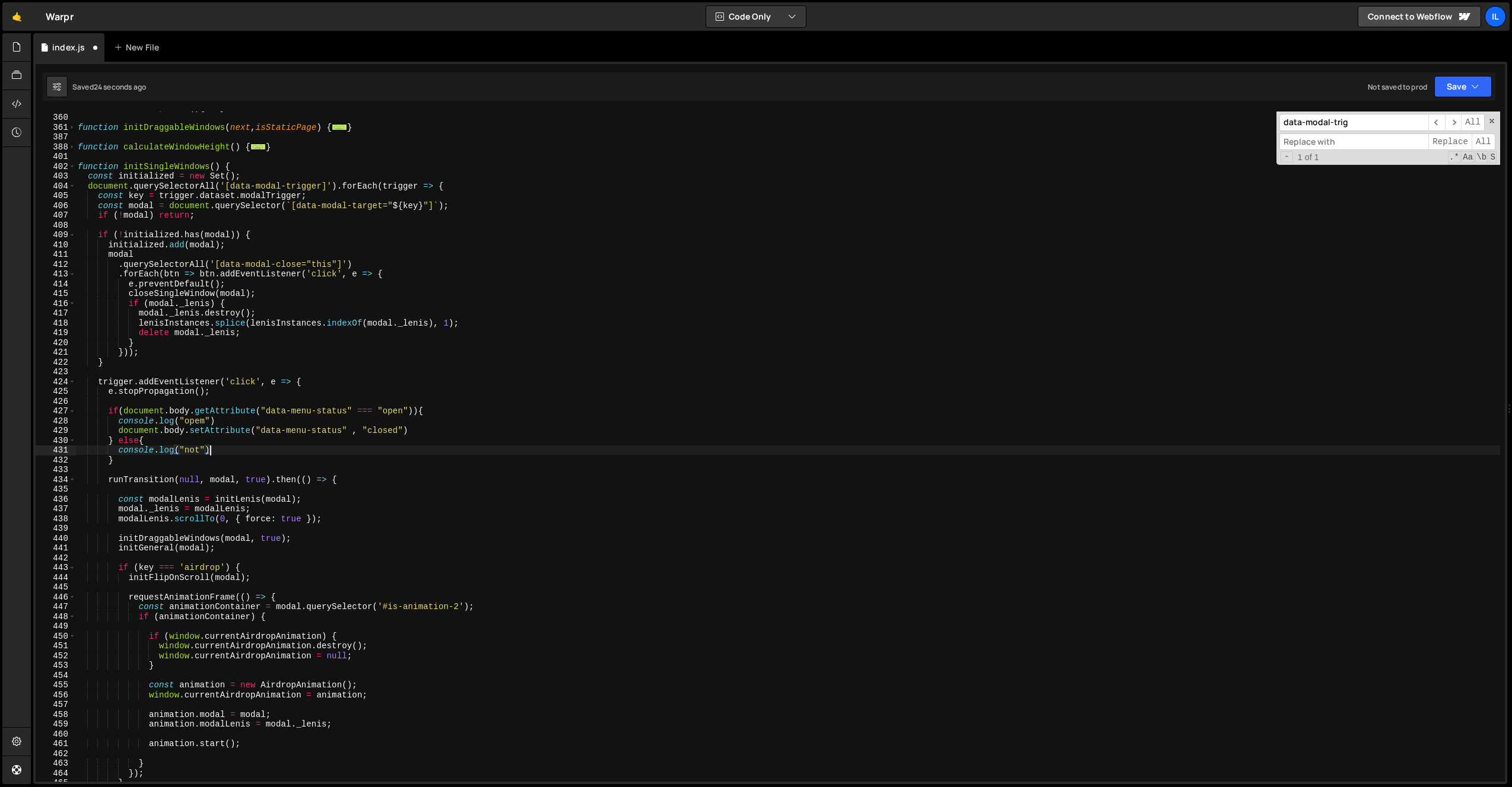
click at [213, 409] on div "function initDropDowns ( ) { ... } function initDraggableWindows ( next , isSta…" at bounding box center [787, 447] width 1425 height 690
click at [213, 410] on div "function initDropDowns ( ) { ... } function initDraggableWindows ( next , isSta…" at bounding box center [787, 447] width 1425 height 690
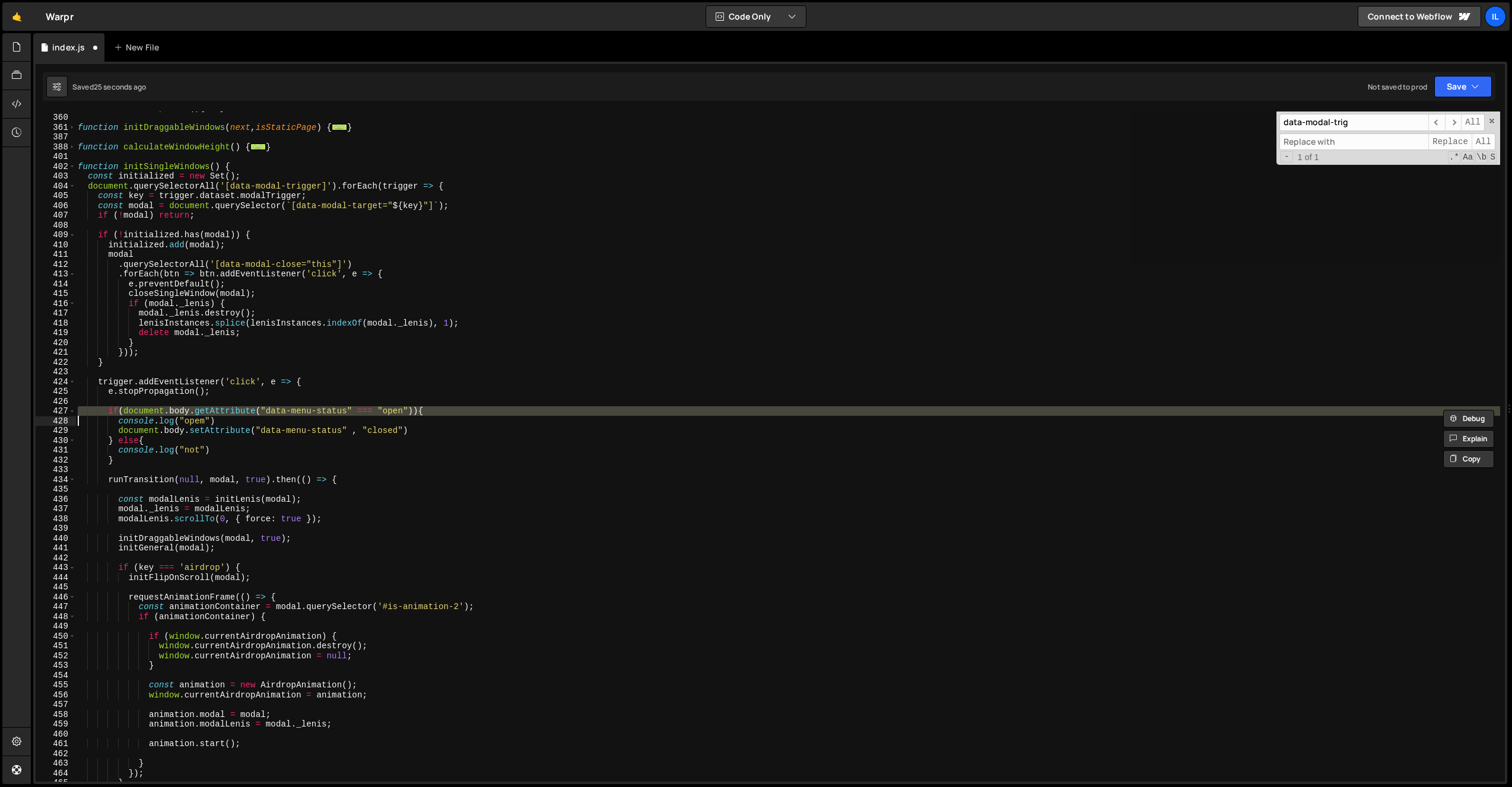
click at [322, 410] on div "function initDropDowns ( ) { ... } function initDraggableWindows ( next , isSta…" at bounding box center [787, 446] width 1425 height 670
click at [322, 410] on div "function initDropDowns ( ) { ... } function initDraggableWindows ( next , isSta…" at bounding box center [787, 447] width 1425 height 690
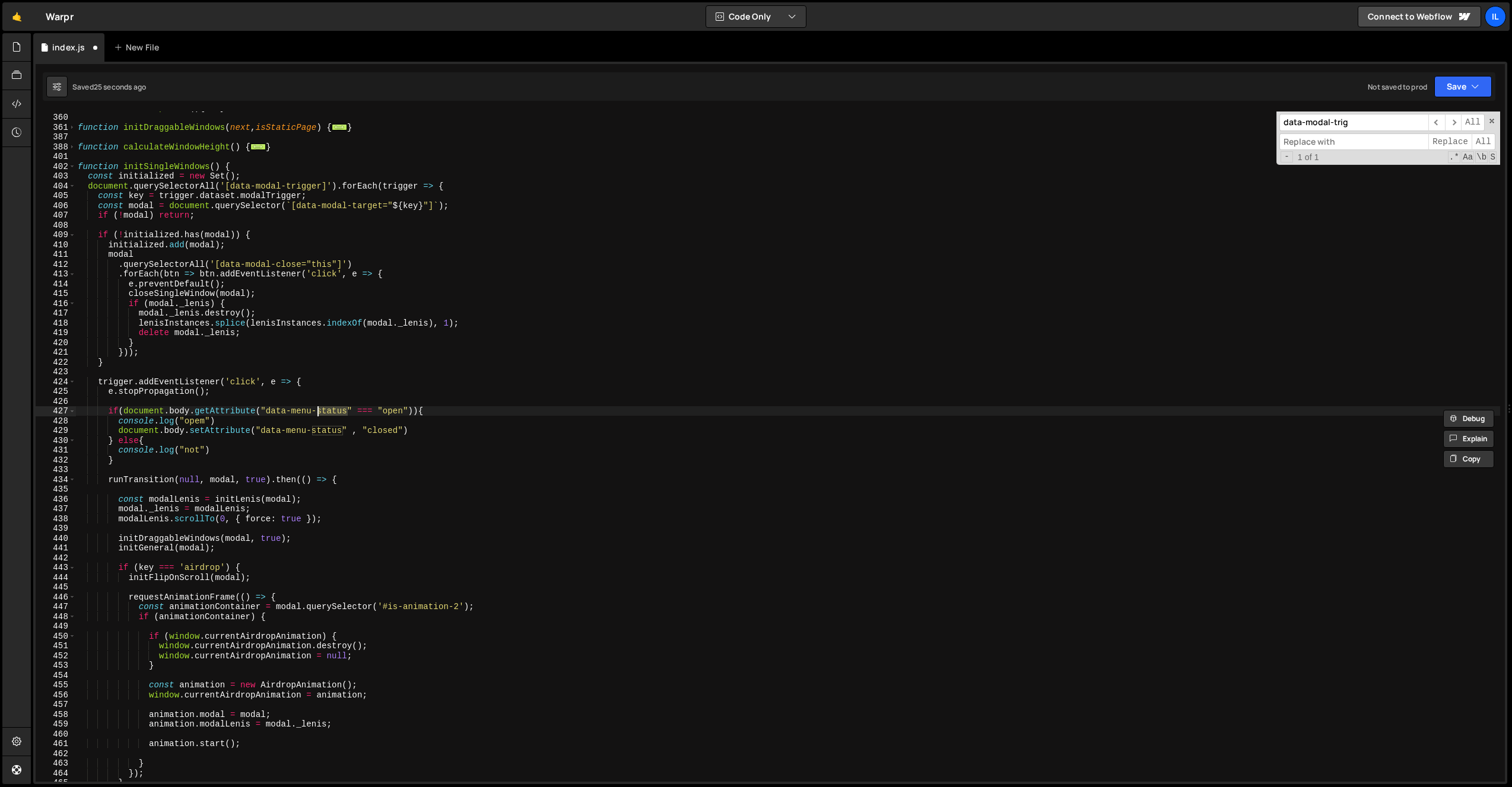
click at [290, 424] on div "function initDropDowns ( ) { ... } function initDraggableWindows ( next , isSta…" at bounding box center [787, 447] width 1425 height 690
drag, startPoint x: 279, startPoint y: 420, endPoint x: 70, endPoint y: 422, distance: 209.0
click at [70, 422] on div "console.log("opem") 352 360 361 387 388 401 402 403 404 405 406 407 408 409 410…" at bounding box center [771, 446] width 1469 height 670
click at [184, 424] on div "function initDropDowns ( ) { ... } function initDraggableWindows ( next , isSta…" at bounding box center [787, 446] width 1425 height 670
click at [184, 424] on div "function initDropDowns ( ) { ... } function initDraggableWindows ( next , isSta…" at bounding box center [787, 447] width 1425 height 690
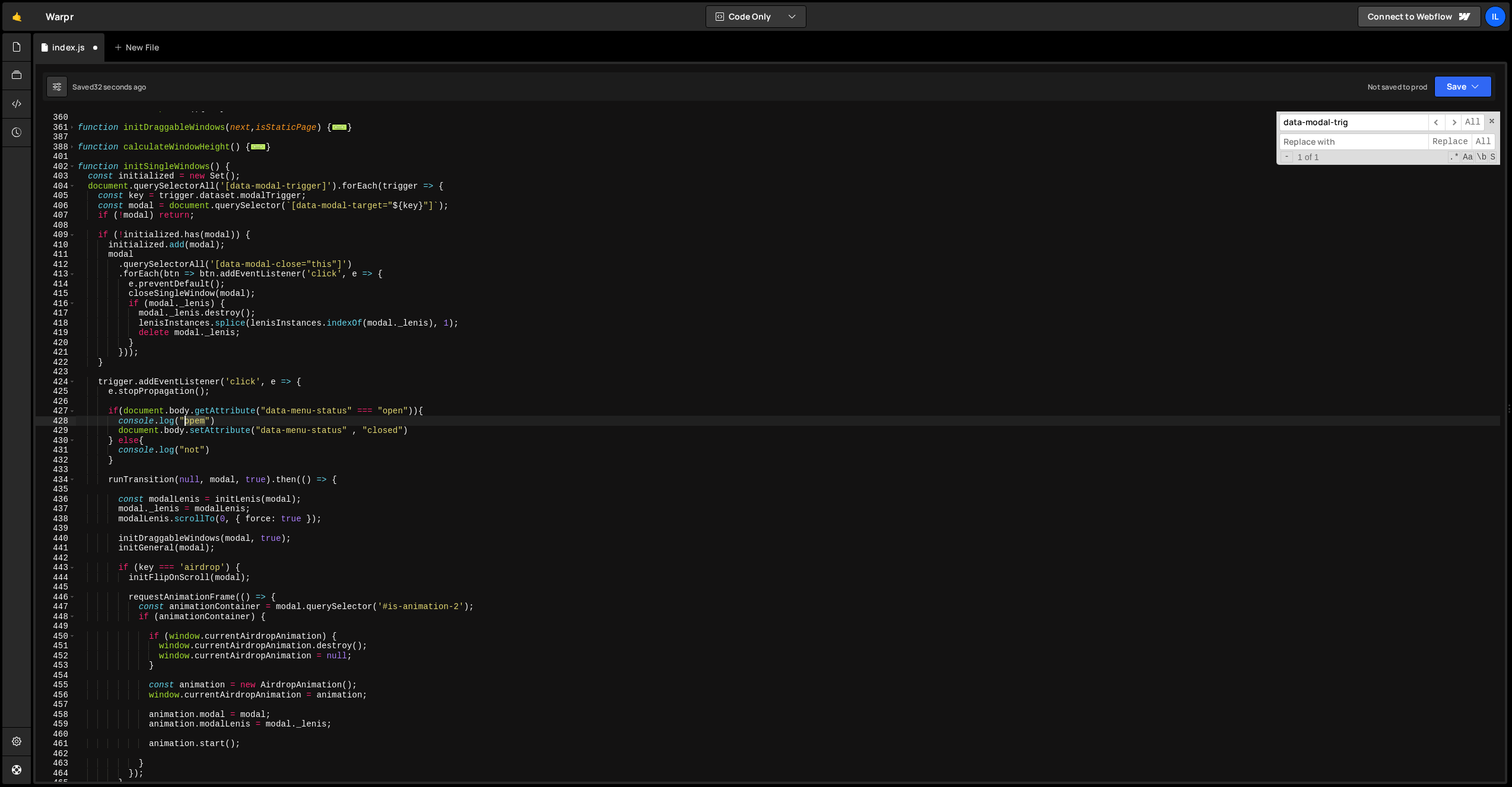
click at [184, 424] on div "function initDropDowns ( ) { ... } function initDraggableWindows ( next , isSta…" at bounding box center [787, 447] width 1425 height 690
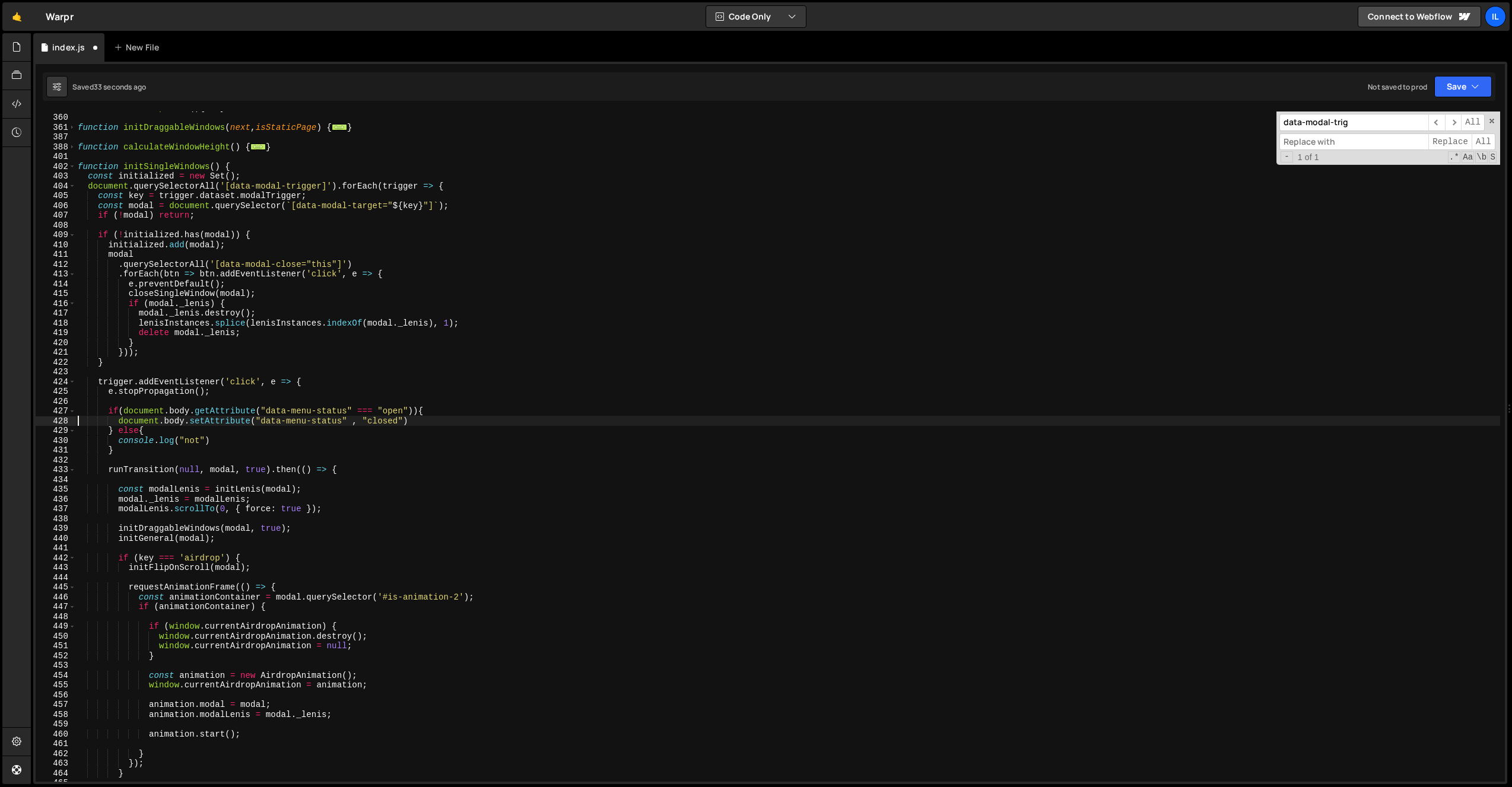
click at [164, 442] on div "function initDropDowns ( ) { ... } function initDraggableWindows ( next , isSta…" at bounding box center [787, 447] width 1425 height 690
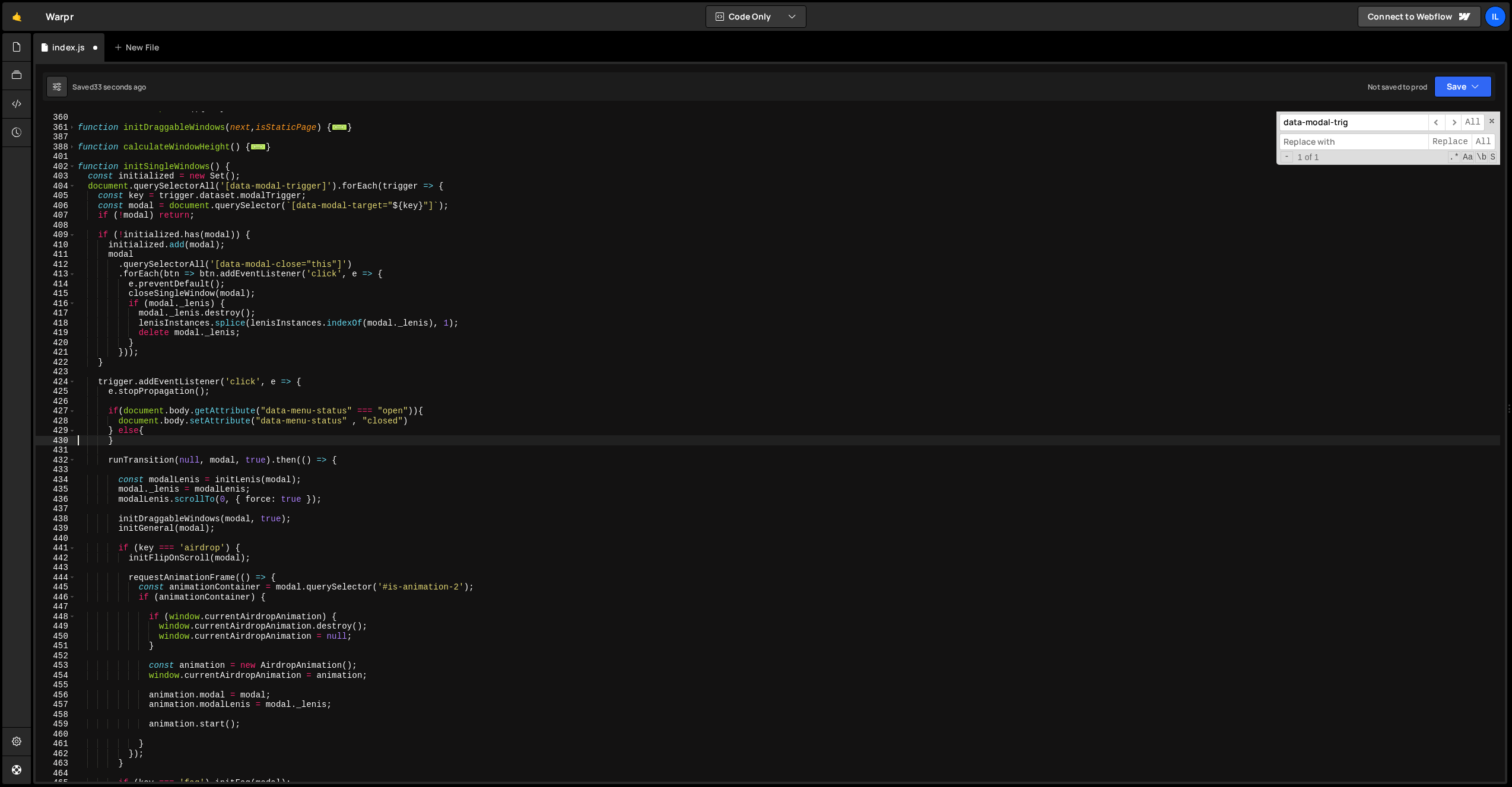
scroll to position [0, 2]
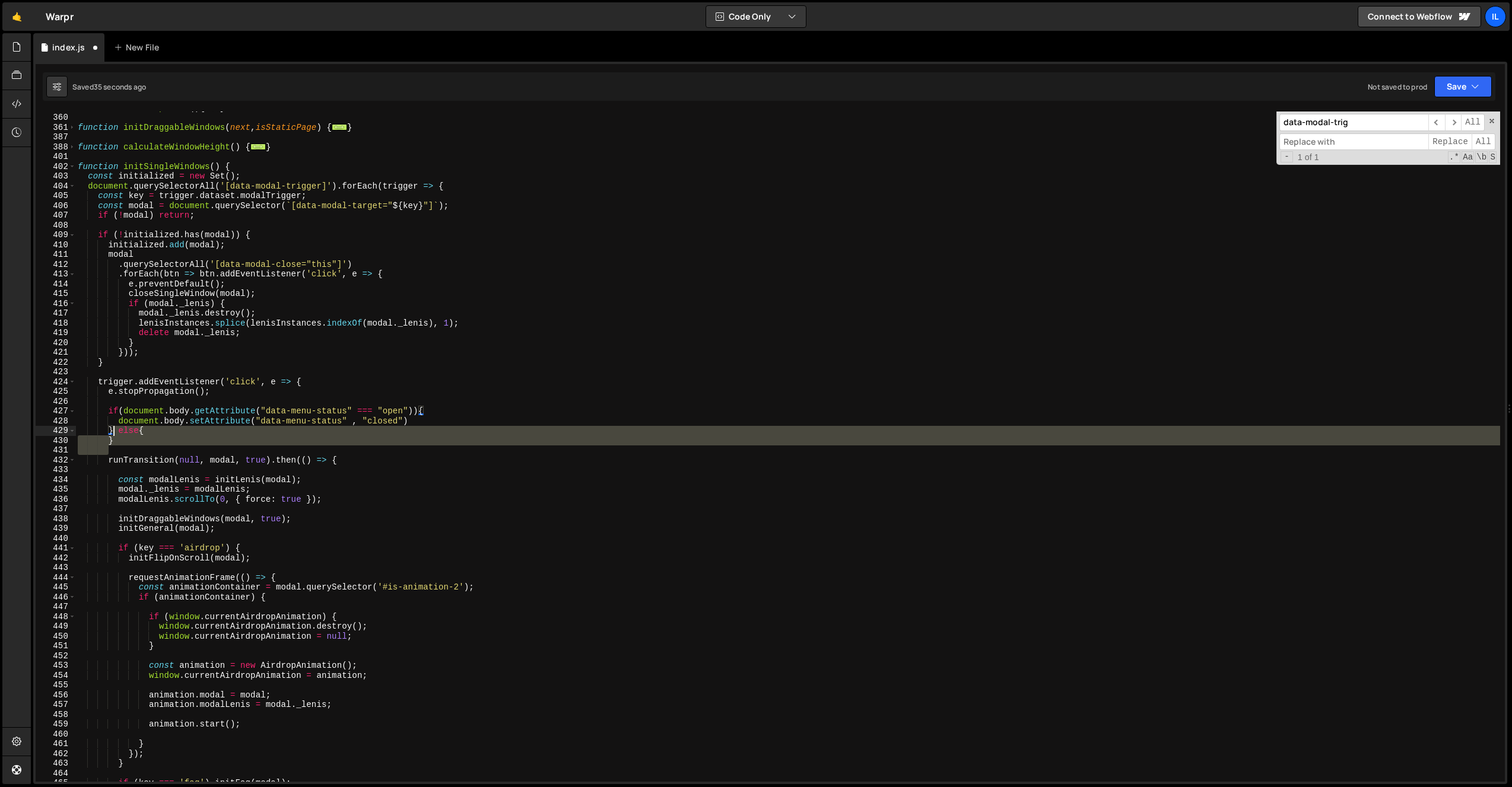
drag, startPoint x: 134, startPoint y: 442, endPoint x: 113, endPoint y: 433, distance: 22.8
click at [113, 433] on div "function initDropDowns ( ) { ... } function initDraggableWindows ( next , isSta…" at bounding box center [787, 447] width 1425 height 690
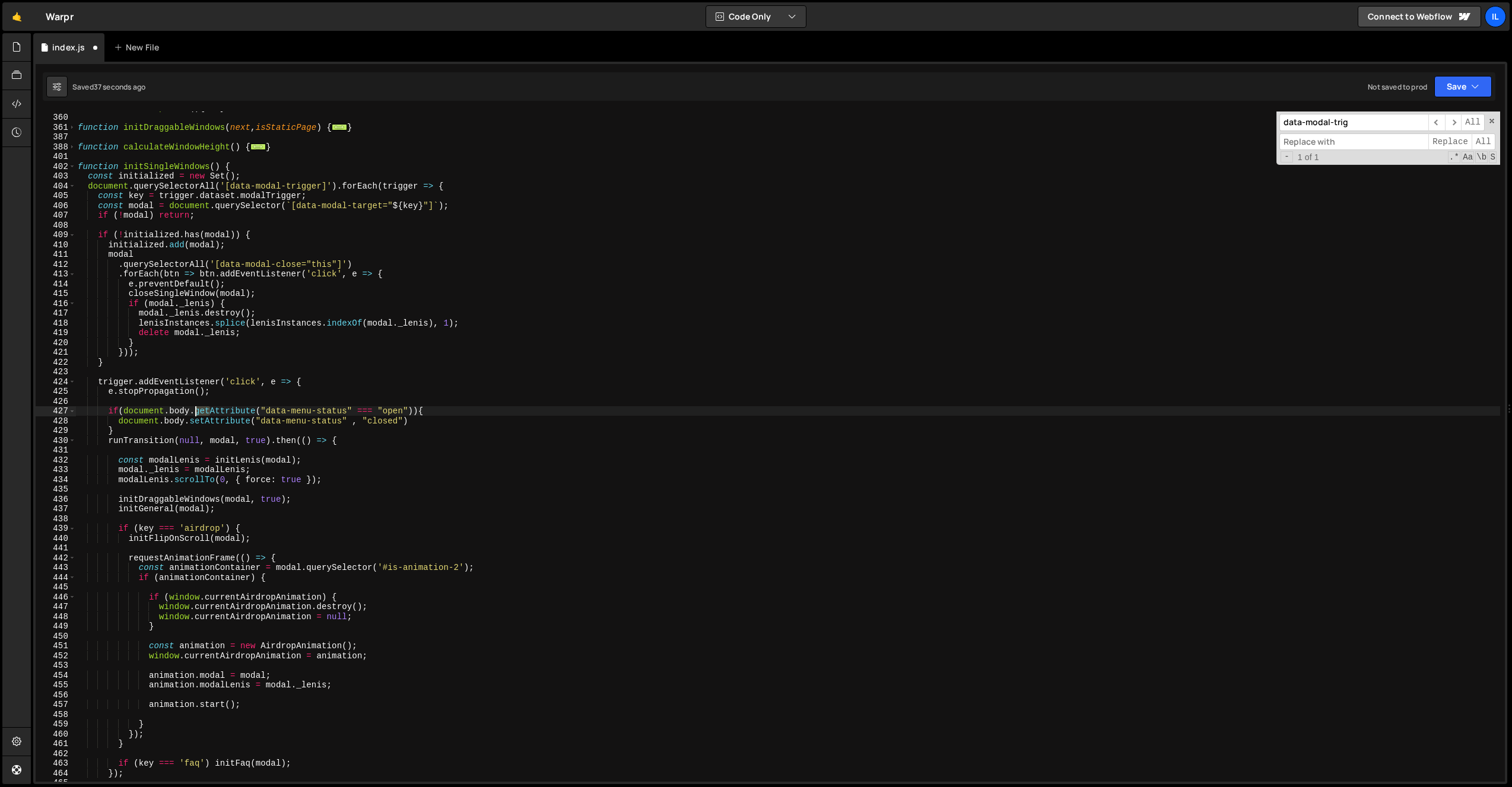
drag, startPoint x: 210, startPoint y: 411, endPoint x: 192, endPoint y: 413, distance: 18.1
click at [192, 413] on div "function initDropDowns ( ) { ... } function initDraggableWindows ( next , isSta…" at bounding box center [787, 447] width 1425 height 690
click at [259, 394] on div "function initDropDowns ( ) { ... } function initDraggableWindows ( next , isSta…" at bounding box center [787, 447] width 1425 height 690
click at [280, 415] on div "function initDropDowns ( ) { ... } function initDraggableWindows ( next , isSta…" at bounding box center [787, 447] width 1425 height 690
click at [289, 432] on div "function initDropDowns ( ) { ... } function initDraggableWindows ( next , isSta…" at bounding box center [787, 447] width 1425 height 690
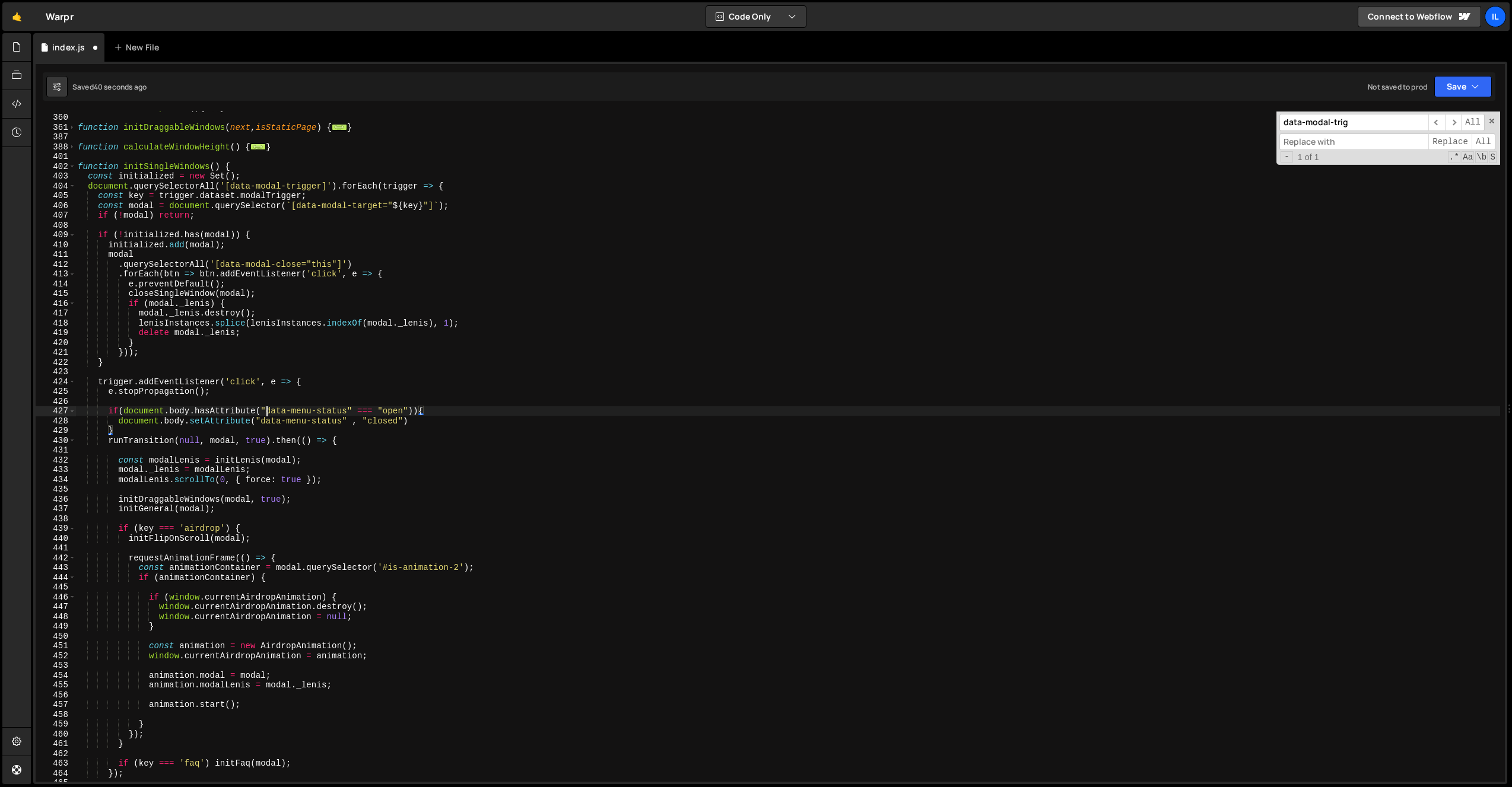
click at [266, 416] on div "function initDropDowns ( ) { ... } function initDraggableWindows ( next , isSta…" at bounding box center [787, 447] width 1425 height 690
click at [222, 407] on div "function initDropDowns ( ) { ... } function initDraggableWindows ( next , isSta…" at bounding box center [787, 447] width 1425 height 690
click at [222, 408] on div "function initDropDowns ( ) { ... } function initDraggableWindows ( next , isSta…" at bounding box center [787, 447] width 1425 height 690
click at [274, 416] on div "function initDropDowns ( ) { ... } function initDraggableWindows ( next , isSta…" at bounding box center [787, 447] width 1425 height 690
click at [253, 382] on div "function initDropDowns ( ) { ... } function initDraggableWindows ( next , isSta…" at bounding box center [787, 447] width 1425 height 690
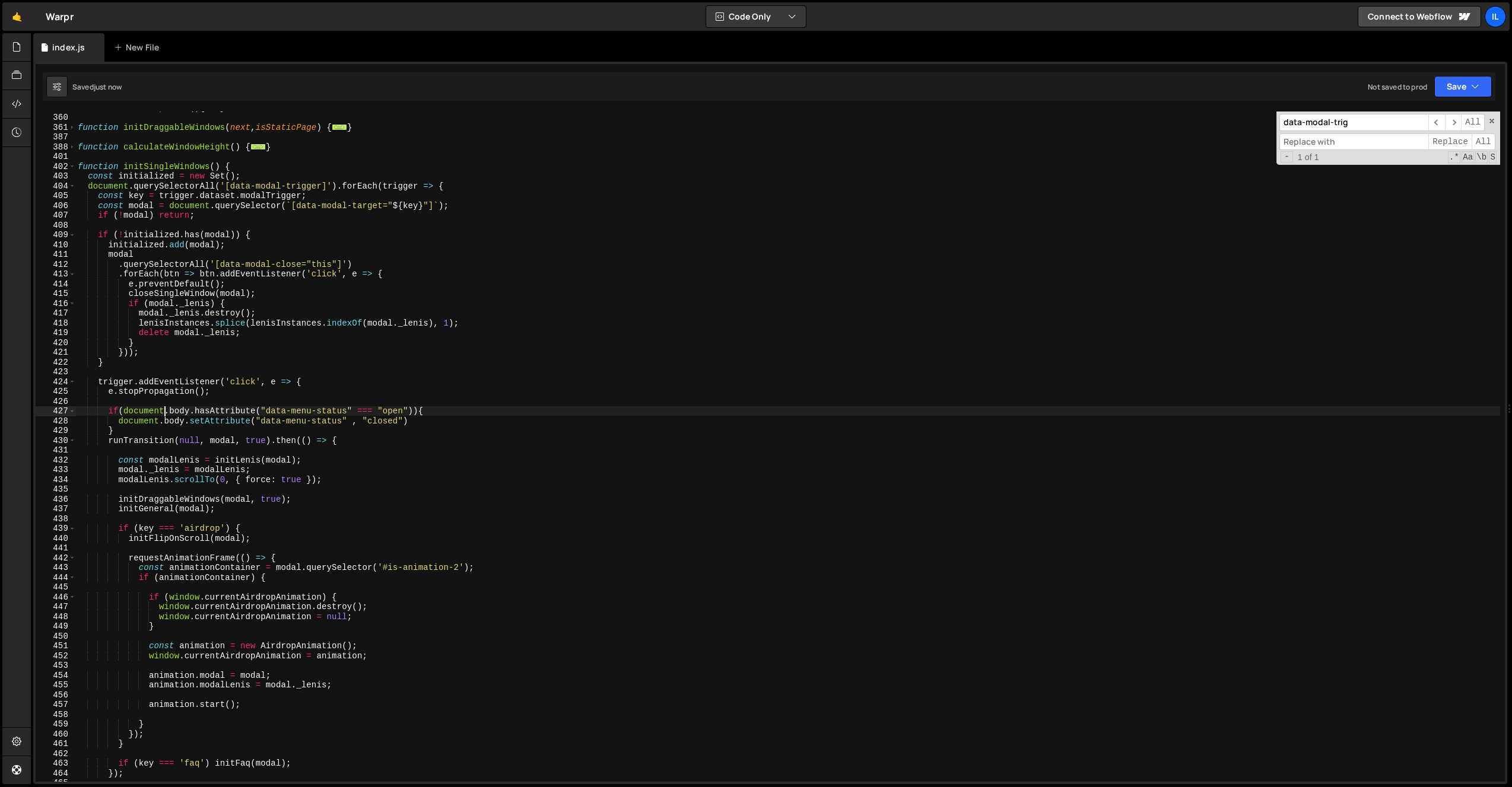
click at [167, 406] on div "function initDropDowns ( ) { ... } function initDraggableWindows ( next , isSta…" at bounding box center [787, 447] width 1425 height 690
type textarea "if(document.body.hasAttribute("data-menu-status" === "open")){"
click at [221, 403] on div "function initDropDowns ( ) { ... } function initDraggableWindows ( next , isSta…" at bounding box center [787, 447] width 1425 height 690
click at [159, 409] on div "function initDropDowns ( ) { ... } function initDraggableWindows ( next , isSta…" at bounding box center [787, 447] width 1425 height 690
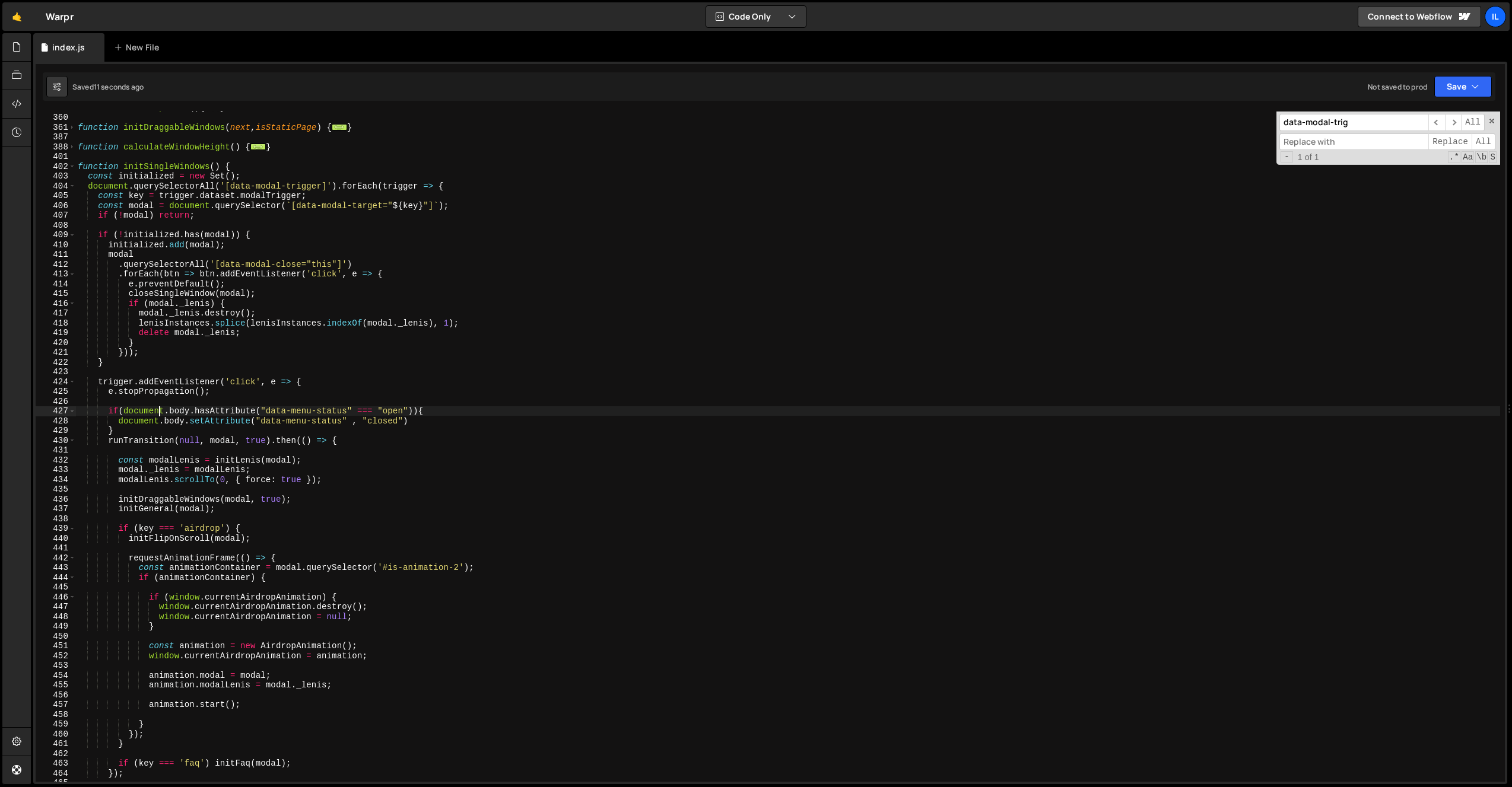
click at [160, 409] on div "function initDropDowns ( ) { ... } function initDraggableWindows ( next , isSta…" at bounding box center [787, 447] width 1425 height 690
click at [208, 422] on div "function initDropDowns ( ) { ... } function initDraggableWindows ( next , isSta…" at bounding box center [787, 447] width 1425 height 690
click at [398, 418] on div "function initDropDowns ( ) { ... } function initDraggableWindows ( next , isSta…" at bounding box center [787, 447] width 1425 height 690
click at [467, 408] on div "function initDropDowns ( ) { ... } function initDraggableWindows ( next , isSta…" at bounding box center [787, 447] width 1425 height 690
type textarea "if(document.body.hasAttribute("data-menu-status" === "open")){"
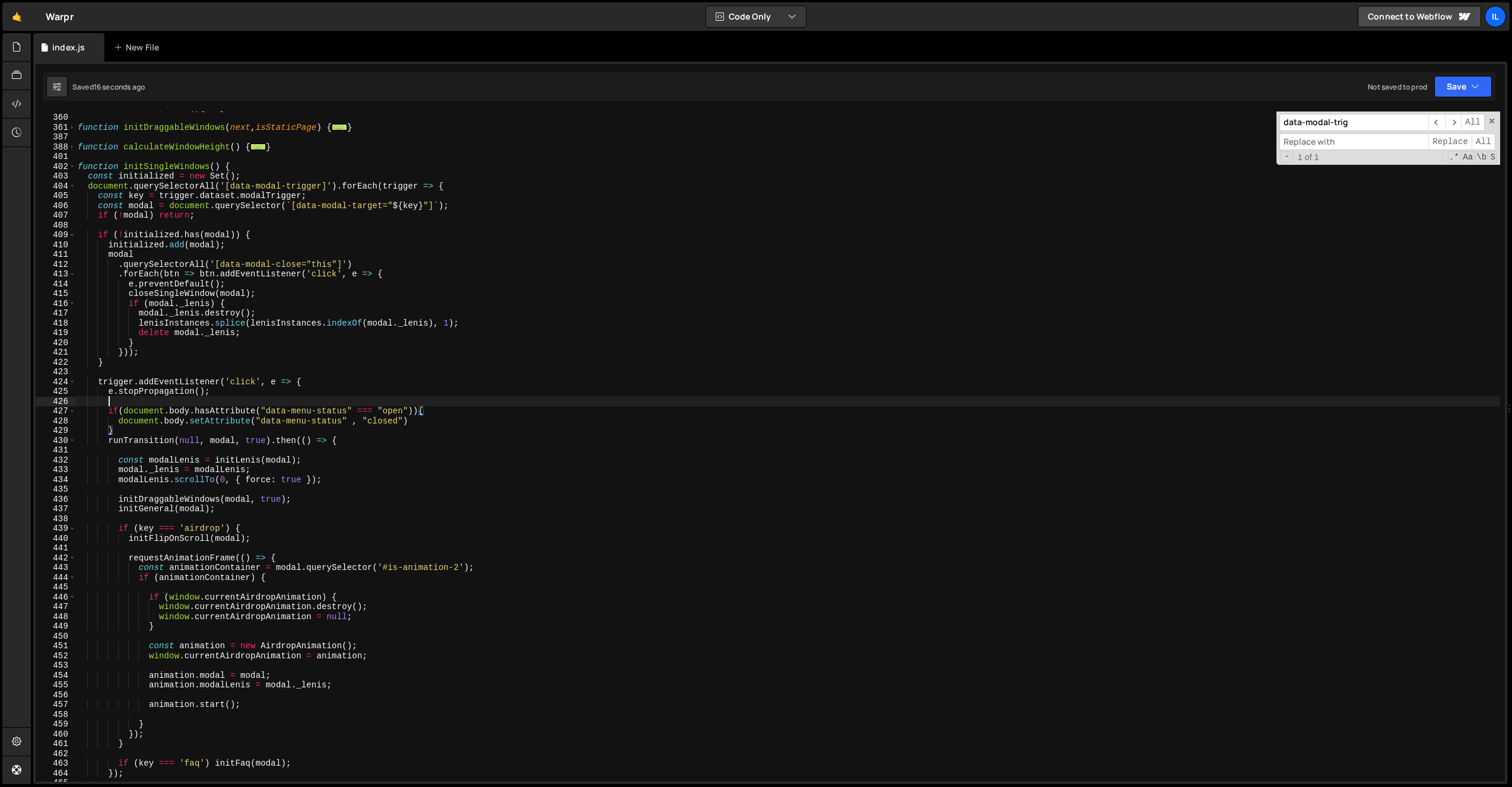
click at [197, 403] on div "function initDropDowns ( ) { ... } function initDraggableWindows ( next , isSta…" at bounding box center [787, 447] width 1425 height 690
drag, startPoint x: 192, startPoint y: 414, endPoint x: 412, endPoint y: 412, distance: 220.0
click at [412, 412] on div "function initDropDowns ( ) { ... } function initDraggableWindows ( next , isSta…" at bounding box center [787, 447] width 1425 height 690
click at [237, 403] on div "function initDropDowns ( ) { ... } function initDraggableWindows ( next , isSta…" at bounding box center [787, 447] width 1425 height 690
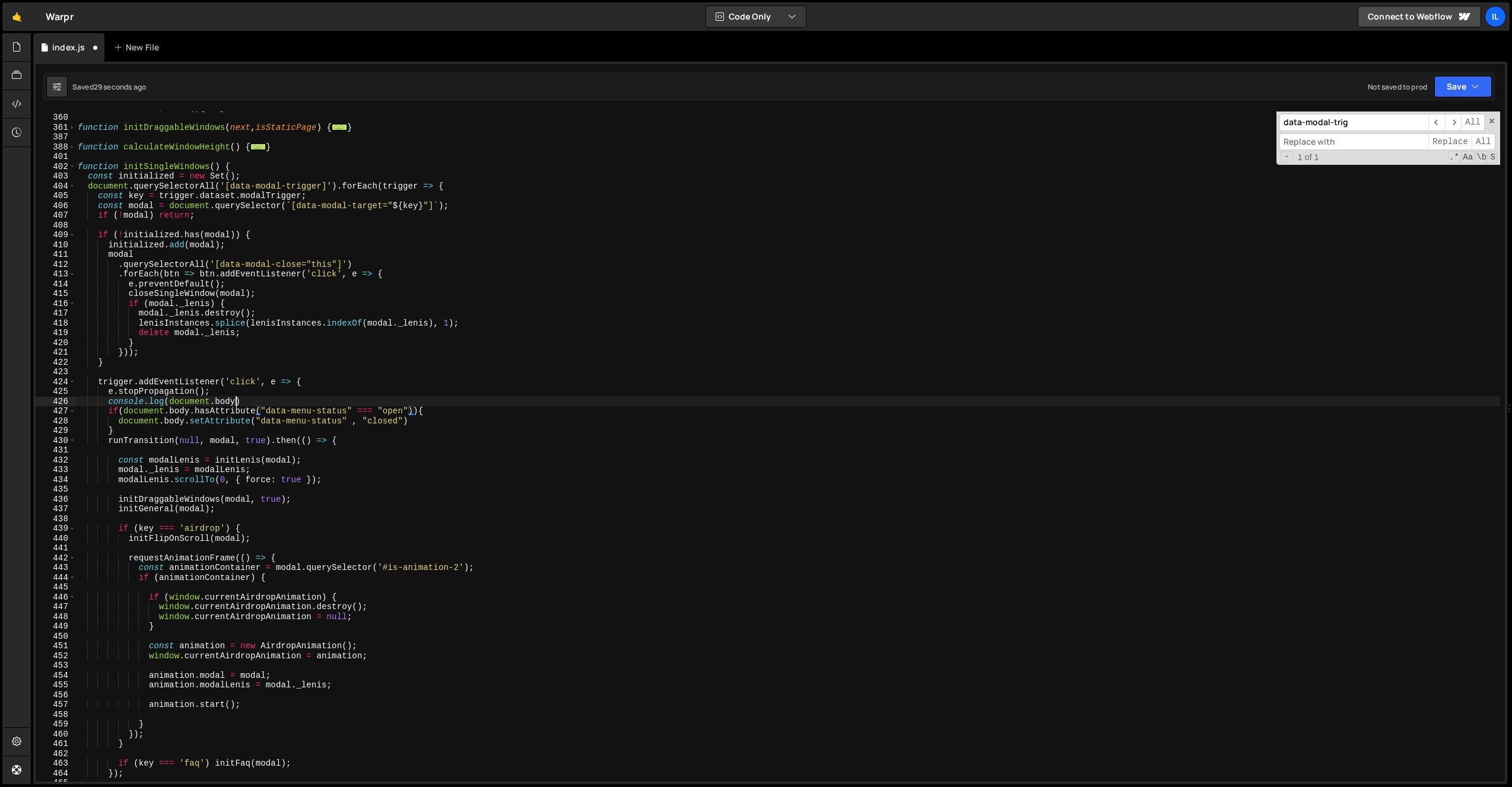
paste textarea ".hasAttribute("data-menu-status" === "open")"
click at [414, 403] on div "function initDropDowns ( ) { ... } function initDraggableWindows ( next , isSta…" at bounding box center [787, 447] width 1425 height 690
click at [420, 399] on div "function initDropDowns ( ) { ... } function initDraggableWindows ( next , isSta…" at bounding box center [787, 447] width 1425 height 690
click at [407, 391] on div "function initDropDowns ( ) { ... } function initDraggableWindows ( next , isSta…" at bounding box center [787, 447] width 1425 height 690
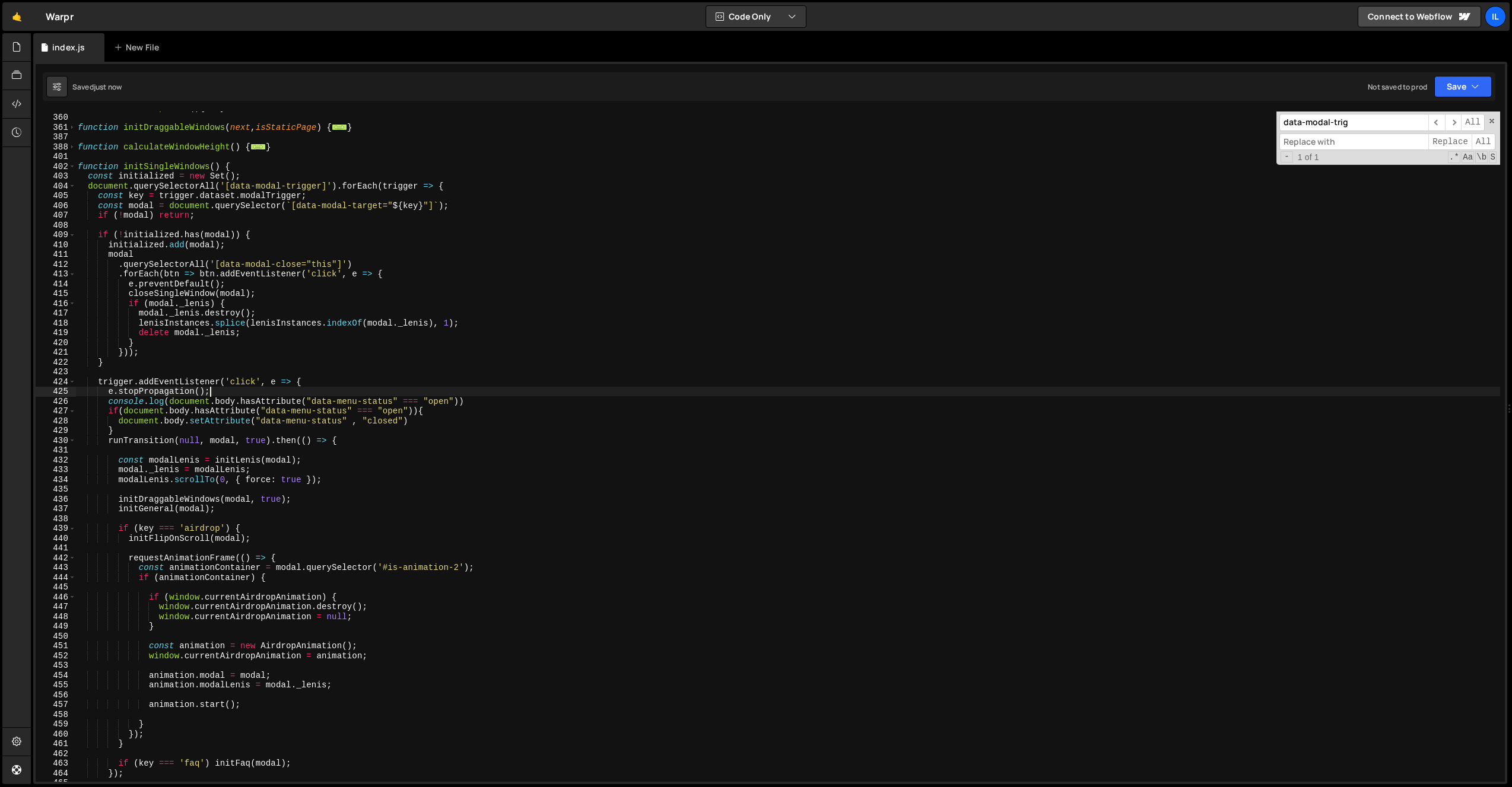
click at [406, 441] on div "function initDropDowns ( ) { ... } function initDraggableWindows ( next , isSta…" at bounding box center [787, 447] width 1425 height 690
drag, startPoint x: 254, startPoint y: 401, endPoint x: 242, endPoint y: 403, distance: 12.2
click at [242, 403] on div "function initDropDowns ( ) { ... } function initDraggableWindows ( next , isSta…" at bounding box center [787, 447] width 1425 height 690
click at [305, 360] on div "function initDropDowns ( ) { ... } function initDraggableWindows ( next , isSta…" at bounding box center [787, 447] width 1425 height 690
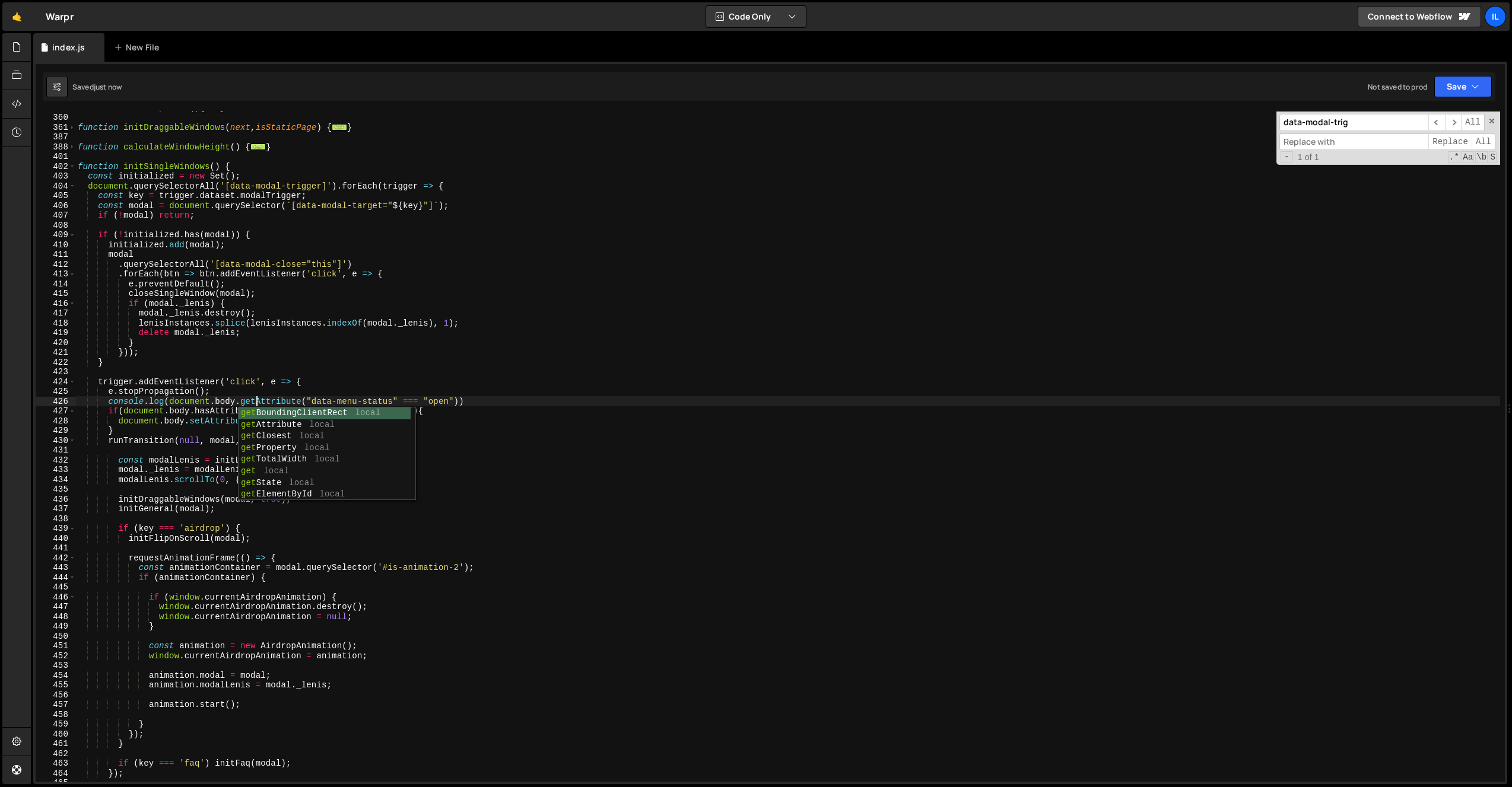
scroll to position [0, 1]
type textarea "console.log(document.body.hasAttribute("data-menu-status" === "open"))"
click at [372, 400] on div "function initDropDowns ( ) { ... } function initDraggableWindows ( next , isSta…" at bounding box center [787, 447] width 1425 height 690
click at [397, 450] on div "function initDropDowns ( ) { ... } function initDraggableWindows ( next , isSta…" at bounding box center [787, 447] width 1425 height 690
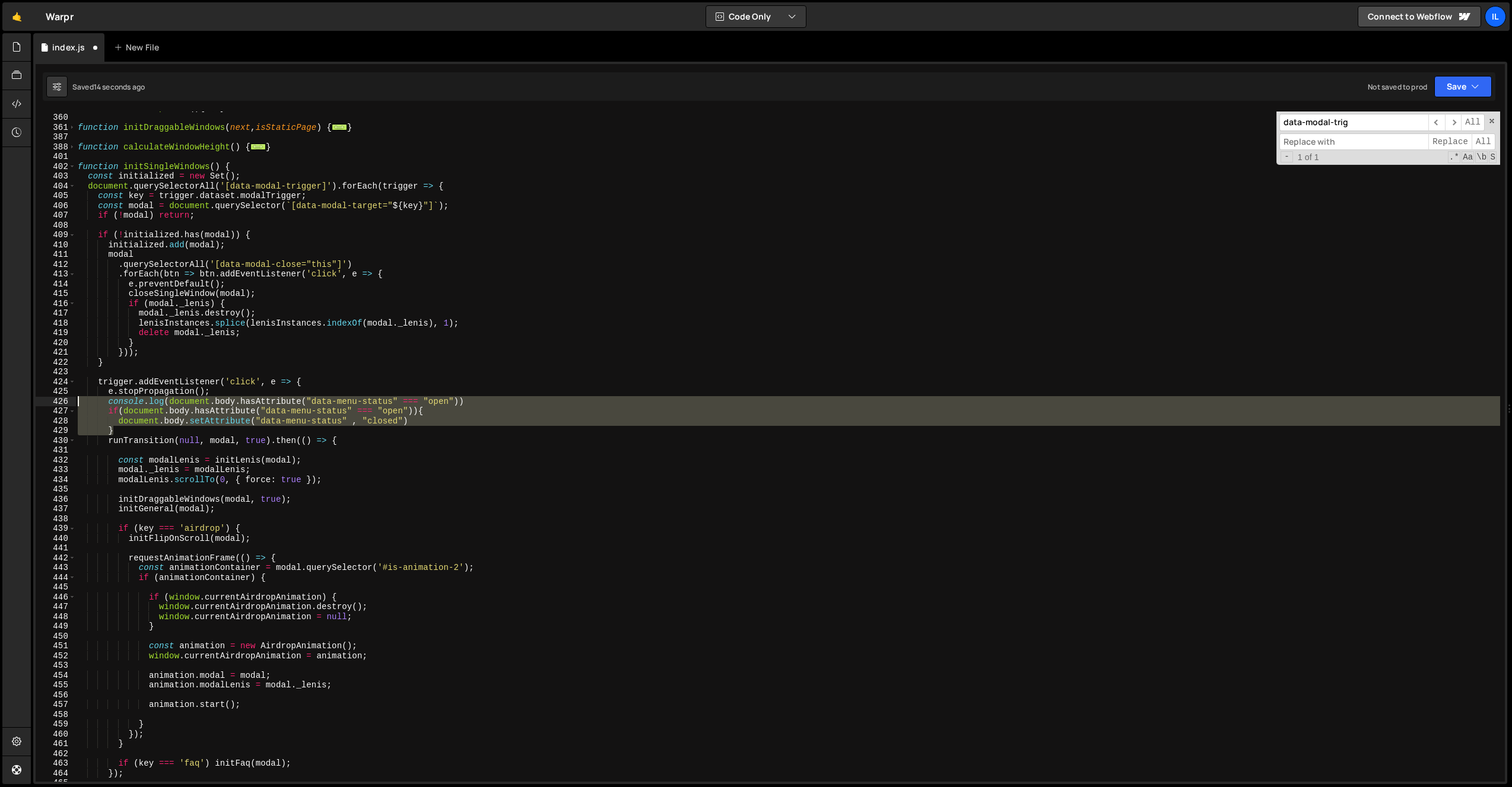
drag, startPoint x: 131, startPoint y: 427, endPoint x: 52, endPoint y: 401, distance: 83.2
click at [52, 401] on div "352 360 361 387 388 401 402 403 404 405 406 407 408 409 410 411 412 413 414 415…" at bounding box center [771, 446] width 1469 height 670
click at [123, 415] on div "function initDropDowns ( ) { ... } function initDraggableWindows ( next , isSta…" at bounding box center [787, 446] width 1425 height 670
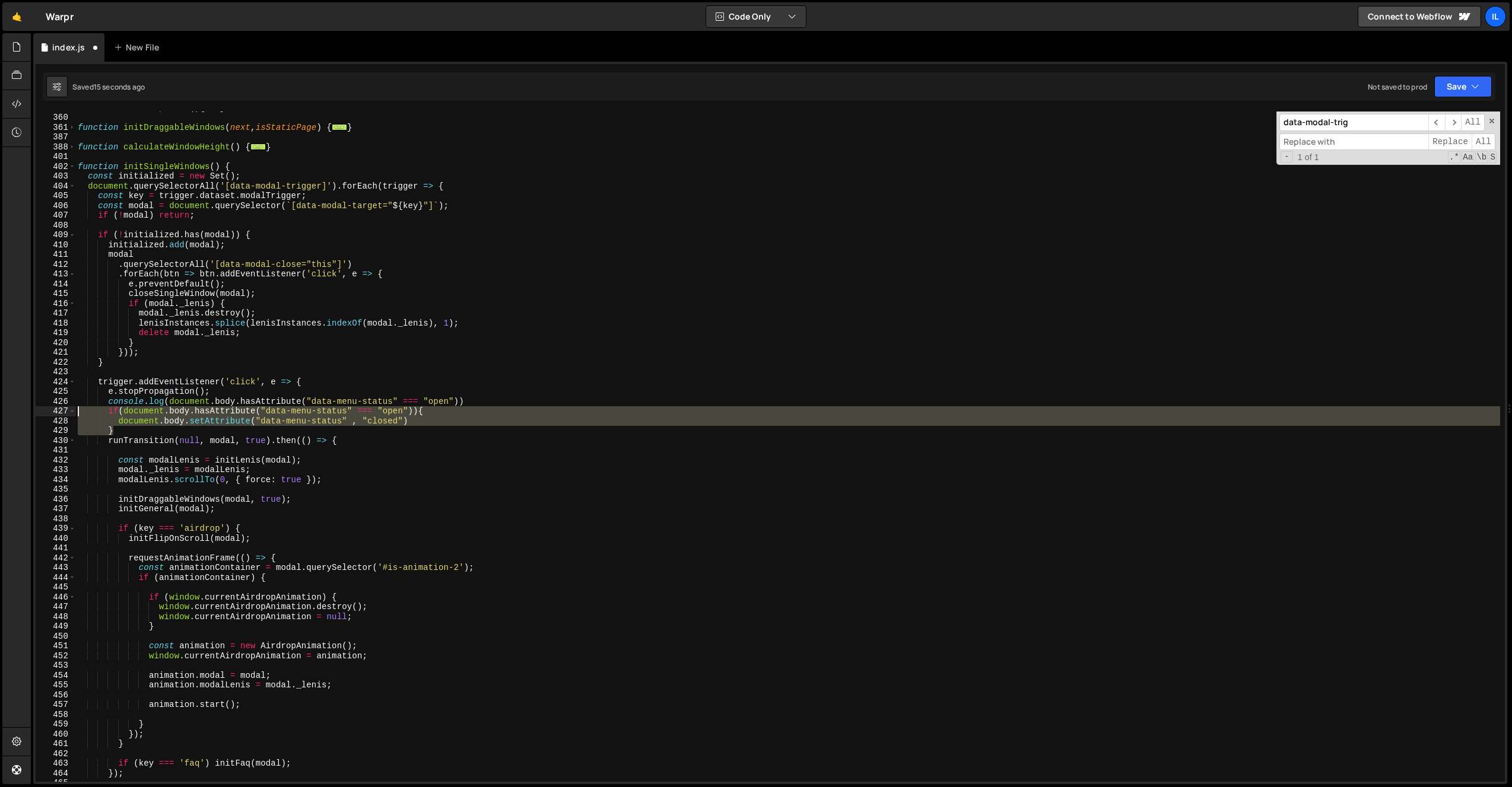
drag, startPoint x: 121, startPoint y: 432, endPoint x: 29, endPoint y: 415, distance: 93.6
click at [29, 415] on div "Hold on a sec... Are you certain you wish to leave this page? Any changes you'v…" at bounding box center [756, 393] width 1512 height 787
click at [130, 429] on div "function initDropDowns ( ) { ... } function initDraggableWindows ( next , isSta…" at bounding box center [787, 446] width 1425 height 670
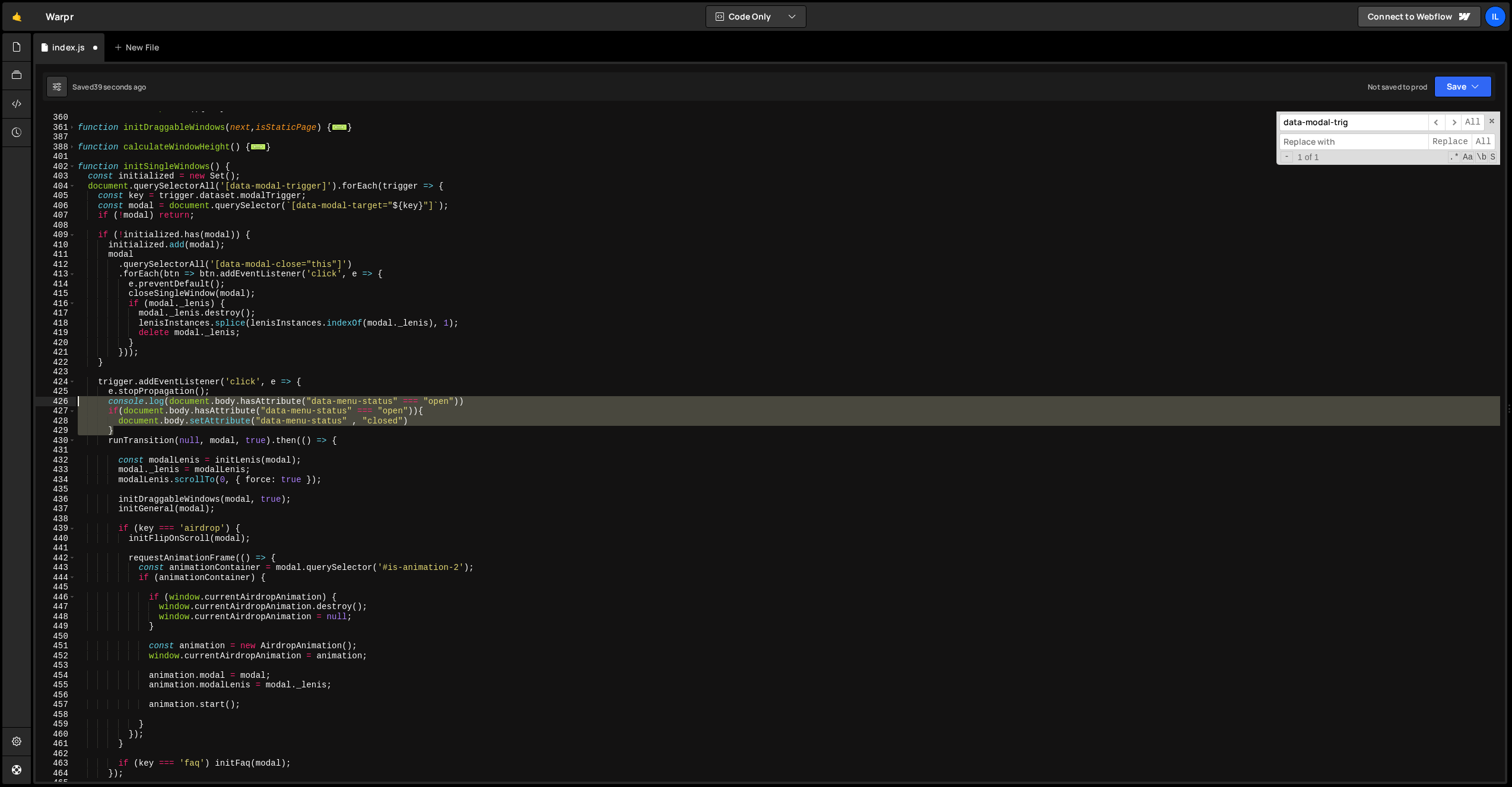
drag, startPoint x: 126, startPoint y: 432, endPoint x: 70, endPoint y: 400, distance: 64.5
click at [70, 400] on div "} 352 360 361 387 388 401 402 403 404 405 406 407 408 409 410 411 412 413 414 4…" at bounding box center [771, 446] width 1469 height 670
paste textarea "}"
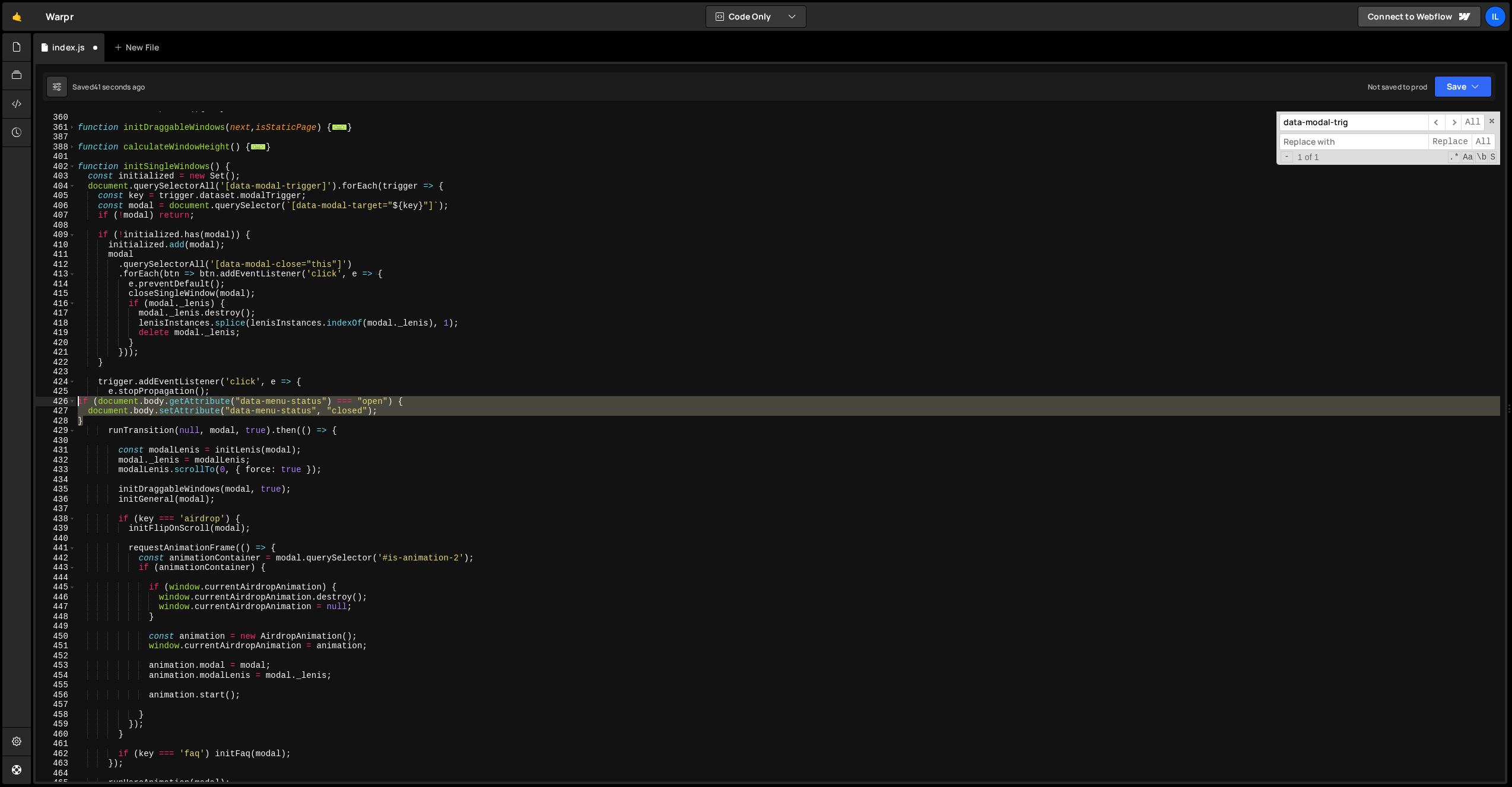
drag, startPoint x: 95, startPoint y: 418, endPoint x: 51, endPoint y: 402, distance: 46.8
click at [51, 402] on div "if (document.body.getAttribute("data-menu-status") === "open") { document.body.…" at bounding box center [771, 446] width 1469 height 670
click at [217, 391] on div "function initDropDowns ( ) { ... } function initDraggableWindows ( next , isSta…" at bounding box center [787, 447] width 1425 height 690
type textarea "e.stopPropagation();"
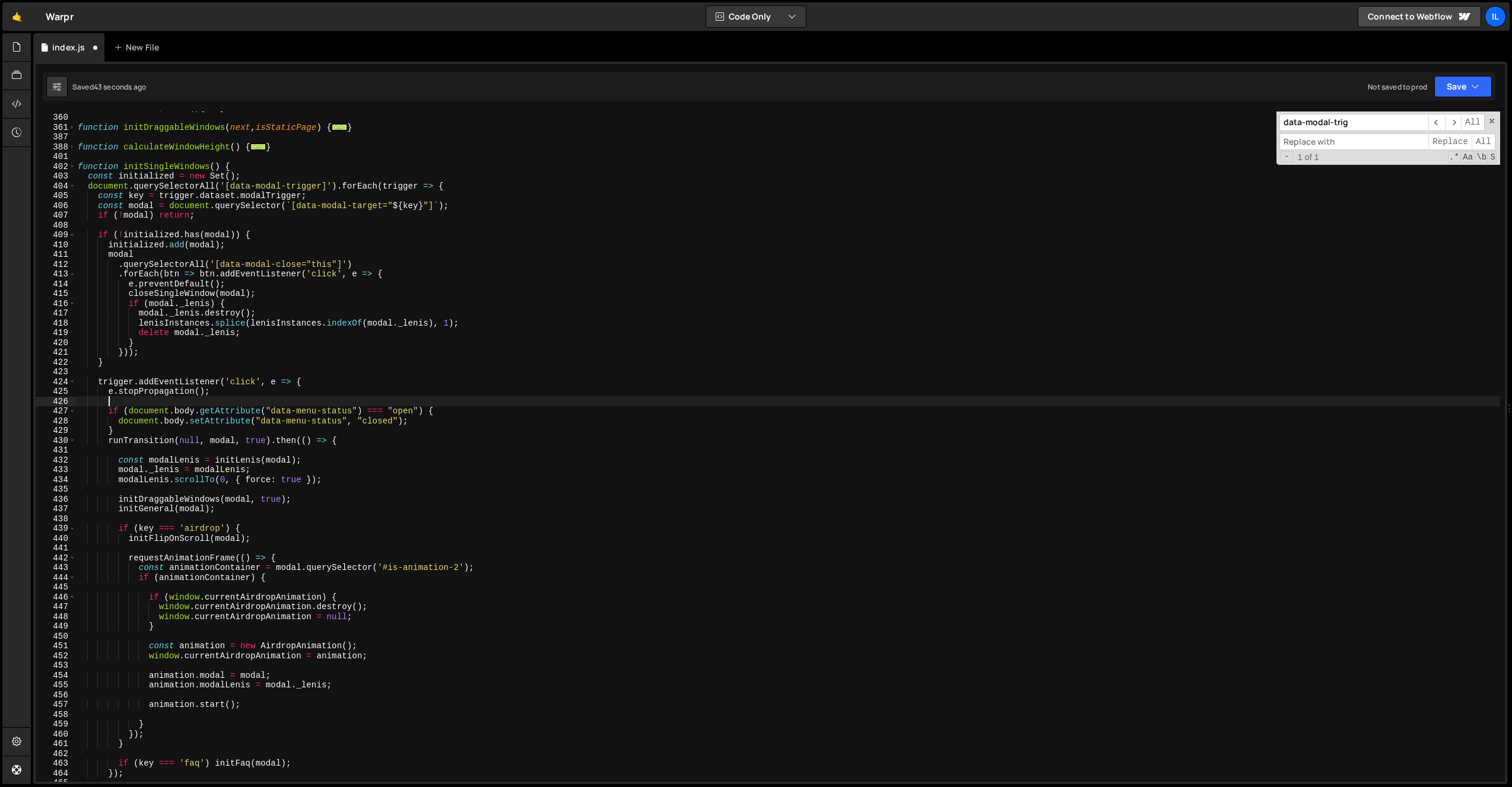
click at [131, 425] on div "function initDropDowns ( ) { ... } function initDraggableWindows ( next , isSta…" at bounding box center [787, 447] width 1425 height 690
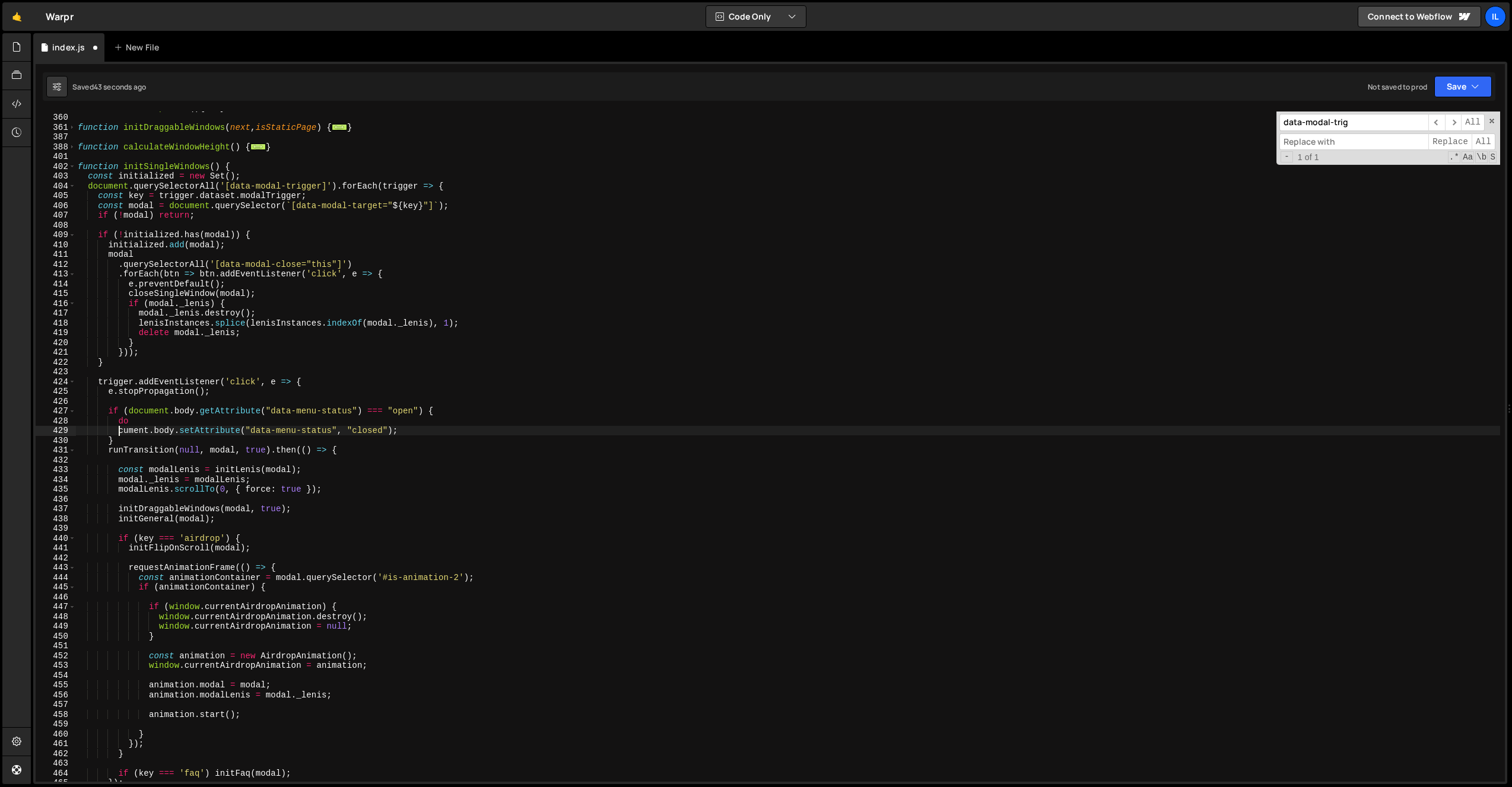
scroll to position [0, 3]
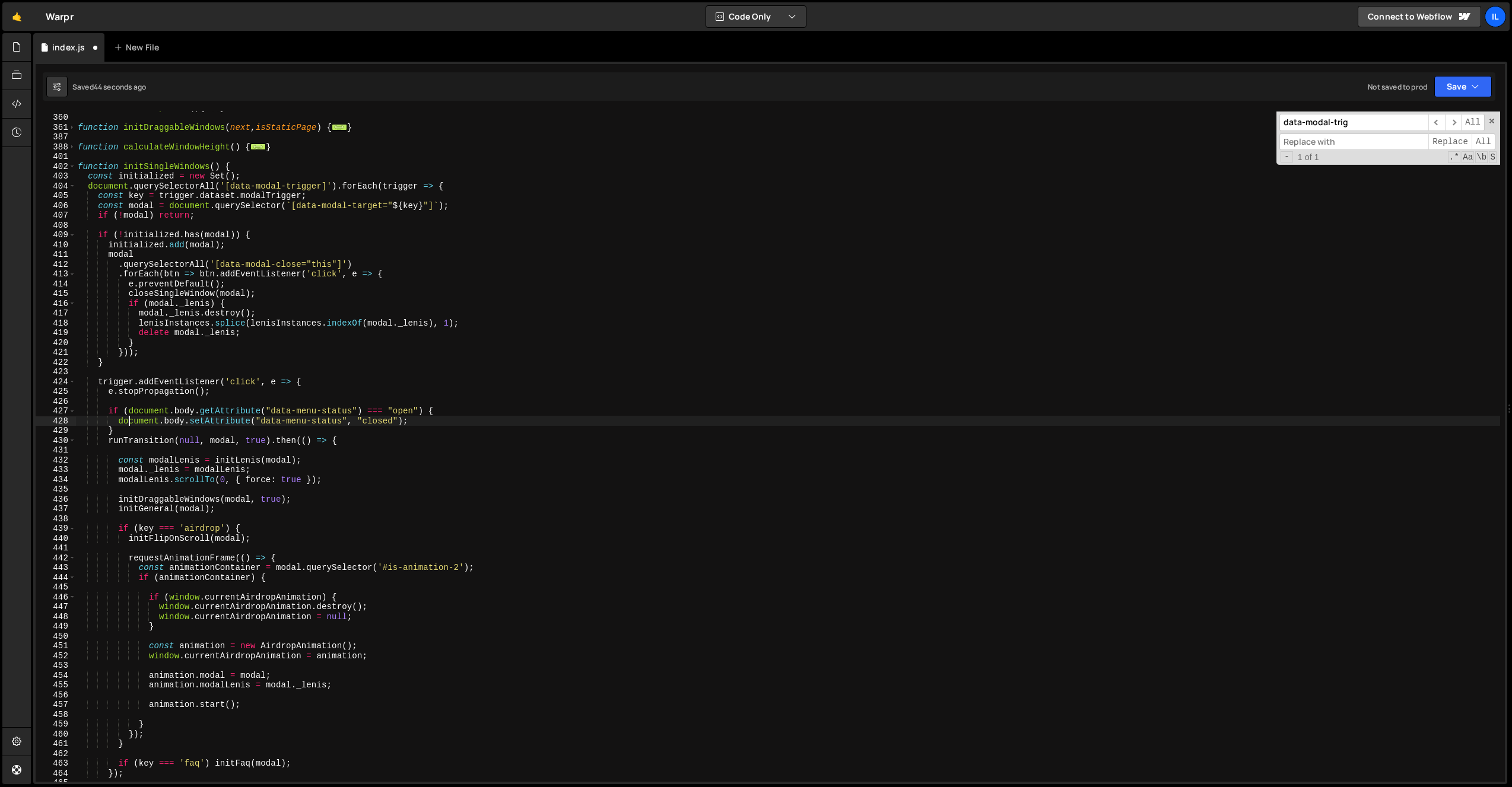
click at [136, 429] on div "function initDropDowns ( ) { ... } function initDraggableWindows ( next , isSta…" at bounding box center [787, 447] width 1425 height 690
type textarea "}"
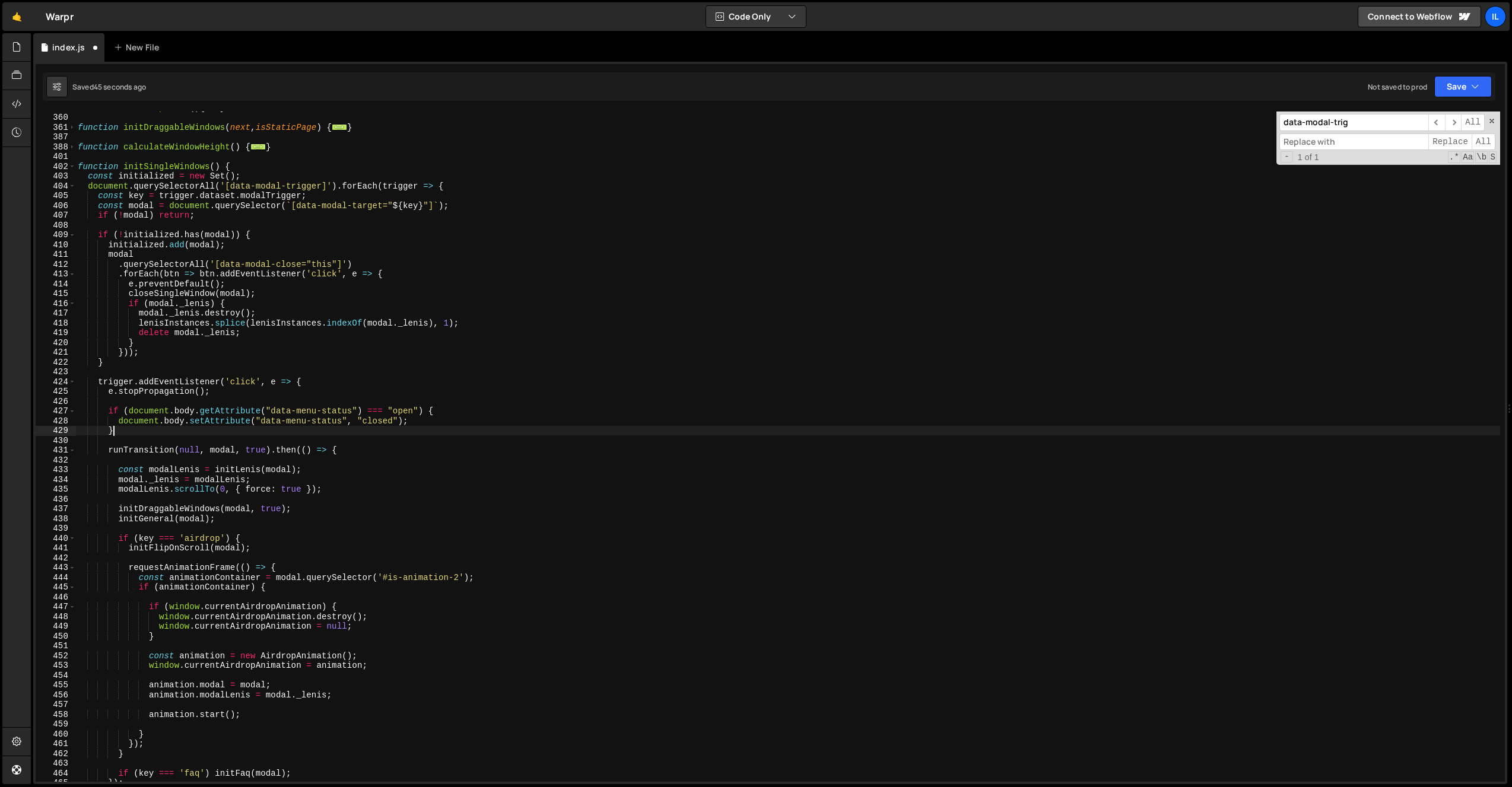
click at [284, 433] on div "function initDropDowns ( ) { ... } function initDraggableWindows ( next , isSta…" at bounding box center [787, 447] width 1425 height 690
type textarea "}"
